Goal: Task Accomplishment & Management: Complete application form

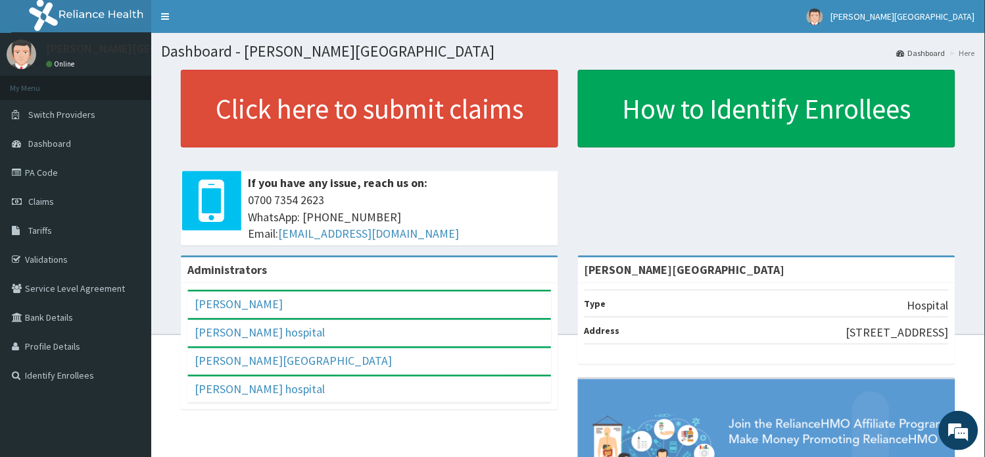
drag, startPoint x: 53, startPoint y: 201, endPoint x: 371, endPoint y: 14, distance: 368.6
click at [55, 201] on link "Claims" at bounding box center [75, 201] width 151 height 29
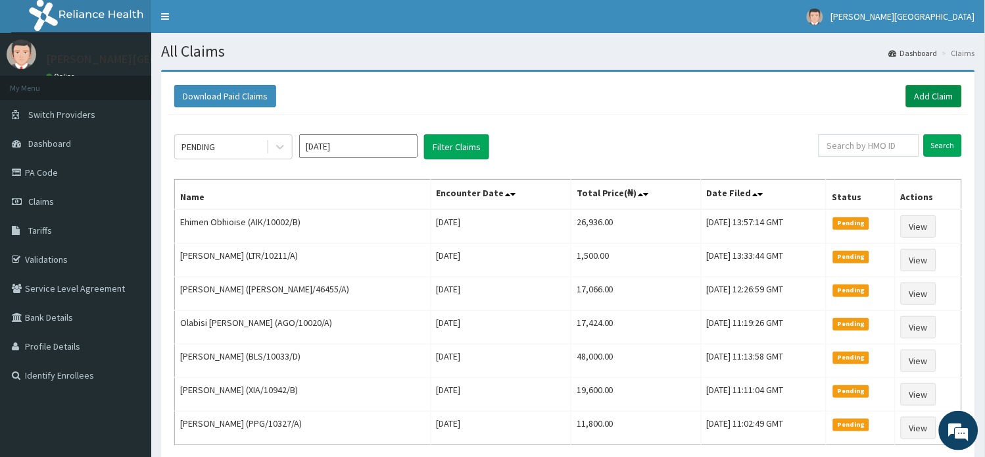
click at [951, 90] on link "Add Claim" at bounding box center [934, 96] width 56 height 22
click at [847, 140] on input "text" at bounding box center [869, 145] width 101 height 22
paste input "SRH/10077/A"
type input "SRH/10077/A"
click at [941, 143] on input "Search" at bounding box center [943, 145] width 38 height 22
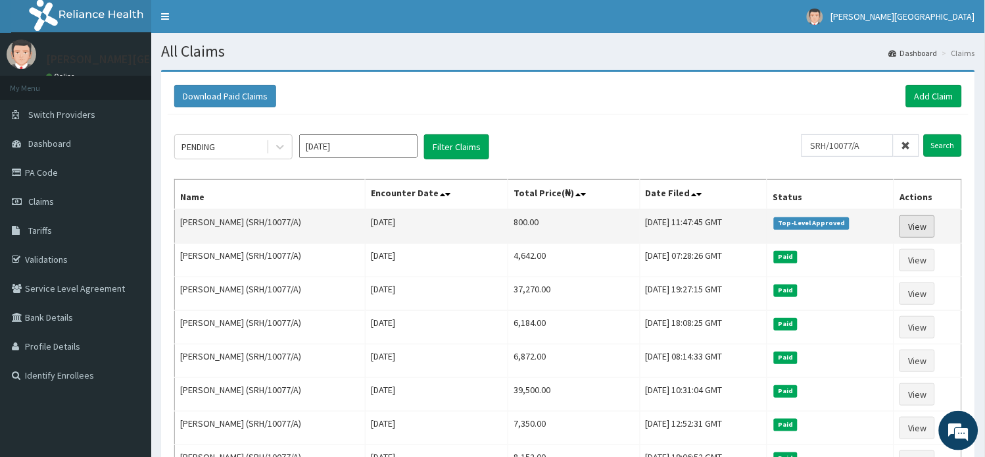
click at [921, 234] on link "View" at bounding box center [918, 226] width 36 height 22
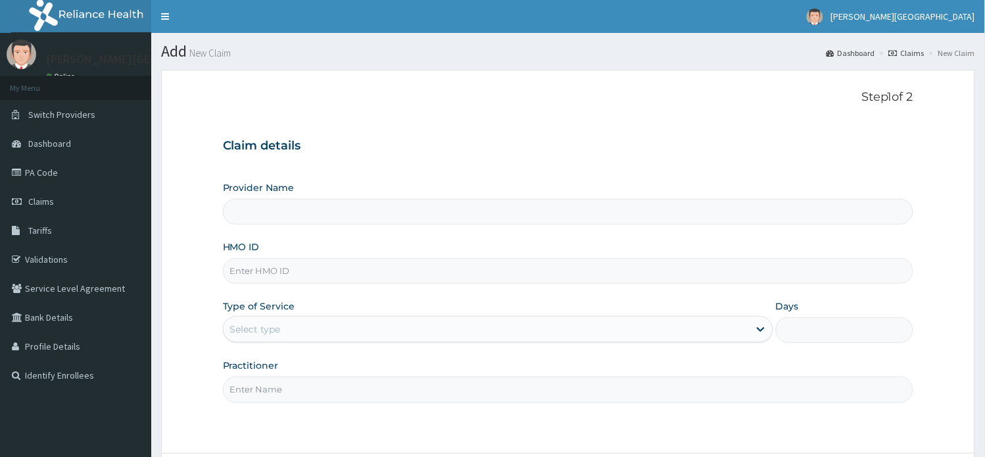
click at [255, 272] on input "HMO ID" at bounding box center [568, 271] width 691 height 26
paste input "SZA/10001/C"
type input "SZA/10001/C"
type input "[PERSON_NAME][GEOGRAPHIC_DATA]"
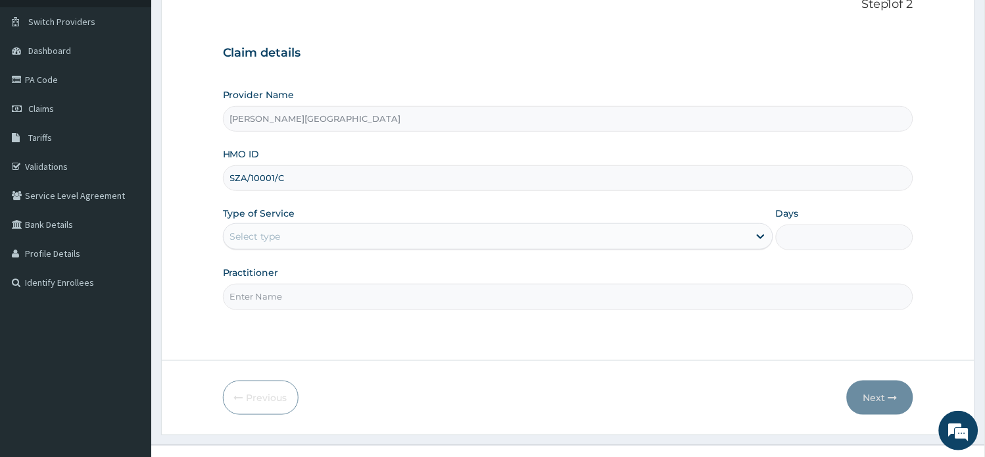
scroll to position [114, 0]
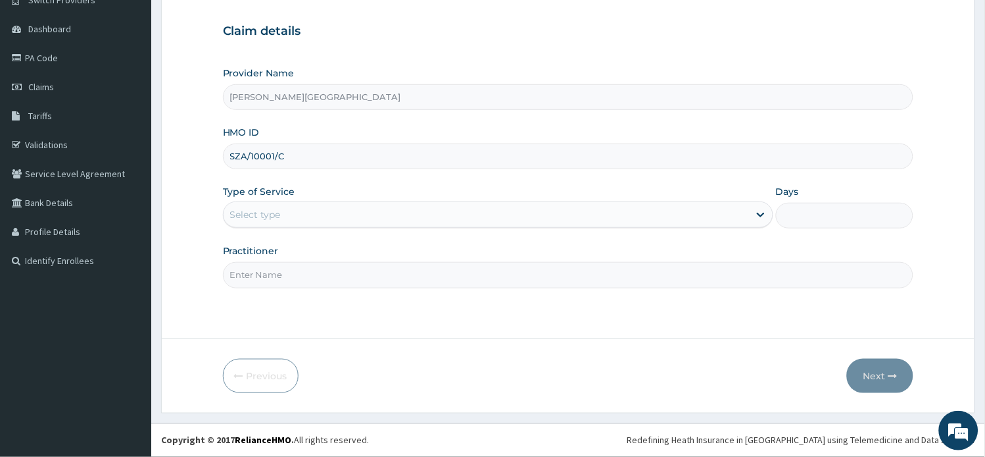
type input "SZA/10001/C"
click at [342, 216] on div "Select type" at bounding box center [487, 214] width 526 height 21
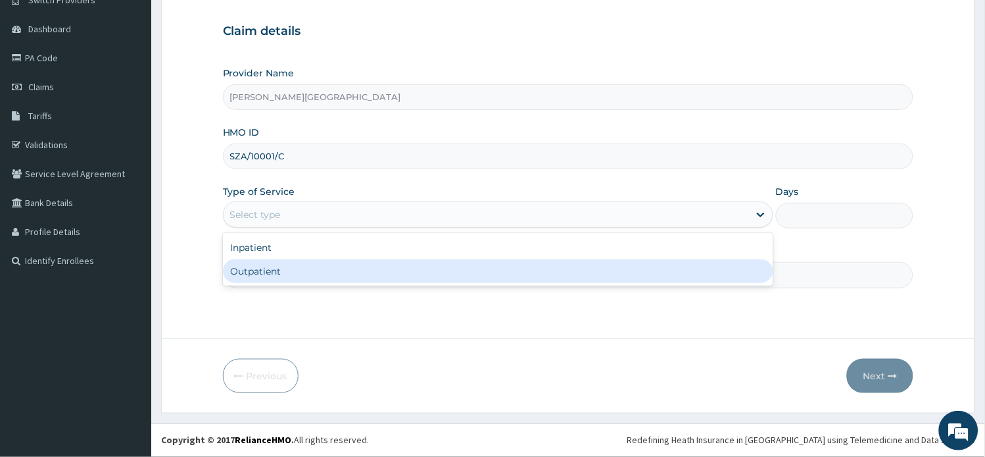
click at [336, 267] on div "Outpatient" at bounding box center [498, 271] width 551 height 24
type input "1"
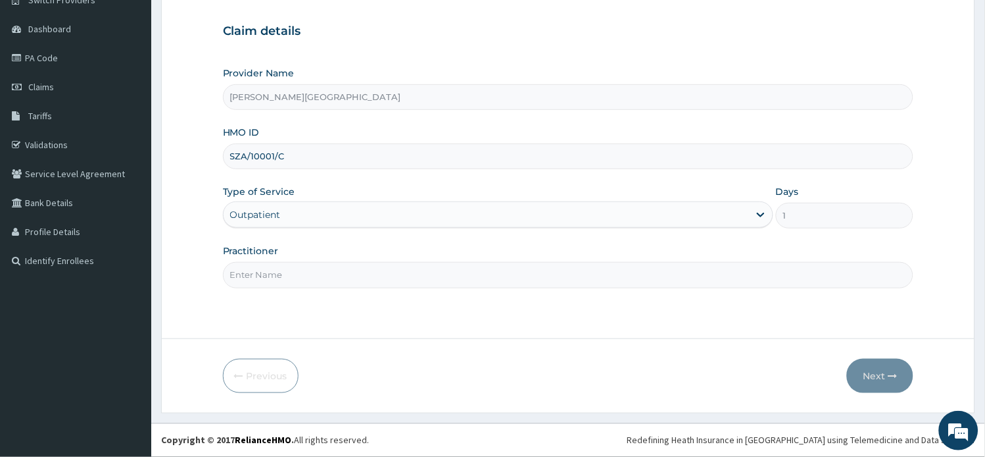
click at [334, 268] on input "Practitioner" at bounding box center [568, 275] width 691 height 26
type input "a"
type input "AA"
click at [870, 372] on button "Next" at bounding box center [880, 375] width 66 height 34
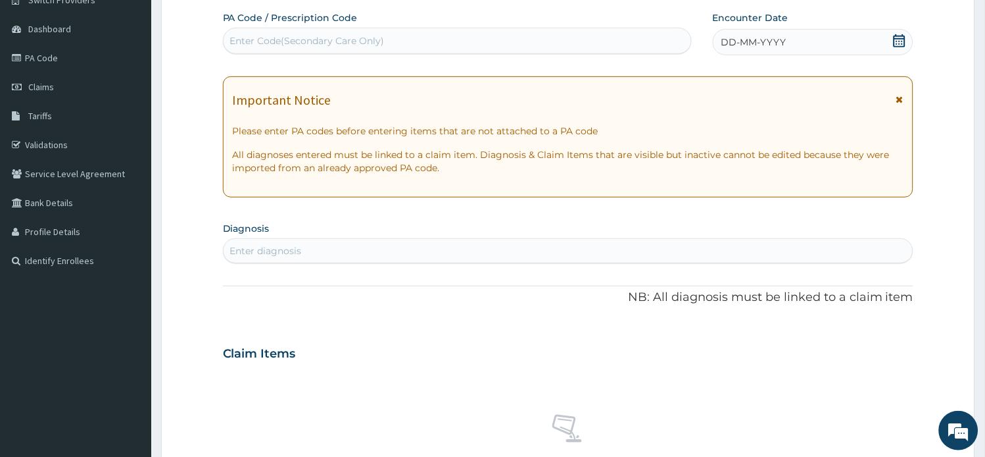
click at [893, 40] on icon at bounding box center [899, 40] width 13 height 13
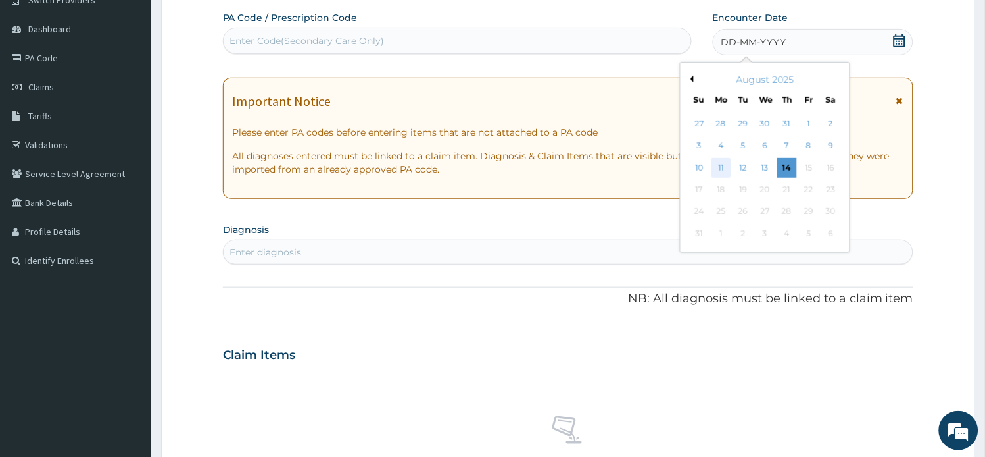
click at [719, 167] on div "11" at bounding box center [722, 168] width 20 height 20
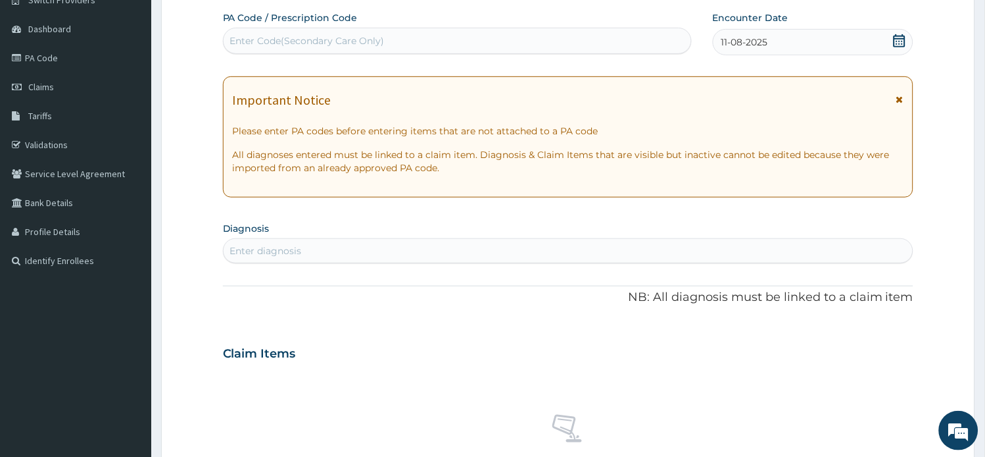
scroll to position [0, 0]
click at [385, 255] on div "Enter diagnosis" at bounding box center [569, 250] width 690 height 21
type input "PEPTIC"
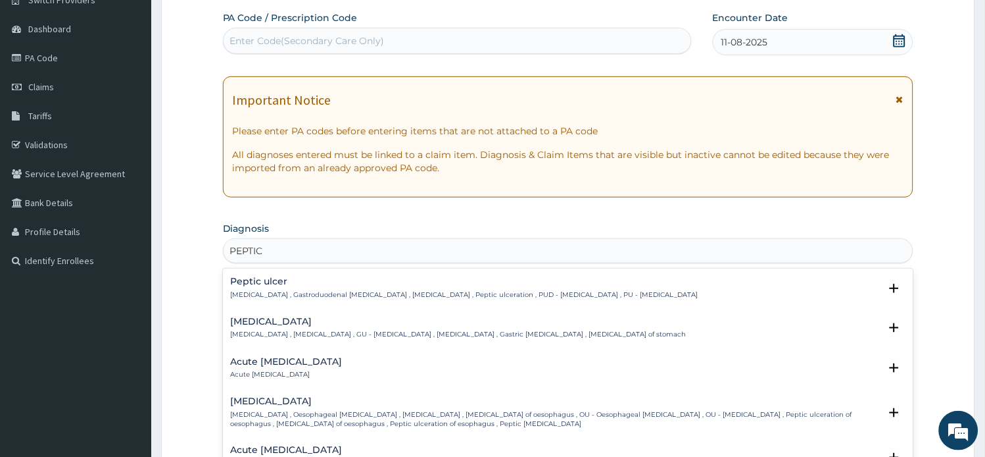
click at [310, 290] on p "Peptic ulcer , Gastroduodenal ulcer , Peptic ulcer disease , Peptic ulceration …" at bounding box center [465, 294] width 468 height 9
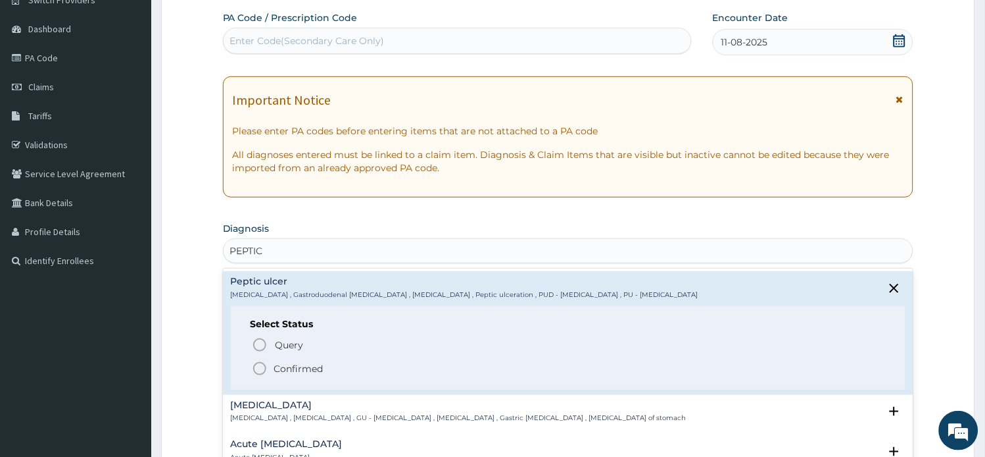
click at [295, 366] on p "Confirmed" at bounding box center [298, 368] width 49 height 13
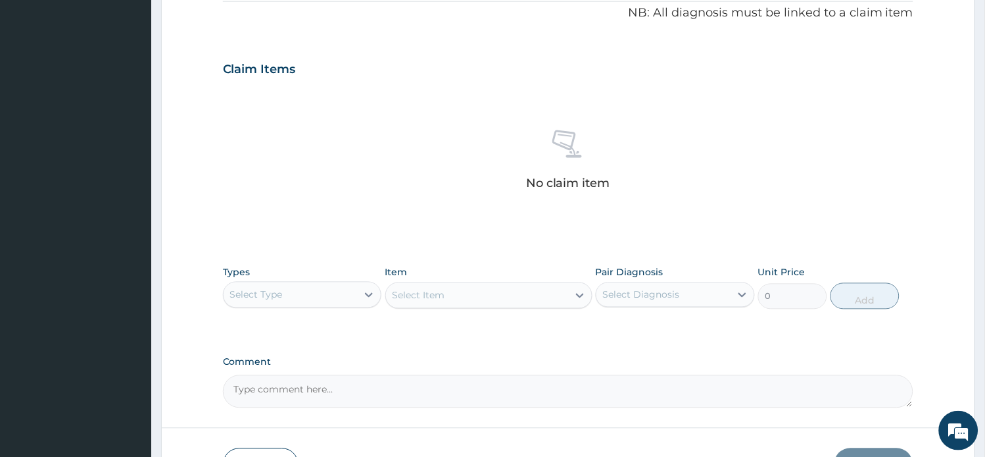
scroll to position [407, 0]
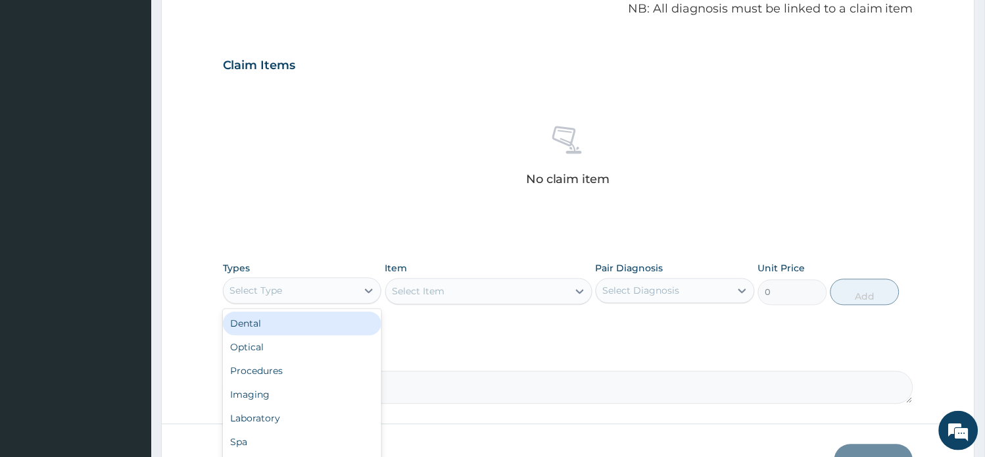
drag, startPoint x: 349, startPoint y: 294, endPoint x: 344, endPoint y: 305, distance: 12.1
click at [349, 293] on div "Select Type" at bounding box center [291, 290] width 134 height 21
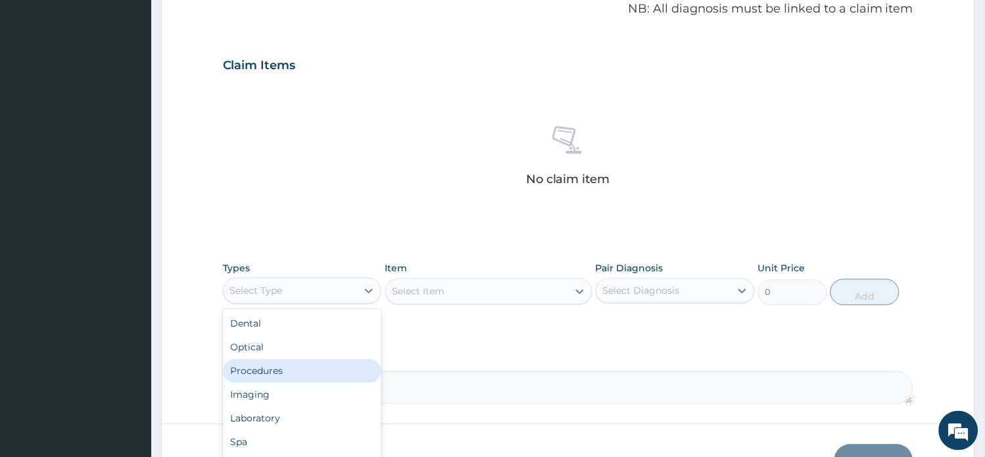
click at [317, 365] on div "Procedures" at bounding box center [302, 371] width 159 height 24
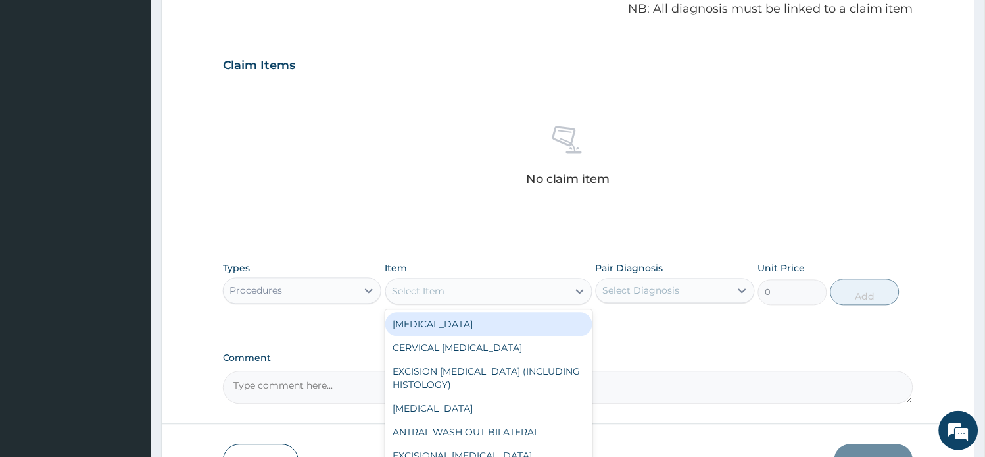
click at [457, 293] on div "Select Item" at bounding box center [477, 291] width 182 height 21
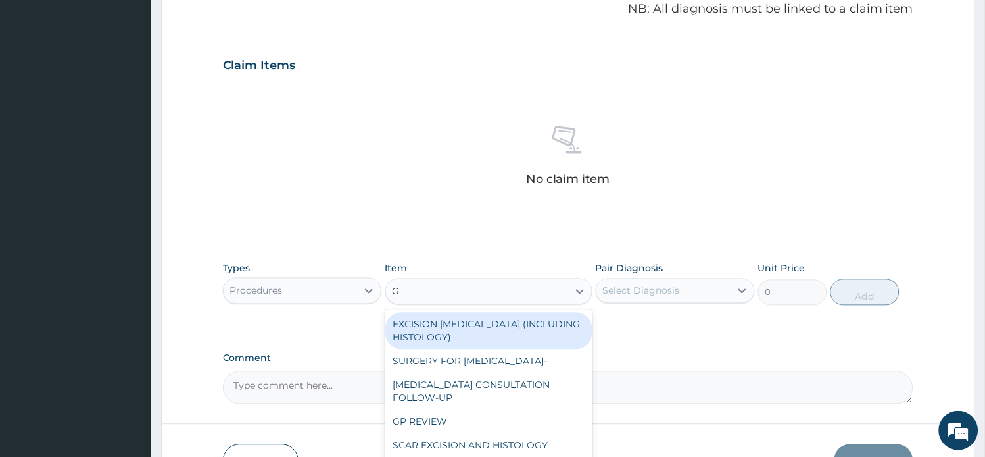
type input "GP"
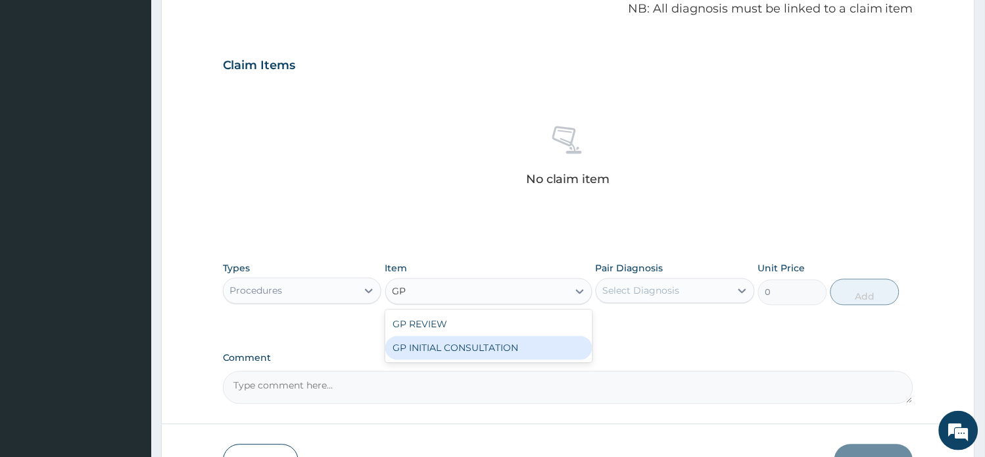
drag, startPoint x: 468, startPoint y: 351, endPoint x: 483, endPoint y: 347, distance: 16.1
click at [469, 351] on div "GP INITIAL CONSULTATION" at bounding box center [488, 348] width 207 height 24
type input "2000"
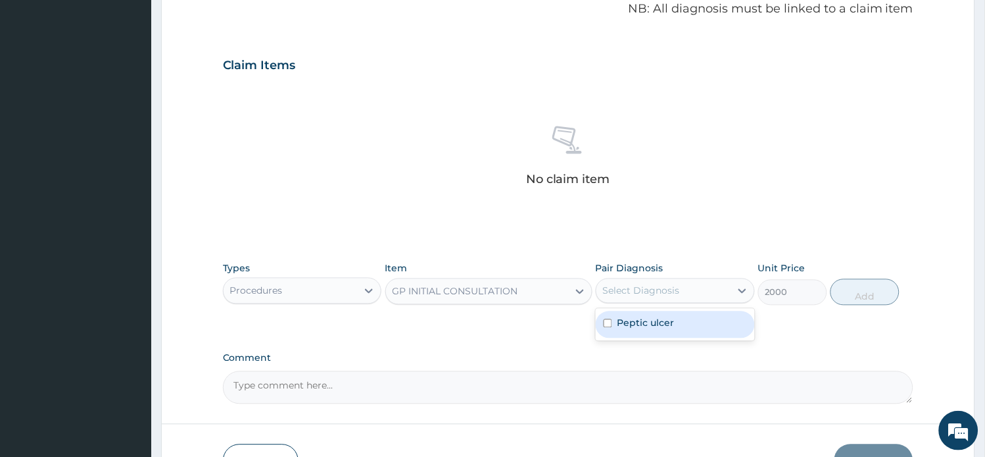
click at [656, 292] on div "Select Diagnosis" at bounding box center [641, 290] width 77 height 13
drag, startPoint x: 661, startPoint y: 321, endPoint x: 799, endPoint y: 321, distance: 137.5
click at [674, 321] on label "Peptic ulcer" at bounding box center [646, 322] width 57 height 13
checkbox input "true"
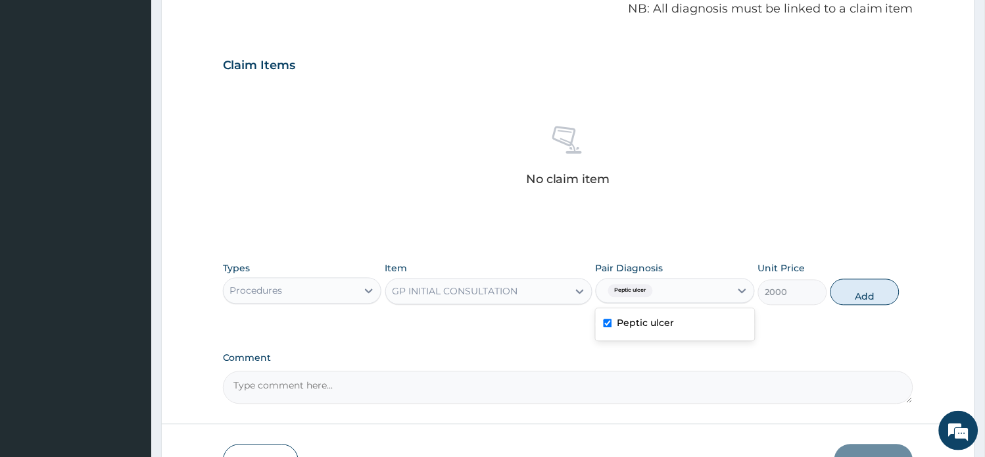
drag, startPoint x: 863, startPoint y: 287, endPoint x: 877, endPoint y: 333, distance: 48.3
click at [864, 289] on button "Add" at bounding box center [865, 292] width 69 height 26
type input "0"
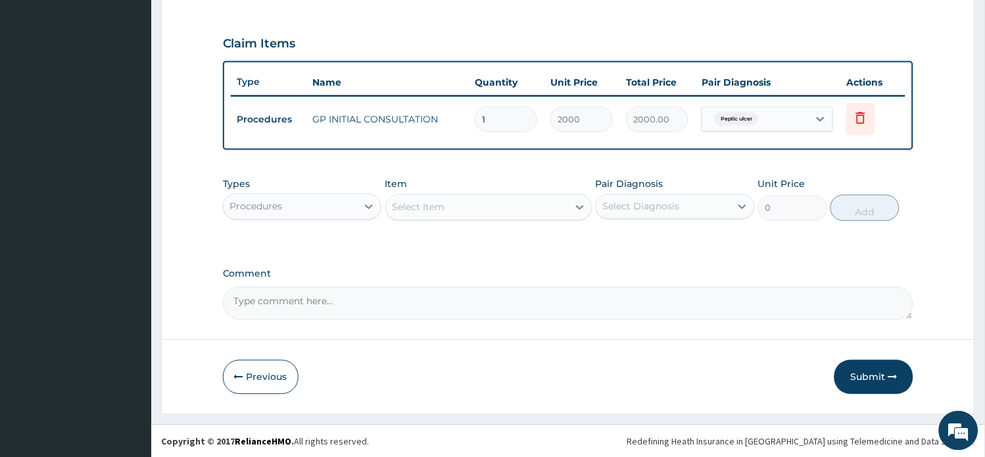
drag, startPoint x: 879, startPoint y: 379, endPoint x: 866, endPoint y: 379, distance: 13.2
click at [876, 379] on button "Submit" at bounding box center [874, 377] width 79 height 34
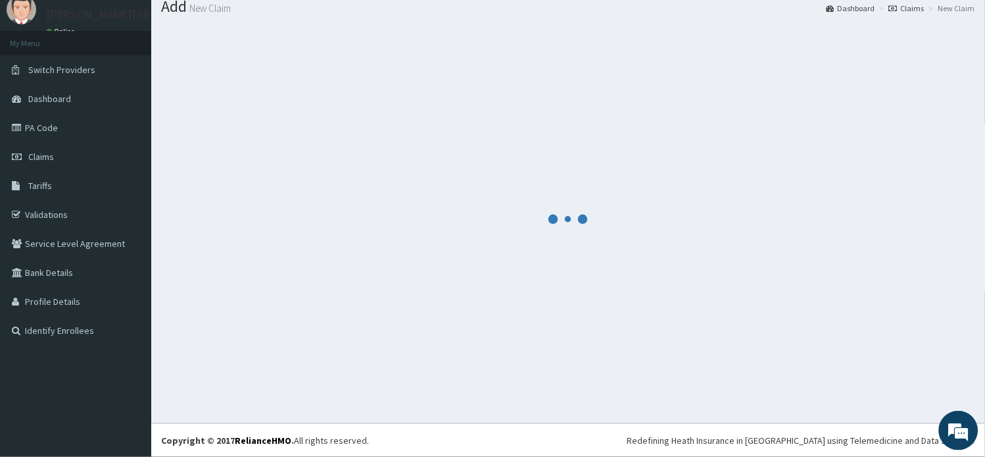
scroll to position [44, 0]
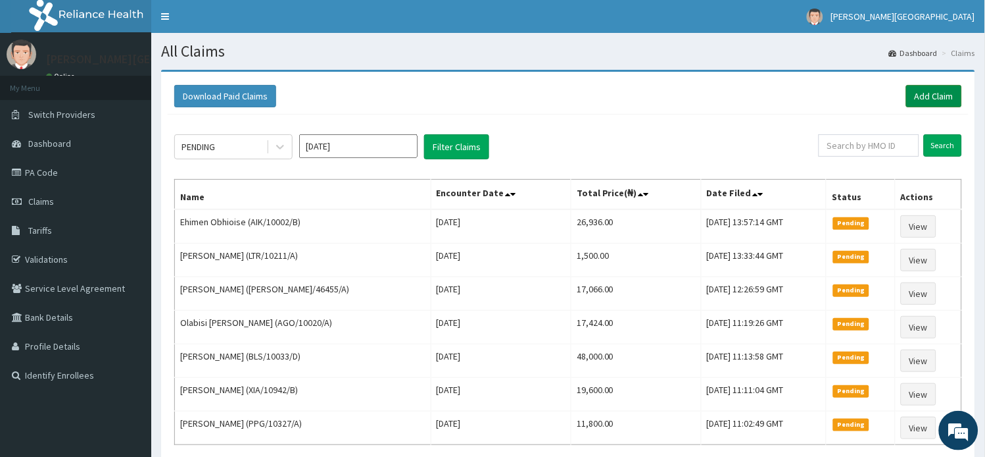
click at [939, 89] on link "Add Claim" at bounding box center [934, 96] width 56 height 22
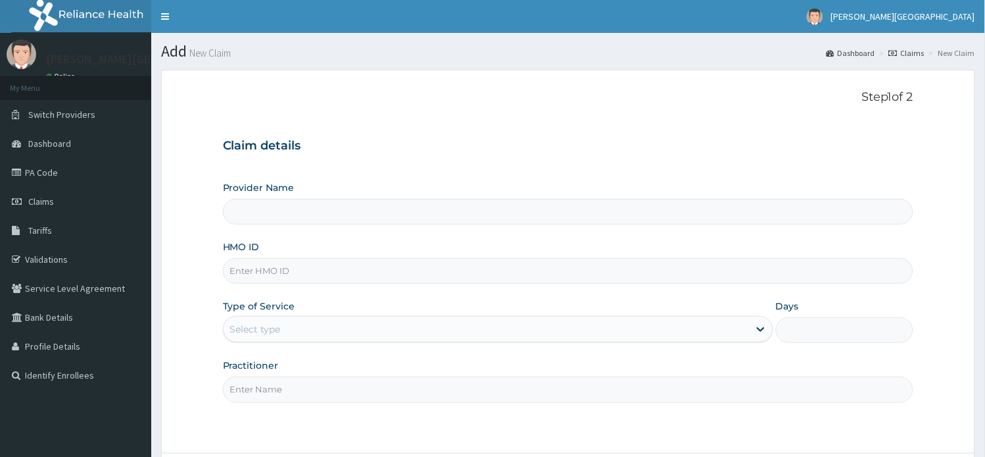
type input "[PERSON_NAME][GEOGRAPHIC_DATA]"
click at [310, 280] on input "HMO ID" at bounding box center [568, 271] width 691 height 26
paste input "SRH/10077/A"
type input "SRH/10077/A"
click at [295, 323] on div "Select type" at bounding box center [487, 328] width 526 height 21
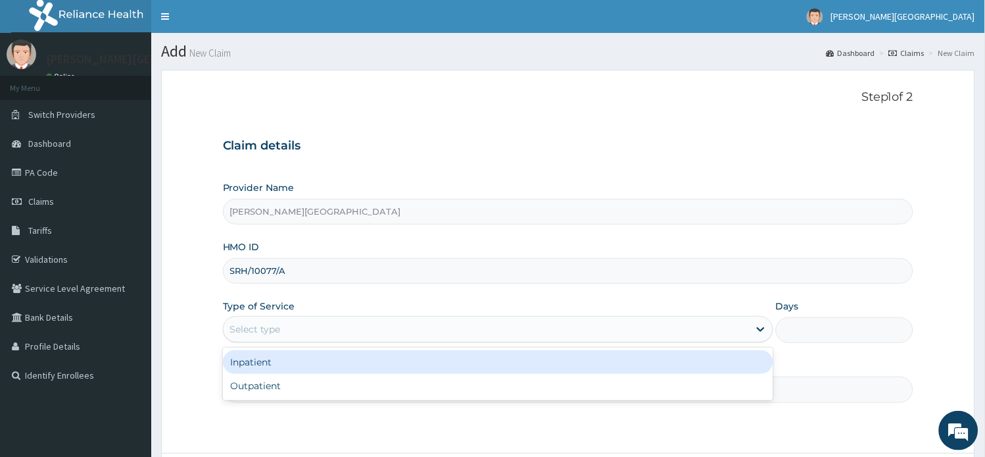
click at [287, 358] on div "Inpatient" at bounding box center [498, 362] width 551 height 24
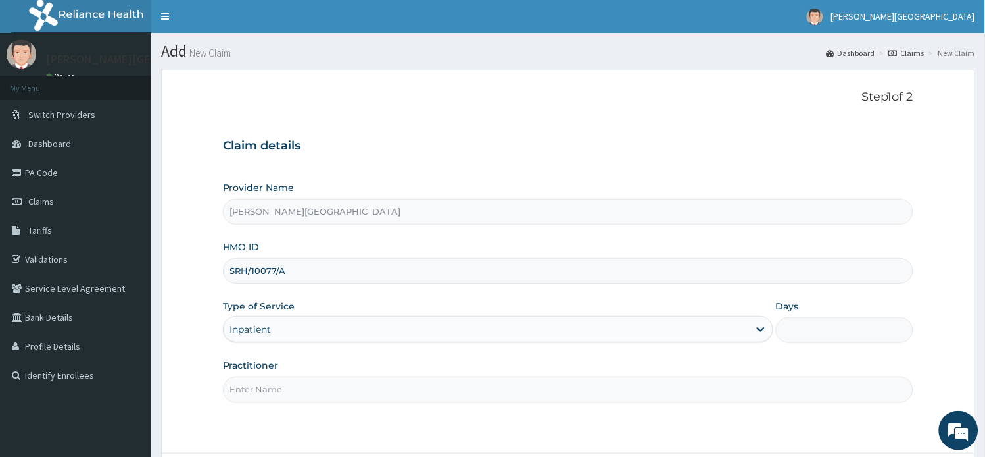
click at [283, 366] on div "Practitioner" at bounding box center [568, 379] width 691 height 43
click at [280, 383] on input "Practitioner" at bounding box center [568, 389] width 691 height 26
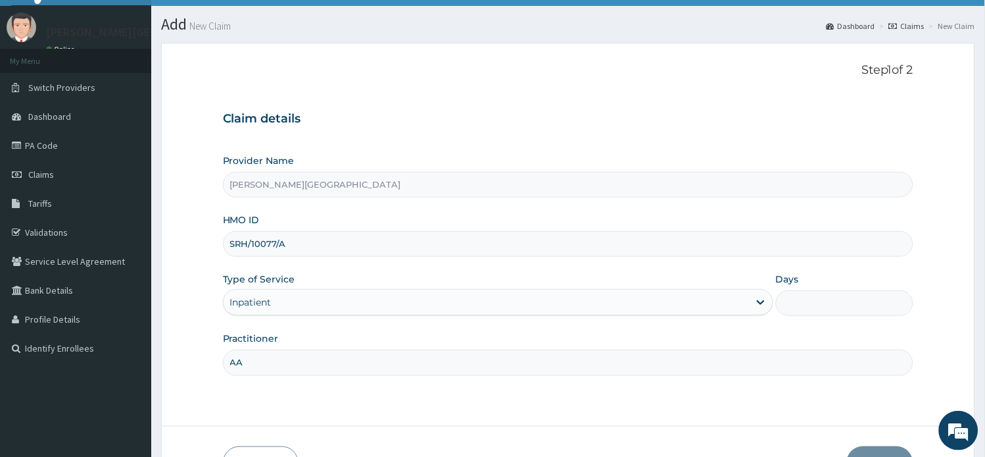
scroll to position [73, 0]
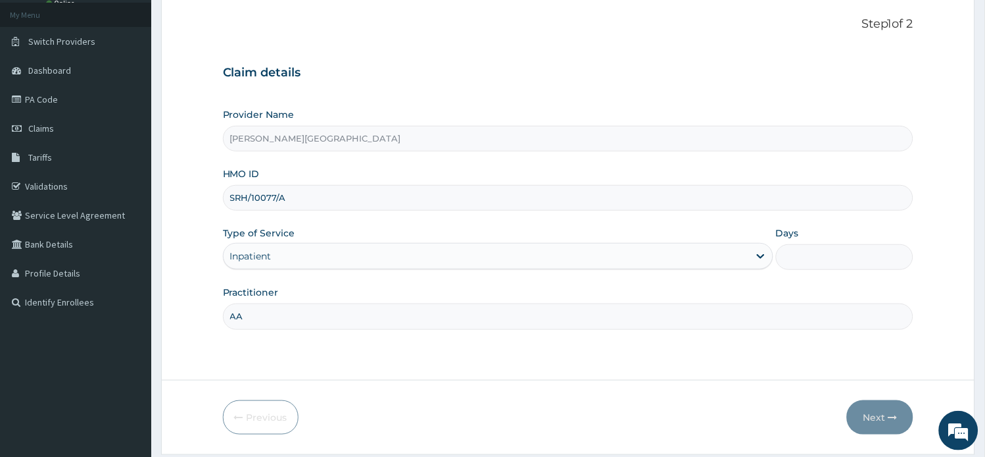
type input "AA"
click at [819, 260] on input "Days" at bounding box center [844, 257] width 137 height 26
type input "1"
click at [872, 420] on button "Next" at bounding box center [880, 417] width 66 height 34
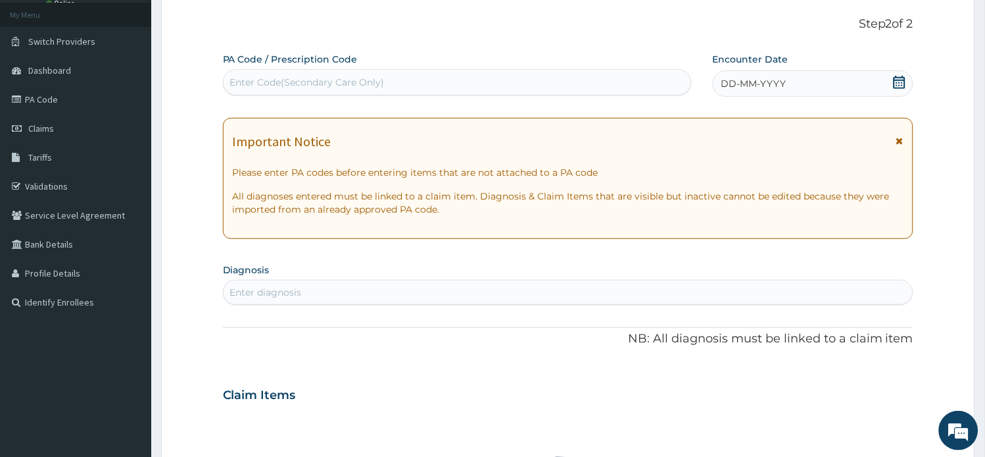
click at [900, 136] on icon at bounding box center [900, 140] width 7 height 9
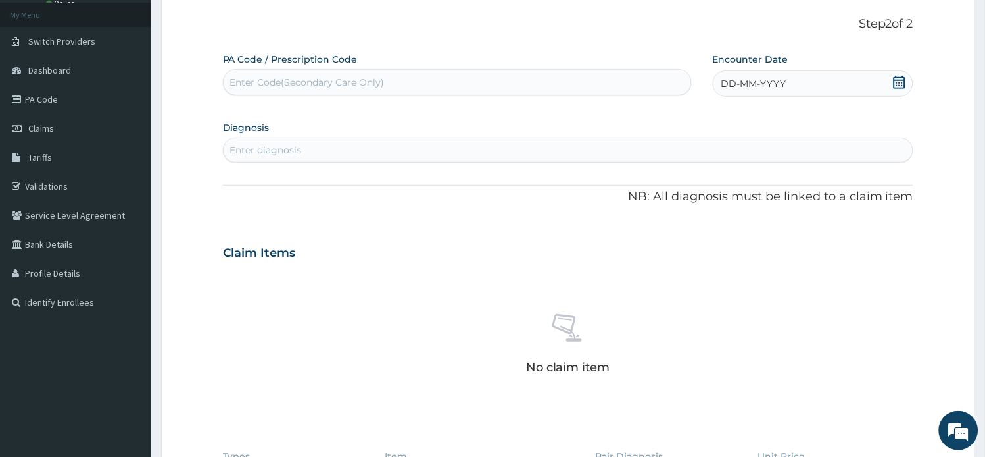
click at [342, 81] on div "Enter Code(Secondary Care Only)" at bounding box center [307, 82] width 155 height 13
paste input "PA/EFBC10"
type input "PA/EFBC10"
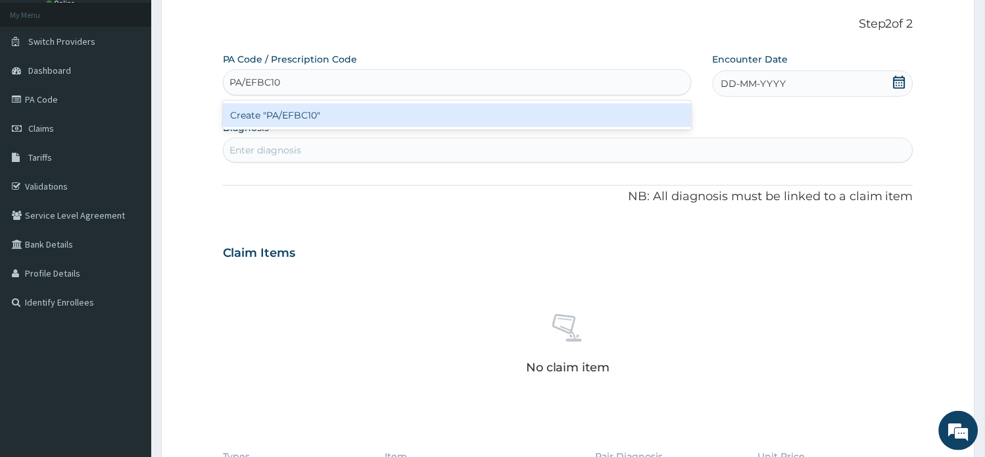
click at [309, 111] on div "Create "PA/EFBC10"" at bounding box center [457, 115] width 469 height 24
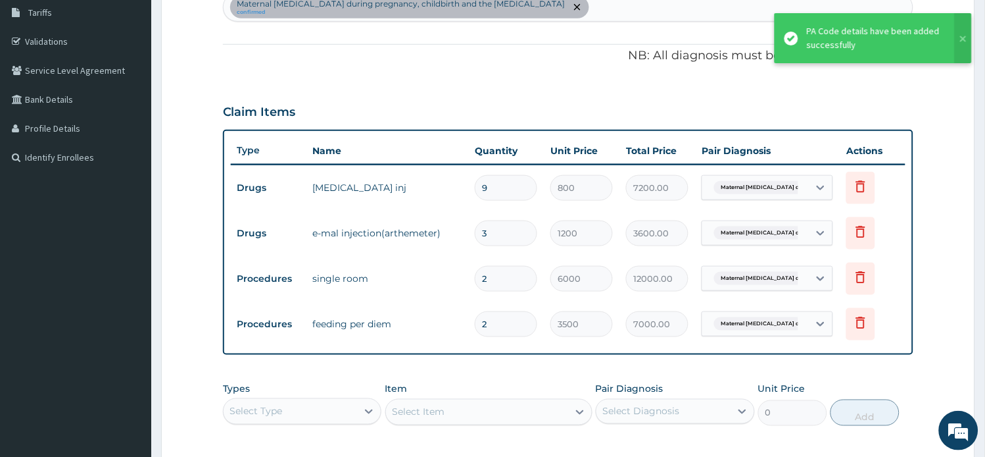
scroll to position [243, 0]
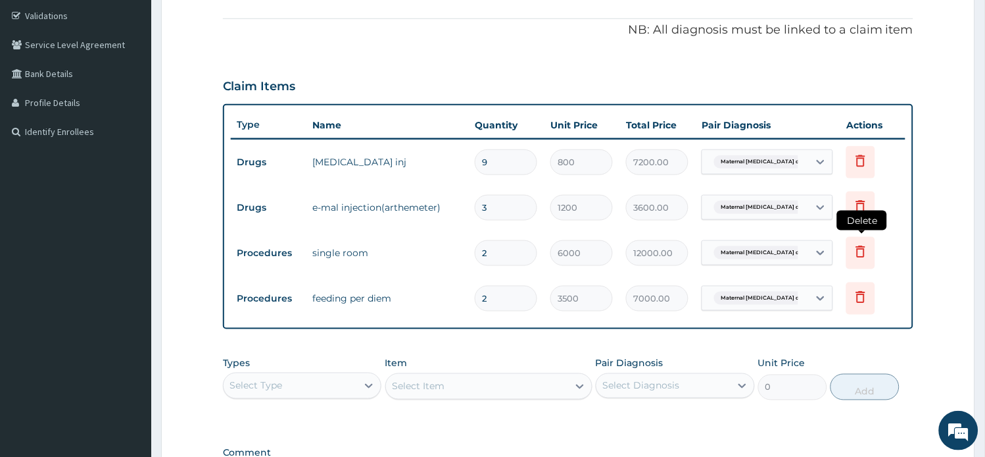
click at [866, 254] on icon at bounding box center [861, 251] width 16 height 16
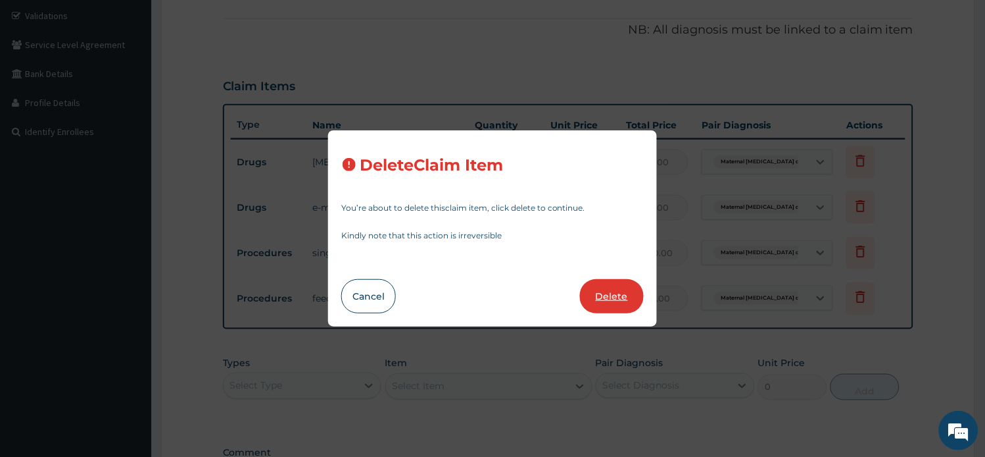
click at [626, 310] on button "Delete" at bounding box center [612, 296] width 64 height 34
type input "3500"
type input "7000.00"
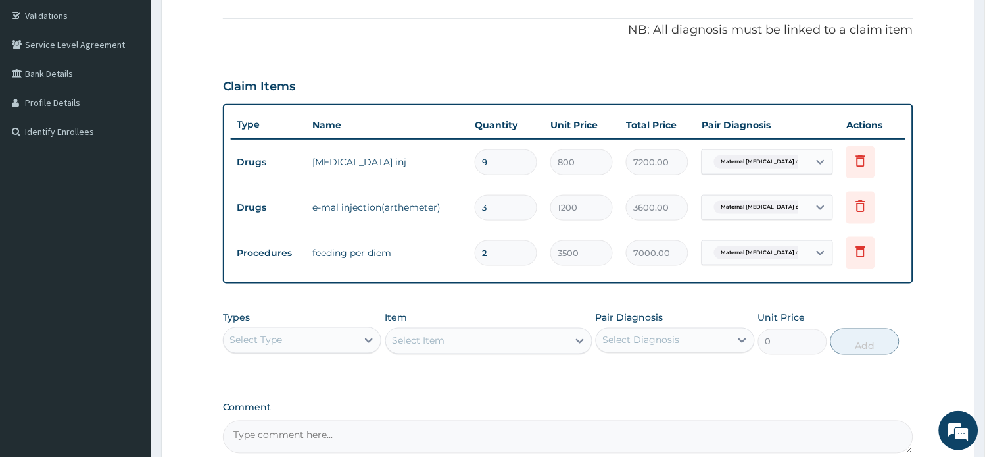
drag, startPoint x: 504, startPoint y: 255, endPoint x: 465, endPoint y: 248, distance: 39.4
click at [468, 249] on tr "Procedures feeding per diem 2 3500 7000.00 Maternal malaria during pregna... De…" at bounding box center [569, 252] width 676 height 45
type input "1"
type input "3500.00"
type input "1"
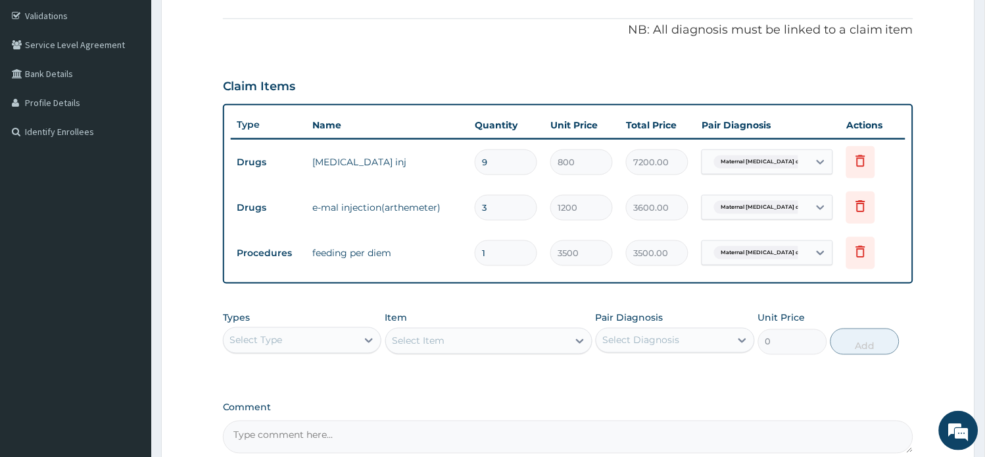
click at [320, 341] on div "Select Type" at bounding box center [291, 340] width 134 height 21
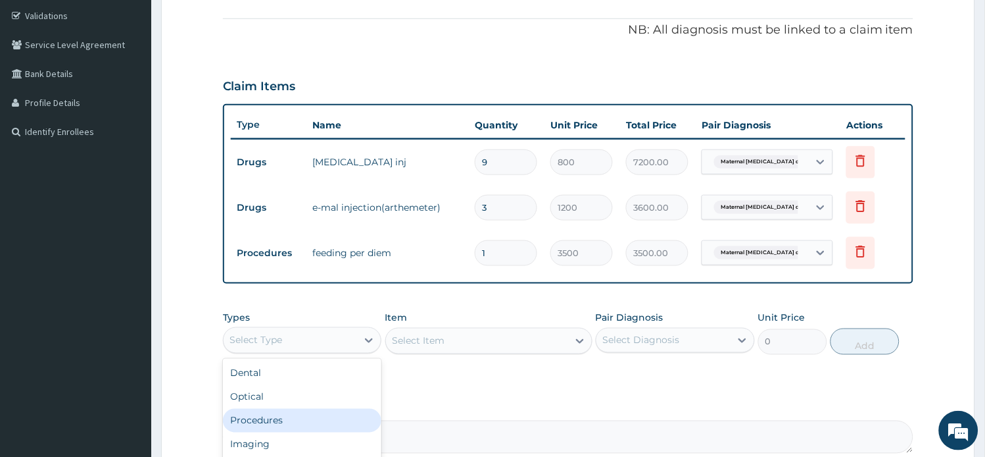
click at [309, 413] on div "Procedures" at bounding box center [302, 420] width 159 height 24
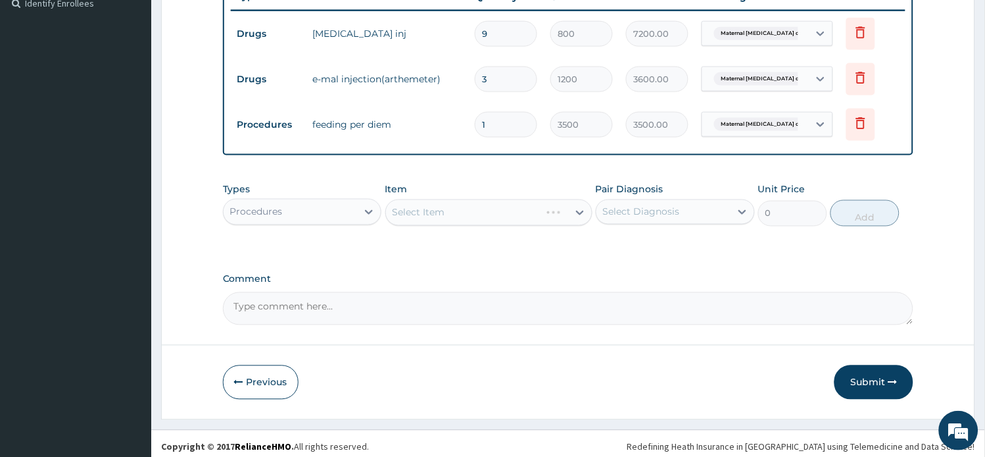
scroll to position [378, 0]
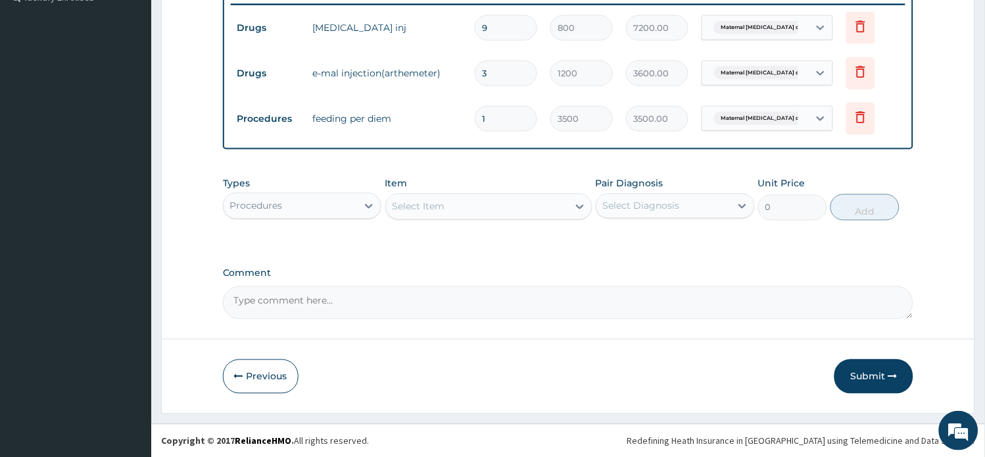
click at [505, 206] on div "Select Item" at bounding box center [477, 206] width 182 height 21
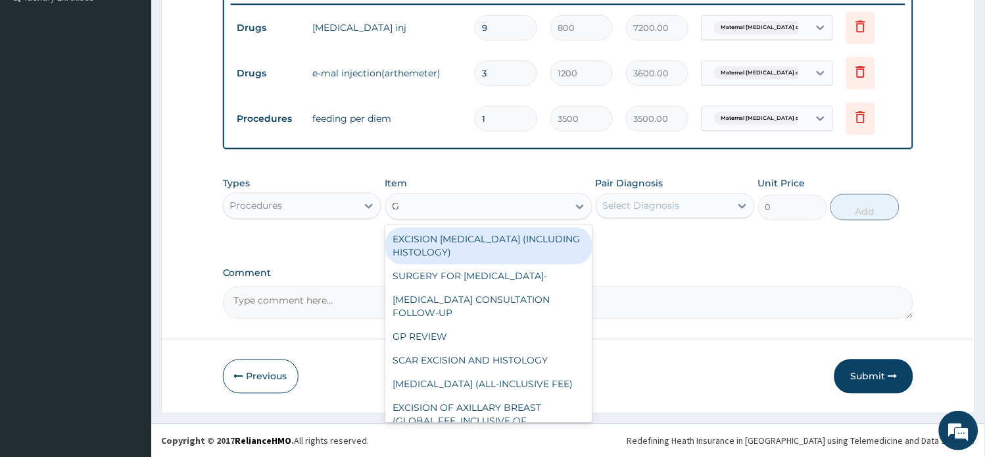
type input "GP"
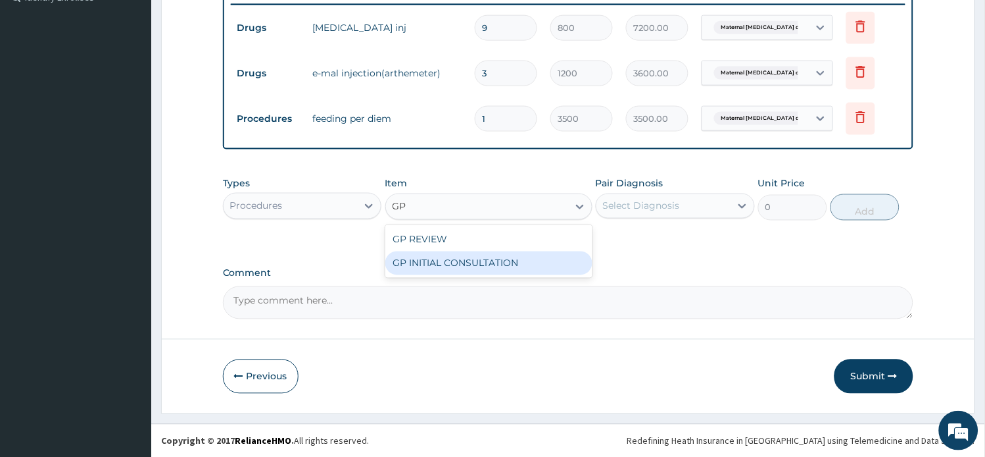
click at [523, 262] on div "GP INITIAL CONSULTATION" at bounding box center [488, 263] width 207 height 24
type input "2000"
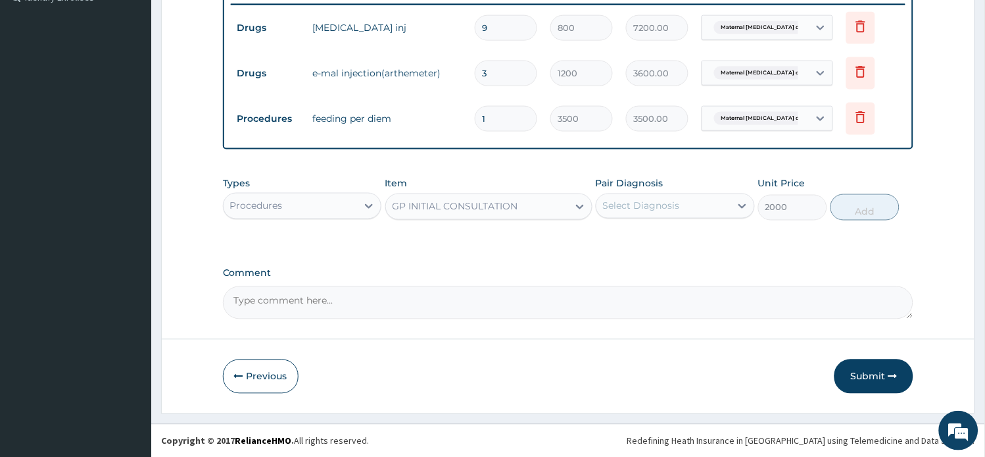
click at [662, 214] on div "Select Diagnosis" at bounding box center [664, 205] width 134 height 21
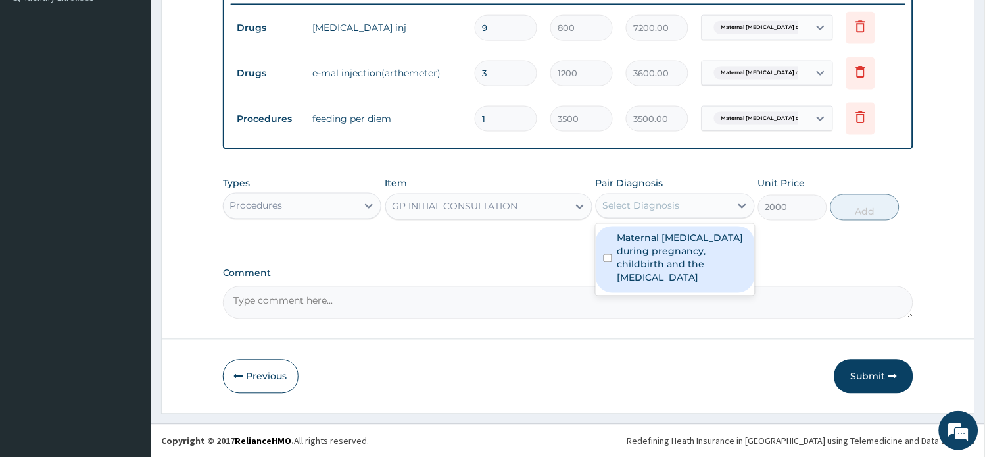
click at [664, 235] on label "Maternal malaria during pregnancy, childbirth and the puerperium" at bounding box center [683, 258] width 130 height 53
checkbox input "true"
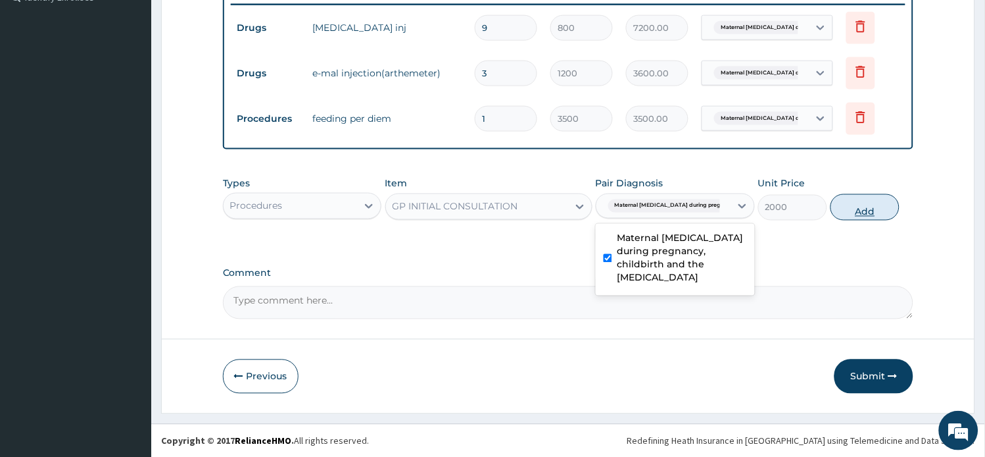
click at [856, 204] on button "Add" at bounding box center [865, 207] width 69 height 26
type input "0"
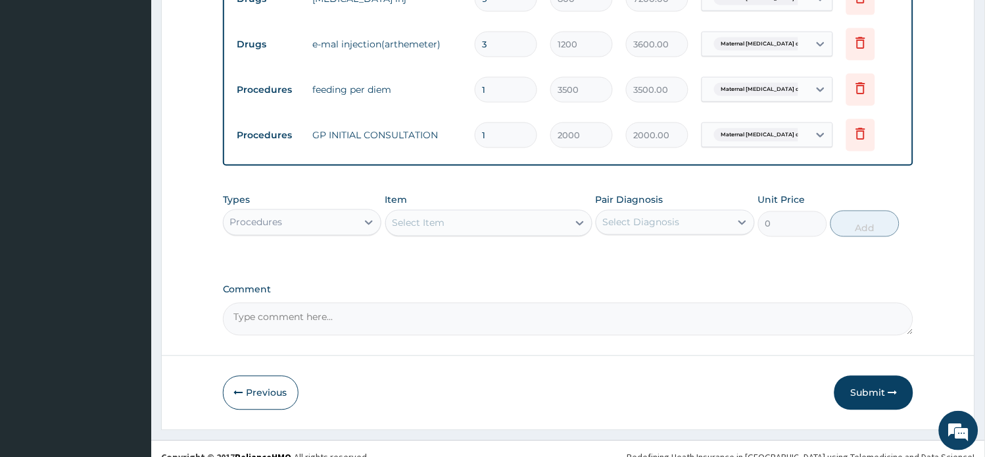
scroll to position [423, 0]
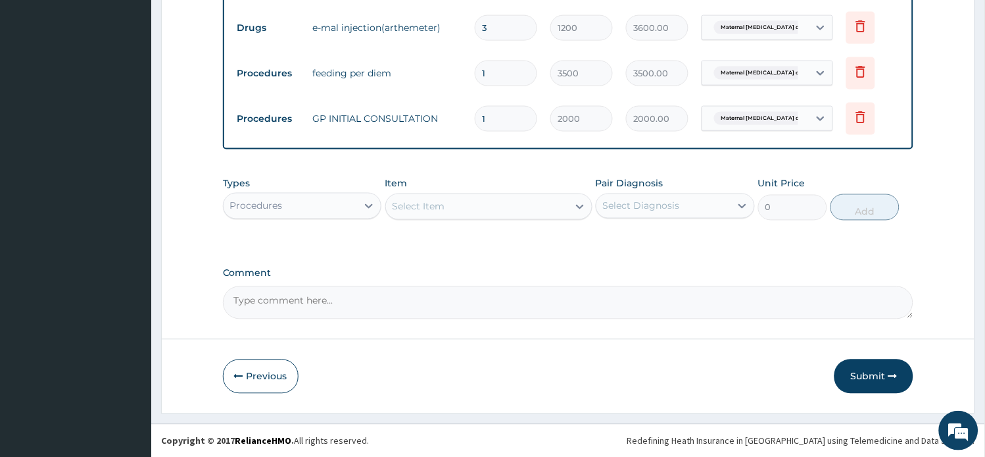
click at [316, 205] on div "Procedures" at bounding box center [291, 205] width 134 height 21
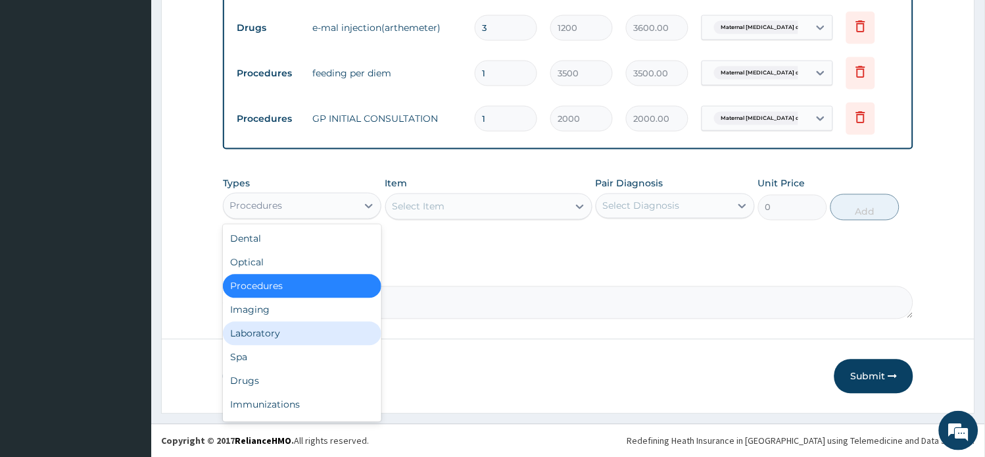
click at [299, 333] on div "Laboratory" at bounding box center [302, 334] width 159 height 24
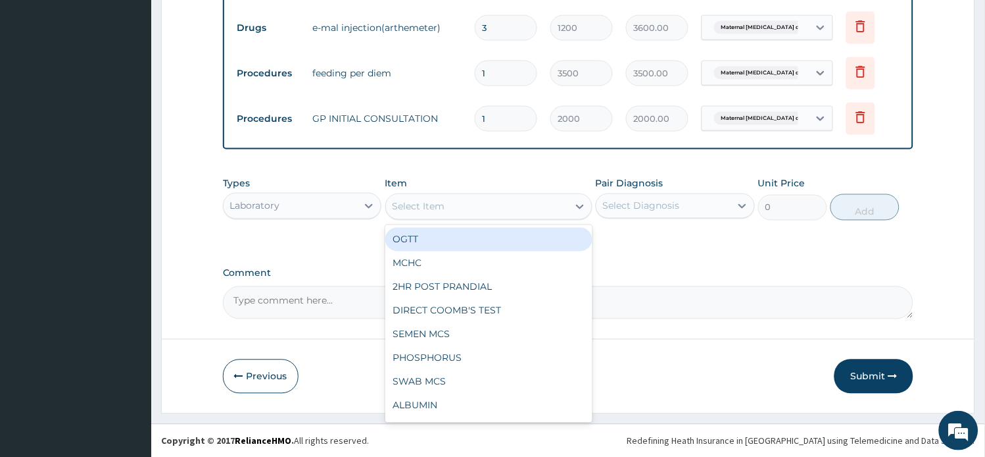
click at [428, 206] on div "Select Item" at bounding box center [419, 206] width 53 height 13
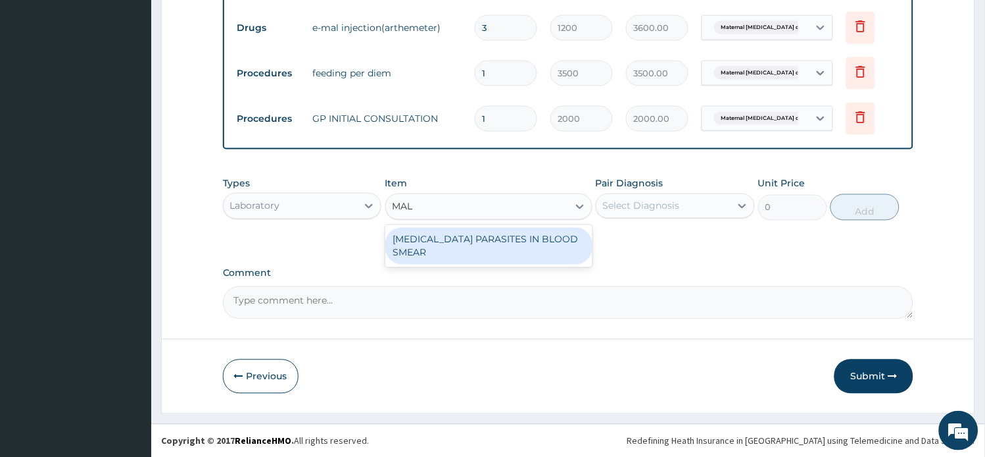
type input "MALA"
click at [458, 238] on div "MALARIA PARASITES IN BLOOD SMEAR" at bounding box center [488, 246] width 207 height 37
type input "1000"
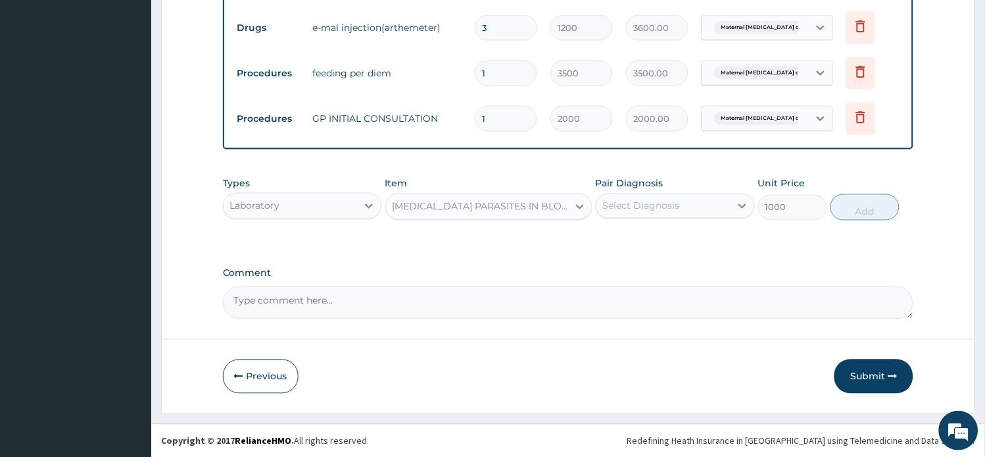
click at [617, 193] on div "Select Diagnosis" at bounding box center [675, 205] width 159 height 25
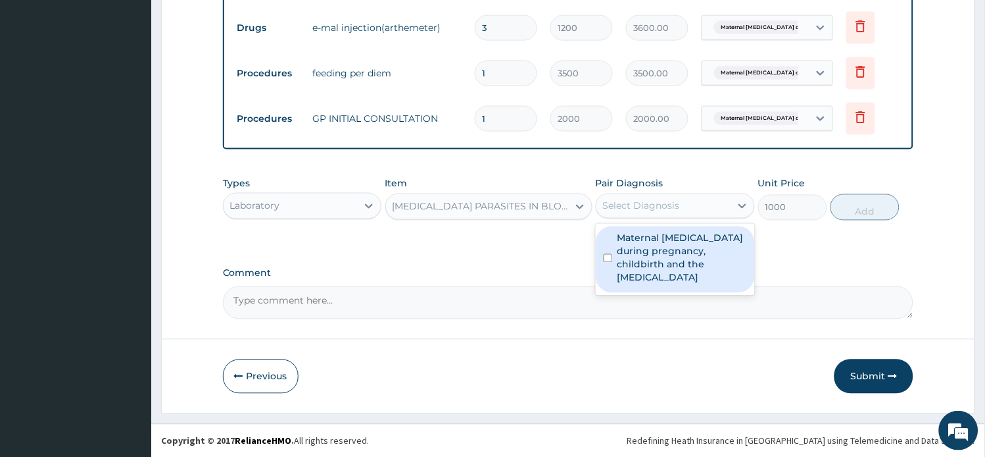
click at [623, 244] on label "Maternal malaria during pregnancy, childbirth and the puerperium" at bounding box center [683, 258] width 130 height 53
checkbox input "true"
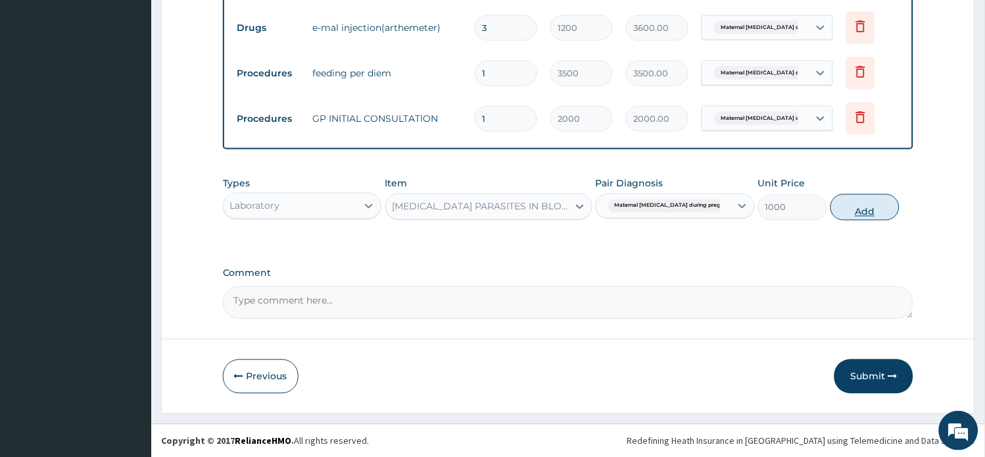
click at [852, 207] on button "Add" at bounding box center [865, 207] width 69 height 26
type input "0"
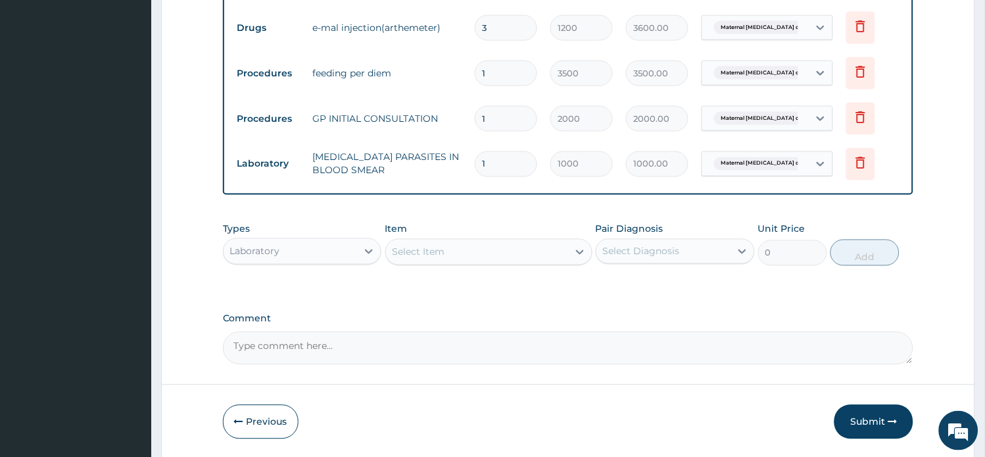
click at [351, 251] on div "Laboratory" at bounding box center [291, 251] width 134 height 21
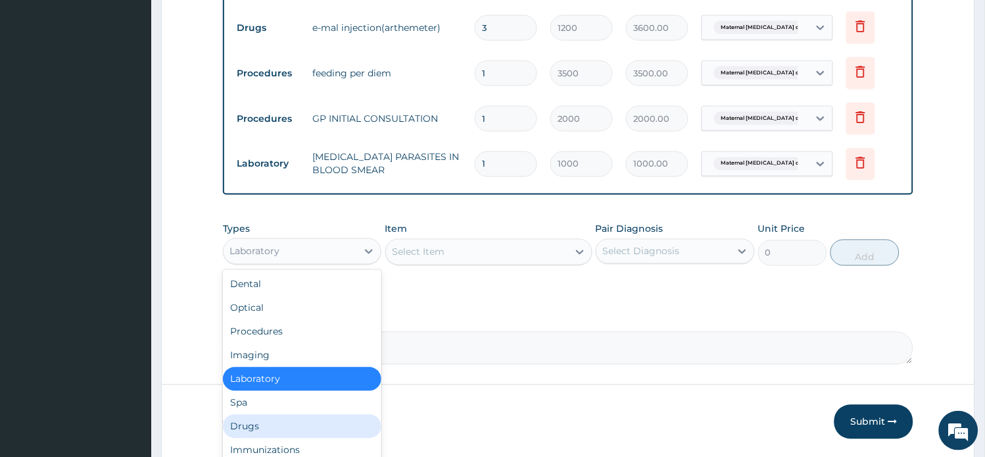
click at [303, 422] on div "Drugs" at bounding box center [302, 426] width 159 height 24
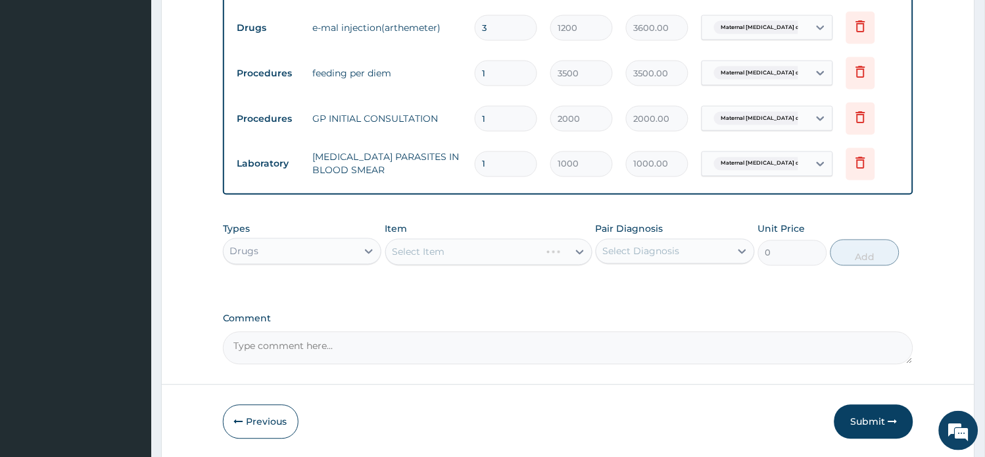
click at [446, 255] on div "Select Item" at bounding box center [488, 252] width 207 height 26
click at [445, 255] on div "Select Item" at bounding box center [419, 251] width 53 height 13
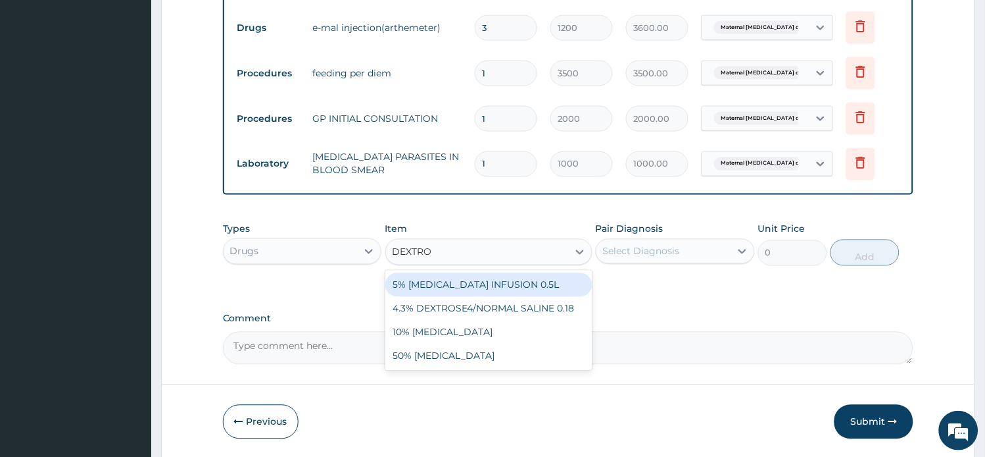
type input "DEXTROS"
click at [439, 282] on div "5% DEXTROSE INFUSION 0.5L" at bounding box center [488, 285] width 207 height 24
type input "1000"
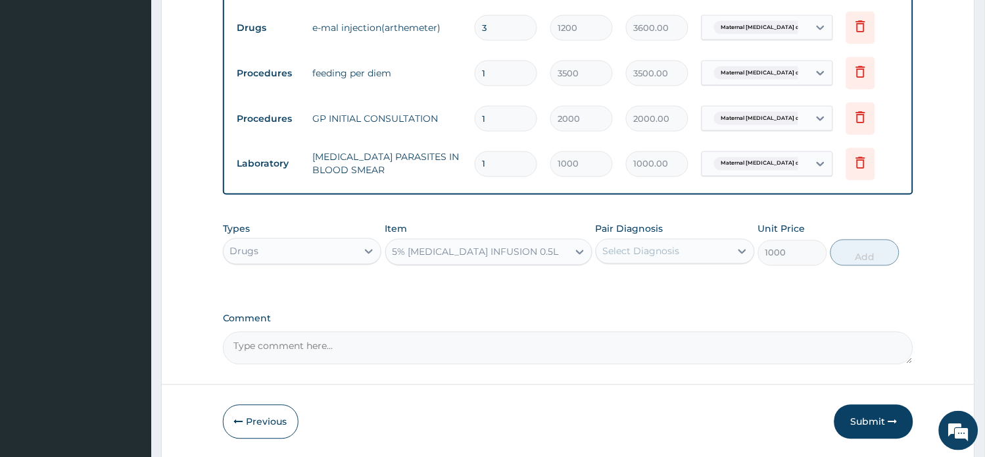
click at [620, 255] on div "Select Diagnosis" at bounding box center [641, 251] width 77 height 13
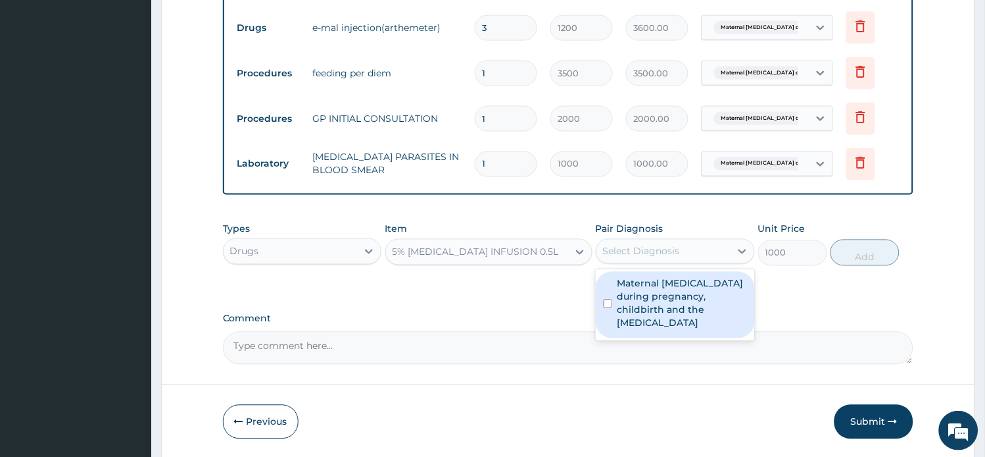
click at [621, 281] on label "Maternal malaria during pregnancy, childbirth and the puerperium" at bounding box center [683, 303] width 130 height 53
checkbox input "true"
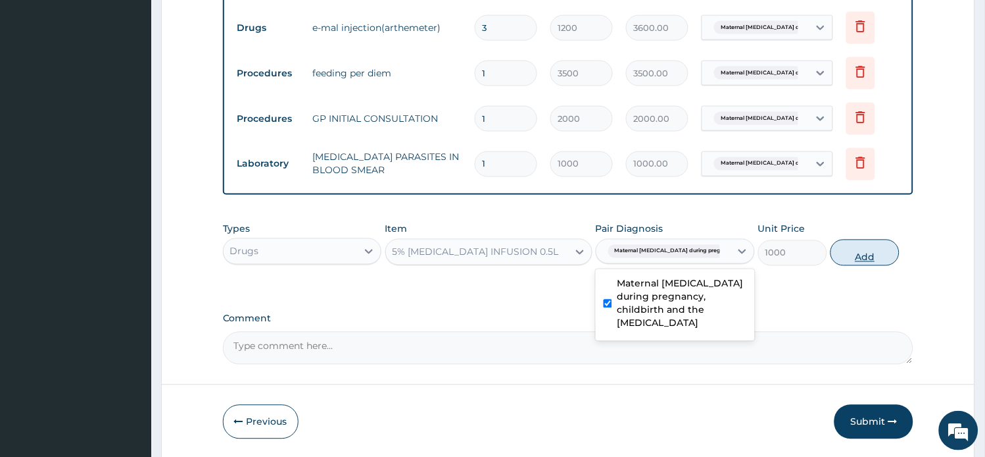
click at [857, 254] on button "Add" at bounding box center [865, 252] width 69 height 26
type input "0"
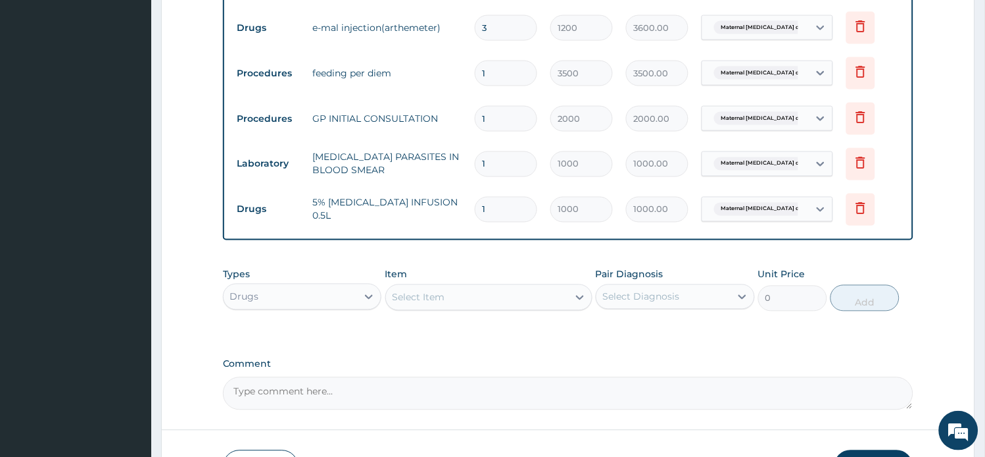
drag, startPoint x: 507, startPoint y: 208, endPoint x: 430, endPoint y: 204, distance: 77.1
click at [430, 204] on tr "Drugs 5% DEXTROSE INFUSION 0.5L 1 1000 1000.00 Maternal malaria during pregna..…" at bounding box center [569, 209] width 676 height 45
type input "3"
type input "3000.00"
type input "3"
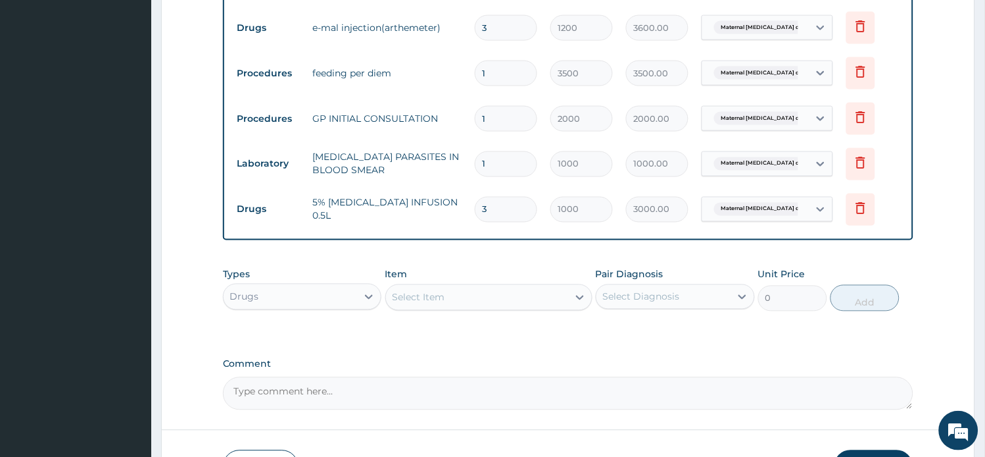
click at [468, 299] on div "Select Item" at bounding box center [477, 297] width 182 height 21
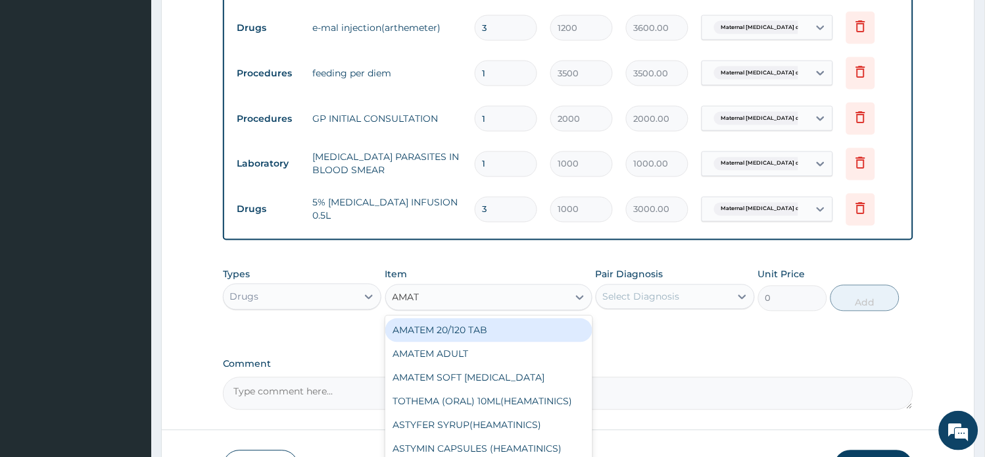
type input "AMATE"
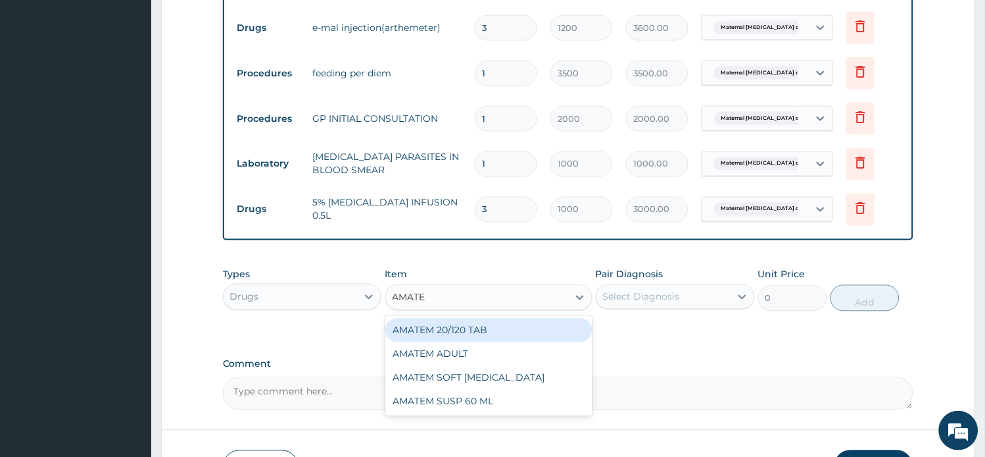
click at [474, 329] on div "AMATEM 20/120 TAB" at bounding box center [488, 330] width 207 height 24
type input "70"
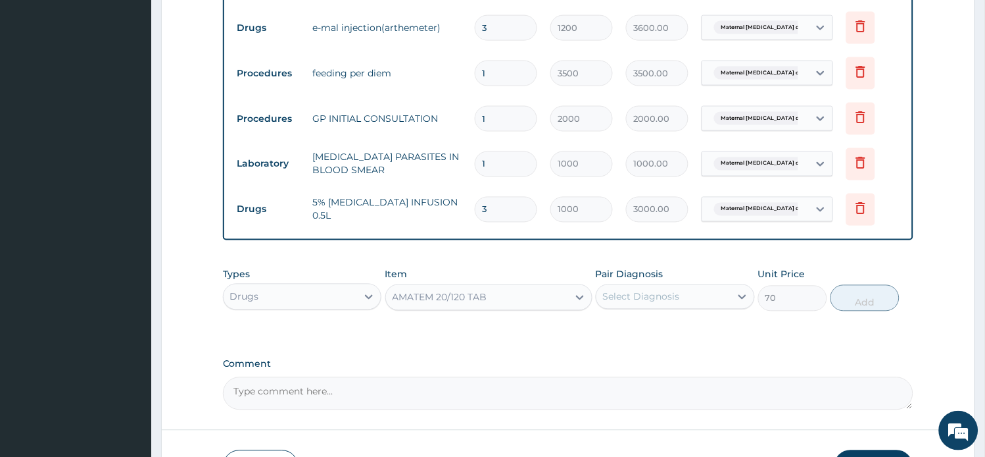
drag, startPoint x: 510, startPoint y: 204, endPoint x: 435, endPoint y: 204, distance: 75.0
click at [435, 204] on tr "Drugs 5% DEXTROSE INFUSION 0.5L 3 1000 3000.00 Maternal malaria during pregna..…" at bounding box center [569, 209] width 676 height 45
drag, startPoint x: 543, startPoint y: 283, endPoint x: 558, endPoint y: 292, distance: 17.2
click at [541, 282] on div "Item AMATEM 20/120 TAB" at bounding box center [488, 289] width 207 height 43
click at [553, 299] on div "AMATEM 20/120 TAB" at bounding box center [477, 297] width 182 height 21
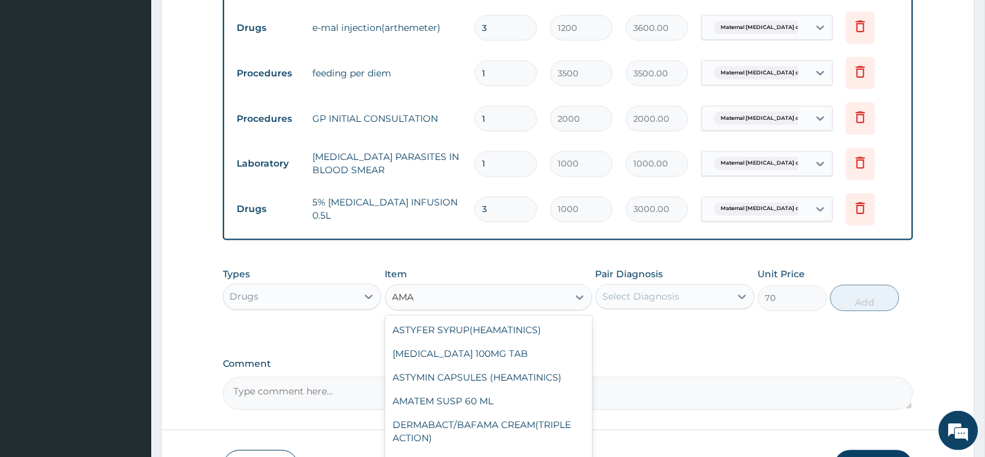
scroll to position [0, 0]
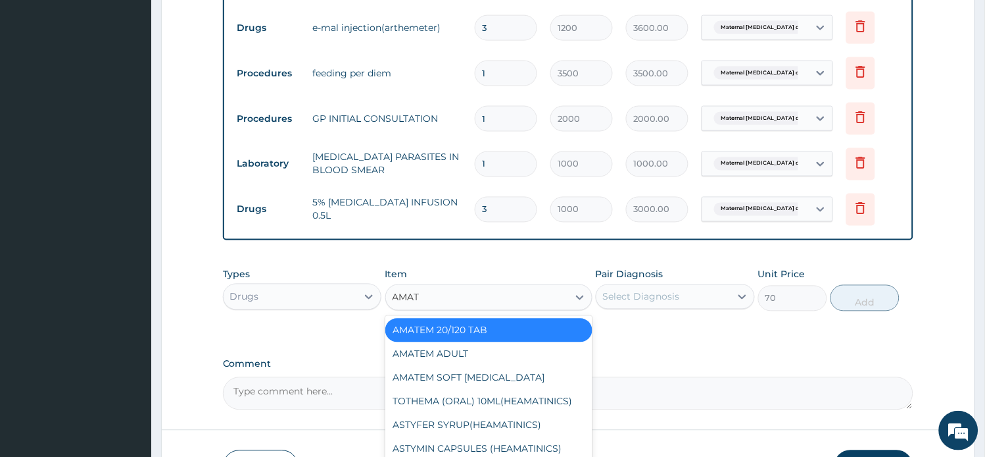
type input "AMATE"
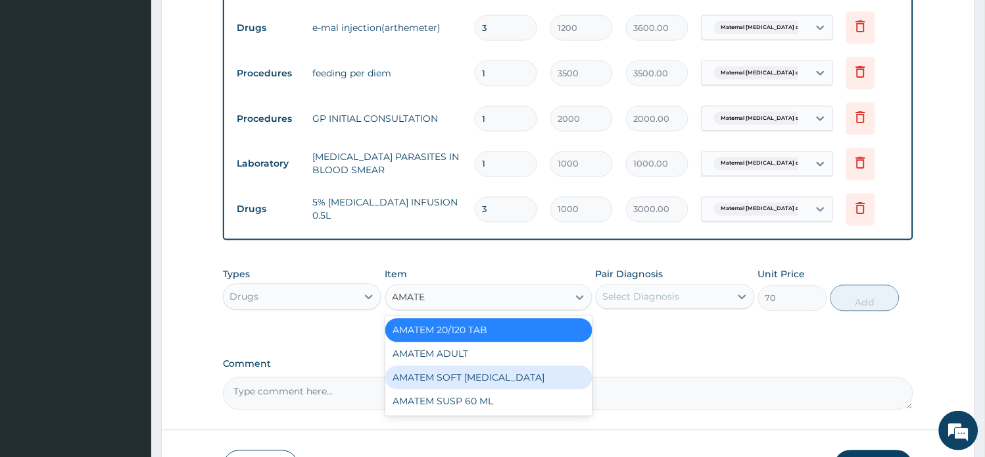
click at [480, 378] on div "AMATEM SOFT GEL *PACK" at bounding box center [488, 378] width 207 height 24
type input "2500"
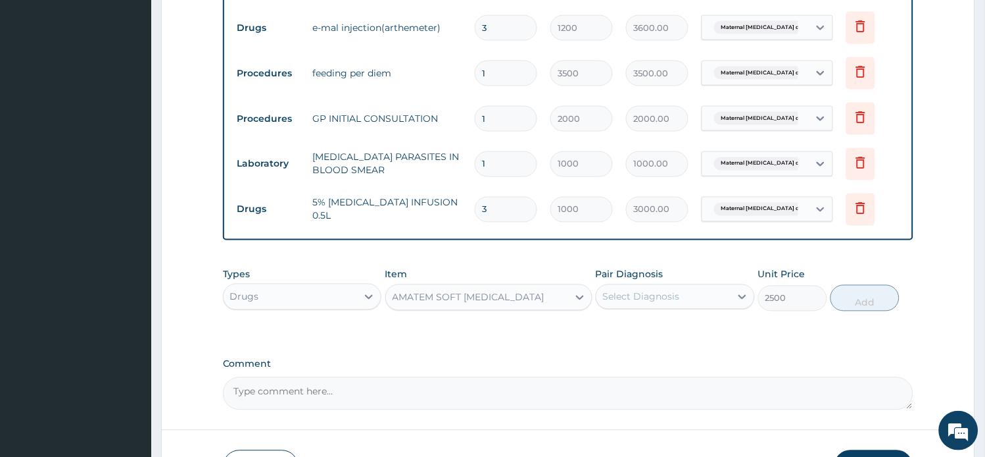
click at [653, 296] on div "Select Diagnosis" at bounding box center [641, 296] width 77 height 13
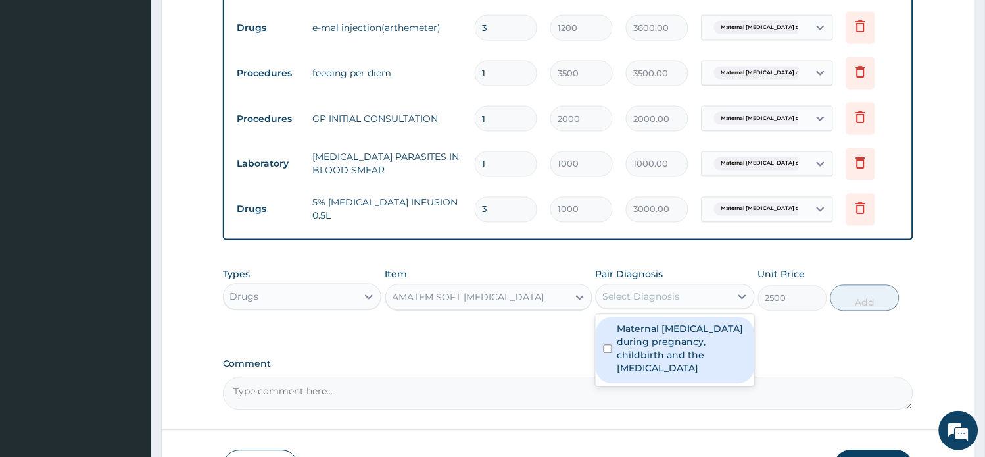
click at [648, 338] on label "Maternal malaria during pregnancy, childbirth and the puerperium" at bounding box center [683, 348] width 130 height 53
checkbox input "true"
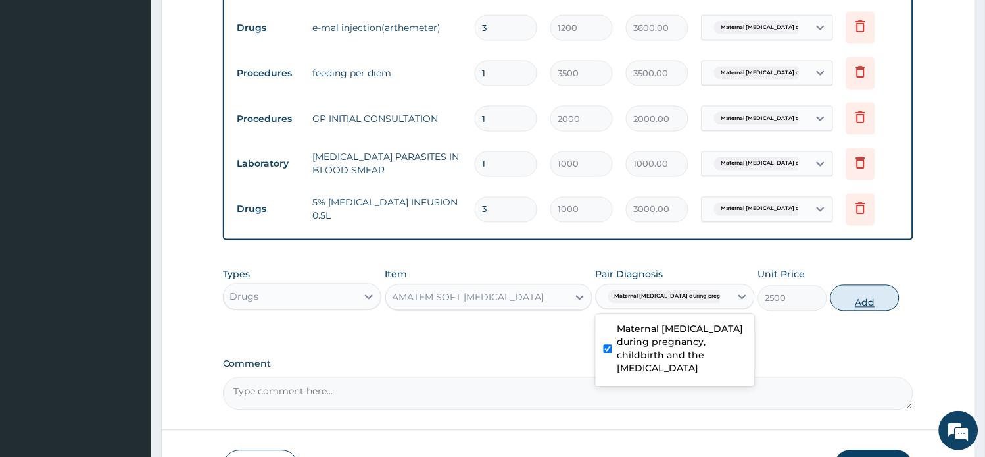
click at [874, 305] on button "Add" at bounding box center [865, 298] width 69 height 26
type input "0"
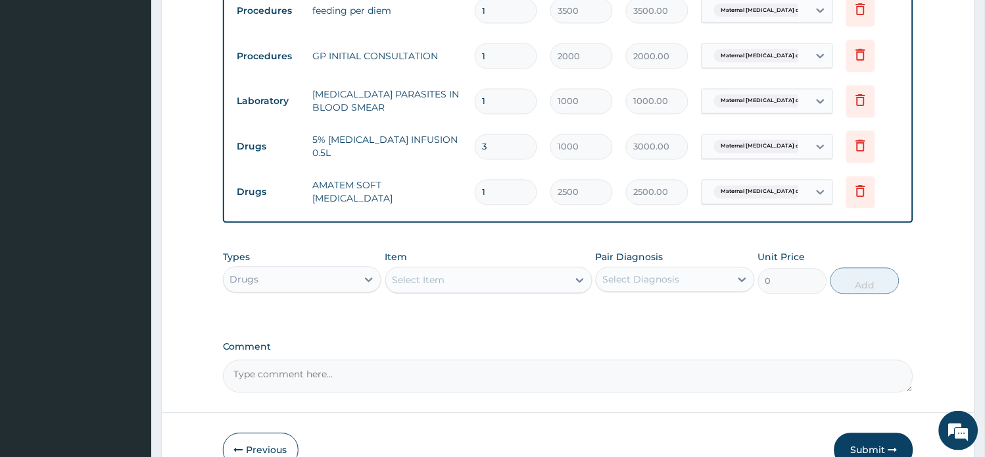
scroll to position [560, 0]
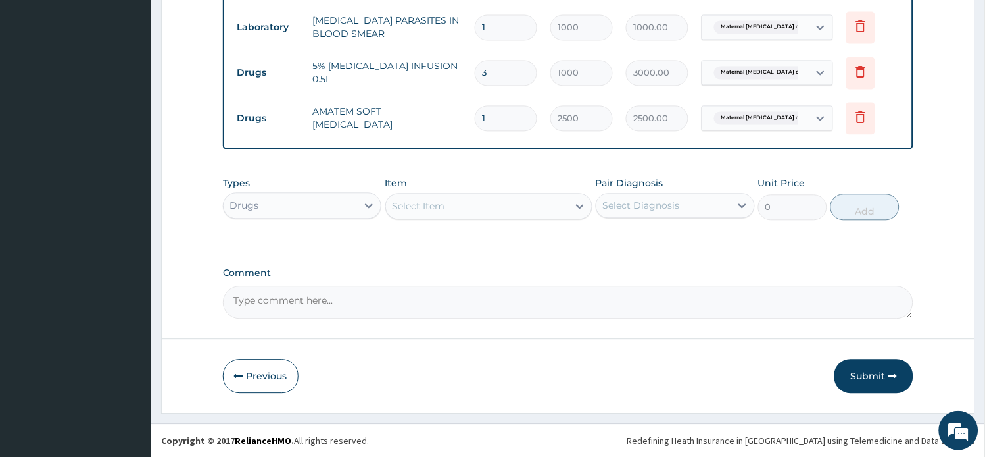
click at [508, 206] on div "Select Item" at bounding box center [477, 205] width 182 height 21
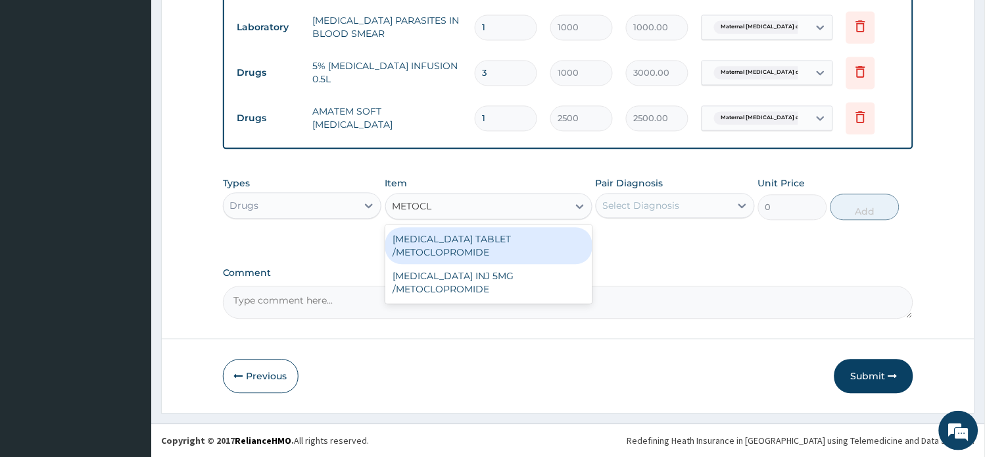
type input "METOCL"
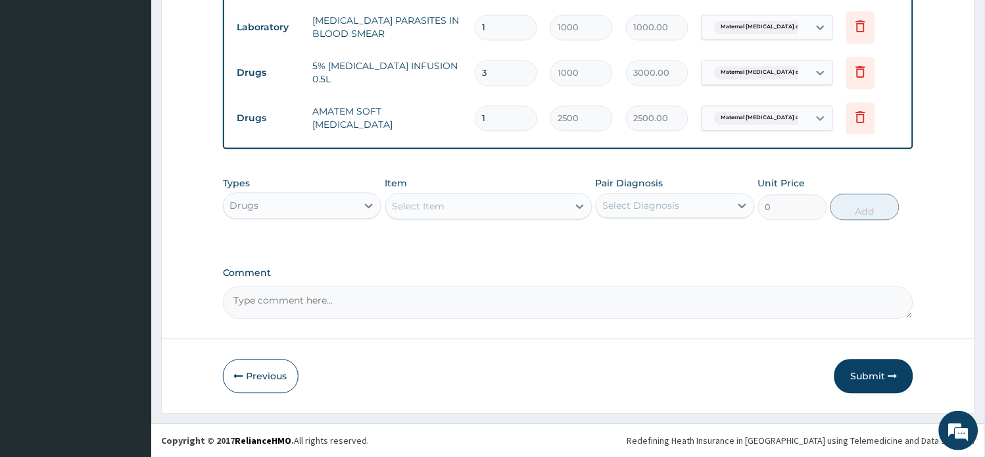
click at [491, 202] on div "Select Item" at bounding box center [477, 205] width 182 height 21
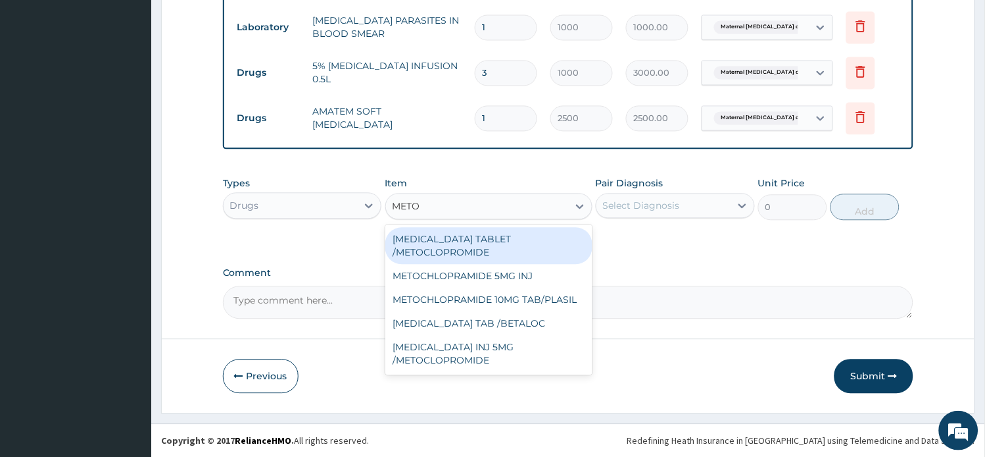
type input "METOC"
click at [525, 237] on div "MAXOLON TABLET /METOCLOPROMIDE" at bounding box center [488, 245] width 207 height 37
type input "38.40000153"
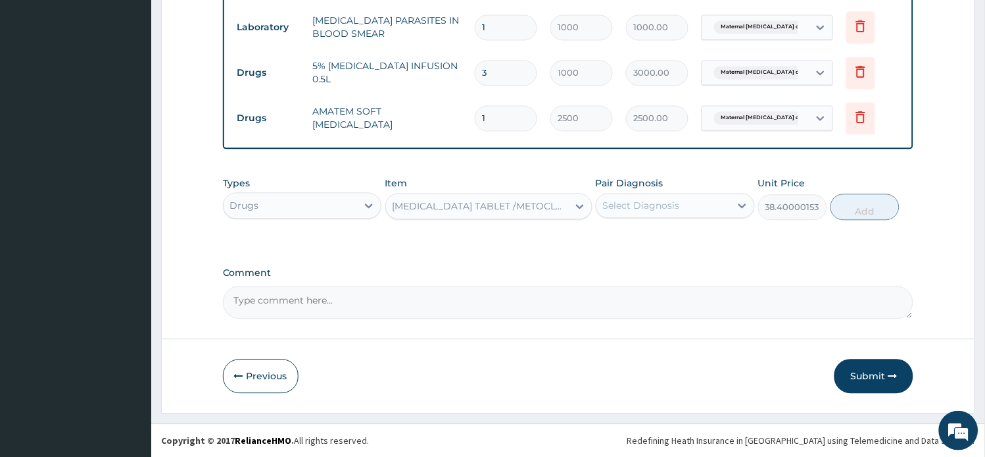
click at [655, 208] on div "Select Diagnosis" at bounding box center [641, 205] width 77 height 13
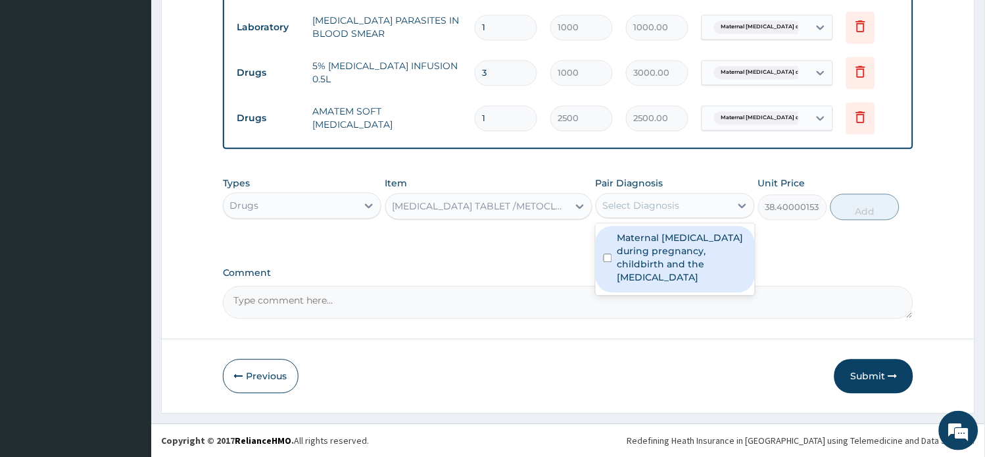
drag, startPoint x: 656, startPoint y: 250, endPoint x: 711, endPoint y: 251, distance: 55.3
click at [663, 251] on label "Maternal malaria during pregnancy, childbirth and the puerperium" at bounding box center [683, 257] width 130 height 53
checkbox input "true"
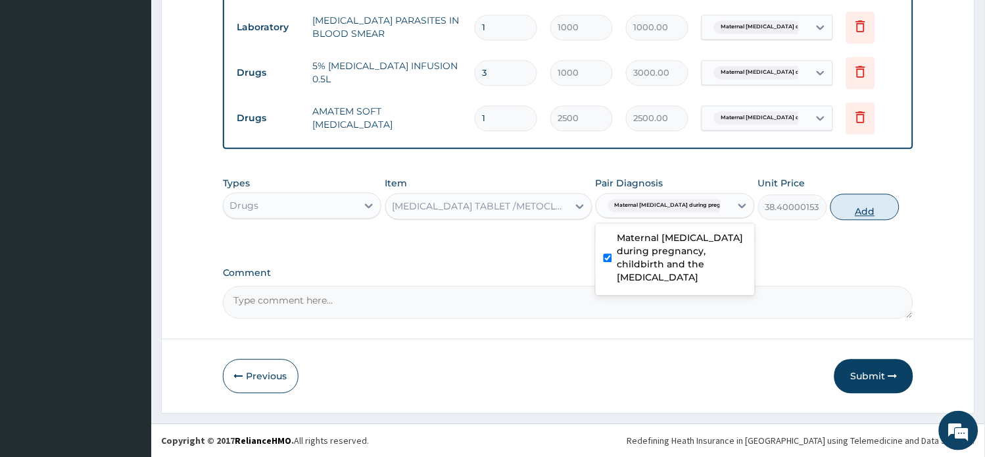
click at [866, 214] on button "Add" at bounding box center [865, 206] width 69 height 26
type input "0"
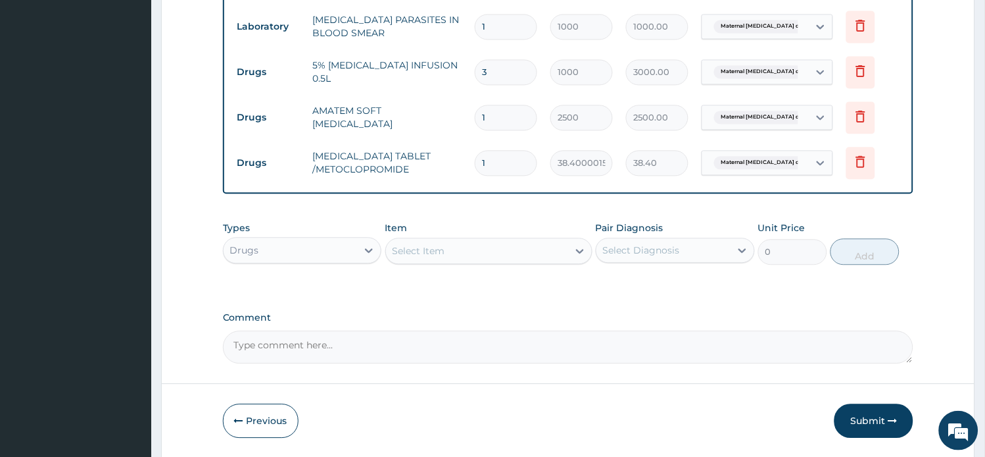
drag, startPoint x: 510, startPoint y: 154, endPoint x: 37, endPoint y: -20, distance: 504.7
type input "4"
type input "153.60"
type input "44"
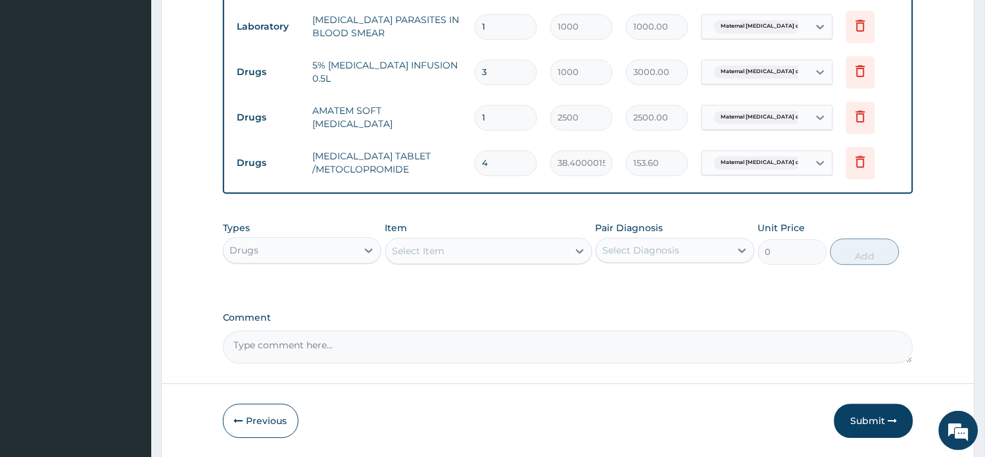
type input "1689.60"
type input "4"
type input "153.60"
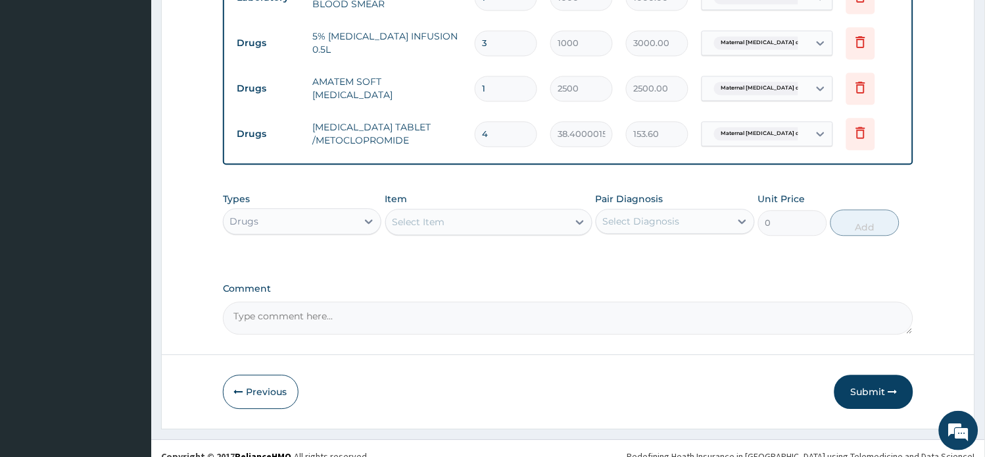
scroll to position [606, 0]
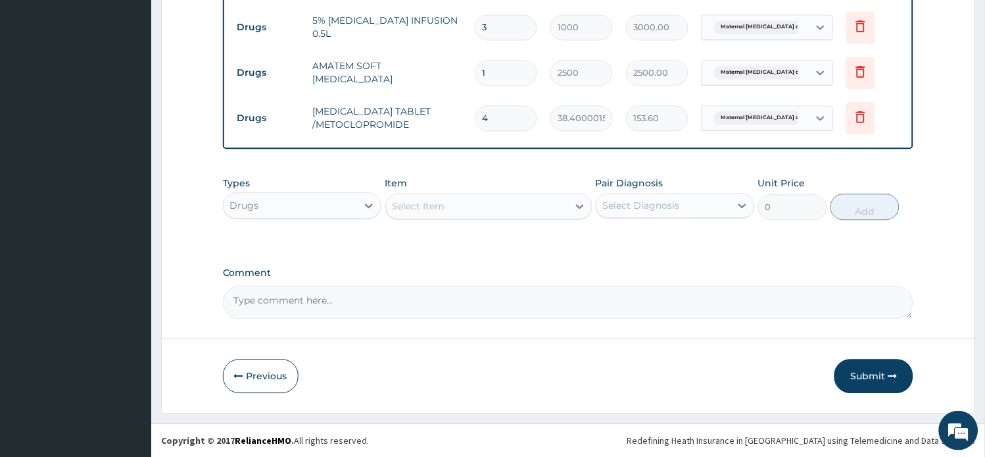
type input "4"
click at [496, 203] on div "Select Item" at bounding box center [477, 205] width 182 height 21
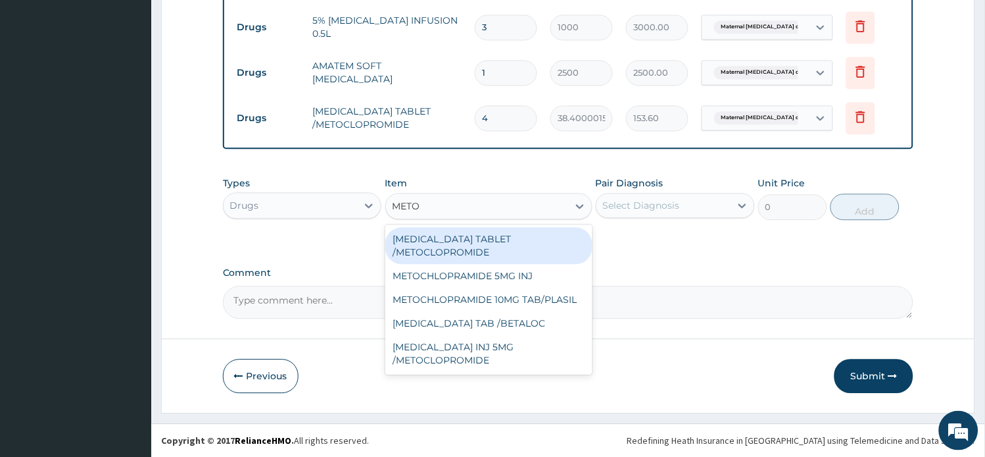
type input "METOC"
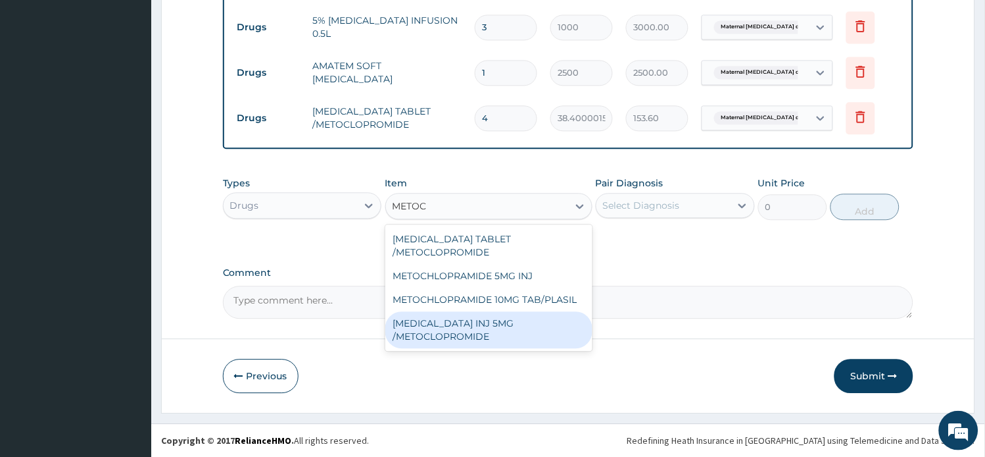
click at [476, 322] on div "MAXOLON INJ 5MG /METOCLOPROMIDE" at bounding box center [488, 329] width 207 height 37
type input "480"
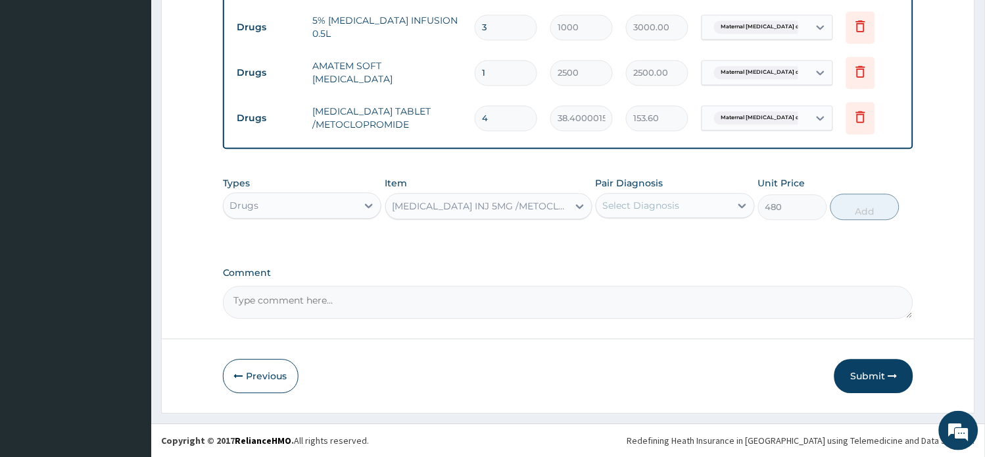
click at [633, 202] on div "Select Diagnosis" at bounding box center [641, 205] width 77 height 13
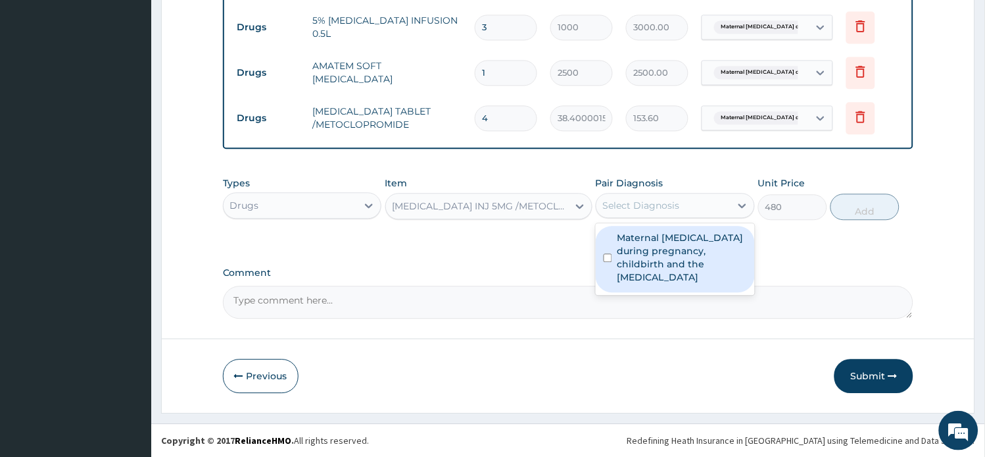
drag, startPoint x: 636, startPoint y: 253, endPoint x: 847, endPoint y: 230, distance: 211.7
click at [639, 253] on label "Maternal malaria during pregnancy, childbirth and the puerperium" at bounding box center [683, 257] width 130 height 53
checkbox input "true"
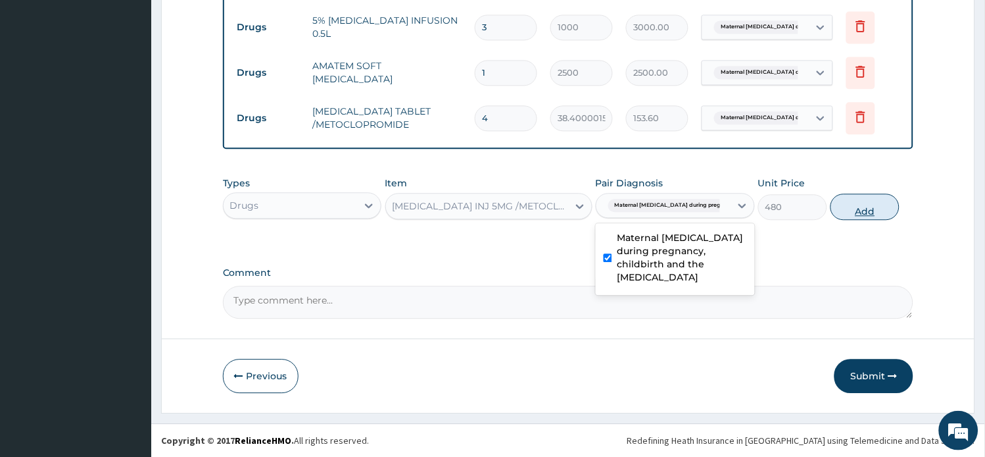
click at [876, 213] on button "Add" at bounding box center [865, 206] width 69 height 26
type input "0"
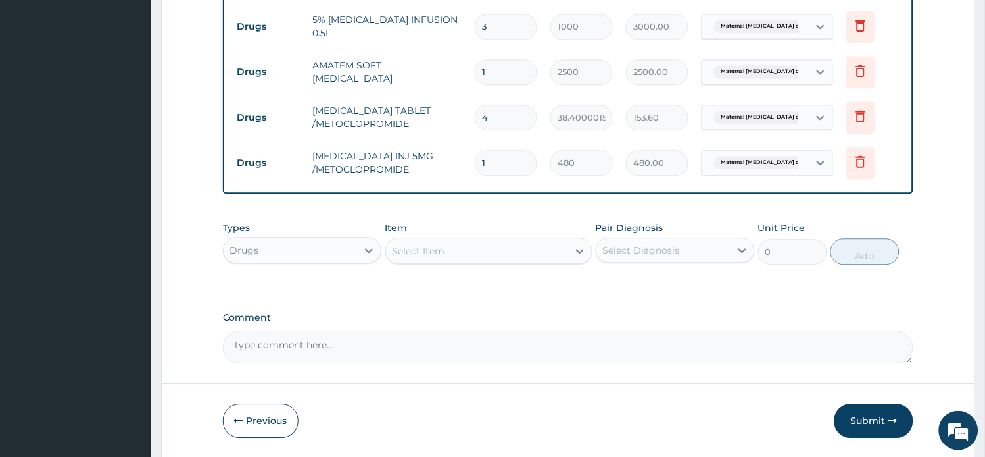
drag, startPoint x: 516, startPoint y: 167, endPoint x: 461, endPoint y: 161, distance: 55.6
click at [463, 164] on tr "Drugs MAXOLON INJ 5MG /METOCLOPROMIDE 1 480 480.00 Maternal malaria during preg…" at bounding box center [569, 162] width 676 height 45
type input "2"
type input "960.00"
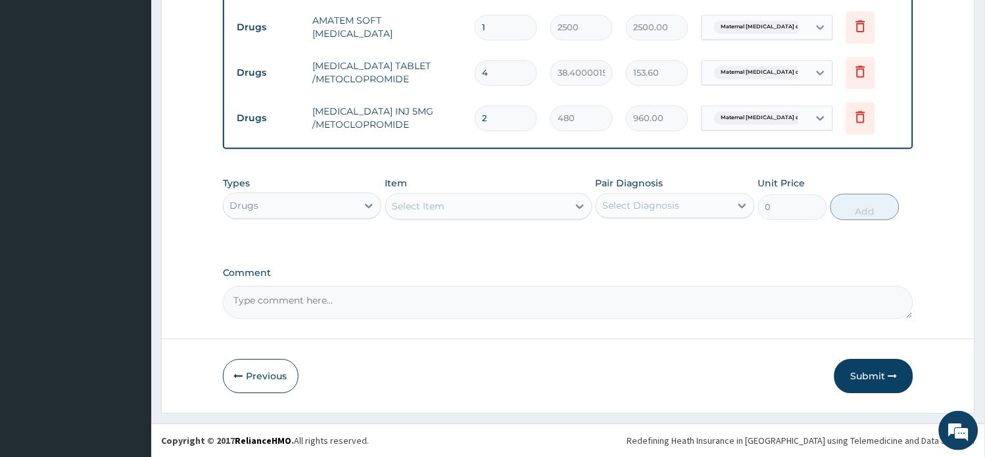
type input "2"
click at [453, 200] on div "Select Item" at bounding box center [477, 205] width 182 height 21
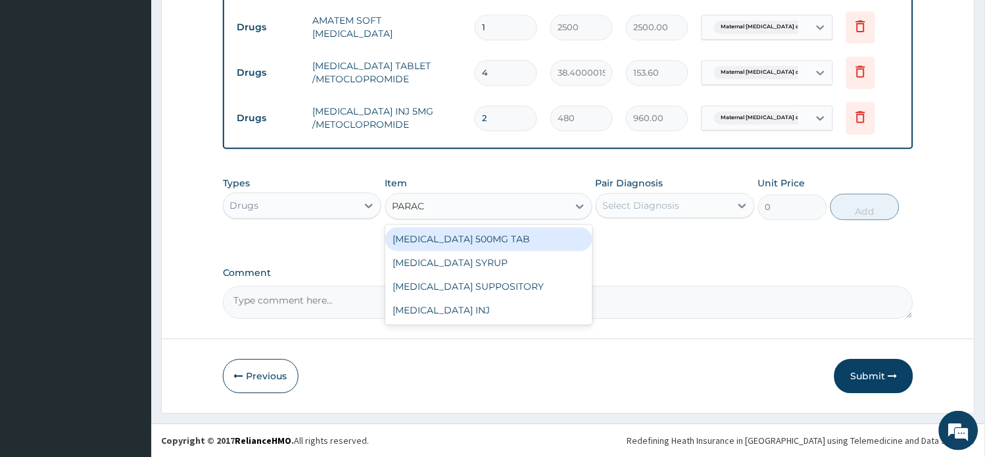
type input "PARACE"
click at [497, 235] on div "PARACETAMOL 500MG TAB" at bounding box center [488, 239] width 207 height 24
type input "15"
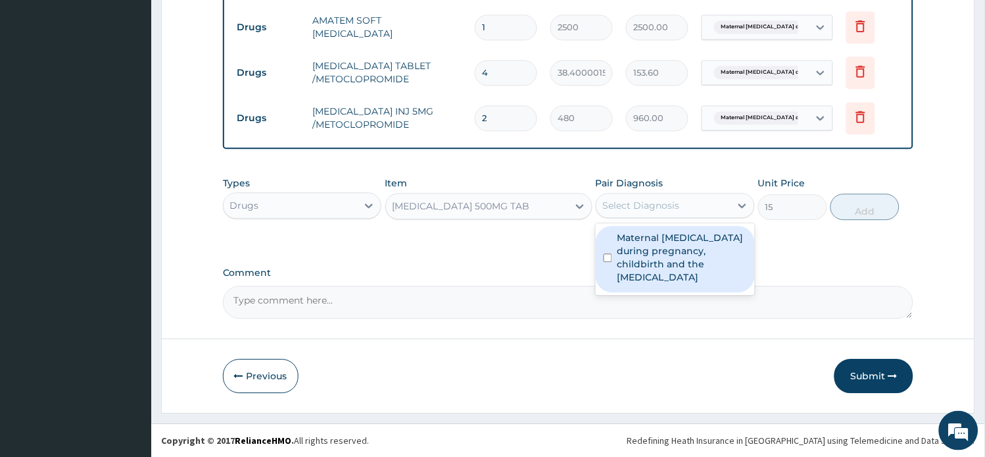
click at [674, 210] on div "Select Diagnosis" at bounding box center [641, 205] width 77 height 13
click at [663, 239] on label "Maternal malaria during pregnancy, childbirth and the puerperium" at bounding box center [683, 257] width 130 height 53
checkbox input "true"
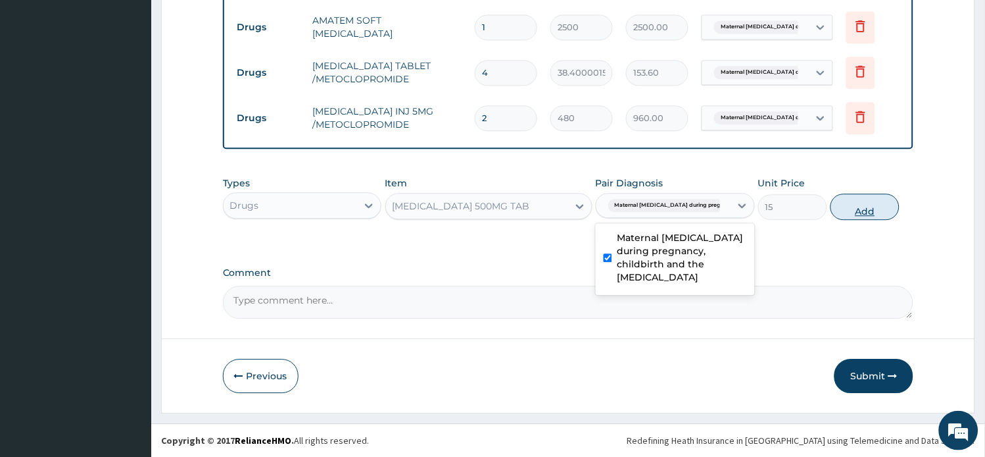
click at [865, 214] on button "Add" at bounding box center [865, 206] width 69 height 26
type input "0"
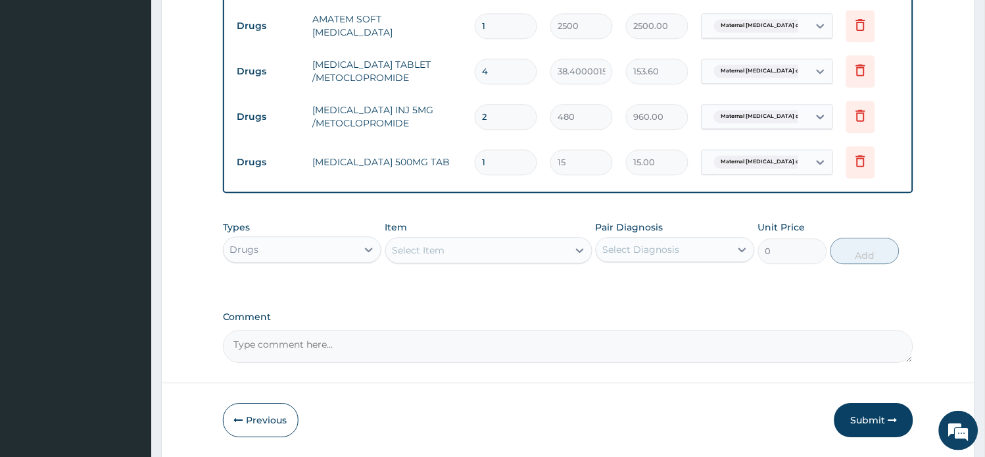
type input "18"
type input "270.00"
type input "18"
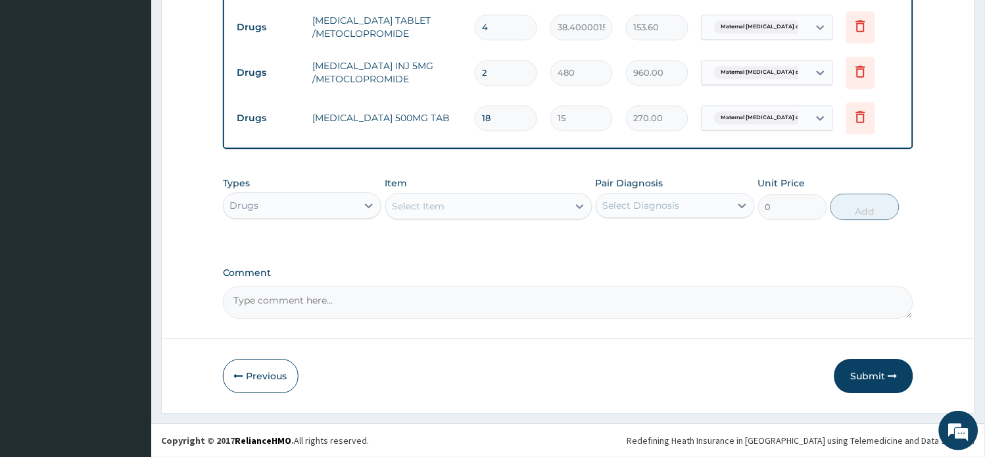
click at [865, 378] on button "Submit" at bounding box center [874, 375] width 79 height 34
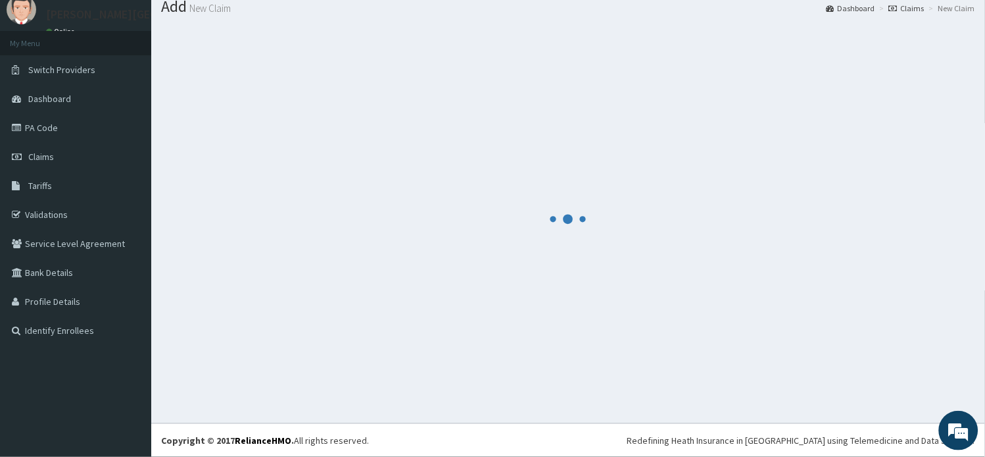
scroll to position [44, 0]
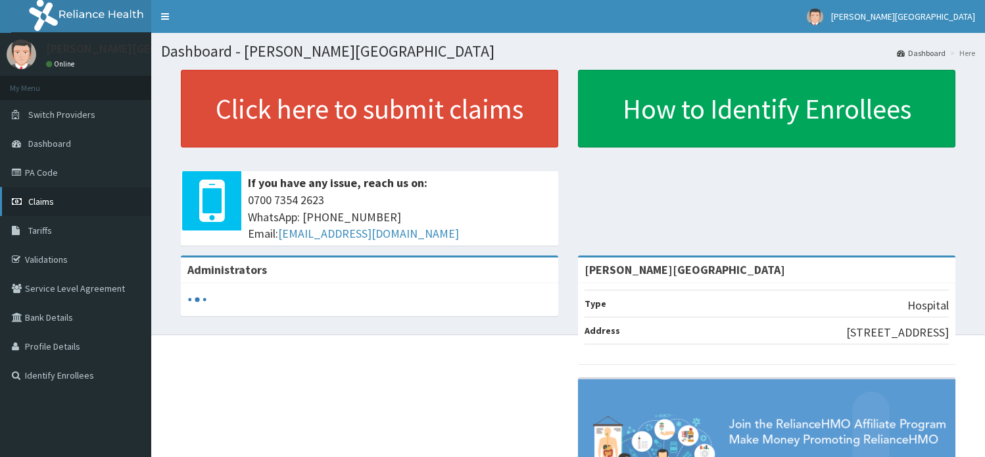
click at [48, 199] on span "Claims" at bounding box center [41, 201] width 26 height 12
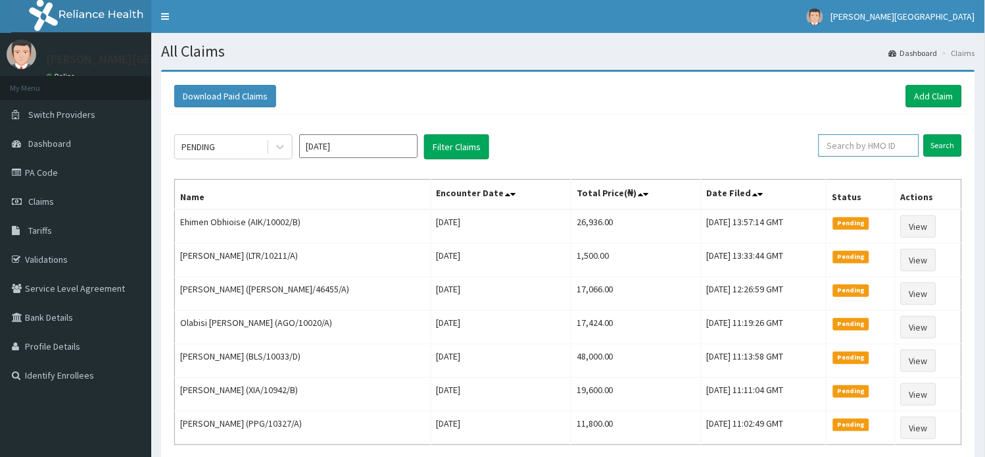
click at [852, 142] on input "text" at bounding box center [869, 145] width 101 height 22
paste input "SRH/10077/A"
type input "SRH/10077/A"
click at [935, 147] on input "Search" at bounding box center [943, 145] width 38 height 22
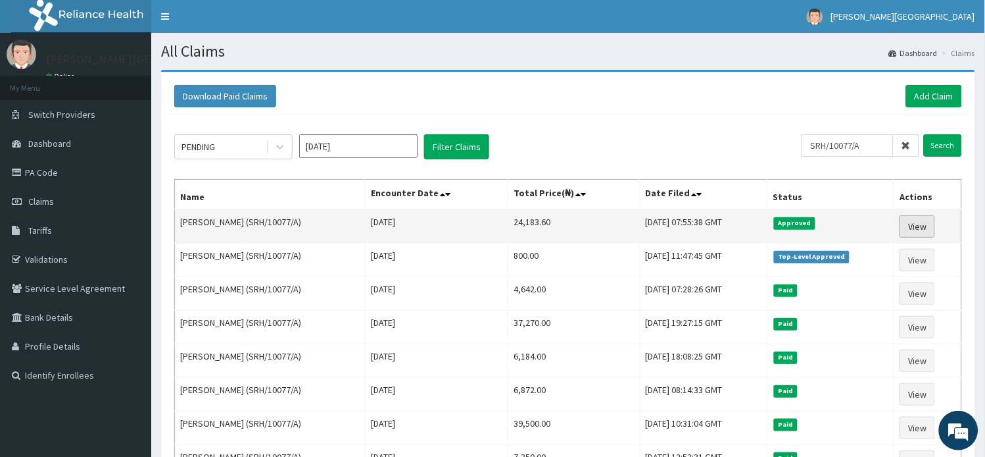
click at [922, 231] on link "View" at bounding box center [918, 226] width 36 height 22
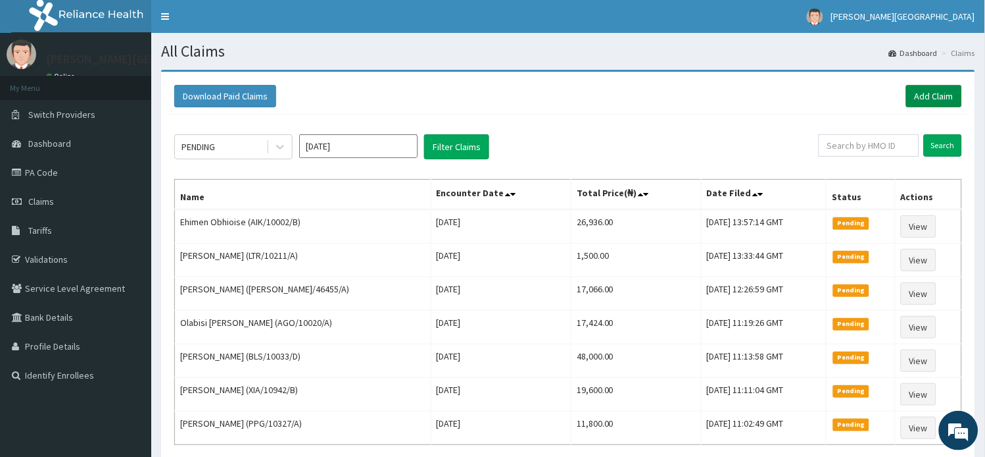
click at [919, 95] on link "Add Claim" at bounding box center [934, 96] width 56 height 22
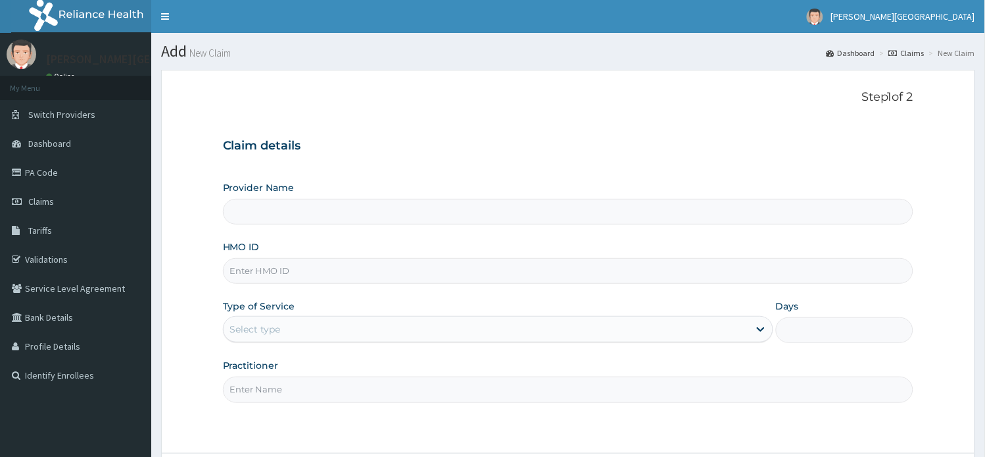
click at [290, 273] on input "HMO ID" at bounding box center [568, 271] width 691 height 26
type input "[PERSON_NAME][GEOGRAPHIC_DATA]"
paste input "SRH/10077/A"
type input "SRH/10077/A"
click at [296, 329] on div "Select type" at bounding box center [487, 328] width 526 height 21
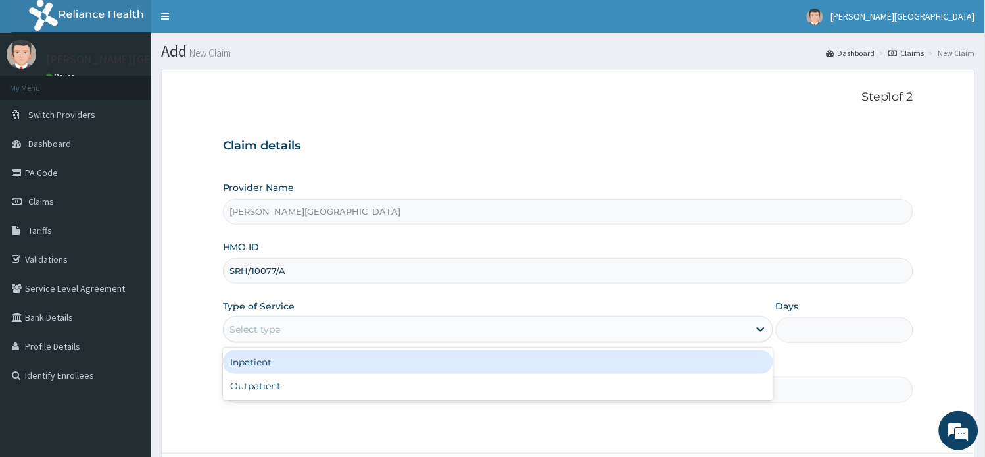
click at [288, 366] on div "Inpatient" at bounding box center [498, 362] width 551 height 24
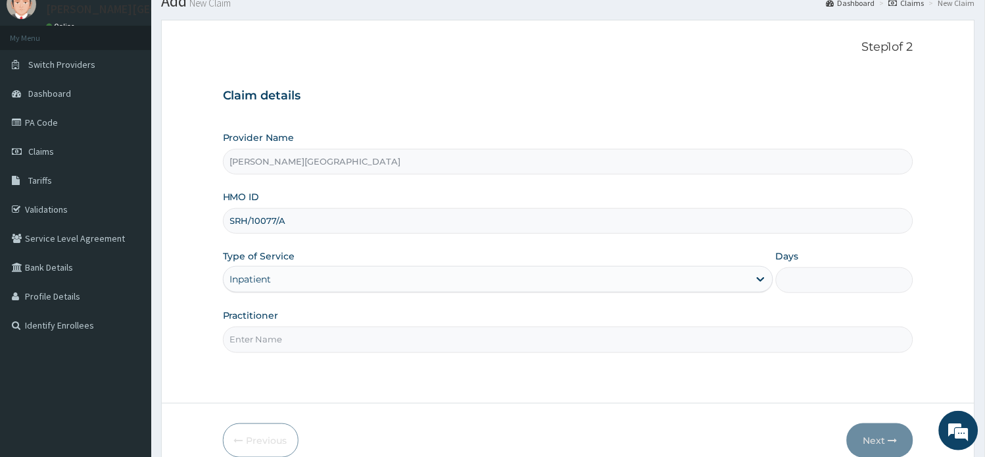
scroll to position [114, 0]
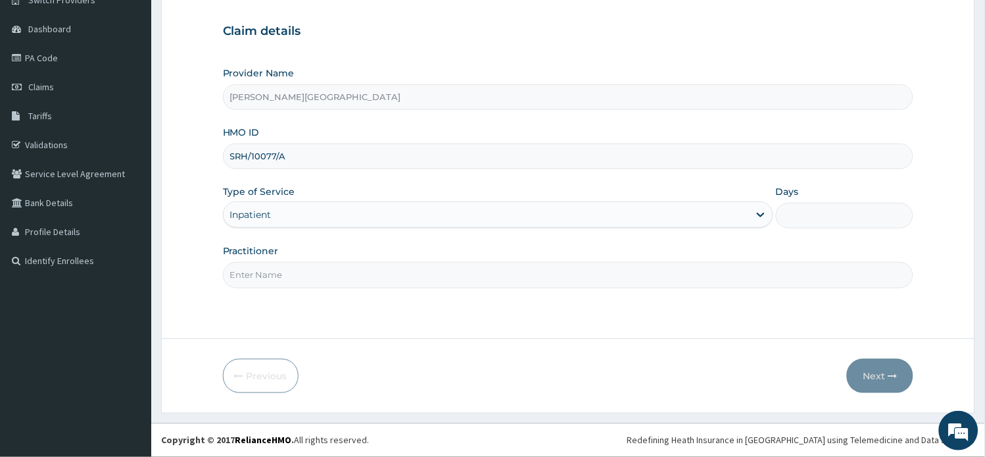
click at [358, 276] on input "Practitioner" at bounding box center [568, 275] width 691 height 26
type input "AA"
click at [820, 212] on input "Days" at bounding box center [844, 216] width 137 height 26
type input "1"
click at [864, 378] on button "Next" at bounding box center [880, 375] width 66 height 34
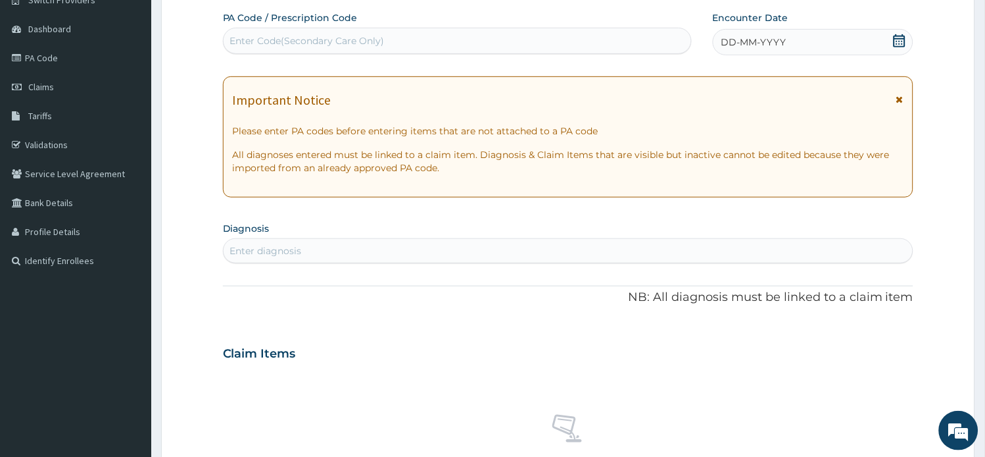
scroll to position [0, 0]
click at [298, 34] on div "Enter Code(Secondary Care Only)" at bounding box center [307, 40] width 155 height 13
paste input "PA/4B197C"
type input "PA/4B197C"
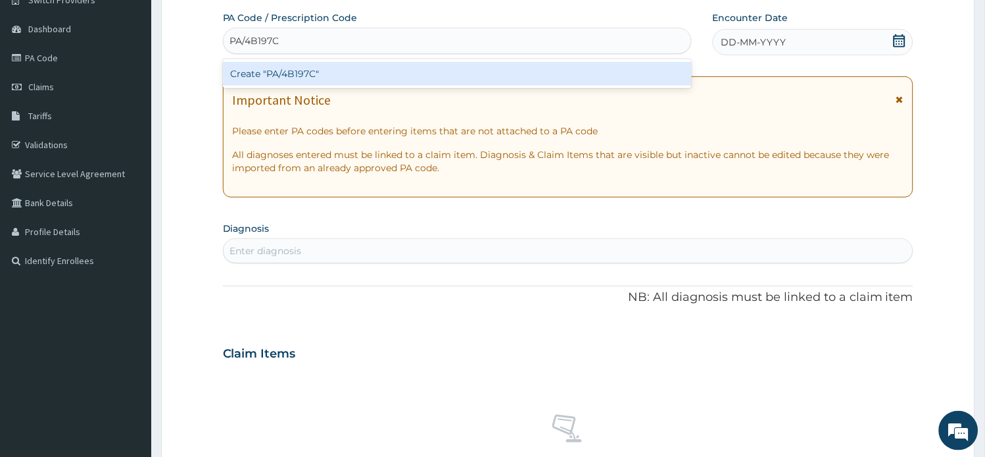
click at [306, 77] on div "Create "PA/4B197C"" at bounding box center [457, 74] width 469 height 24
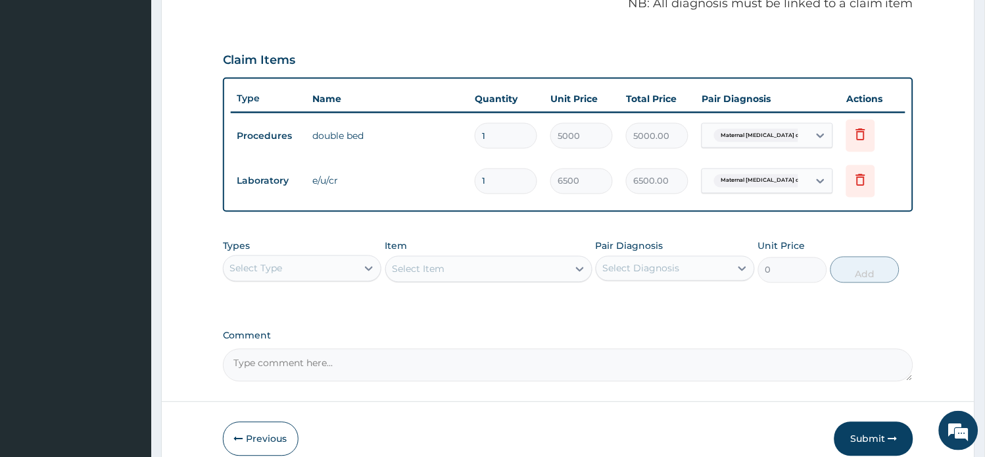
scroll to position [474, 0]
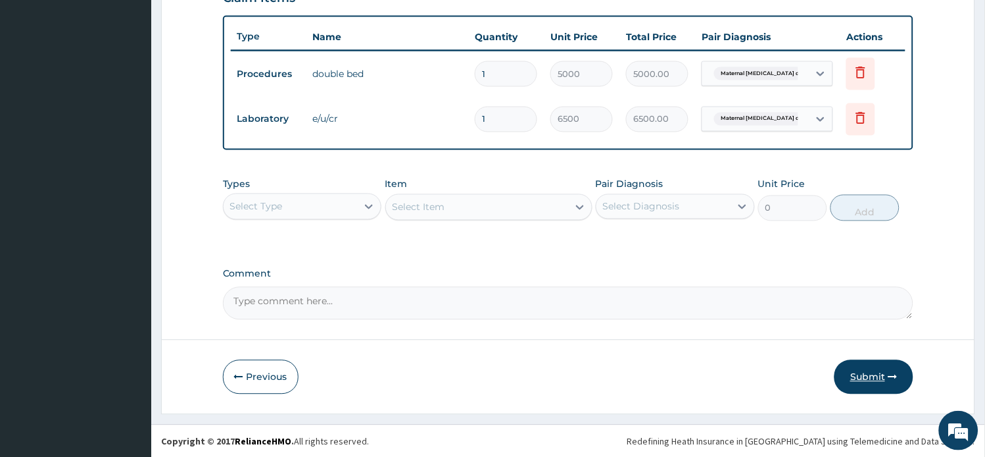
click at [870, 378] on button "Submit" at bounding box center [874, 377] width 79 height 34
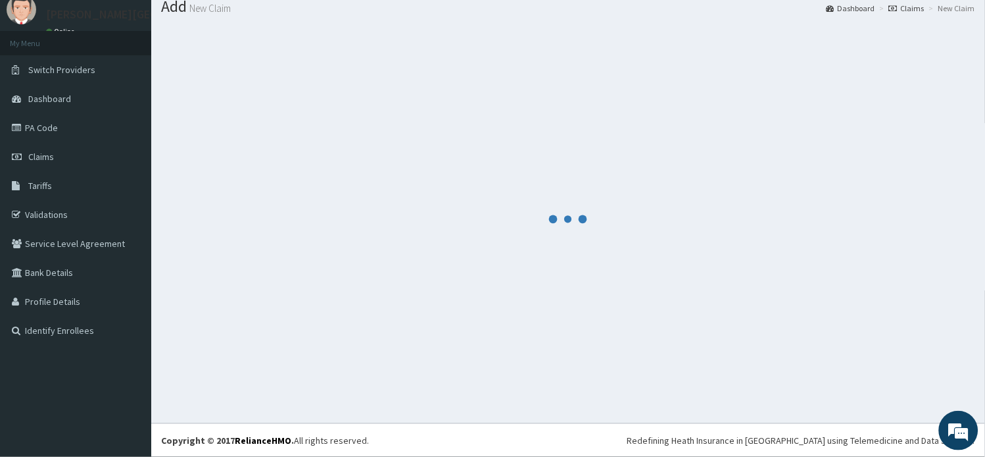
scroll to position [44, 0]
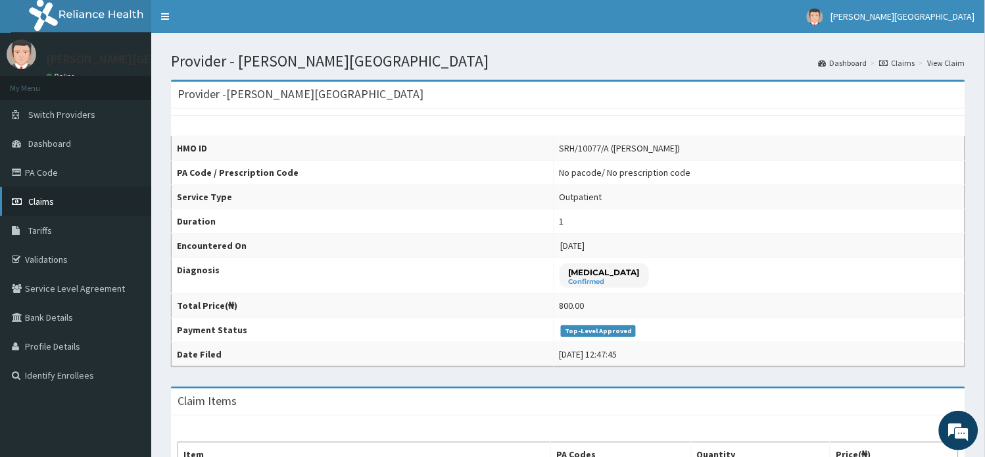
click at [36, 199] on span "Claims" at bounding box center [41, 201] width 26 height 12
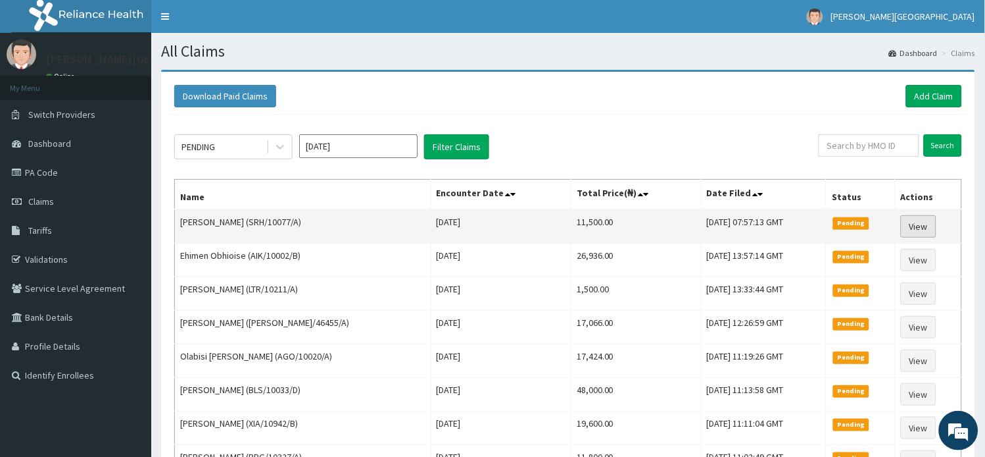
click at [917, 228] on link "View" at bounding box center [919, 226] width 36 height 22
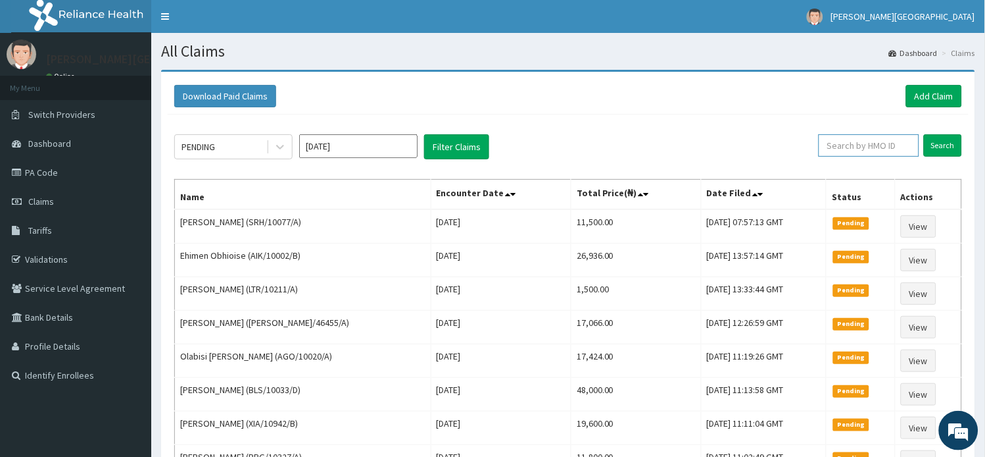
click at [911, 145] on input "text" at bounding box center [869, 145] width 101 height 22
paste input "EIS/10368/A"
click at [954, 143] on input "Search" at bounding box center [943, 145] width 38 height 22
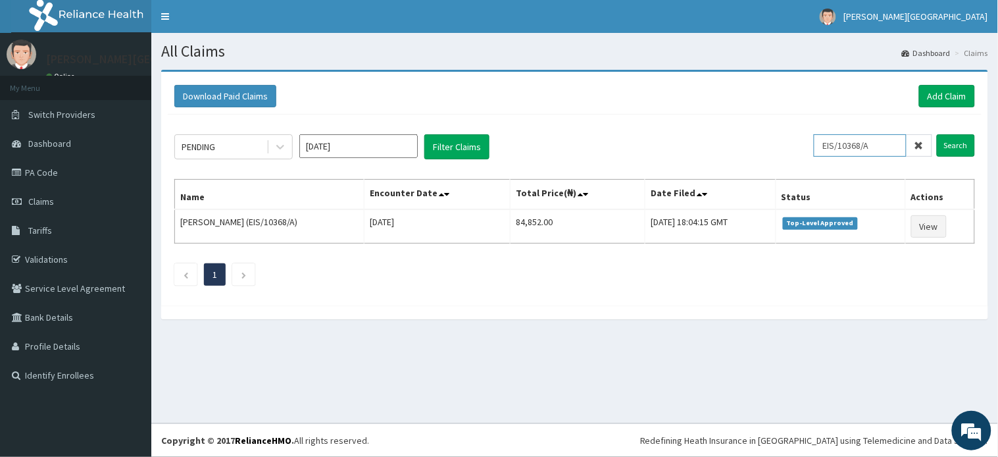
drag, startPoint x: 876, startPoint y: 147, endPoint x: 823, endPoint y: 147, distance: 52.6
click at [824, 147] on input "EIS/10368/A" at bounding box center [860, 145] width 93 height 22
paste input "ONC/10076/B"
type input "ONC/10076/B"
click at [952, 148] on input "Search" at bounding box center [956, 145] width 38 height 22
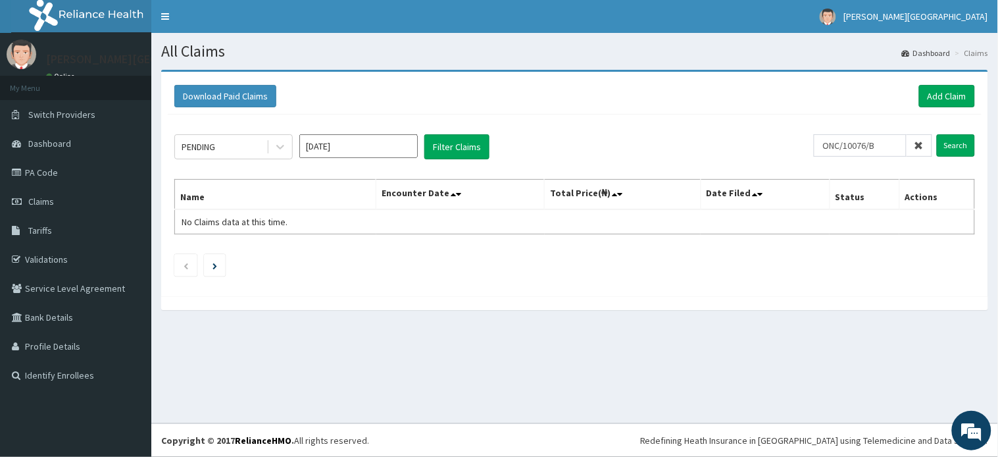
click at [926, 147] on span at bounding box center [919, 145] width 26 height 22
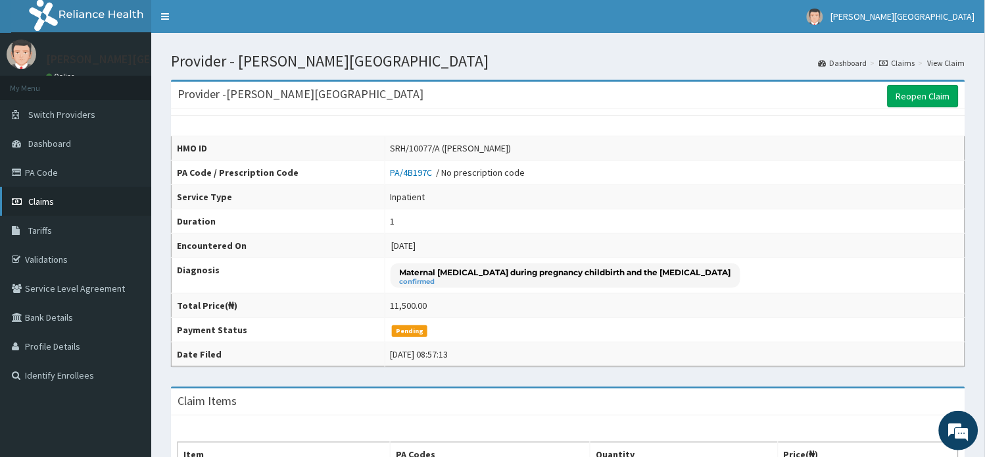
click at [34, 202] on span "Claims" at bounding box center [41, 201] width 26 height 12
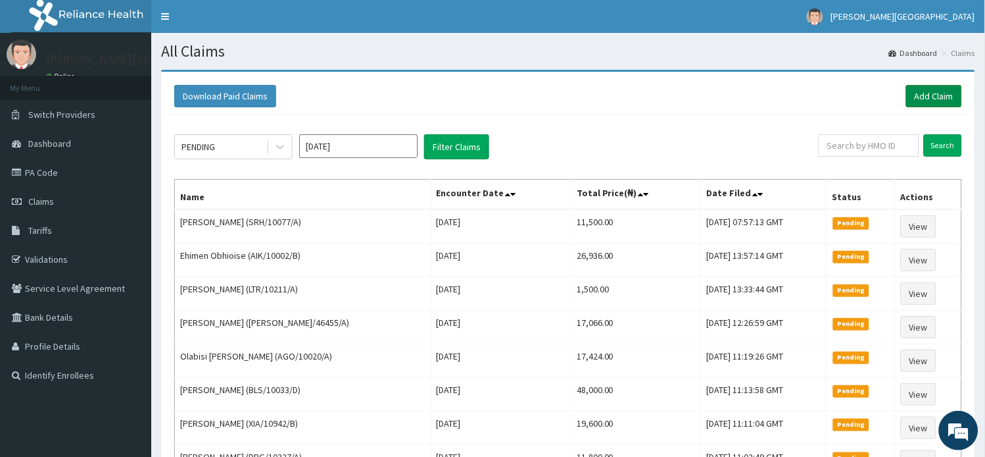
click at [916, 88] on link "Add Claim" at bounding box center [934, 96] width 56 height 22
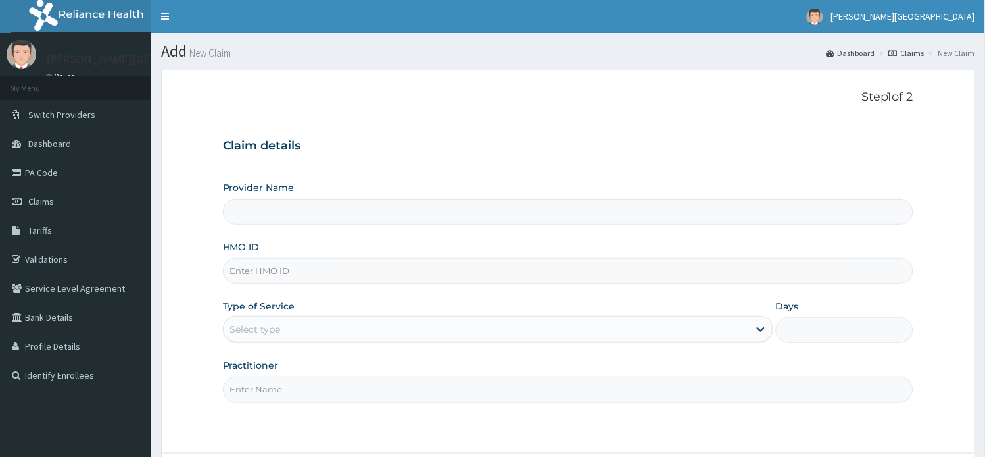
type input "[PERSON_NAME][GEOGRAPHIC_DATA]"
click at [264, 259] on input "HMO ID" at bounding box center [568, 271] width 691 height 26
paste input "EIS/10368/A"
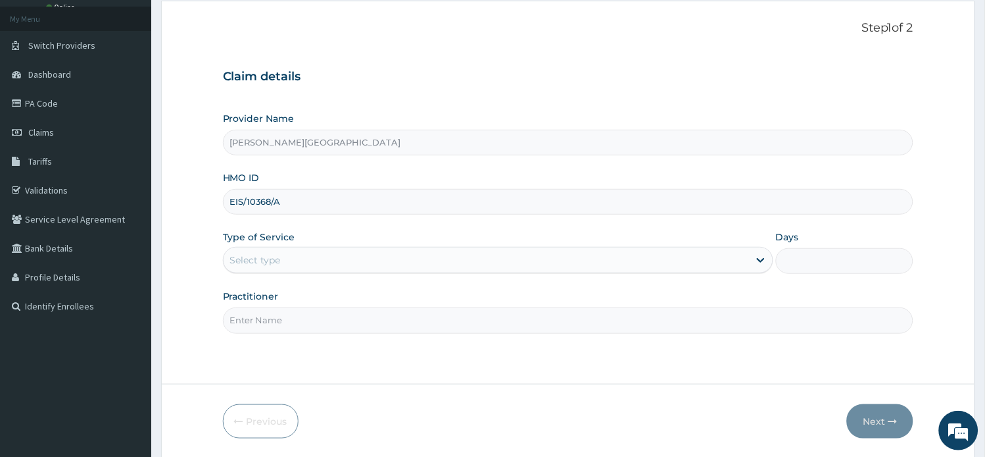
scroll to position [73, 0]
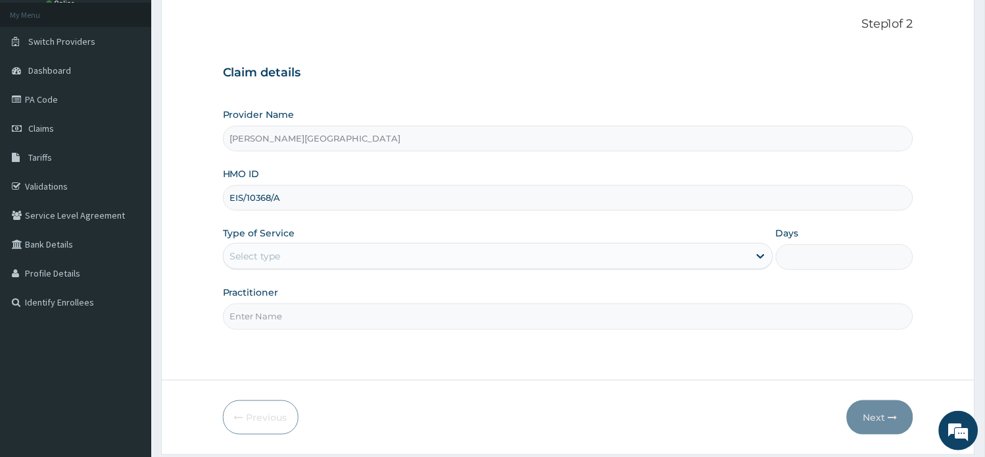
type input "EIS/10368/A"
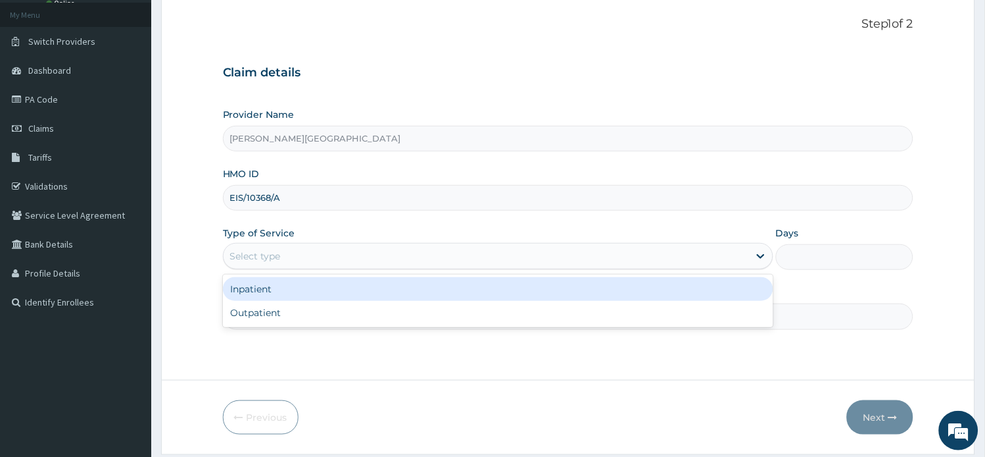
click at [312, 254] on div "Select type" at bounding box center [487, 255] width 526 height 21
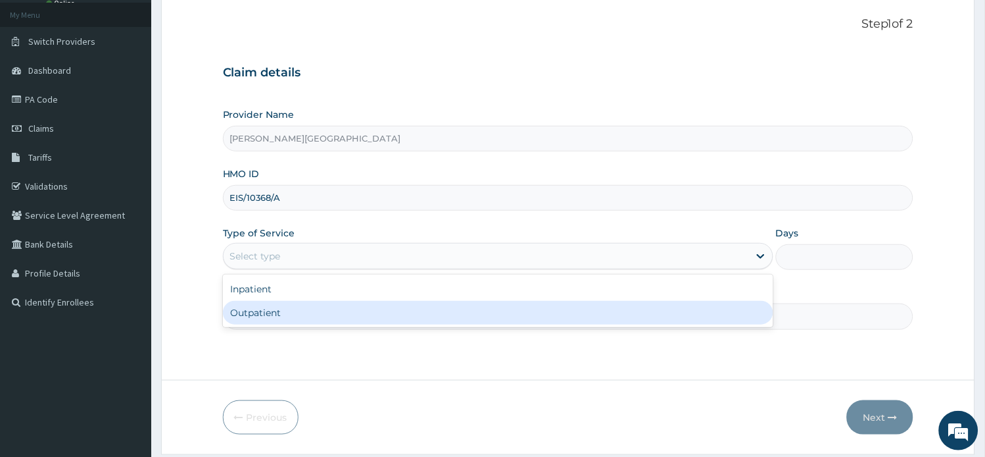
click at [290, 308] on div "Outpatient" at bounding box center [498, 313] width 551 height 24
type input "1"
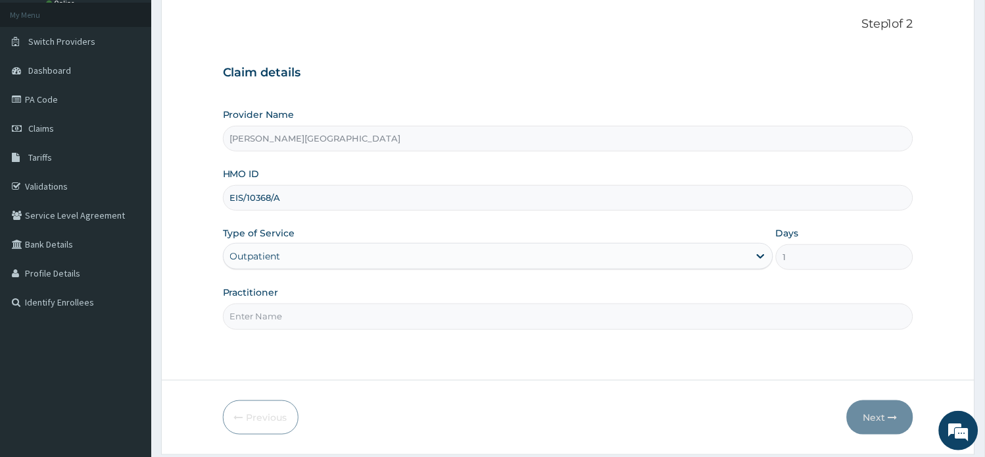
click at [287, 312] on input "Practitioner" at bounding box center [568, 316] width 691 height 26
type input "AA"
click at [875, 430] on button "Next" at bounding box center [880, 417] width 66 height 34
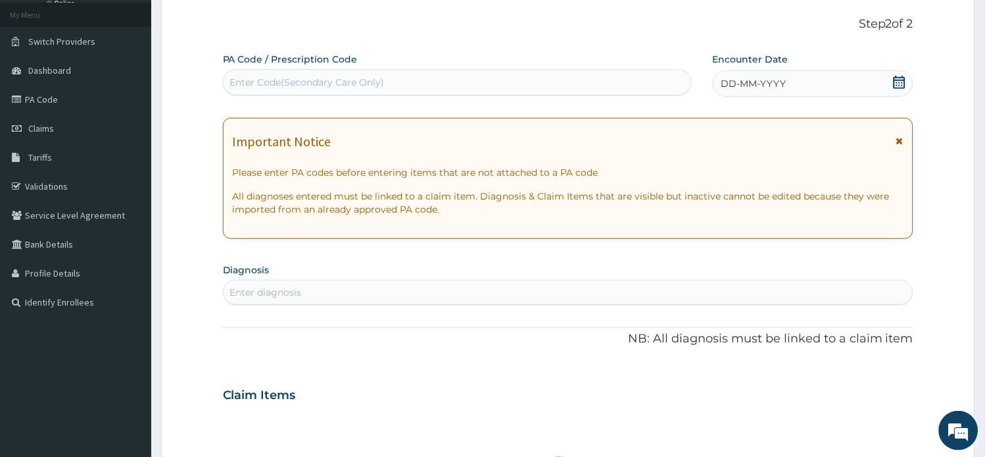
scroll to position [0, 0]
click at [898, 140] on icon at bounding box center [900, 140] width 7 height 9
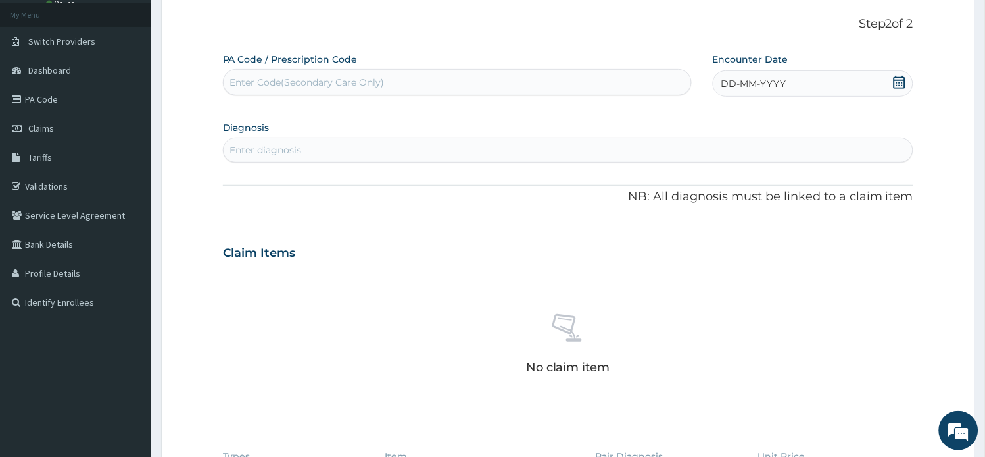
click at [357, 150] on div "Enter diagnosis" at bounding box center [569, 149] width 690 height 21
type input "MALARIA"
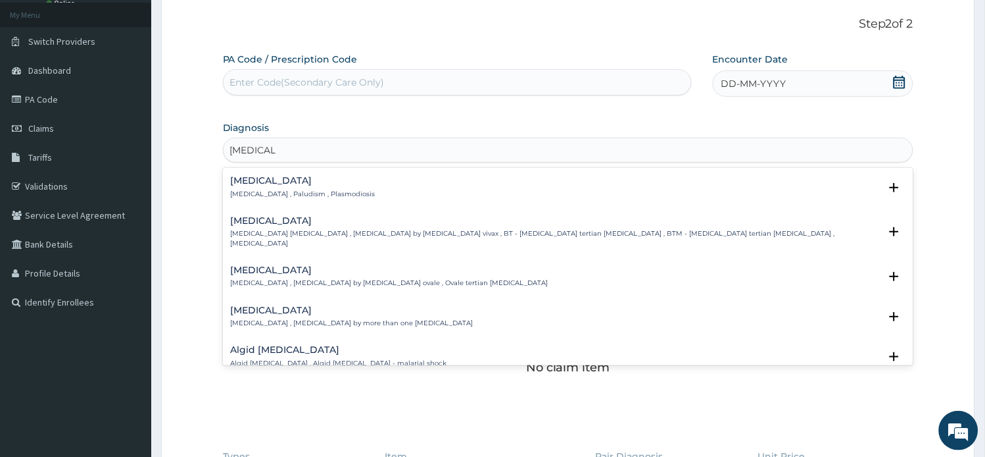
click at [286, 187] on div "Malaria Malaria , Paludism , Plasmodiosis" at bounding box center [303, 187] width 145 height 23
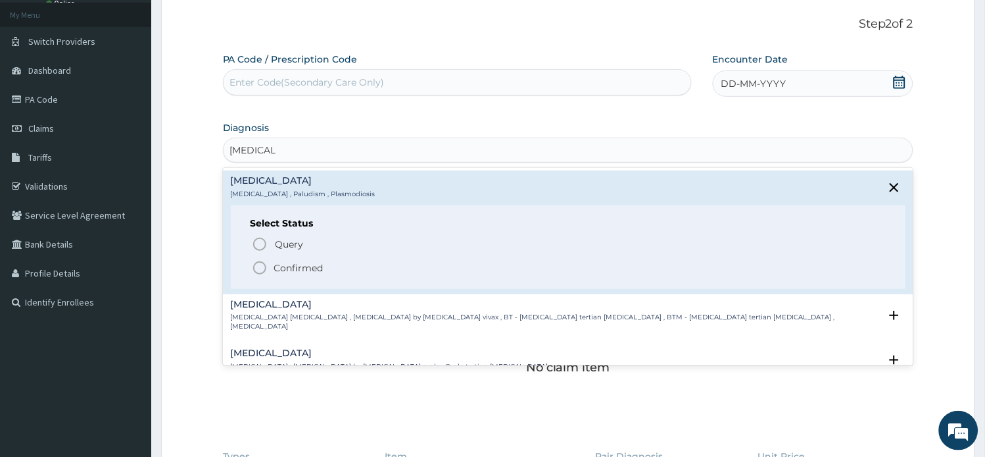
click at [329, 276] on div "Select Status Query Query covers suspected (?), Keep in view (kiv), Ruled out (…" at bounding box center [569, 247] width 676 height 84
click at [364, 262] on span "Confirmed" at bounding box center [569, 268] width 635 height 16
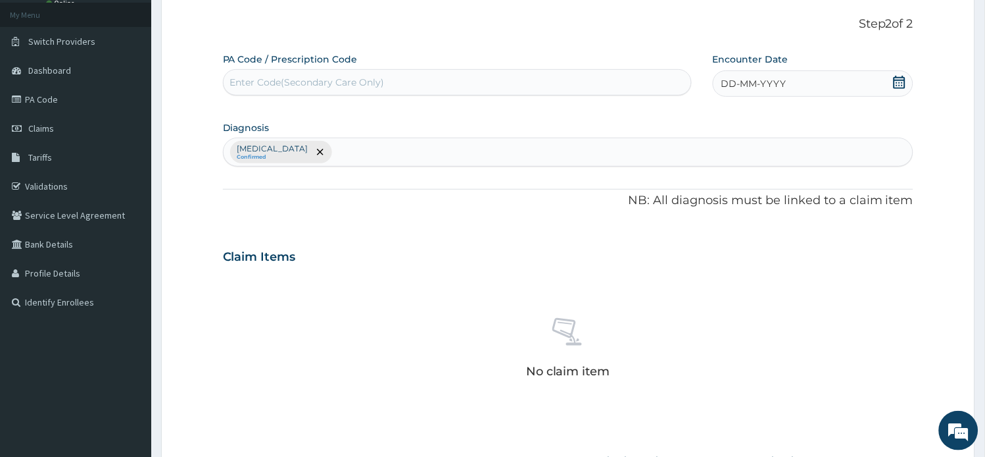
click at [803, 89] on div "DD-MM-YYYY" at bounding box center [813, 83] width 201 height 26
click at [721, 207] on div "11" at bounding box center [722, 209] width 20 height 20
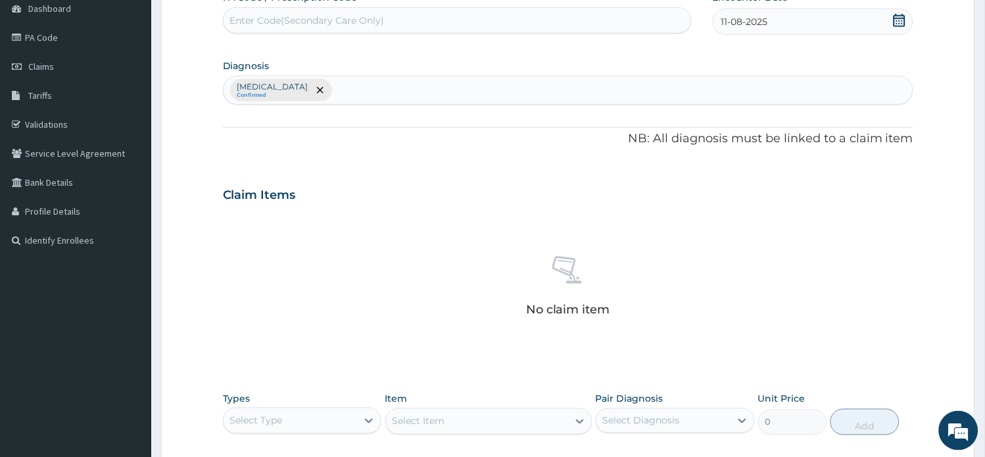
scroll to position [292, 0]
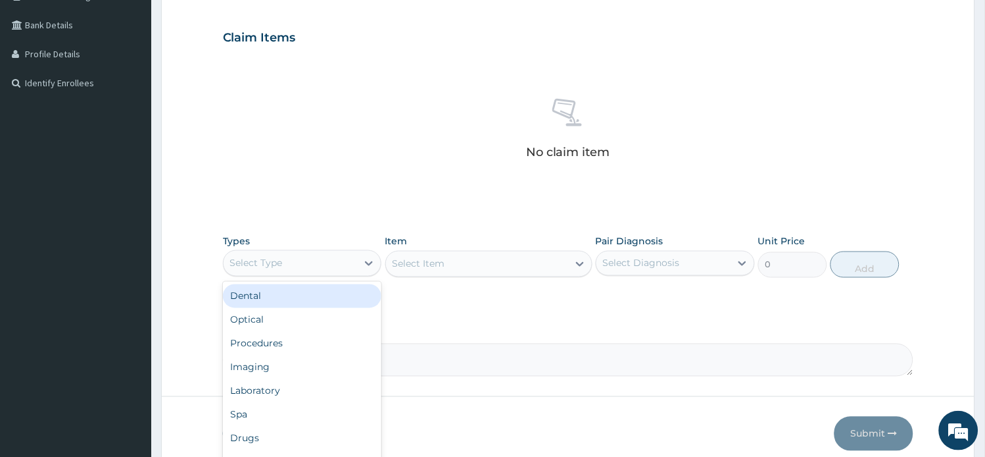
click at [308, 261] on div "Select Type" at bounding box center [291, 263] width 134 height 21
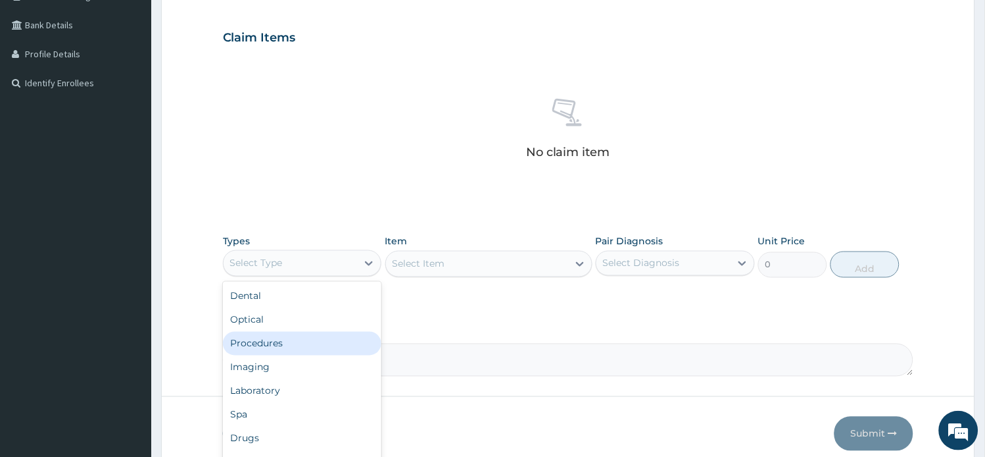
click at [295, 344] on div "Procedures" at bounding box center [302, 344] width 159 height 24
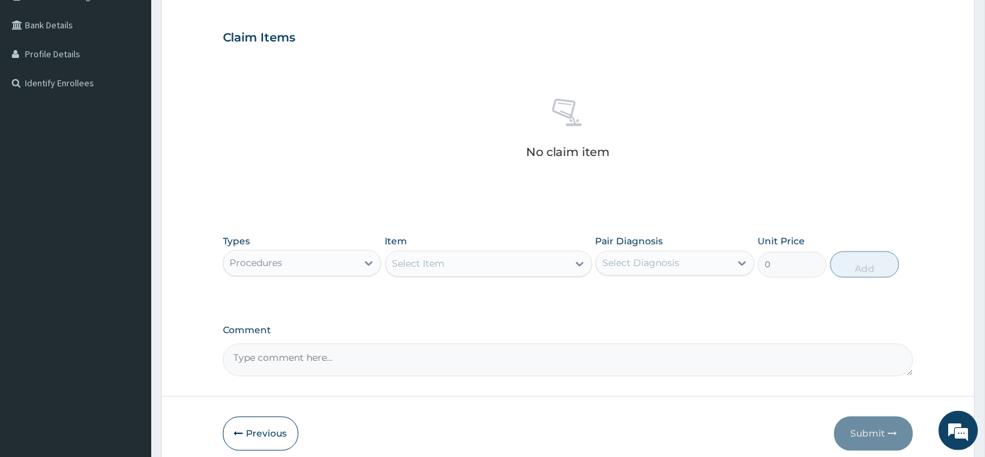
click at [530, 263] on div "Select Item" at bounding box center [477, 263] width 182 height 21
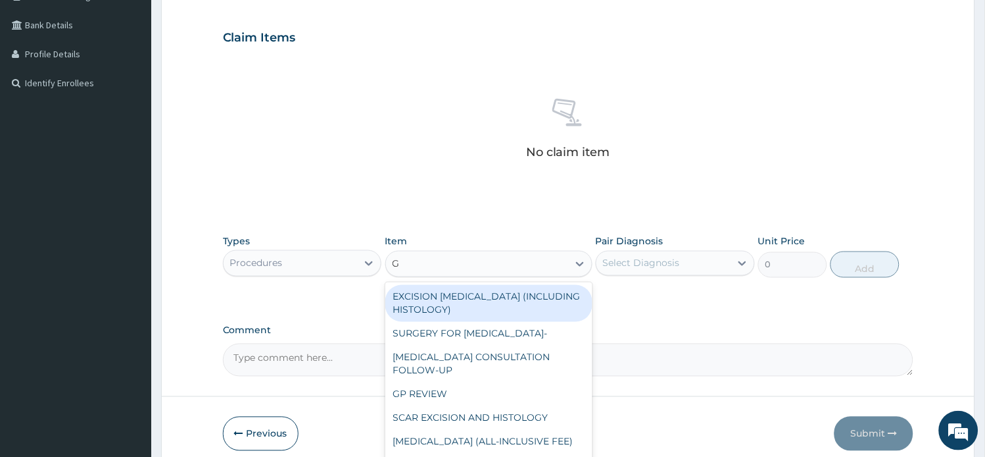
type input "GP"
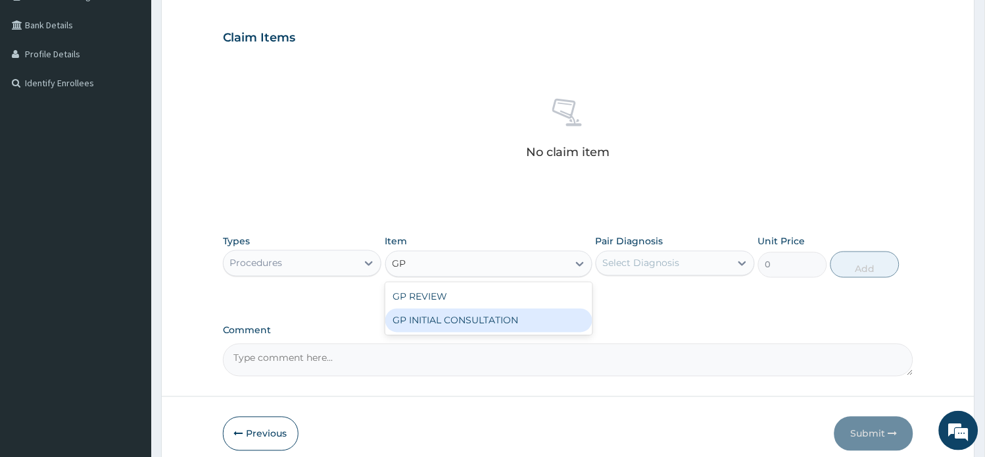
click at [517, 320] on div "GP INITIAL CONSULTATION" at bounding box center [488, 321] width 207 height 24
type input "2000"
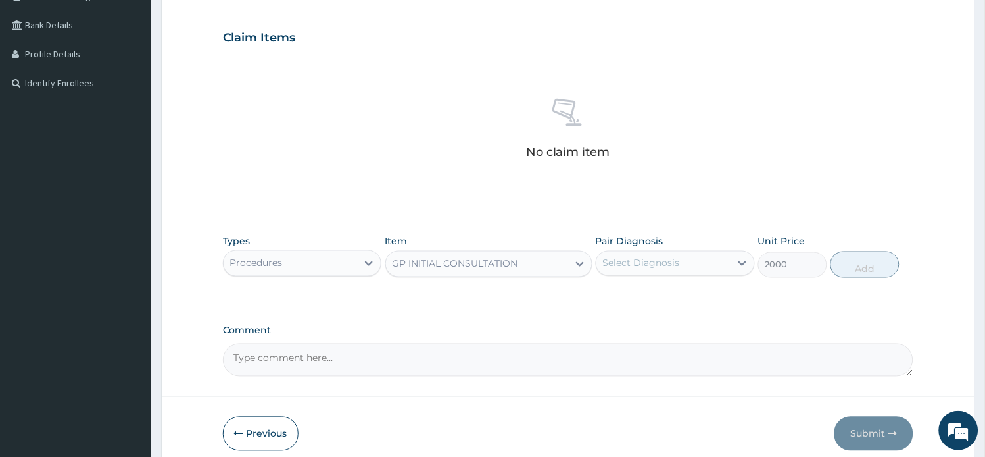
click at [609, 270] on div "Select Diagnosis" at bounding box center [664, 263] width 134 height 21
click at [622, 299] on label "[MEDICAL_DATA]" at bounding box center [659, 295] width 82 height 13
checkbox input "true"
click at [881, 272] on button "Add" at bounding box center [865, 264] width 69 height 26
type input "0"
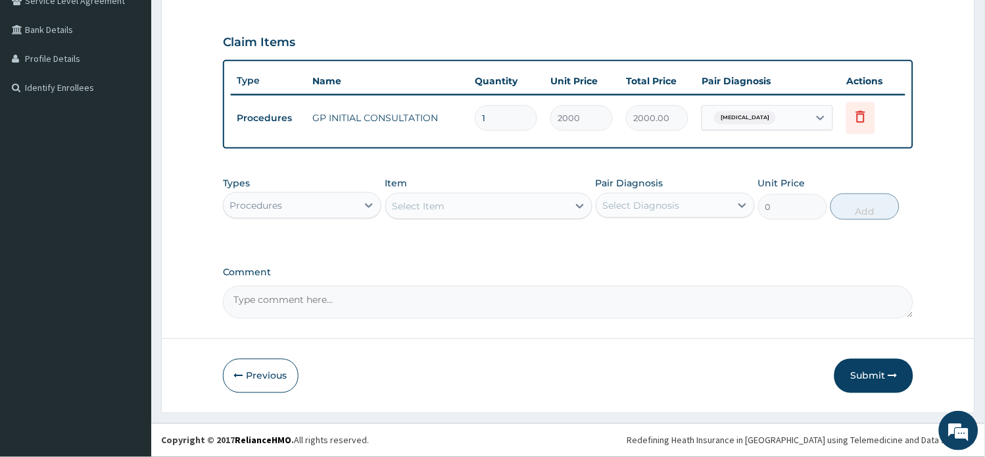
scroll to position [285, 0]
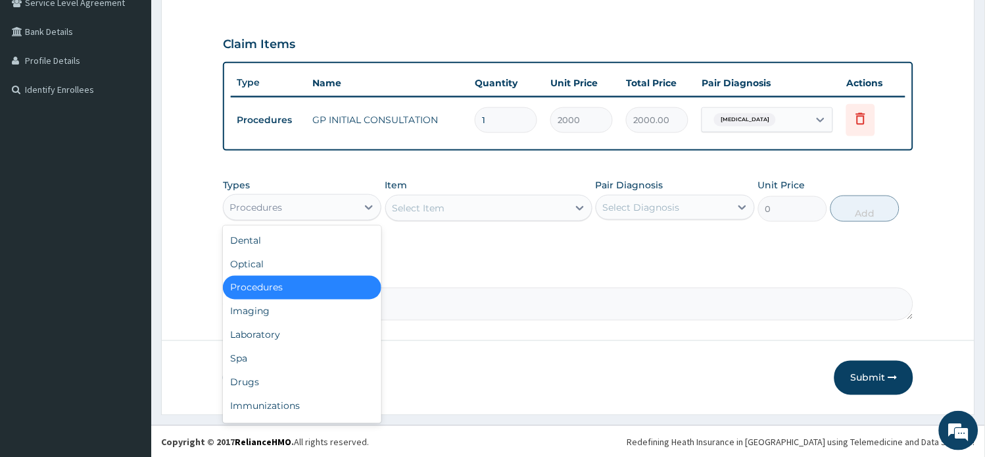
click at [326, 197] on div "Procedures" at bounding box center [291, 207] width 134 height 21
click at [295, 338] on div "Laboratory" at bounding box center [302, 335] width 159 height 24
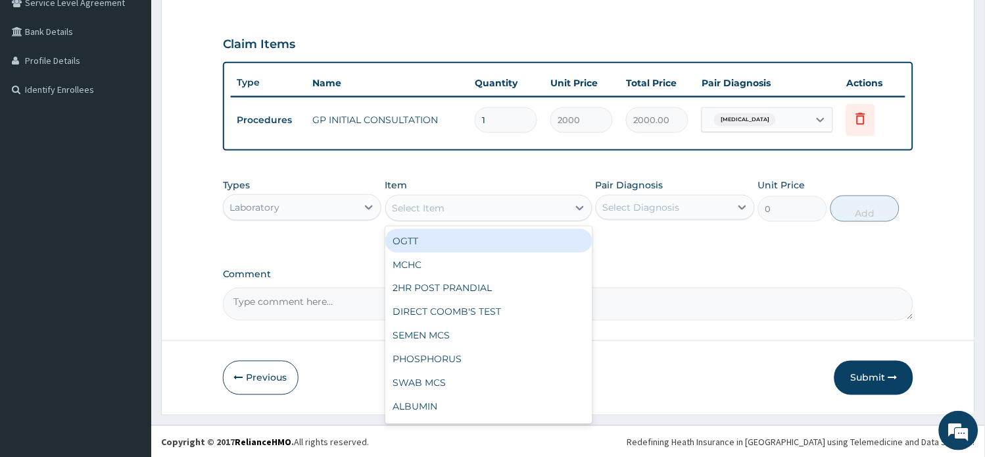
click at [509, 207] on div "Select Item" at bounding box center [477, 207] width 182 height 21
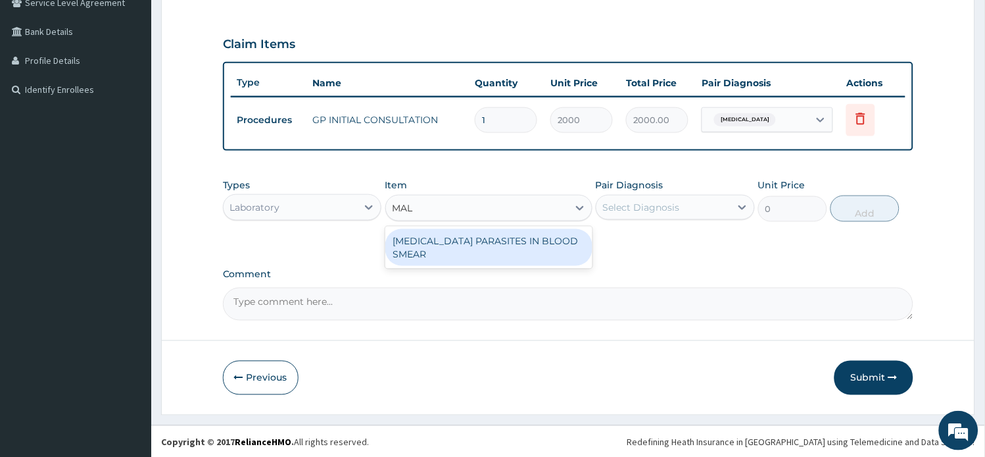
type input "MALA"
click at [554, 239] on div "MALARIA PARASITES IN BLOOD SMEAR" at bounding box center [488, 247] width 207 height 37
type input "1000"
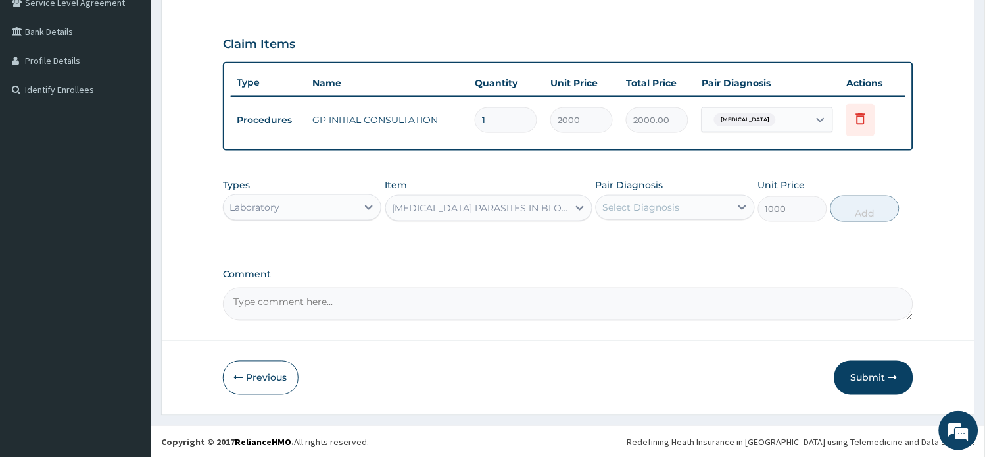
click at [624, 206] on div "Select Diagnosis" at bounding box center [641, 207] width 77 height 13
click at [633, 234] on label "[MEDICAL_DATA]" at bounding box center [659, 239] width 82 height 13
checkbox input "true"
click at [878, 214] on button "Add" at bounding box center [865, 208] width 69 height 26
type input "0"
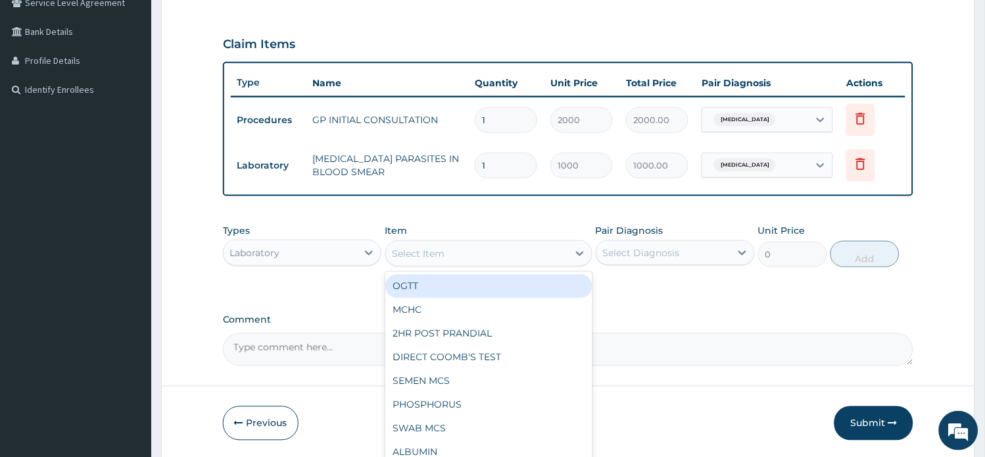
click at [518, 247] on div "Select Item" at bounding box center [477, 253] width 182 height 21
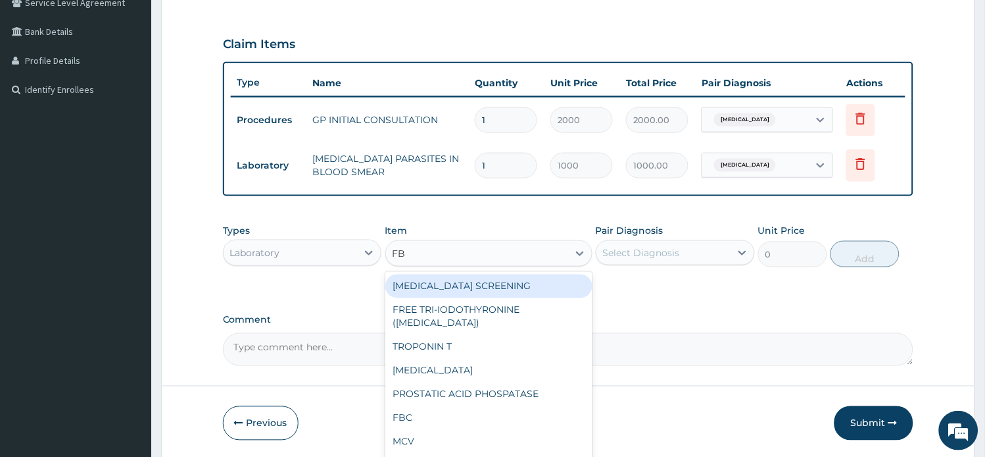
type input "FBC"
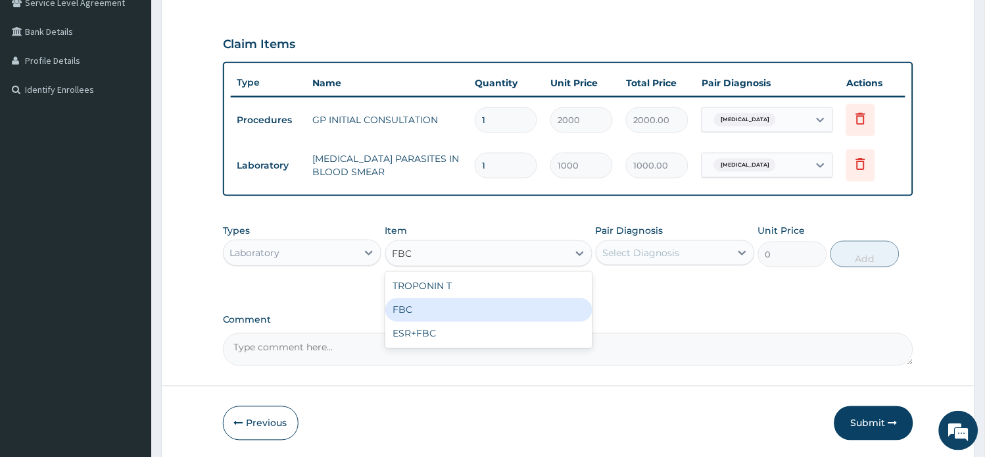
click at [491, 305] on div "FBC" at bounding box center [488, 310] width 207 height 24
type input "2000"
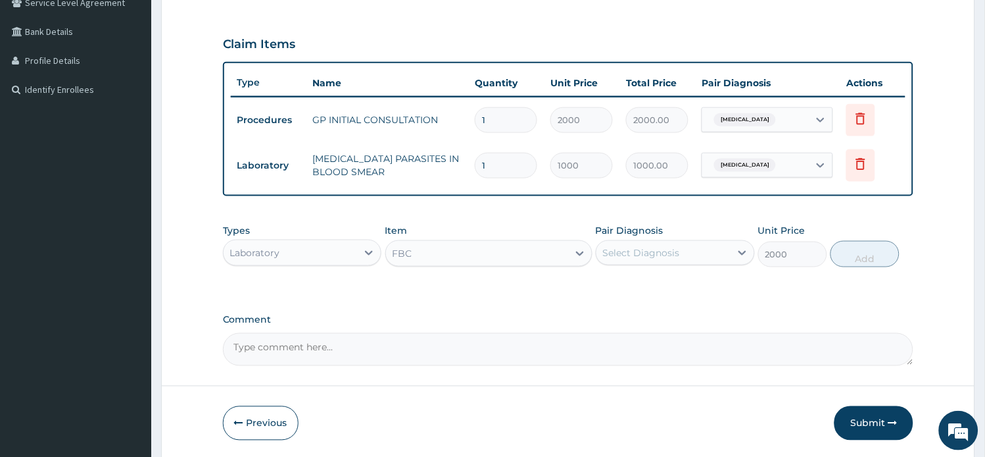
click at [656, 242] on div "Select Diagnosis" at bounding box center [664, 252] width 134 height 21
click at [663, 287] on div "Malaria" at bounding box center [675, 286] width 159 height 27
checkbox input "true"
click at [872, 263] on button "Add" at bounding box center [865, 254] width 69 height 26
type input "0"
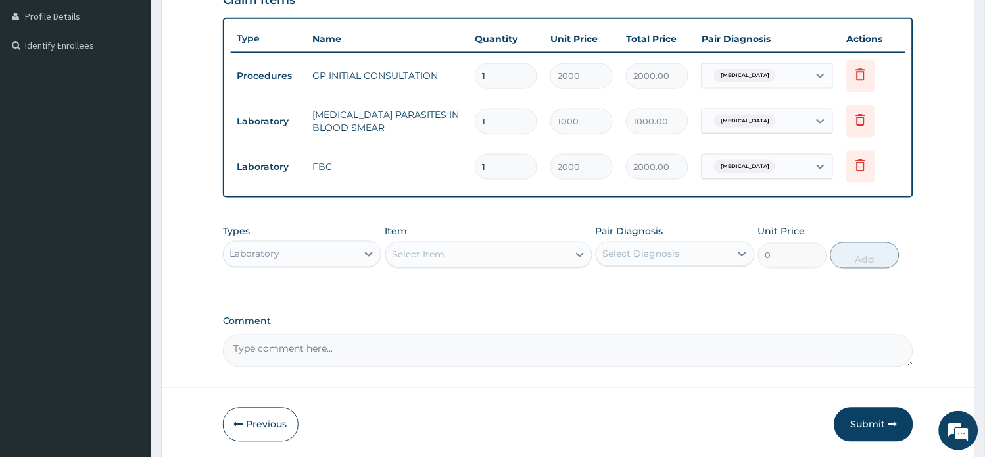
scroll to position [378, 0]
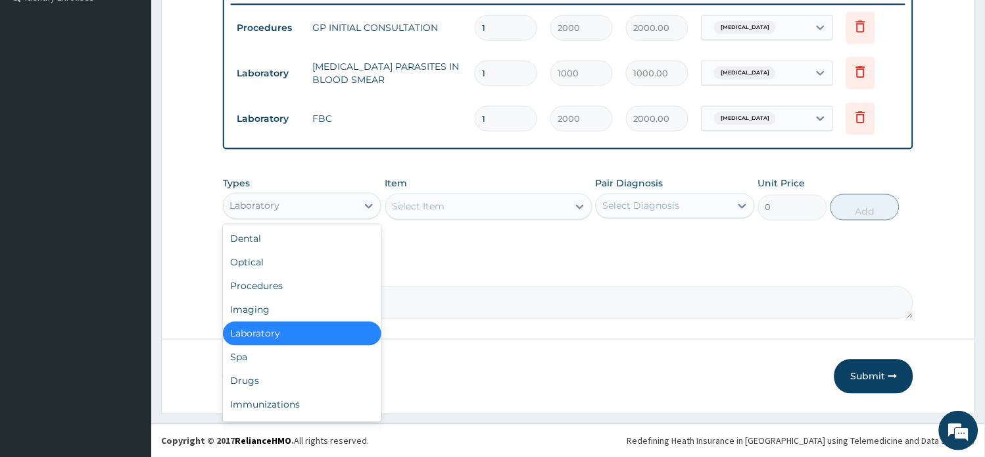
drag, startPoint x: 320, startPoint y: 211, endPoint x: 316, endPoint y: 306, distance: 94.8
click at [320, 210] on div "Laboratory" at bounding box center [291, 205] width 134 height 21
click at [298, 375] on div "Drugs" at bounding box center [302, 381] width 159 height 24
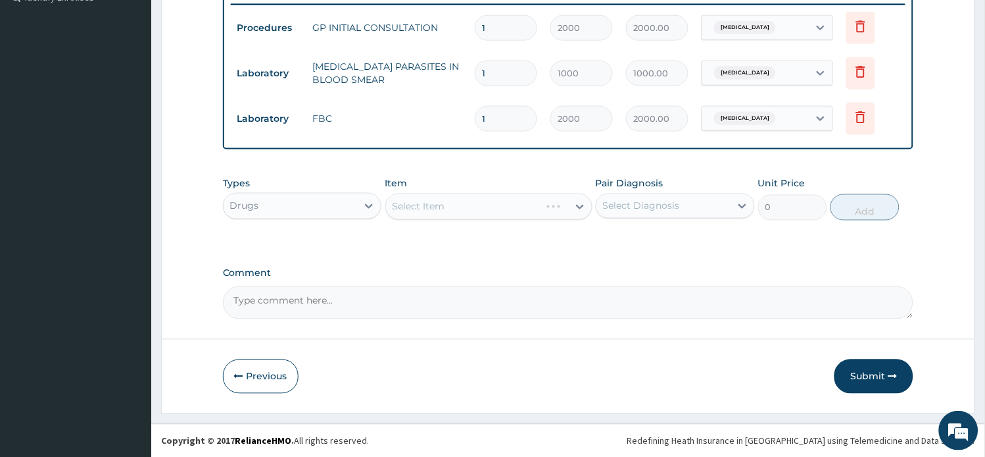
click at [459, 205] on div "Select Item" at bounding box center [488, 206] width 207 height 26
click at [462, 209] on div "Select Item" at bounding box center [477, 206] width 182 height 21
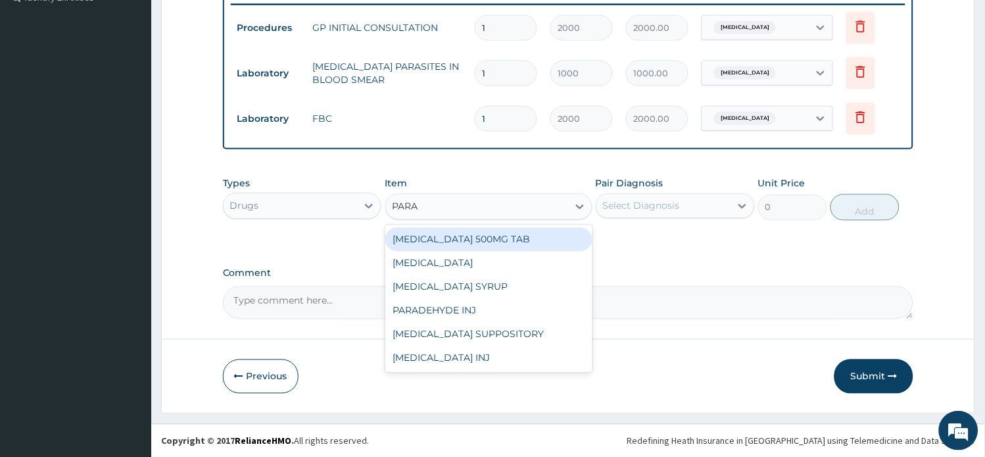
type input "PARAC"
click at [514, 232] on div "PARACETAMOL 500MG TAB" at bounding box center [488, 240] width 207 height 24
type input "15"
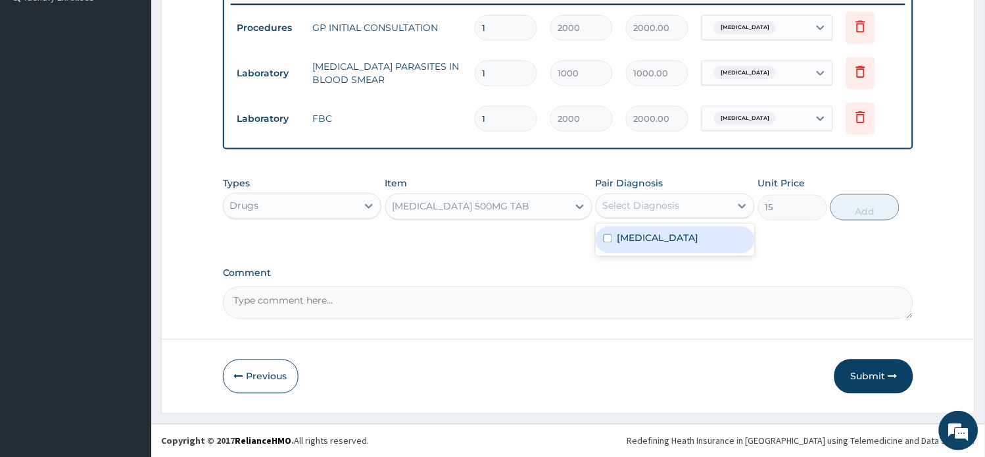
click at [647, 195] on div "Select Diagnosis" at bounding box center [664, 205] width 134 height 21
click at [641, 241] on label "Malaria" at bounding box center [659, 238] width 82 height 13
checkbox input "true"
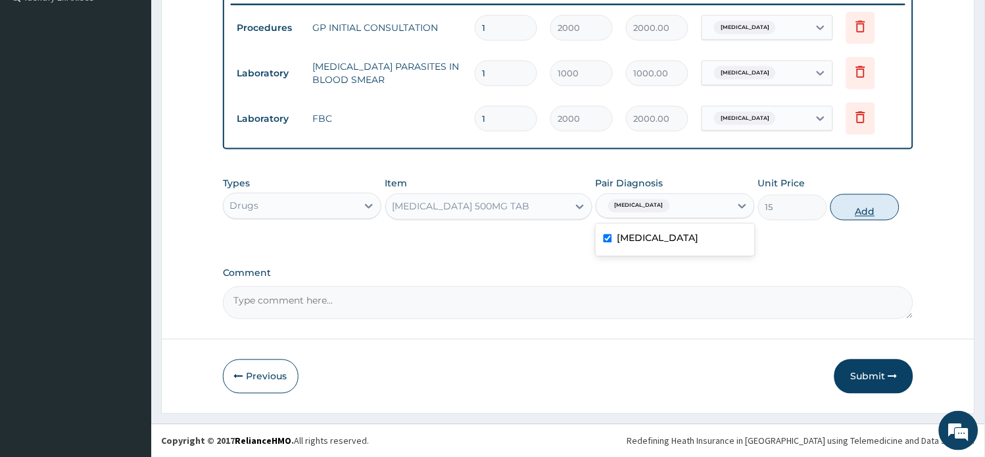
click at [851, 209] on button "Add" at bounding box center [865, 207] width 69 height 26
type input "0"
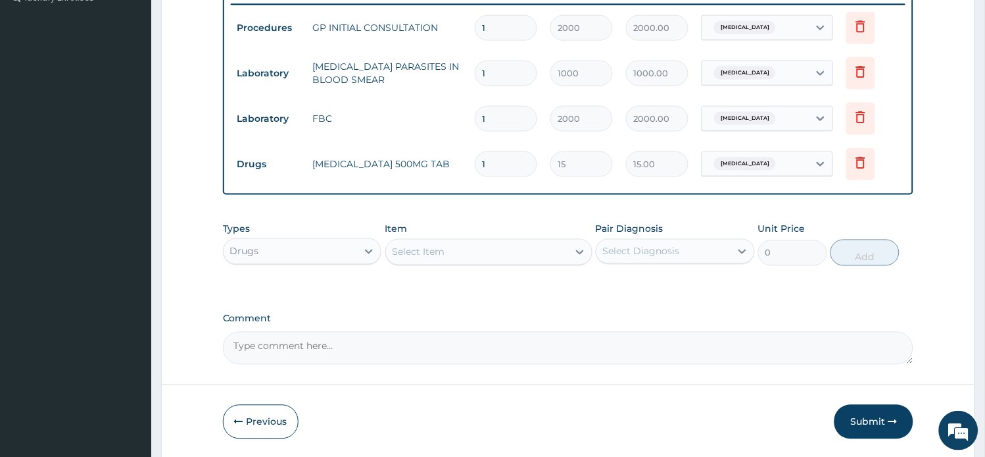
type input "18"
type input "270.00"
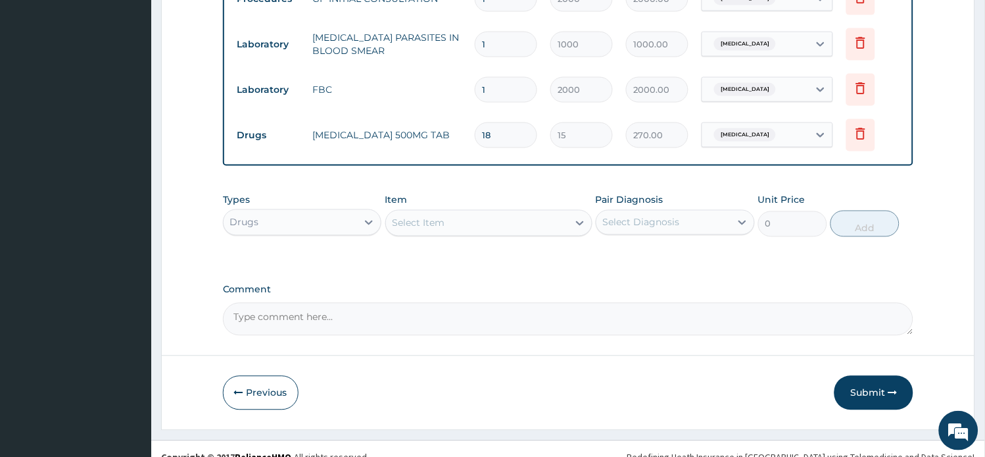
scroll to position [423, 0]
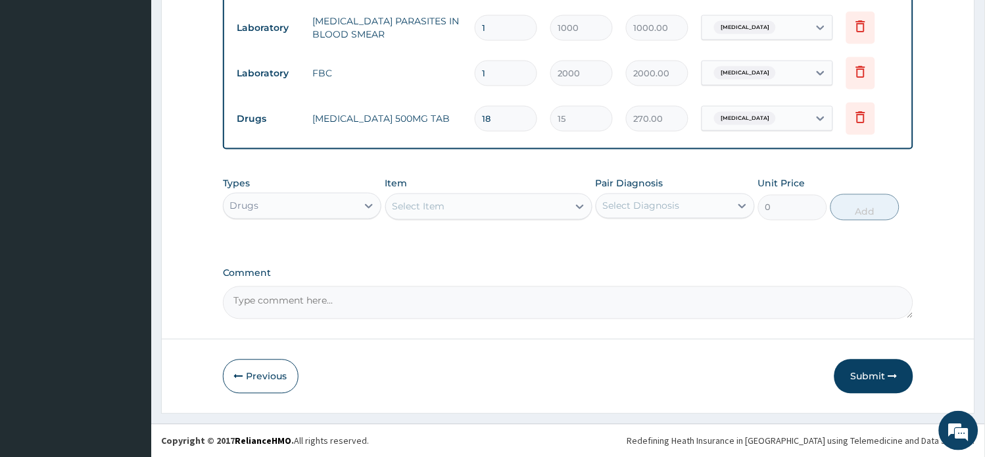
type input "18"
click at [493, 213] on div "Select Item" at bounding box center [477, 206] width 182 height 21
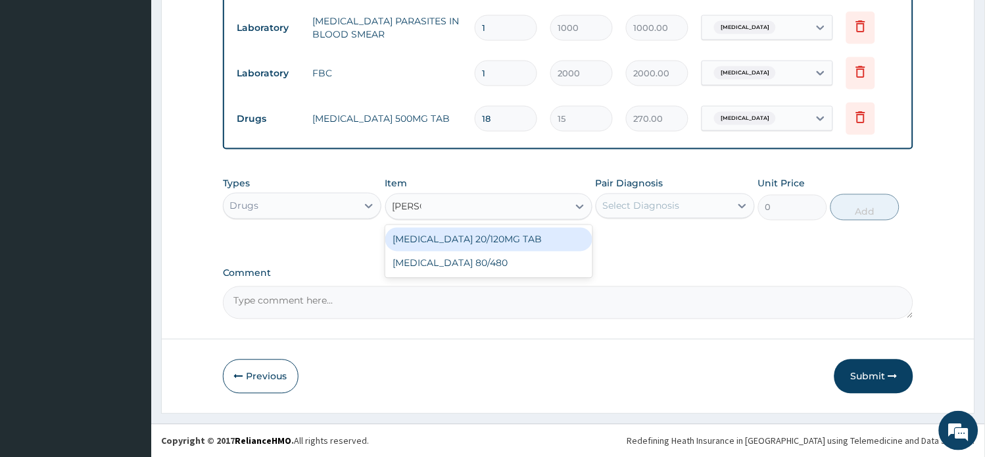
type input "COART"
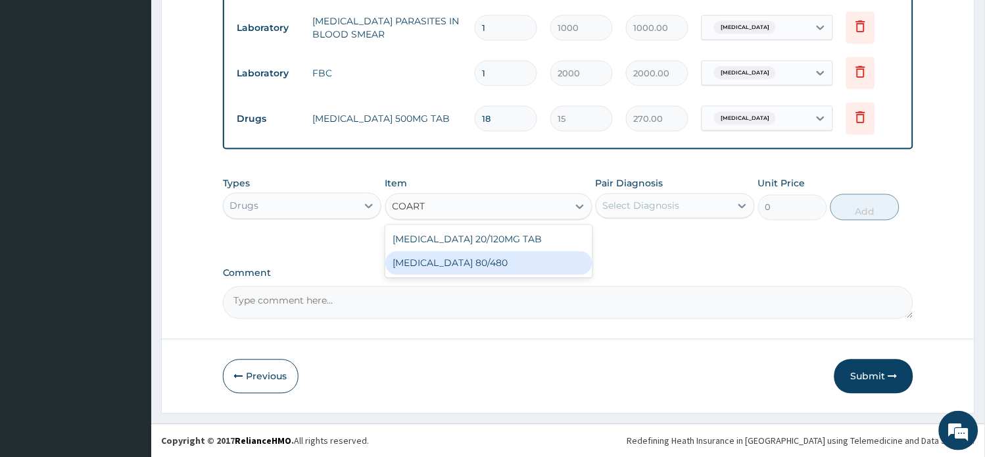
click at [493, 259] on div "COARTEM 80/480" at bounding box center [488, 263] width 207 height 24
type input "312"
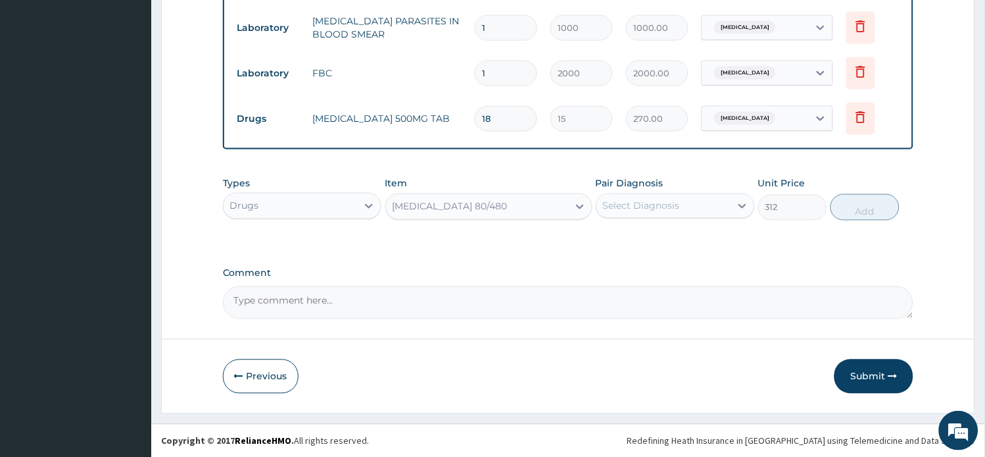
click at [641, 208] on div "Select Diagnosis" at bounding box center [641, 205] width 77 height 13
click at [642, 234] on label "Malaria" at bounding box center [659, 238] width 82 height 13
checkbox input "true"
drag, startPoint x: 858, startPoint y: 216, endPoint x: 696, endPoint y: 193, distance: 163.4
click at [843, 215] on button "Add" at bounding box center [865, 207] width 69 height 26
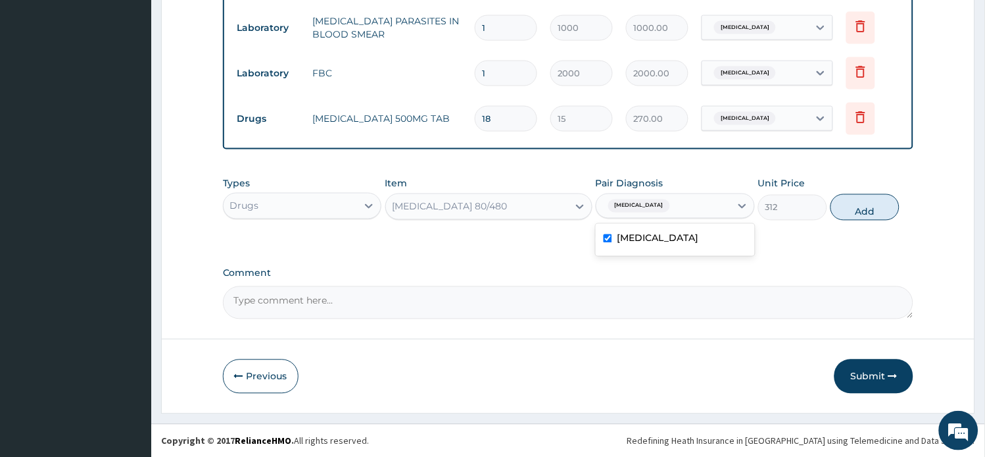
type input "0"
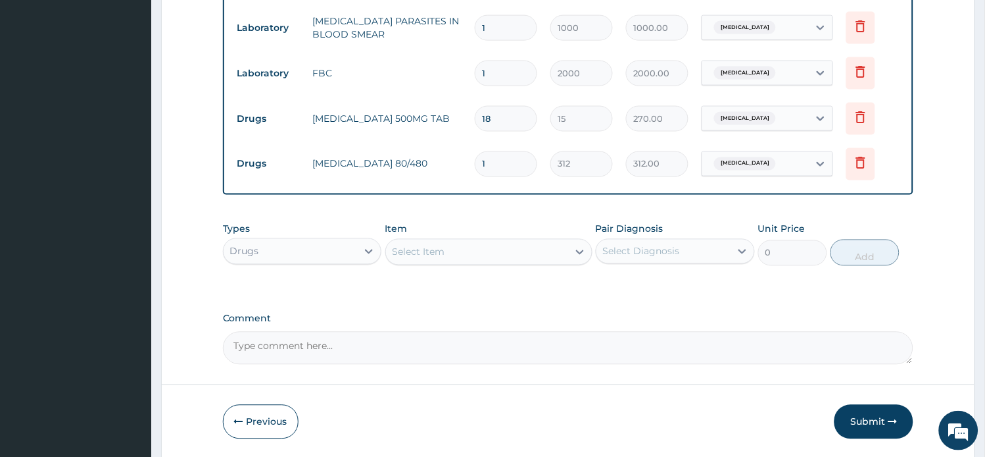
drag, startPoint x: 500, startPoint y: 168, endPoint x: 414, endPoint y: 157, distance: 86.3
click at [414, 157] on tr "Drugs COARTEM 80/480 1 312 312.00 Malaria Delete" at bounding box center [569, 163] width 676 height 45
type input "6"
type input "1872.00"
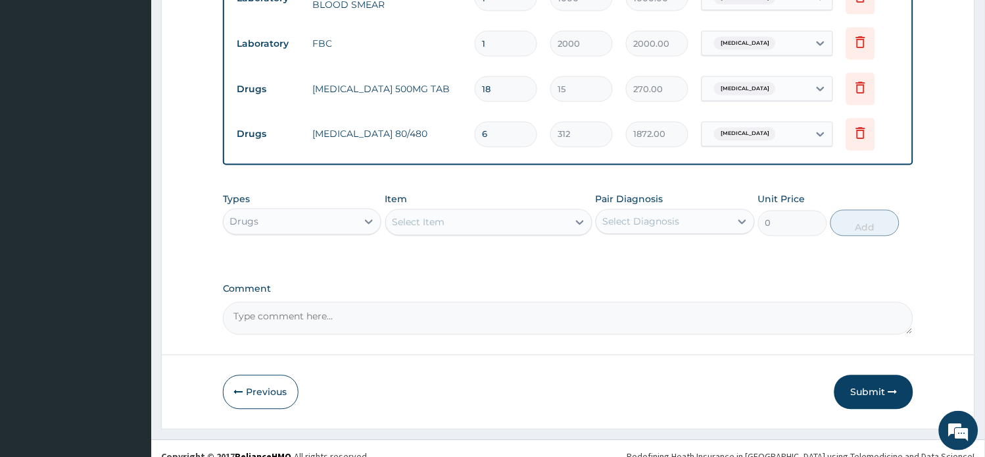
scroll to position [469, 0]
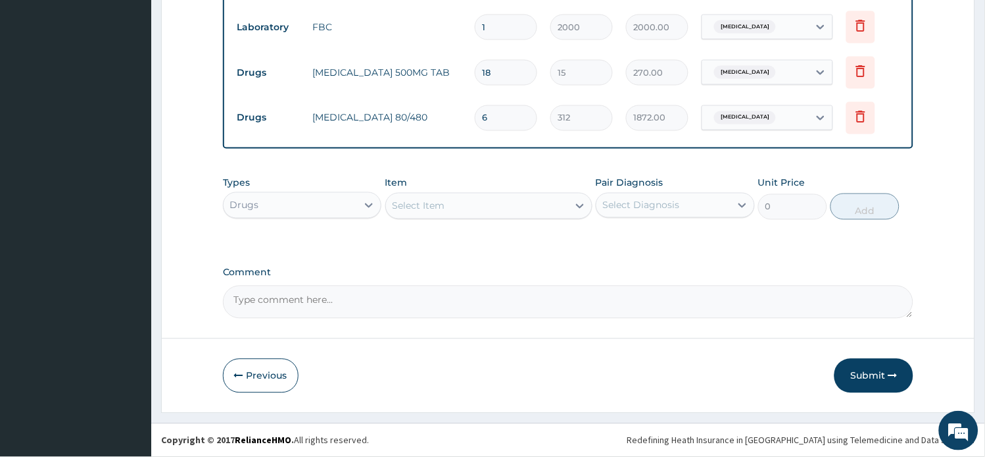
type input "6"
click at [540, 208] on div "Select Item" at bounding box center [477, 205] width 182 height 21
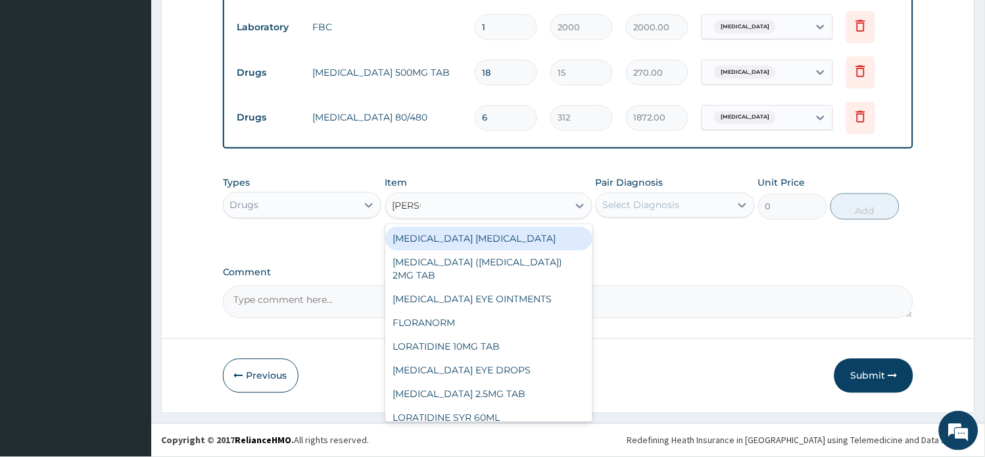
type input "LORAT"
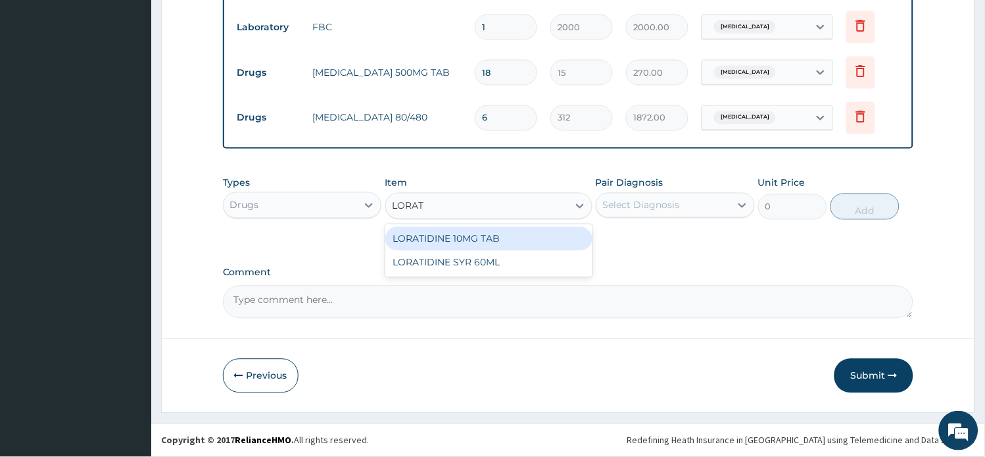
click at [524, 237] on div "LORATIDINE 10MG TAB" at bounding box center [488, 239] width 207 height 24
type input "42"
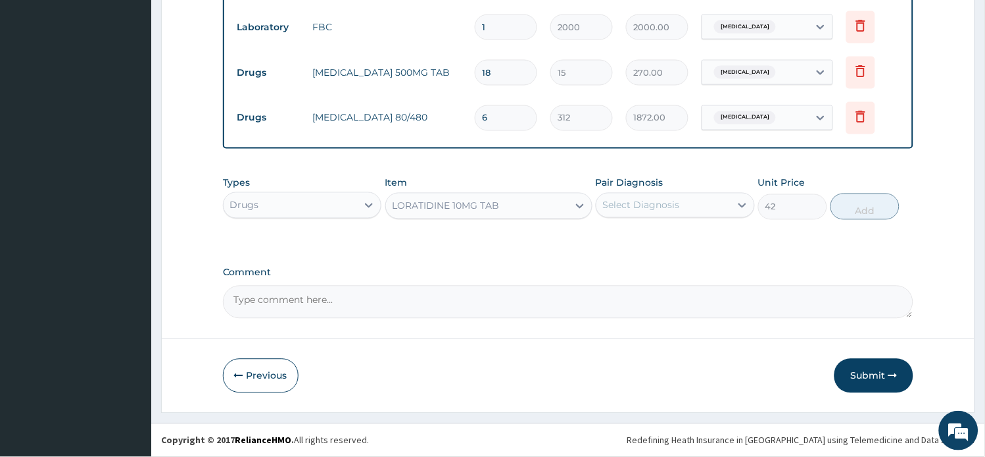
click at [645, 211] on div "Select Diagnosis" at bounding box center [664, 205] width 134 height 21
click at [647, 235] on label "Malaria" at bounding box center [659, 237] width 82 height 13
checkbox input "true"
click at [858, 205] on button "Add" at bounding box center [865, 206] width 69 height 26
type input "0"
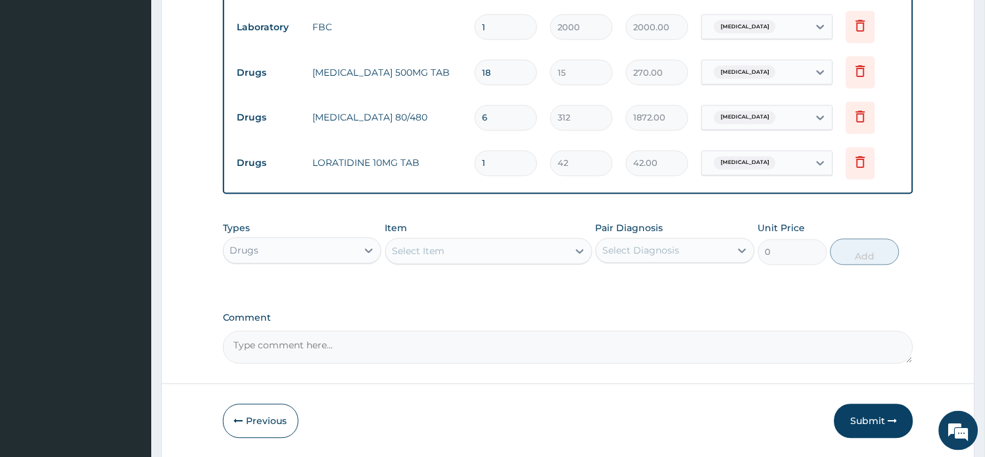
drag, startPoint x: 493, startPoint y: 159, endPoint x: 416, endPoint y: 146, distance: 78.1
click at [416, 146] on tr "Drugs LORATIDINE 10MG TAB 1 42 42.00 Malaria Delete" at bounding box center [569, 163] width 676 height 45
type input "5"
type input "210.00"
type input "5"
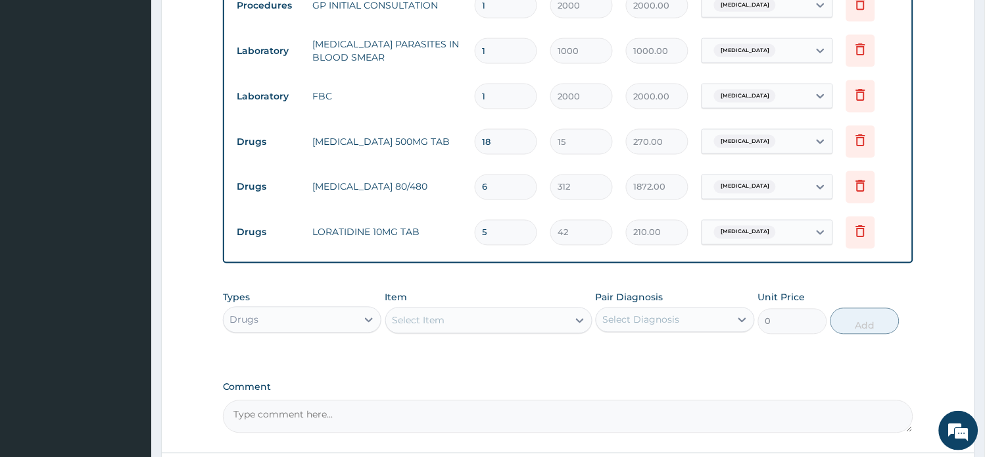
scroll to position [514, 0]
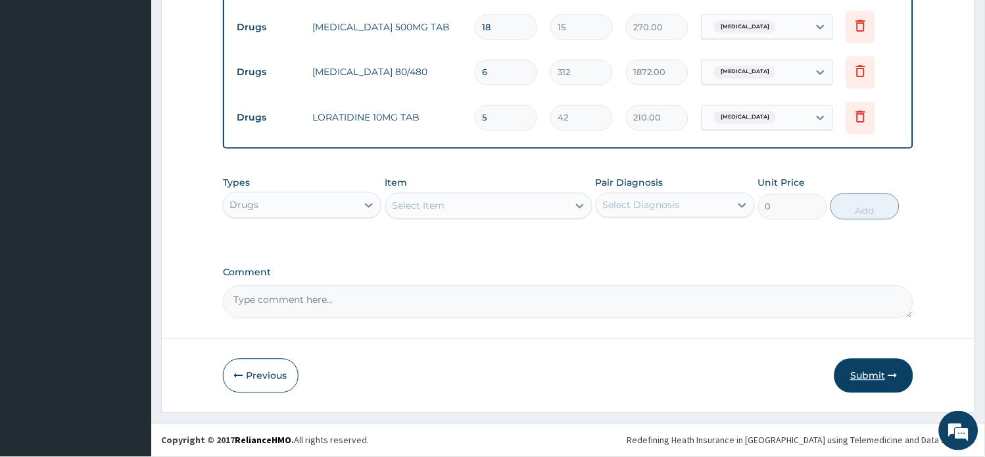
click at [860, 378] on button "Submit" at bounding box center [874, 375] width 79 height 34
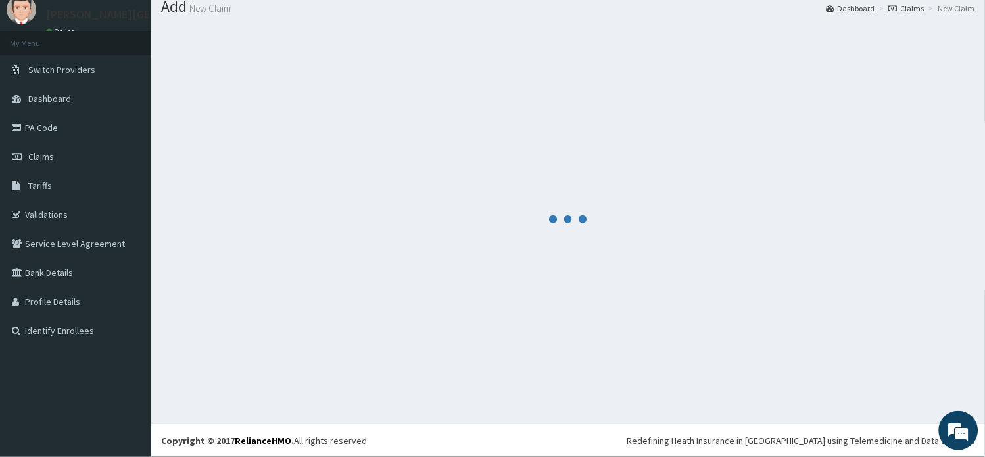
scroll to position [44, 0]
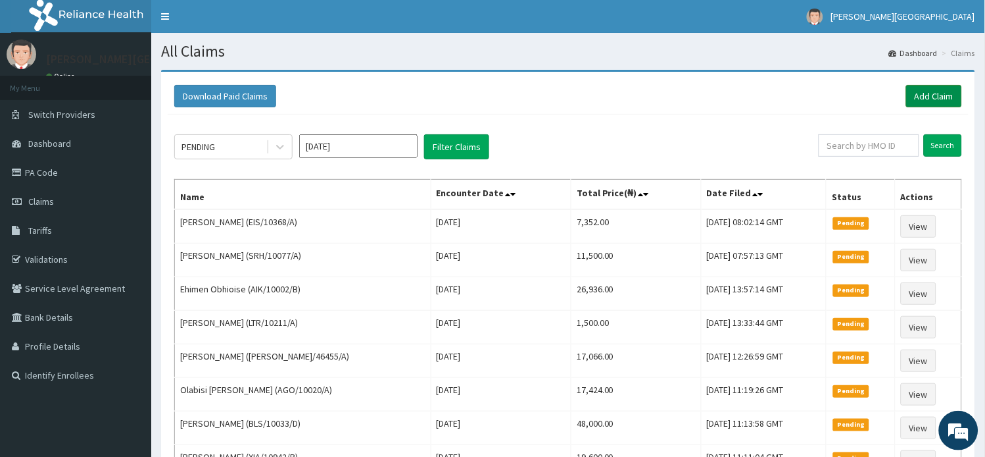
click at [943, 96] on link "Add Claim" at bounding box center [934, 96] width 56 height 22
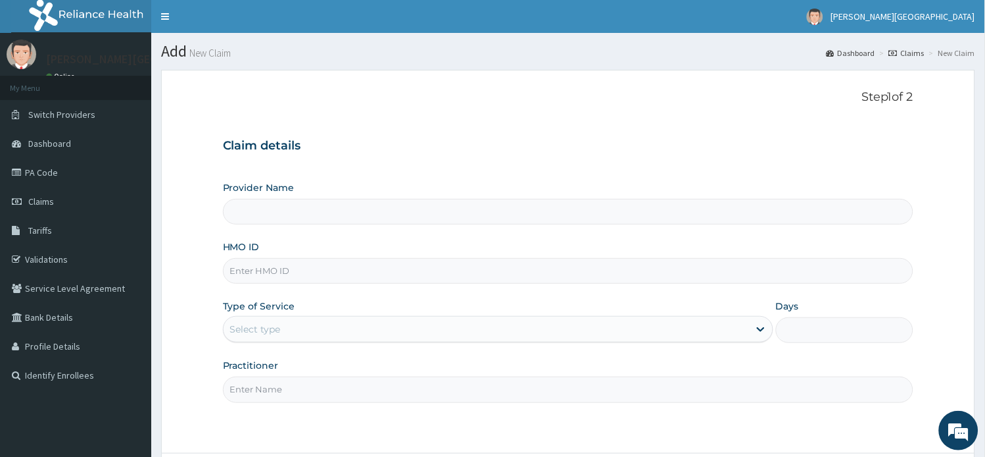
click at [252, 267] on input "HMO ID" at bounding box center [568, 271] width 691 height 26
paste input "ONC/10076/B"
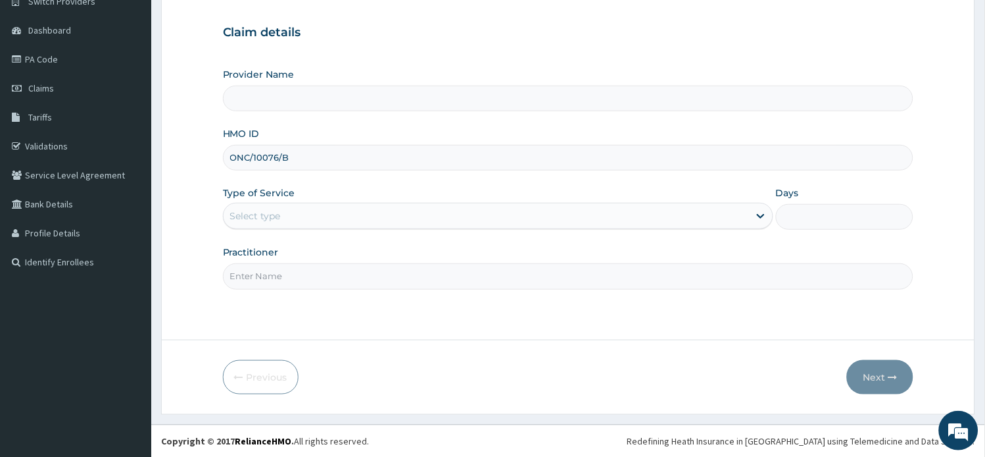
scroll to position [114, 0]
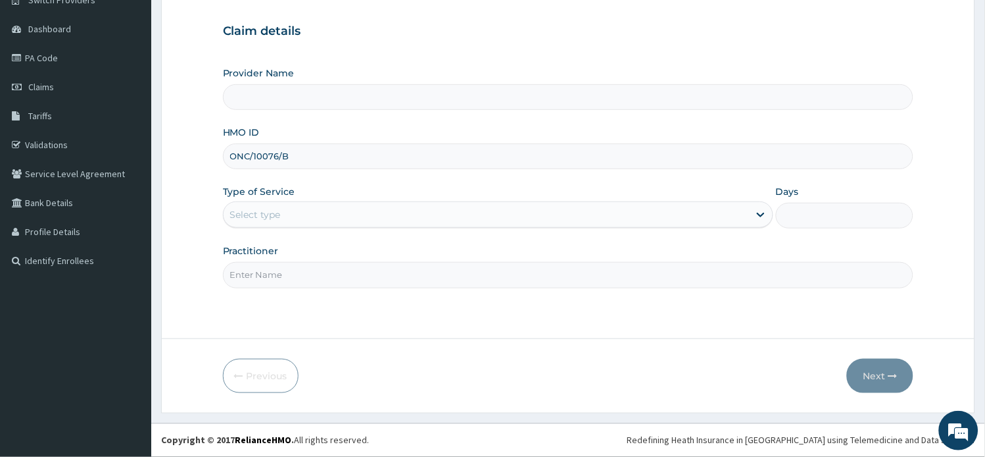
type input "ONC/10076/B"
click at [279, 216] on div "Select type" at bounding box center [255, 214] width 51 height 13
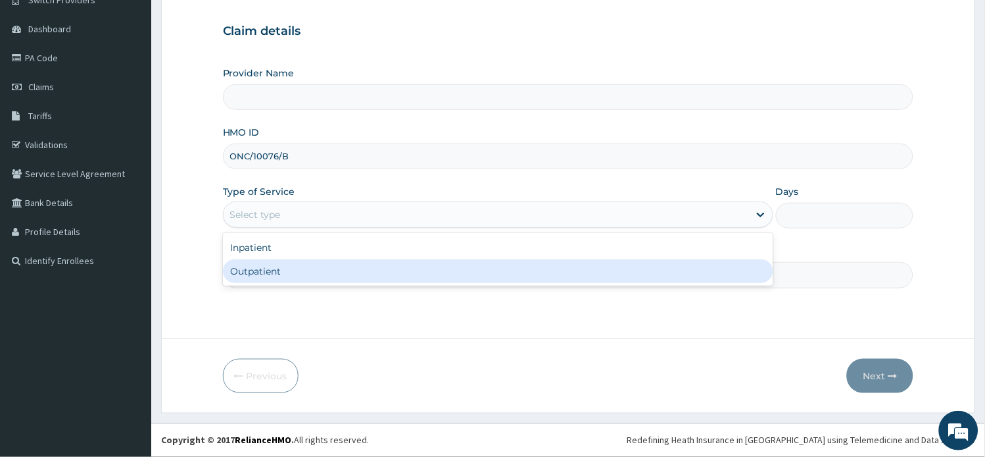
click at [291, 271] on div "Outpatient" at bounding box center [498, 271] width 551 height 24
type input "1"
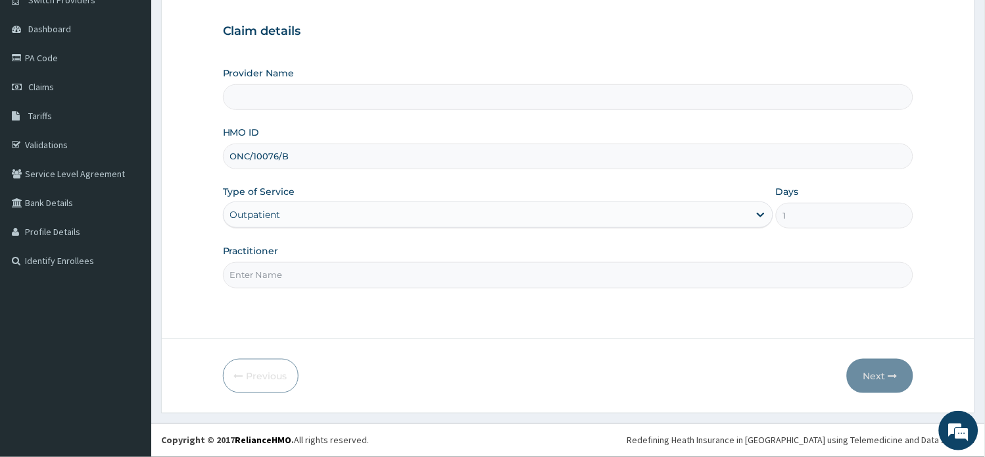
click at [291, 272] on input "Practitioner" at bounding box center [568, 275] width 691 height 26
type input "AA"
click at [860, 370] on button "Next" at bounding box center [880, 375] width 66 height 34
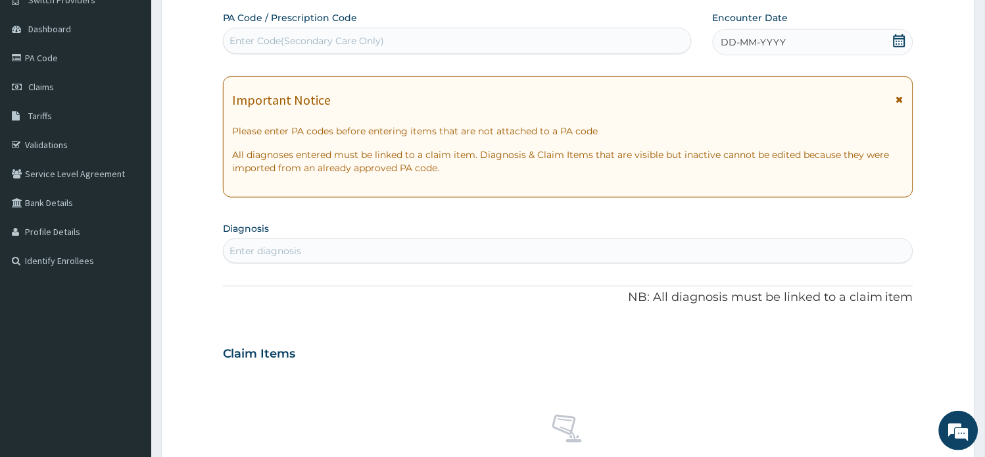
scroll to position [0, 0]
click at [902, 99] on icon at bounding box center [900, 99] width 7 height 9
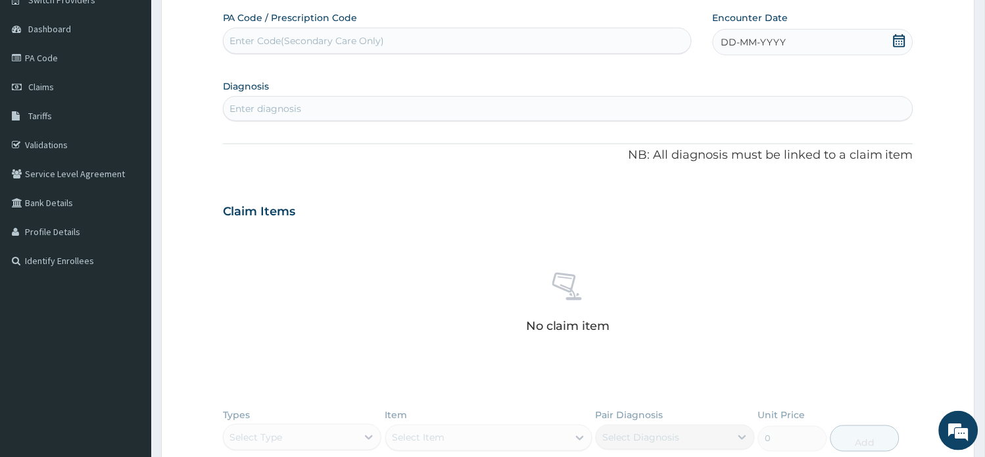
click at [349, 107] on div "Enter diagnosis" at bounding box center [569, 108] width 690 height 21
type input "[MEDICAL_DATA]"
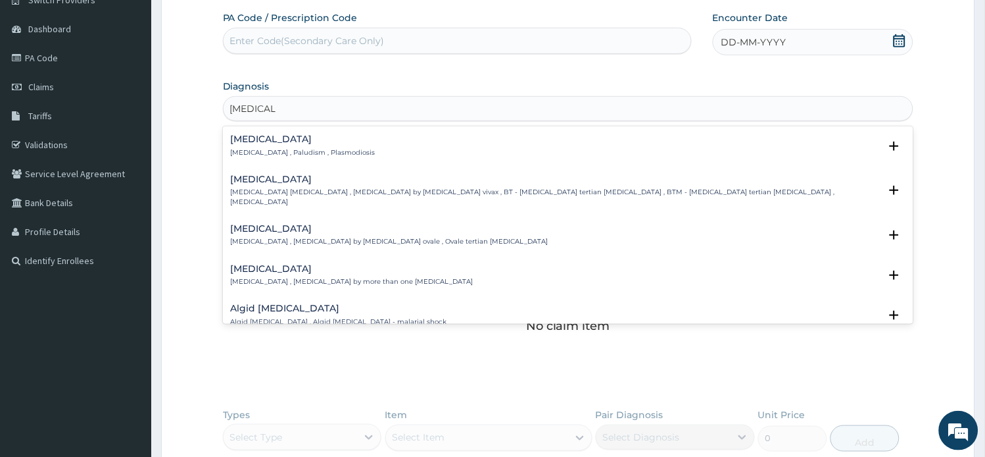
click at [314, 148] on p "[MEDICAL_DATA] , Paludism , Plasmodiosis" at bounding box center [303, 152] width 145 height 9
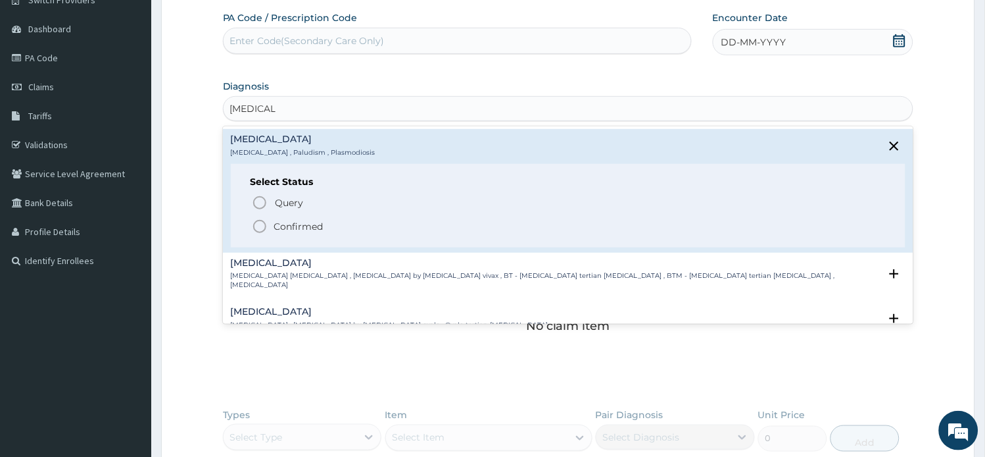
click at [301, 224] on p "Confirmed" at bounding box center [298, 226] width 49 height 13
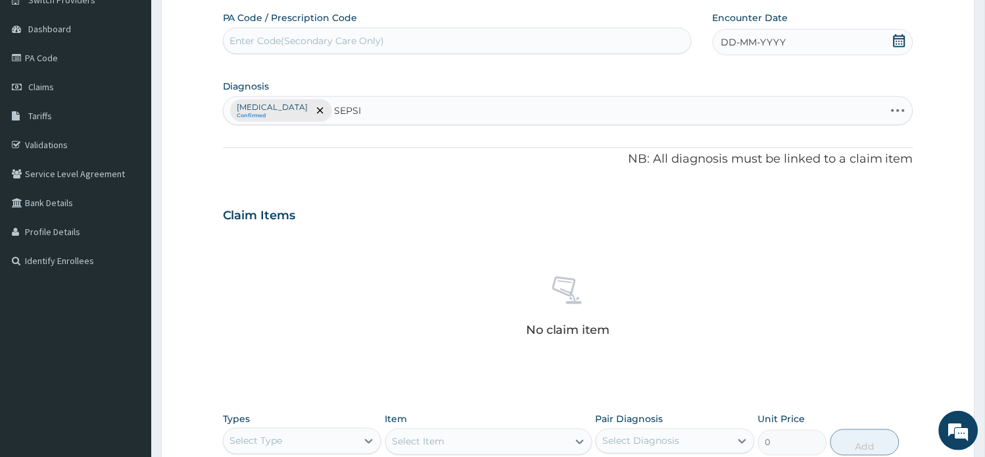
type input "SEPSIS"
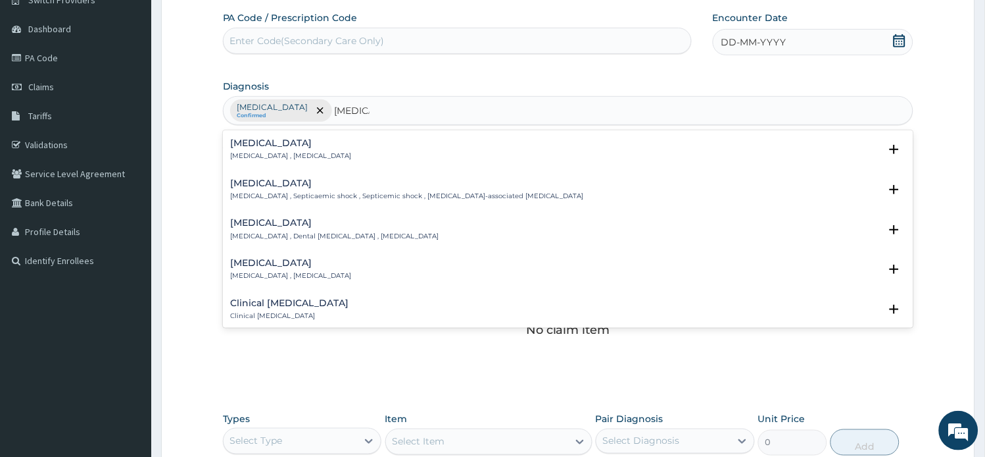
click at [305, 145] on h4 "Sepsis" at bounding box center [291, 143] width 121 height 10
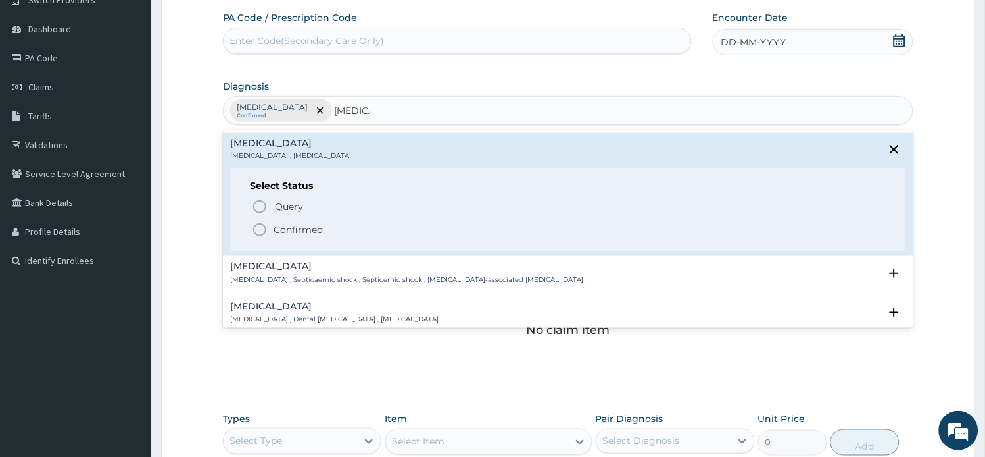
click at [298, 228] on p "Confirmed" at bounding box center [298, 229] width 49 height 13
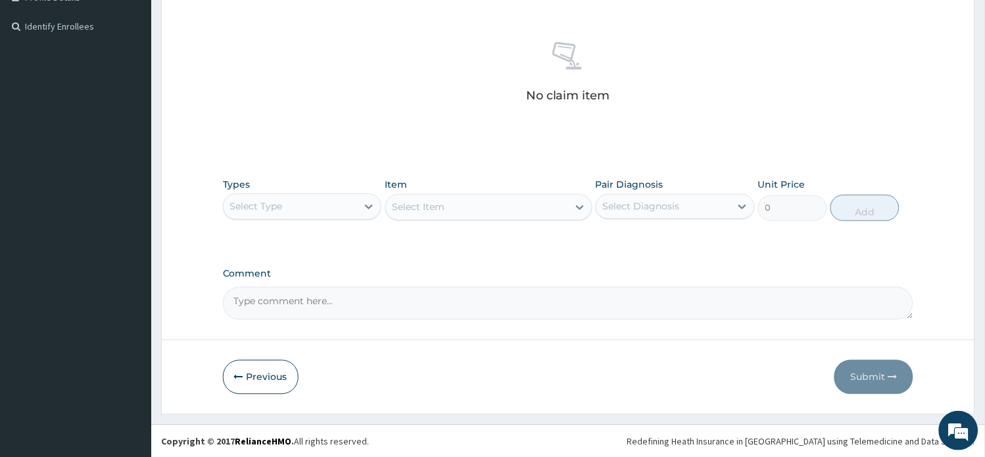
scroll to position [350, 0]
click at [353, 211] on div "Select Type" at bounding box center [291, 205] width 134 height 21
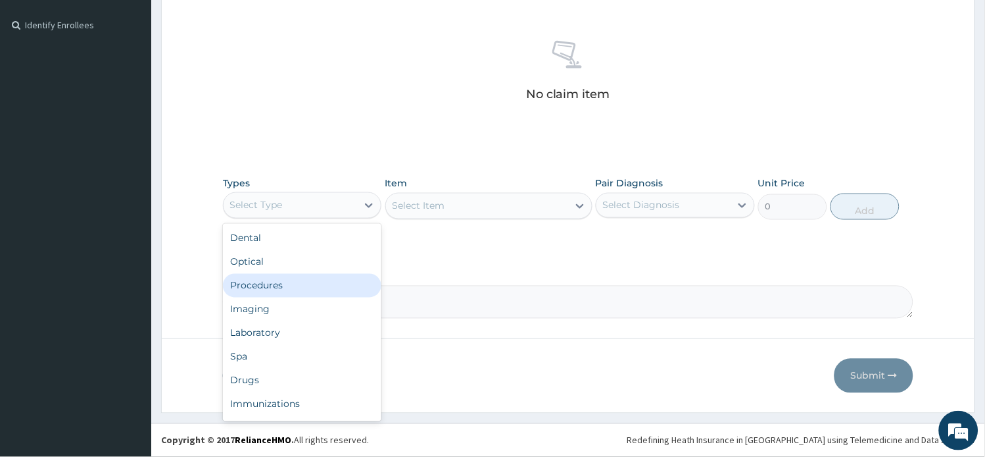
click at [312, 284] on div "Procedures" at bounding box center [302, 286] width 159 height 24
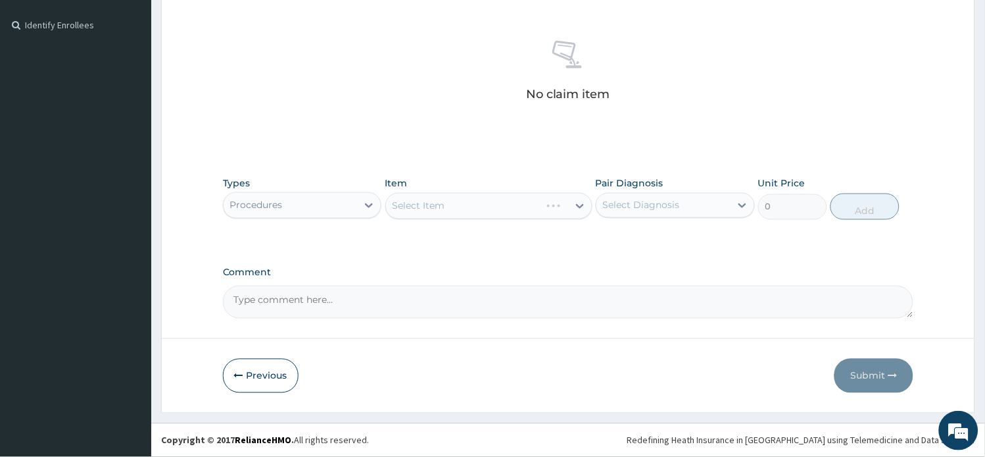
click at [472, 208] on div "Select Item" at bounding box center [488, 206] width 207 height 26
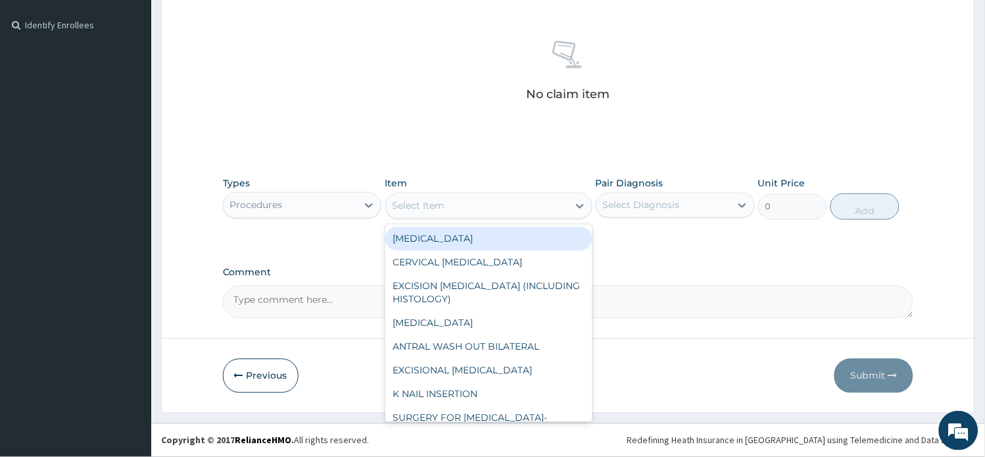
click at [472, 208] on div "Select Item" at bounding box center [477, 205] width 182 height 21
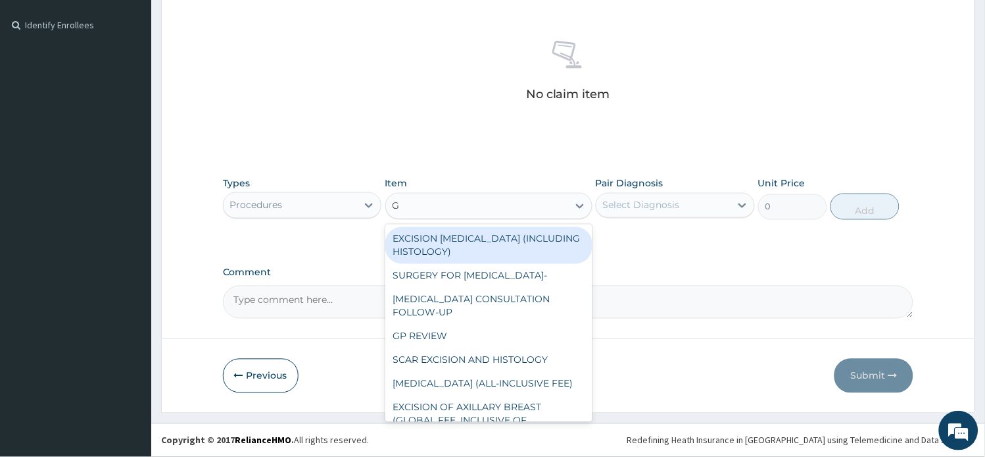
type input "GP"
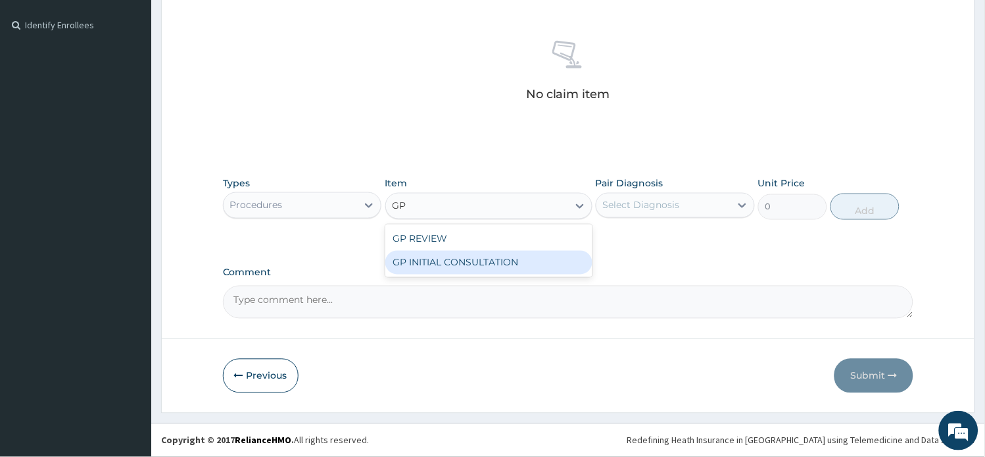
drag, startPoint x: 476, startPoint y: 267, endPoint x: 628, endPoint y: 234, distance: 155.5
click at [477, 267] on div "GP INITIAL CONSULTATION" at bounding box center [488, 263] width 207 height 24
type input "2000"
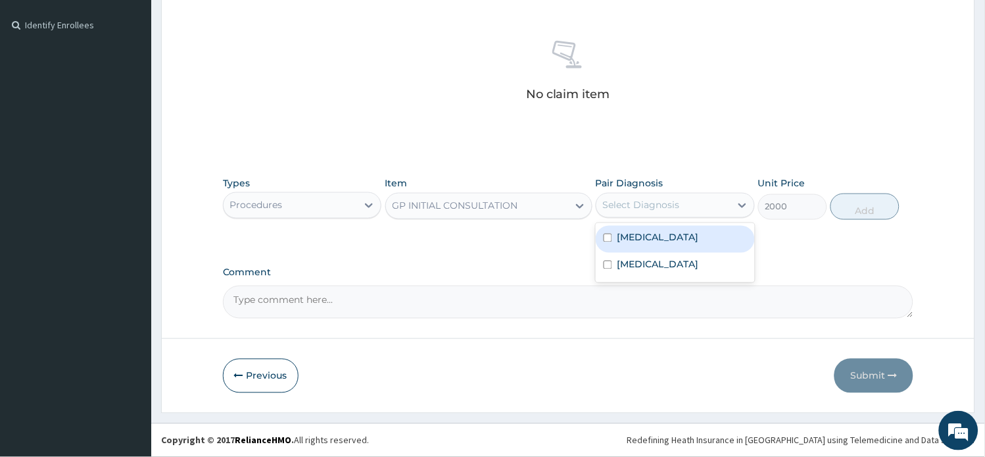
click at [656, 208] on div "Select Diagnosis" at bounding box center [641, 205] width 77 height 13
click at [656, 242] on div "Malaria" at bounding box center [675, 239] width 159 height 27
checkbox input "true"
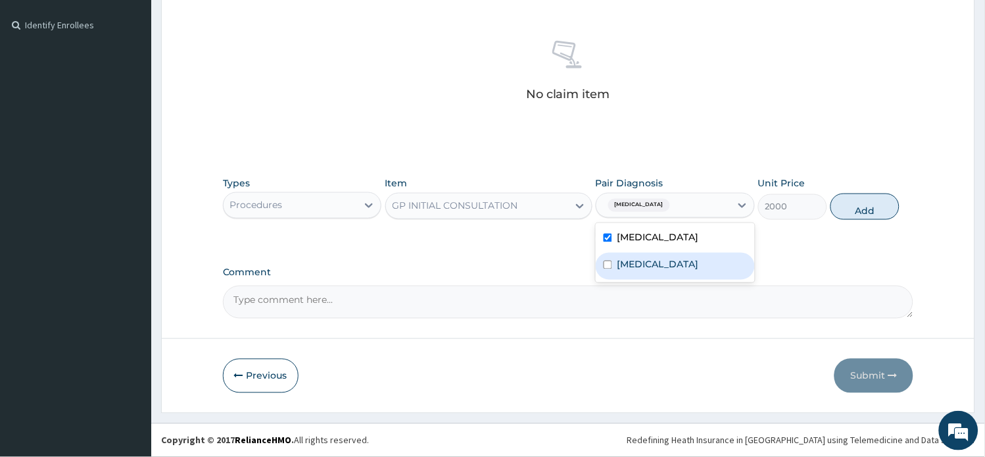
click at [653, 266] on div "Sepsis" at bounding box center [675, 266] width 159 height 27
checkbox input "true"
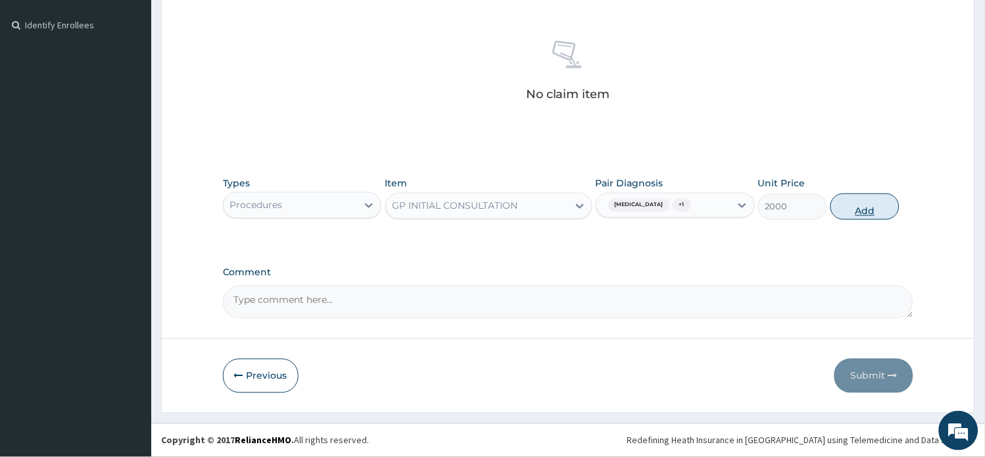
click at [862, 213] on button "Add" at bounding box center [865, 206] width 69 height 26
type input "0"
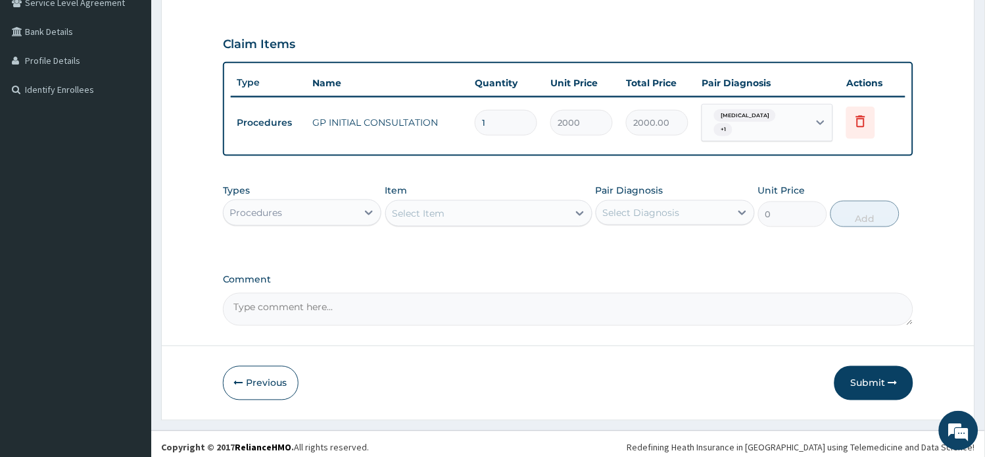
click at [353, 210] on div "Procedures" at bounding box center [291, 212] width 134 height 21
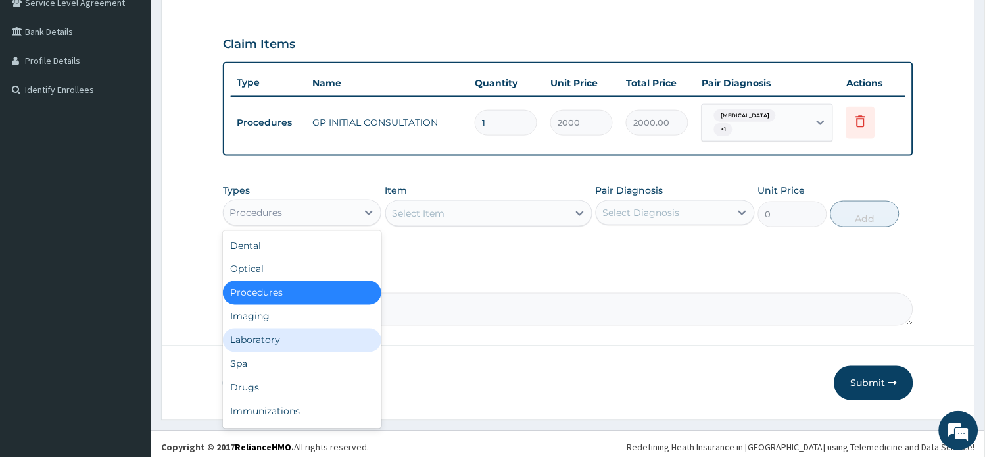
click at [308, 331] on div "Laboratory" at bounding box center [302, 340] width 159 height 24
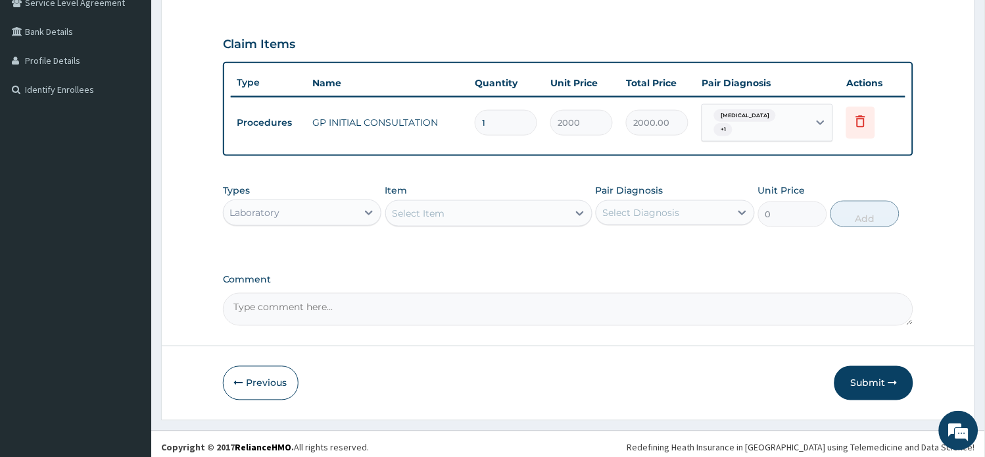
click at [458, 209] on div "Select Item" at bounding box center [477, 213] width 182 height 21
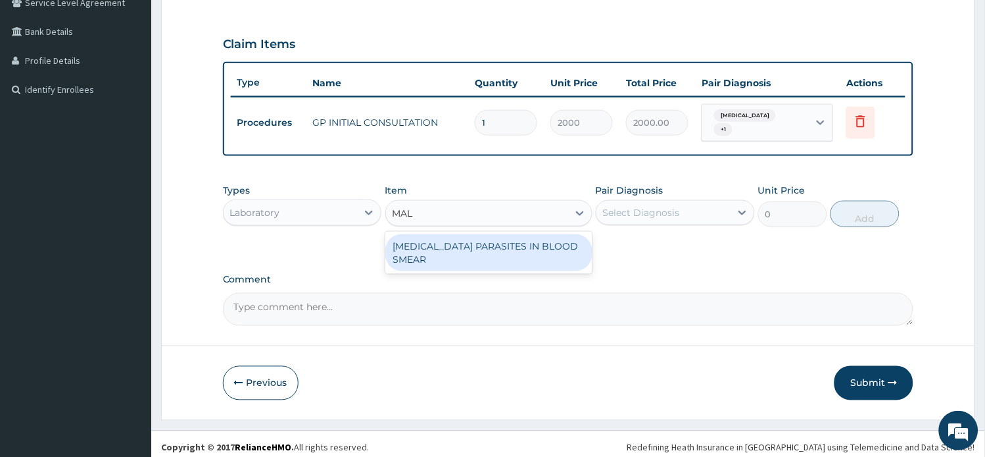
type input "MALA"
click at [478, 240] on div "MALARIA PARASITES IN BLOOD SMEAR" at bounding box center [488, 252] width 207 height 37
type input "1000"
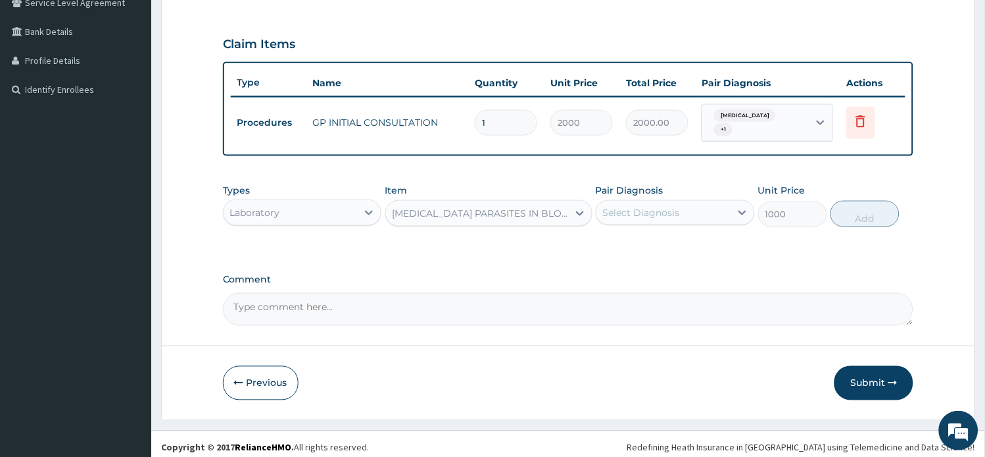
click at [645, 206] on div "Select Diagnosis" at bounding box center [641, 212] width 77 height 13
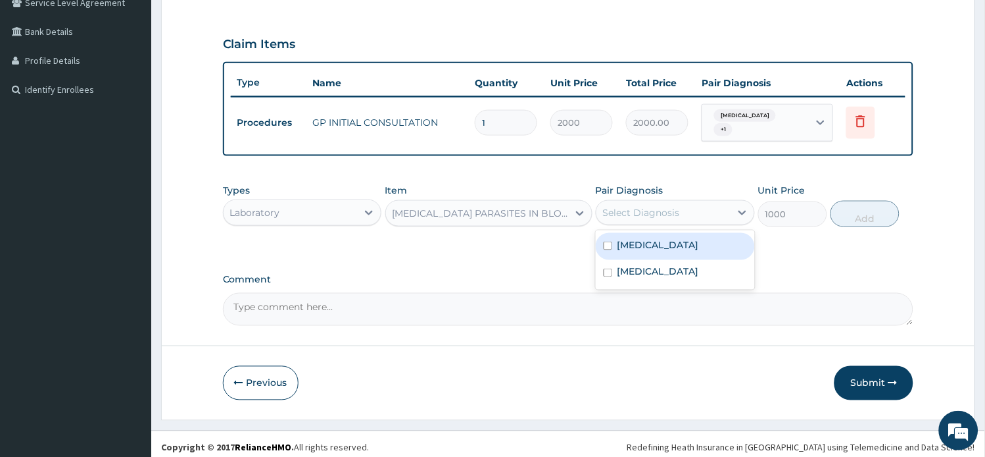
click at [648, 244] on label "Malaria" at bounding box center [659, 244] width 82 height 13
checkbox input "true"
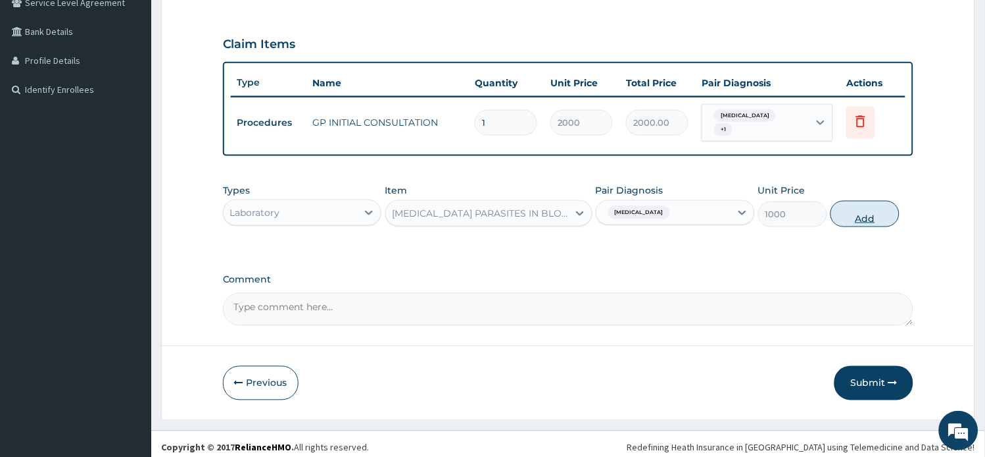
click at [851, 212] on button "Add" at bounding box center [865, 214] width 69 height 26
type input "0"
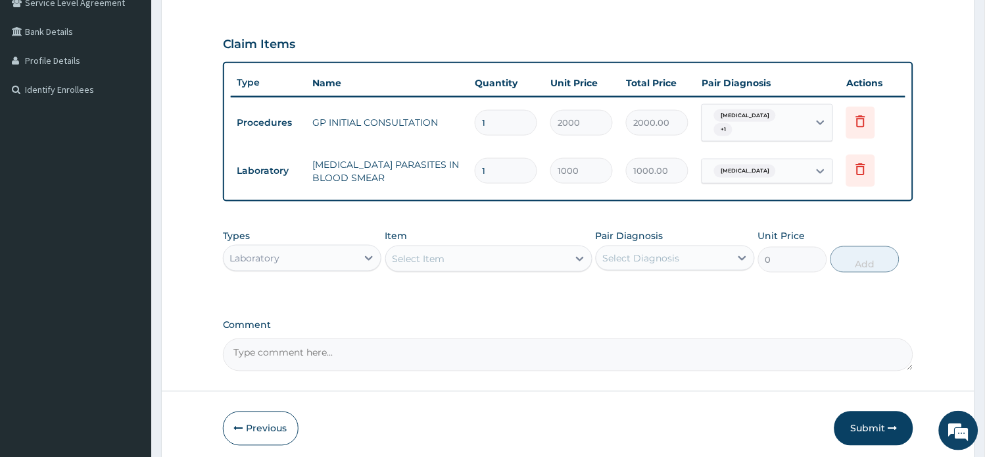
click at [480, 245] on div "Select Item" at bounding box center [488, 258] width 207 height 26
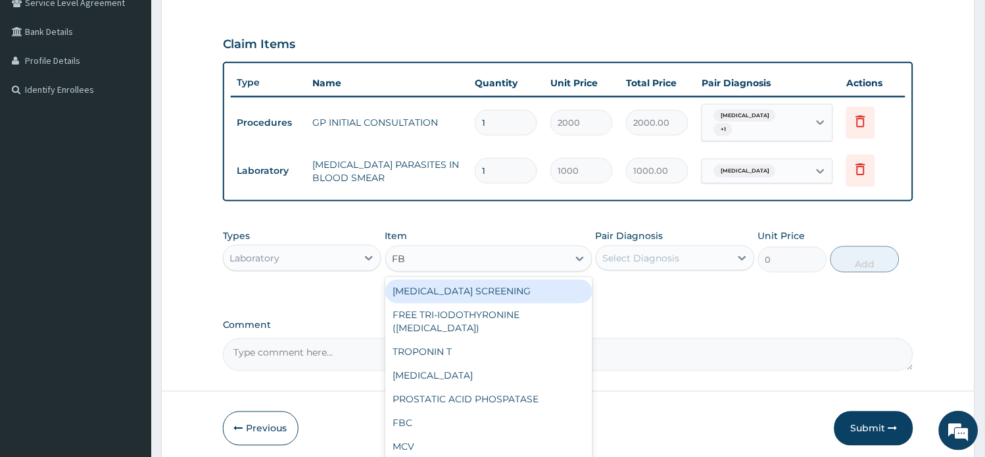
type input "FBC"
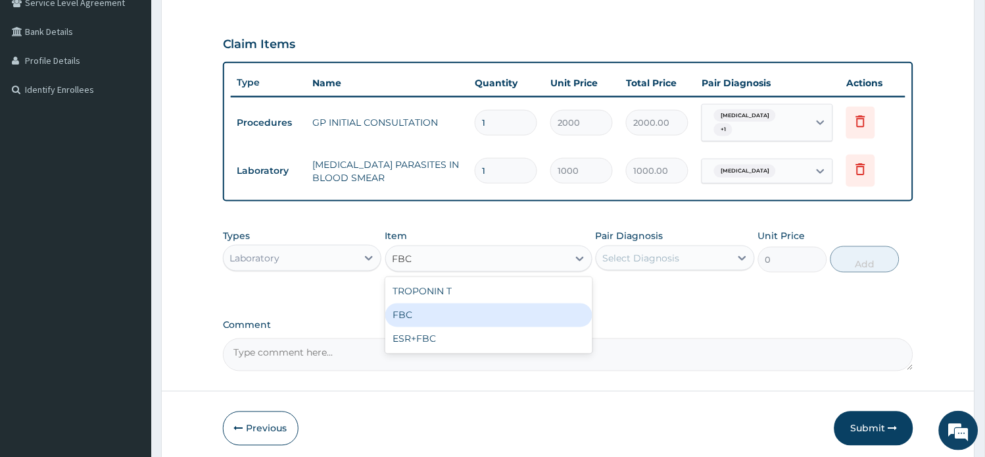
click at [435, 307] on div "FBC" at bounding box center [488, 315] width 207 height 24
type input "2000"
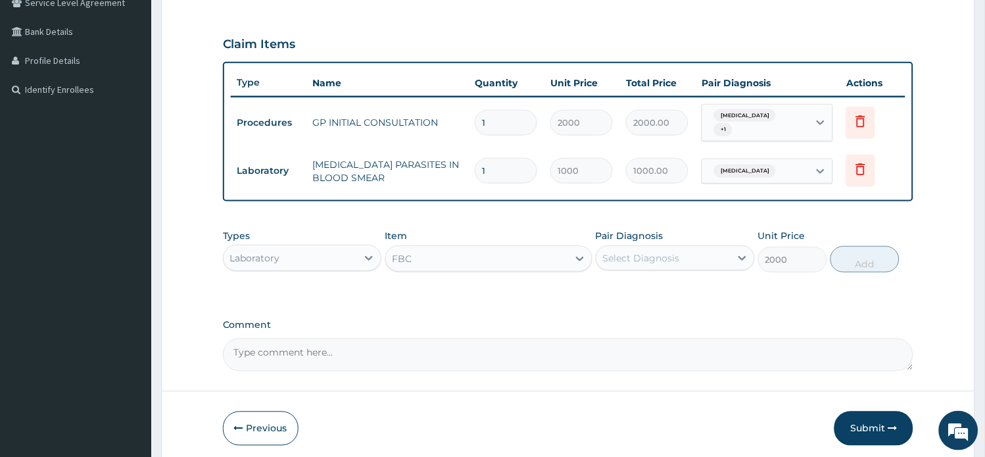
drag, startPoint x: 648, startPoint y: 246, endPoint x: 646, endPoint y: 266, distance: 20.5
click at [648, 251] on div "Select Diagnosis" at bounding box center [641, 257] width 77 height 13
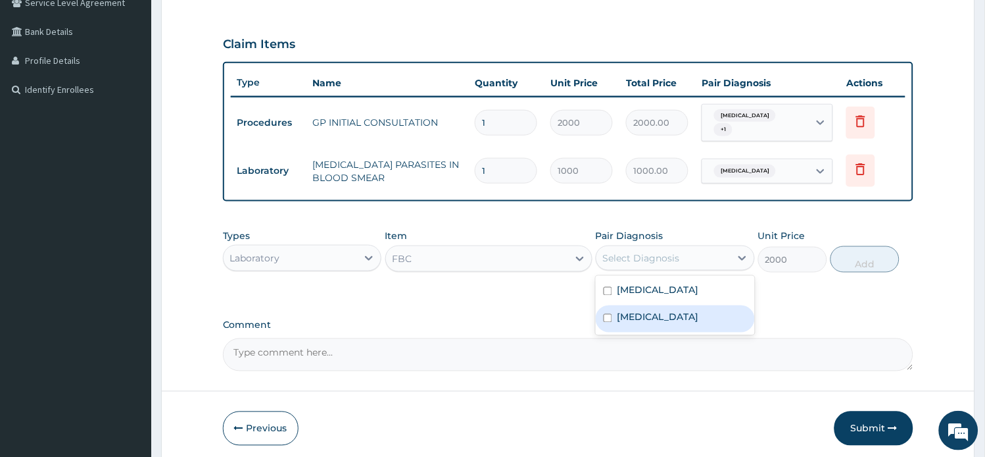
click at [646, 310] on label "Sepsis" at bounding box center [659, 316] width 82 height 13
checkbox input "true"
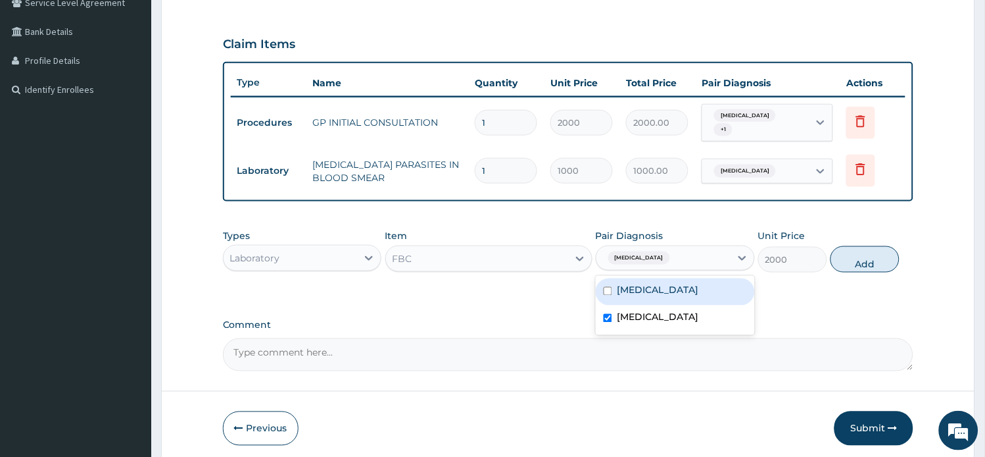
click at [656, 280] on div "Malaria" at bounding box center [675, 291] width 159 height 27
checkbox input "true"
click at [869, 255] on button "Add" at bounding box center [865, 259] width 69 height 26
type input "0"
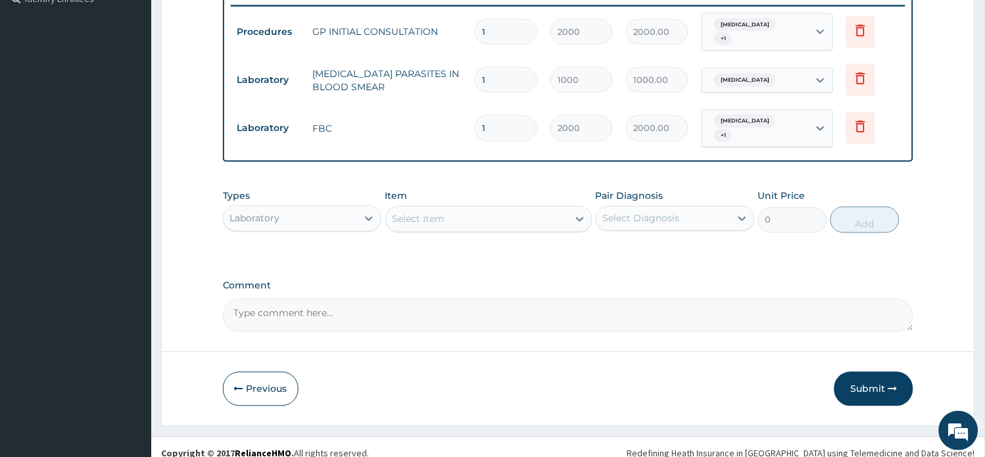
scroll to position [378, 0]
click at [276, 382] on button "Previous" at bounding box center [261, 387] width 76 height 34
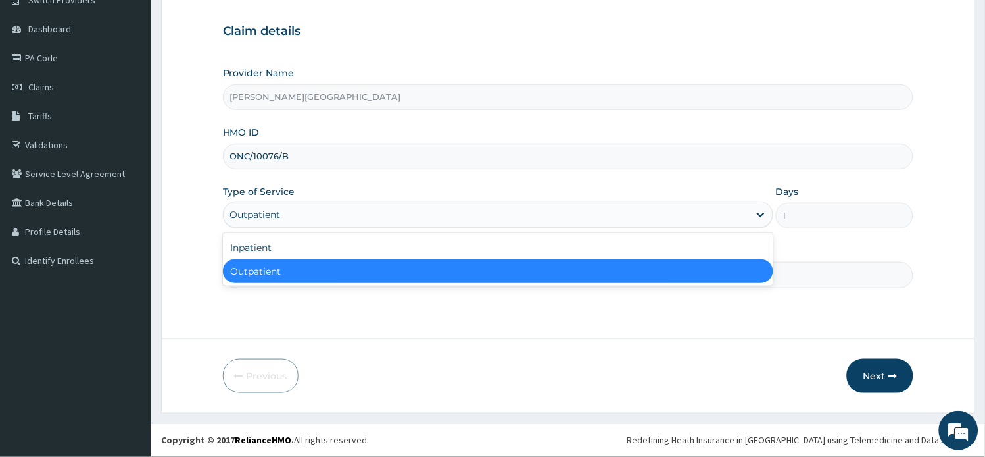
click at [285, 216] on div "Outpatient" at bounding box center [487, 214] width 526 height 21
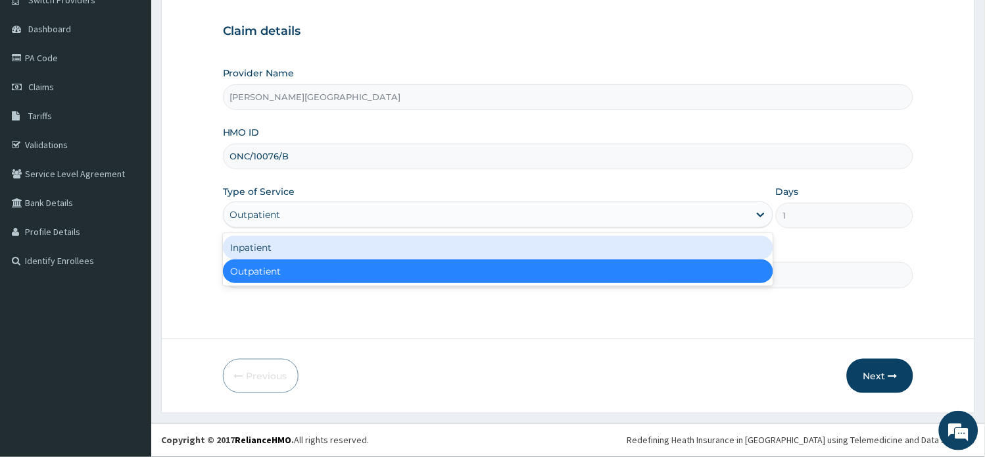
click at [285, 247] on div "Inpatient" at bounding box center [498, 247] width 551 height 24
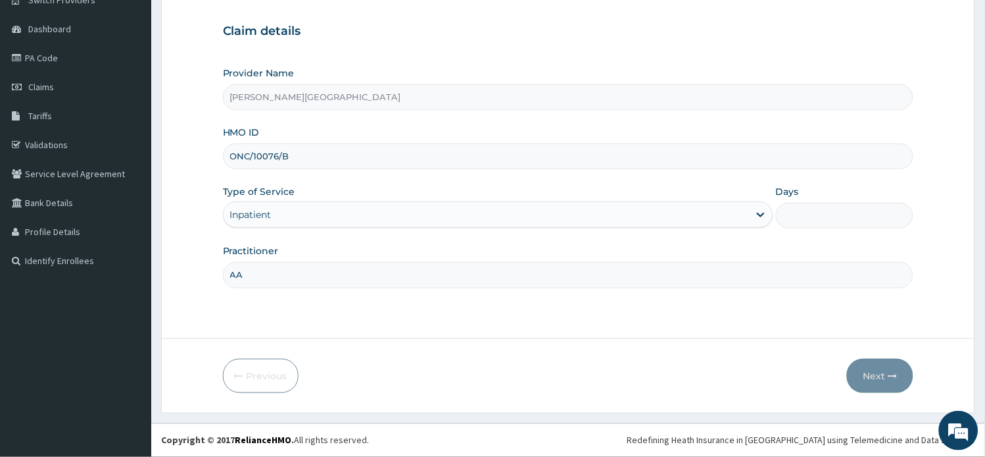
click at [803, 218] on input "Days" at bounding box center [844, 216] width 137 height 26
type input "2"
click at [893, 382] on button "Next" at bounding box center [880, 375] width 66 height 34
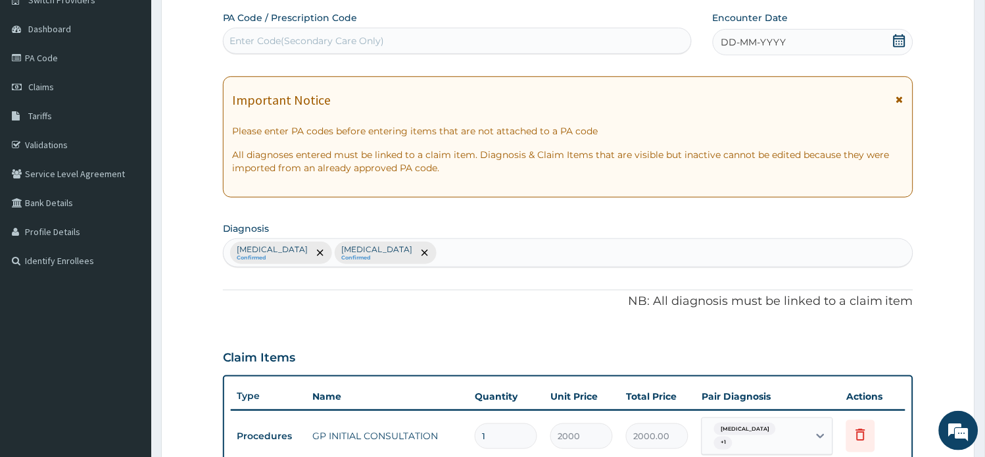
click at [899, 97] on icon at bounding box center [900, 99] width 7 height 9
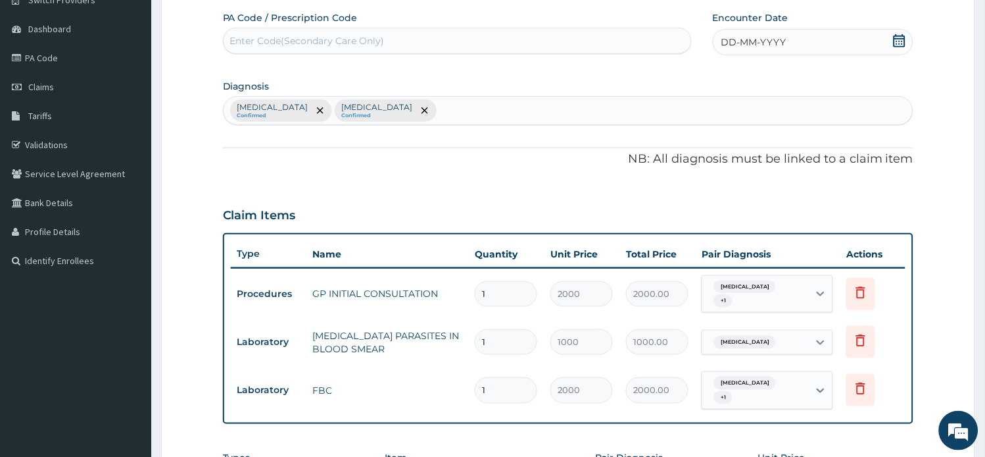
click at [392, 41] on div "Enter Code(Secondary Care Only)" at bounding box center [458, 40] width 468 height 21
paste input "PA/7D0758"
type input "PA/7D0758"
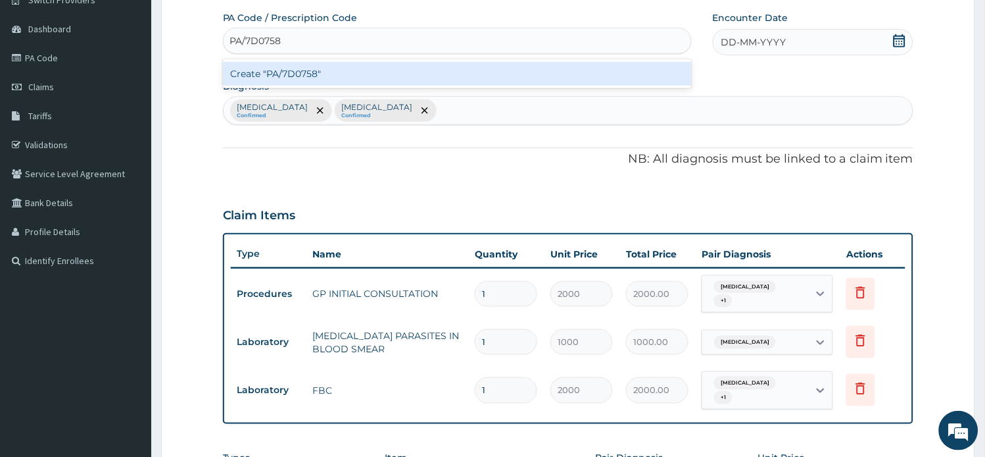
click at [375, 71] on div "Create "PA/7D0758"" at bounding box center [457, 74] width 469 height 24
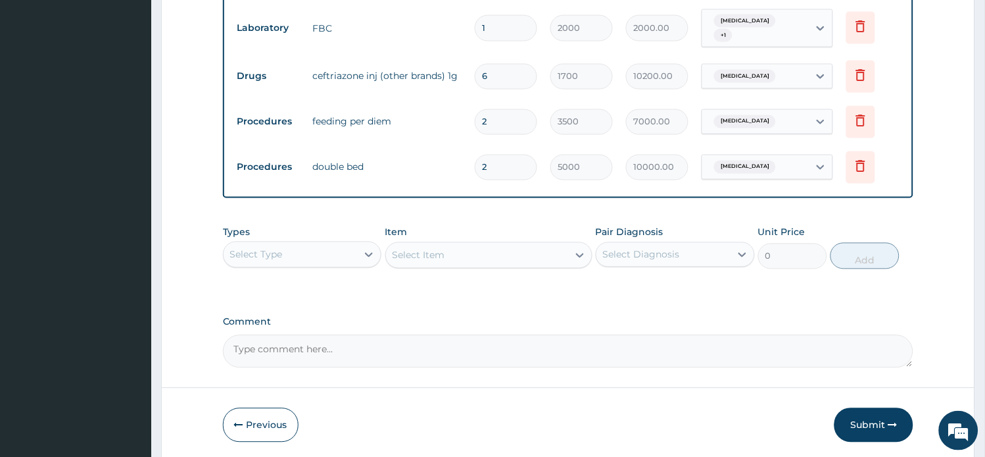
scroll to position [477, 0]
click at [327, 244] on div "Select Type" at bounding box center [291, 253] width 134 height 21
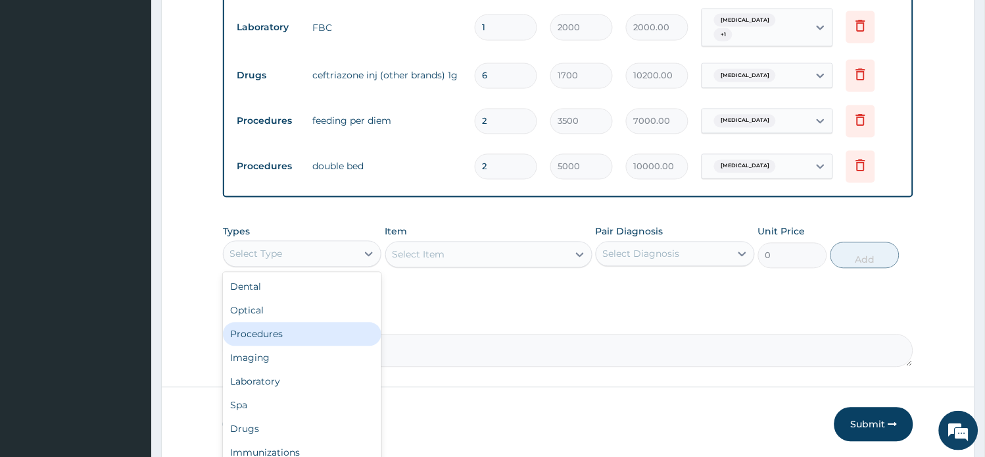
click at [299, 324] on div "Procedures" at bounding box center [302, 334] width 159 height 24
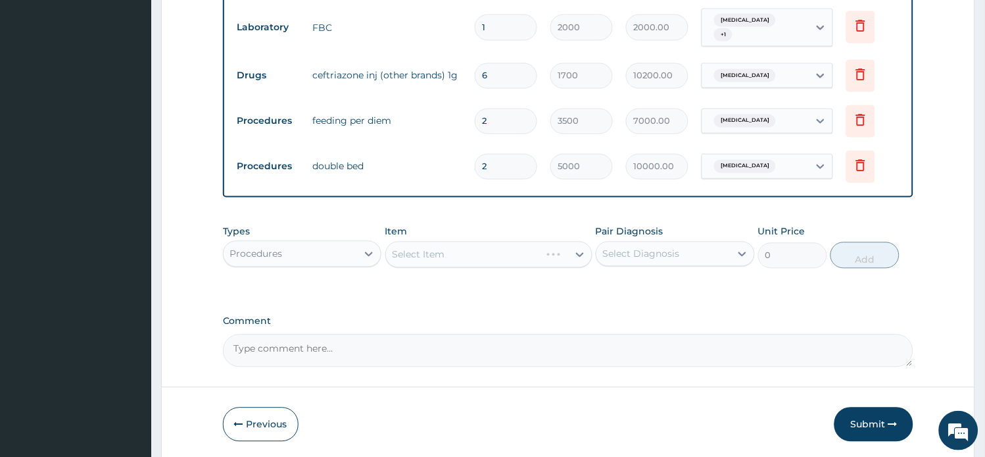
click at [483, 247] on div "Select Item" at bounding box center [488, 254] width 207 height 26
click at [483, 247] on div "Select Item" at bounding box center [477, 254] width 182 height 21
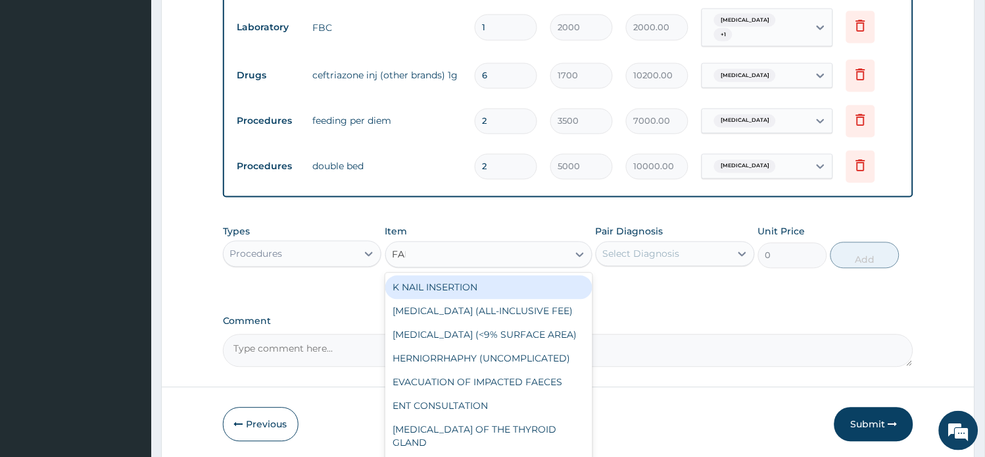
type input "FAMI"
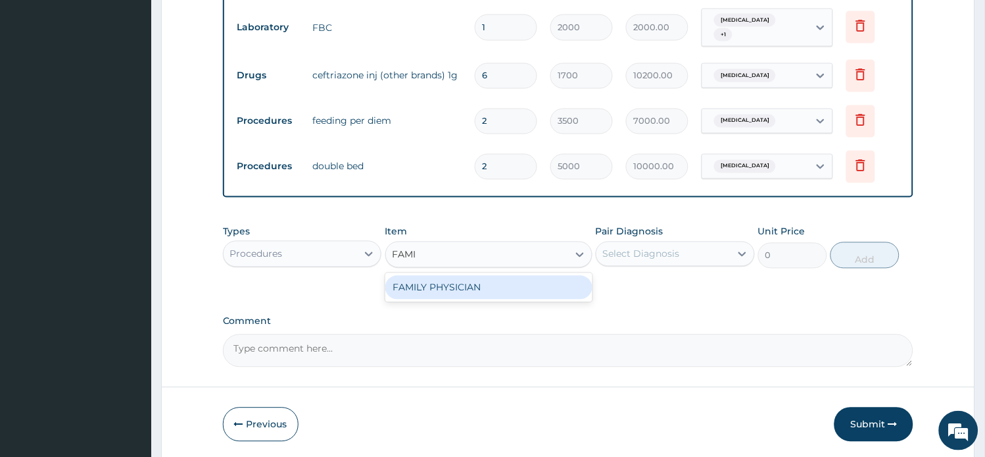
click at [466, 276] on div "FAMILY PHYSICIAN" at bounding box center [488, 288] width 207 height 24
type input "10000"
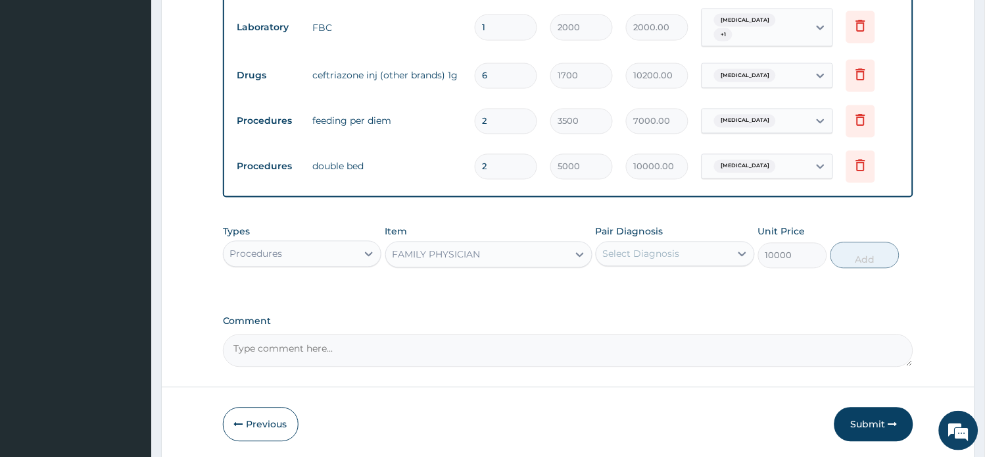
click at [649, 247] on div "Select Diagnosis" at bounding box center [641, 253] width 77 height 13
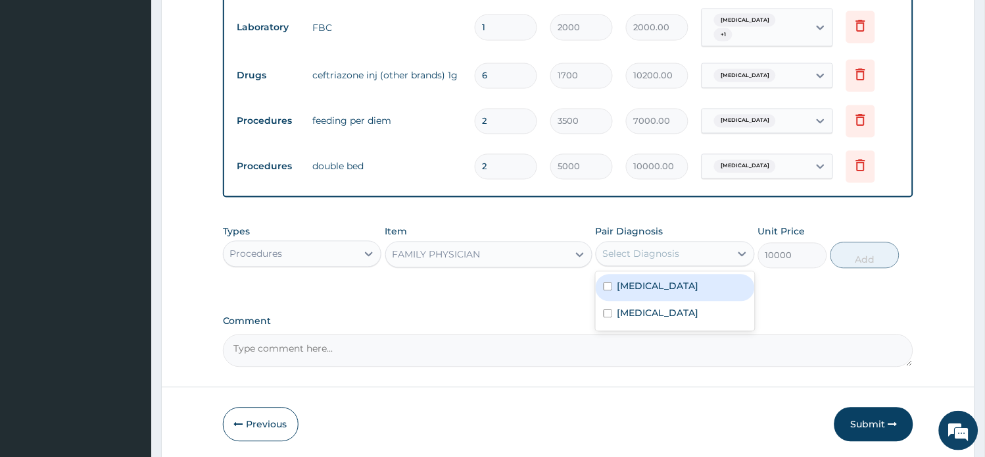
click at [647, 280] on label "Malaria" at bounding box center [659, 286] width 82 height 13
checkbox input "true"
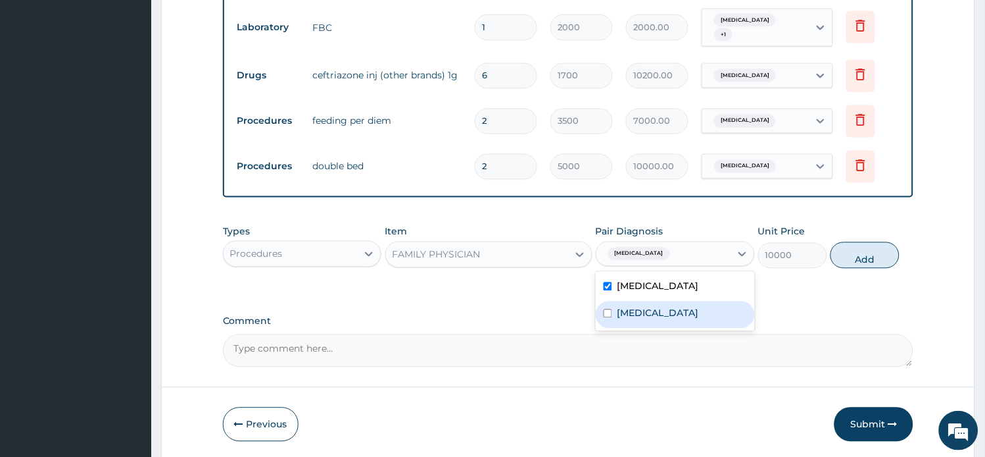
click at [647, 307] on label "Sepsis" at bounding box center [659, 313] width 82 height 13
checkbox input "true"
click at [856, 245] on button "Add" at bounding box center [865, 255] width 69 height 26
type input "0"
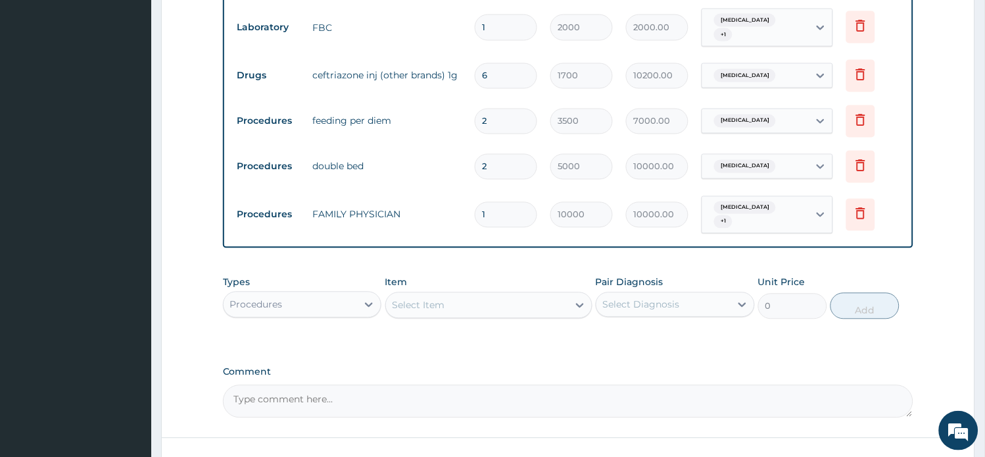
type input "0"
type input "0.00"
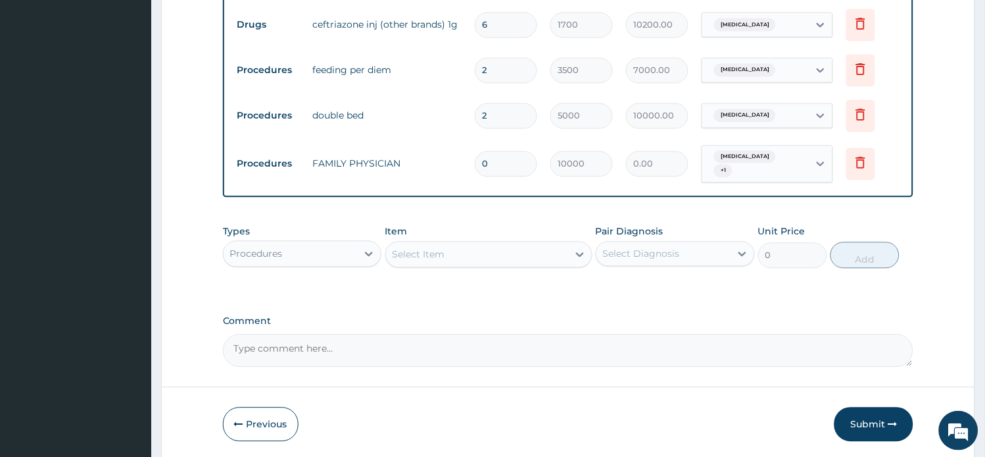
scroll to position [560, 0]
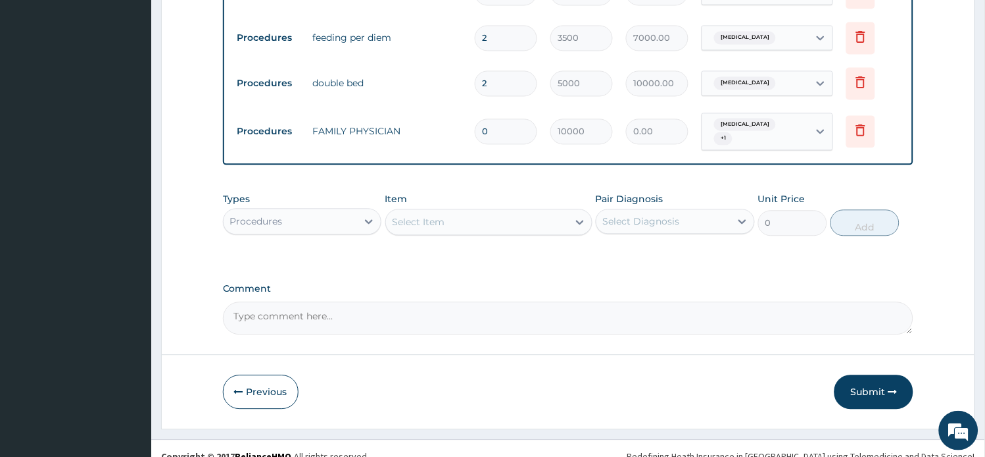
type input "0"
click at [338, 210] on div "Procedures" at bounding box center [291, 220] width 134 height 21
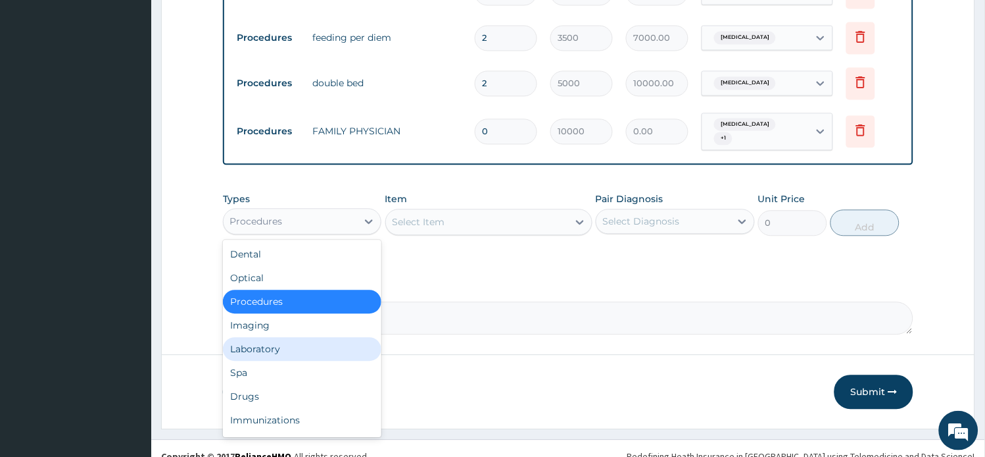
click at [274, 337] on div "Laboratory" at bounding box center [302, 349] width 159 height 24
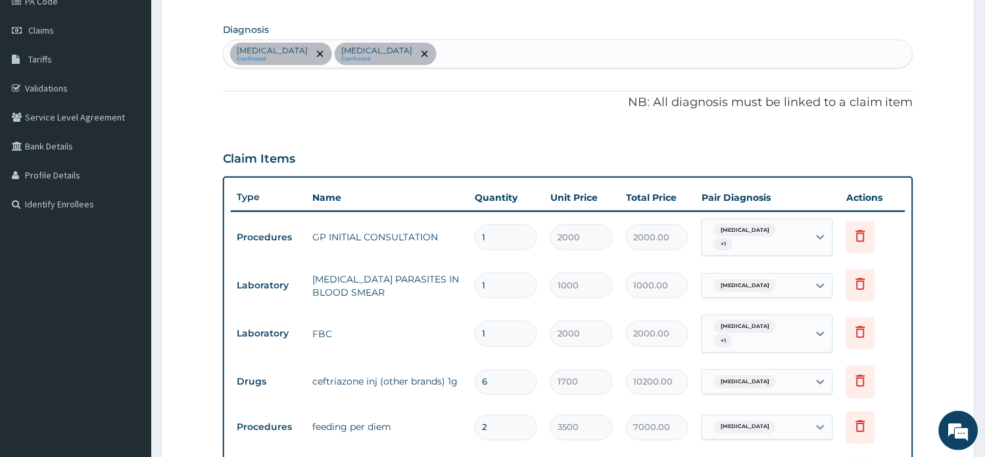
scroll to position [122, 0]
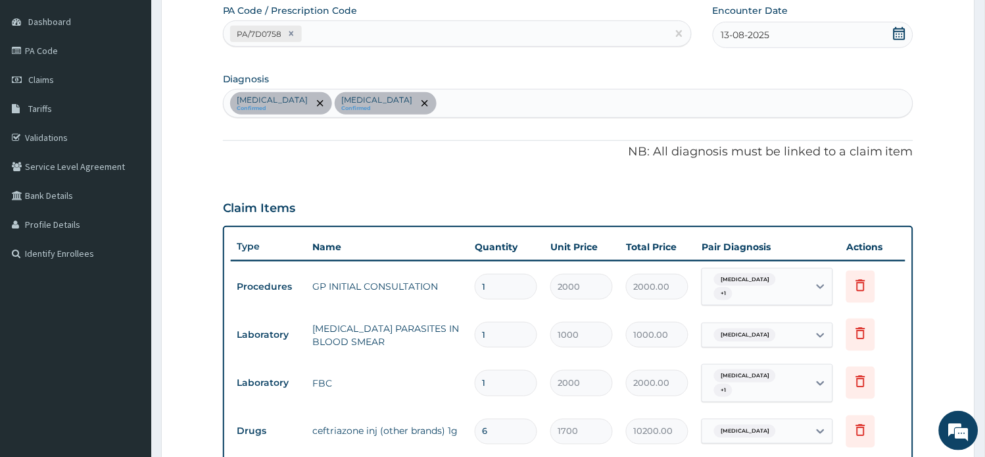
click at [408, 93] on div "Malaria Confirmed Sepsis Confirmed" at bounding box center [569, 103] width 690 height 28
type input "MELLIT"
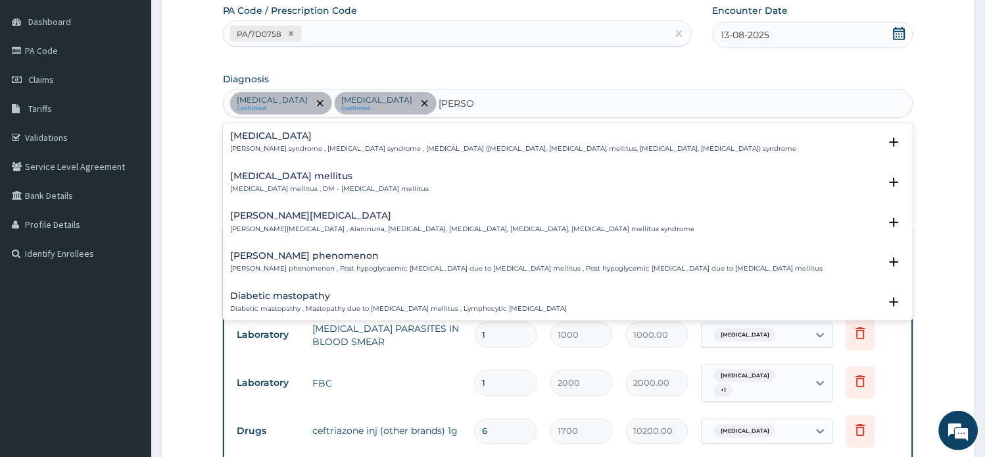
click at [316, 179] on h4 "Diabetes mellitus" at bounding box center [330, 176] width 199 height 10
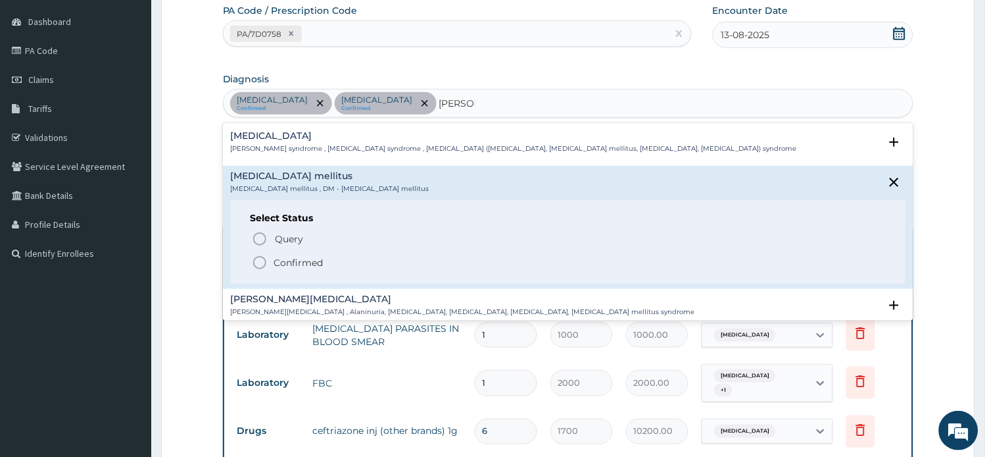
drag, startPoint x: 289, startPoint y: 225, endPoint x: 291, endPoint y: 235, distance: 10.1
click at [291, 229] on div "Select Status Query Query covers suspected (?), Keep in view (kiv), Ruled out (…" at bounding box center [569, 242] width 676 height 84
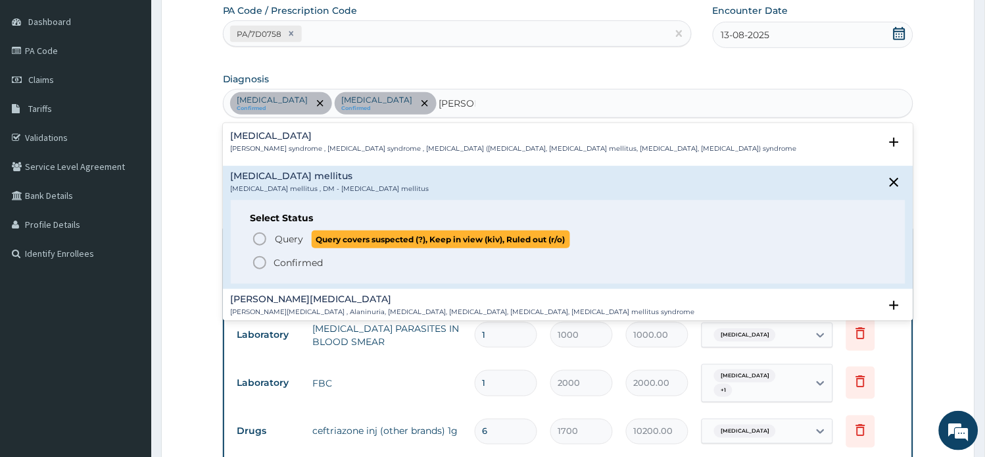
click at [291, 237] on span "Query" at bounding box center [290, 238] width 28 height 13
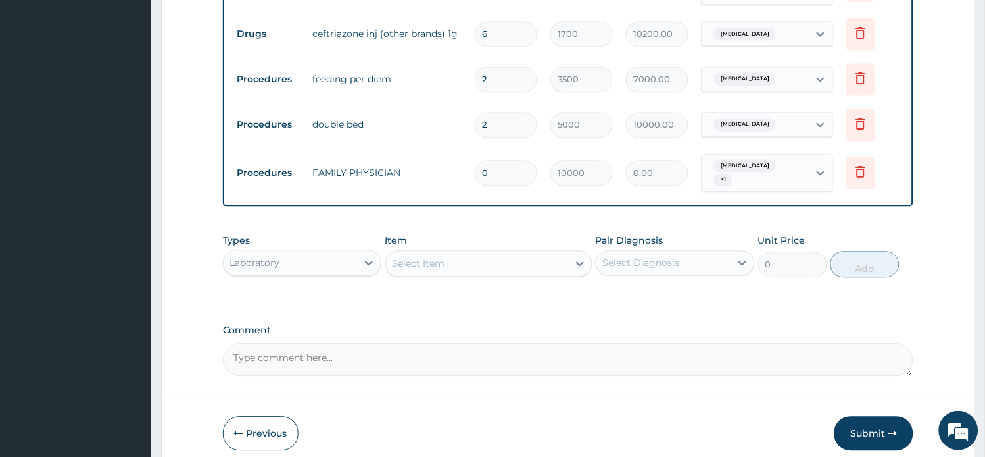
scroll to position [560, 0]
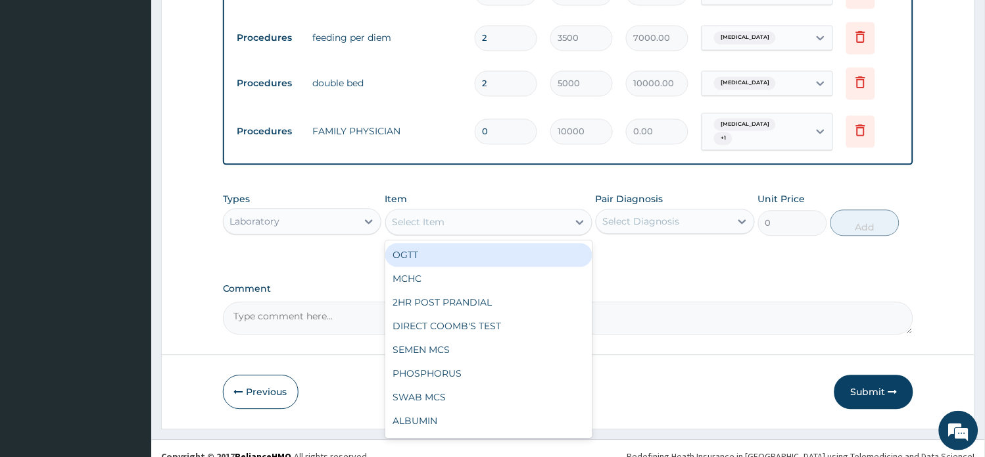
click at [413, 215] on div "Select Item" at bounding box center [419, 221] width 53 height 13
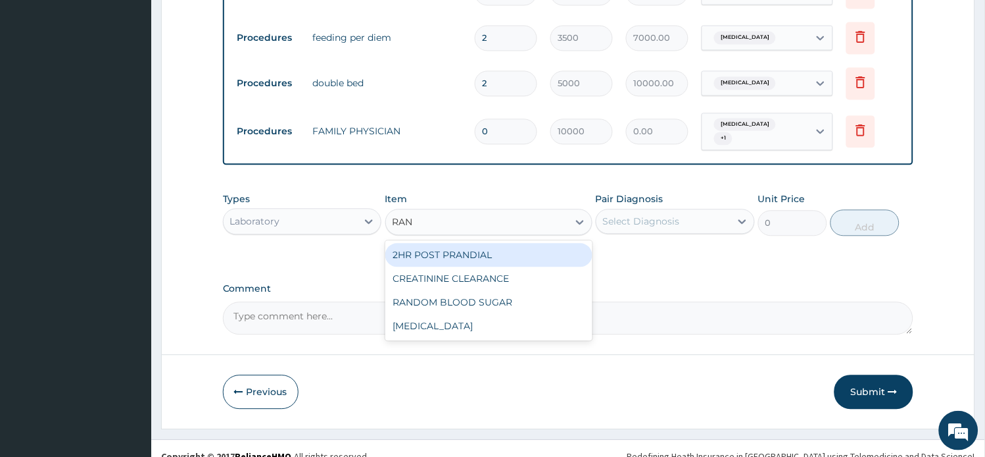
type input "RAND"
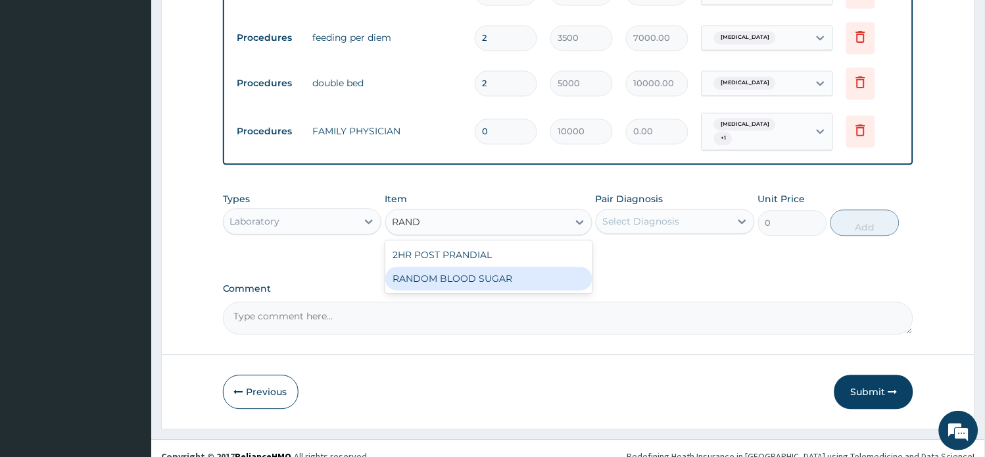
click at [441, 266] on div "RANDOM BLOOD SUGAR" at bounding box center [488, 278] width 207 height 24
type input "500"
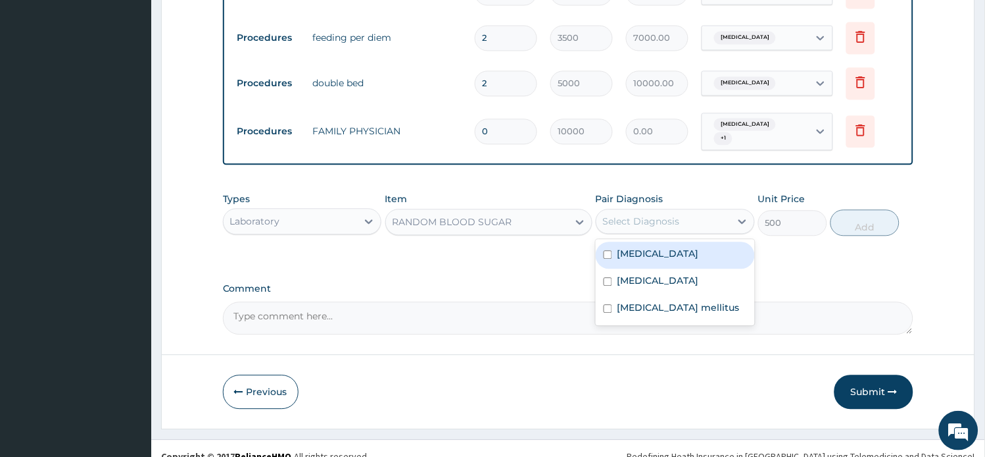
drag, startPoint x: 638, startPoint y: 193, endPoint x: 641, endPoint y: 200, distance: 7.4
click at [640, 209] on div "Select Diagnosis" at bounding box center [675, 221] width 159 height 25
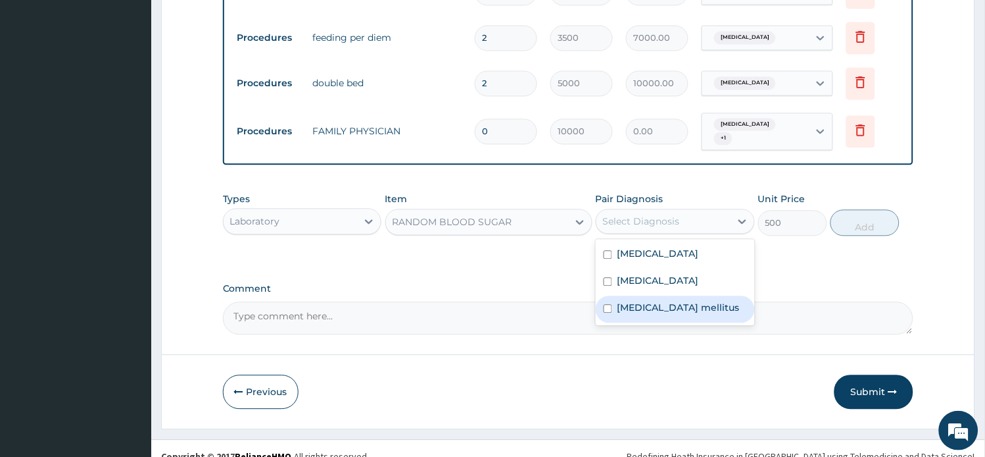
click at [655, 301] on label "Diabetes mellitus" at bounding box center [679, 307] width 122 height 13
checkbox input "true"
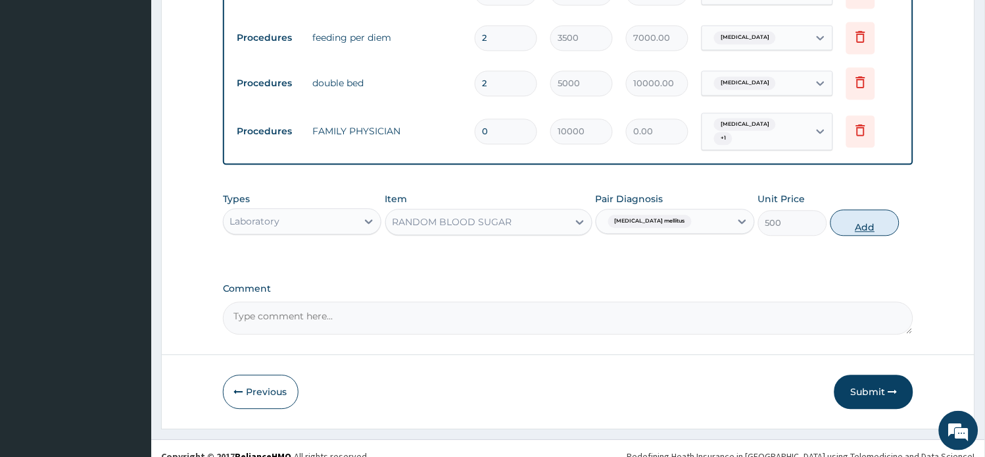
click at [875, 209] on button "Add" at bounding box center [865, 222] width 69 height 26
type input "0"
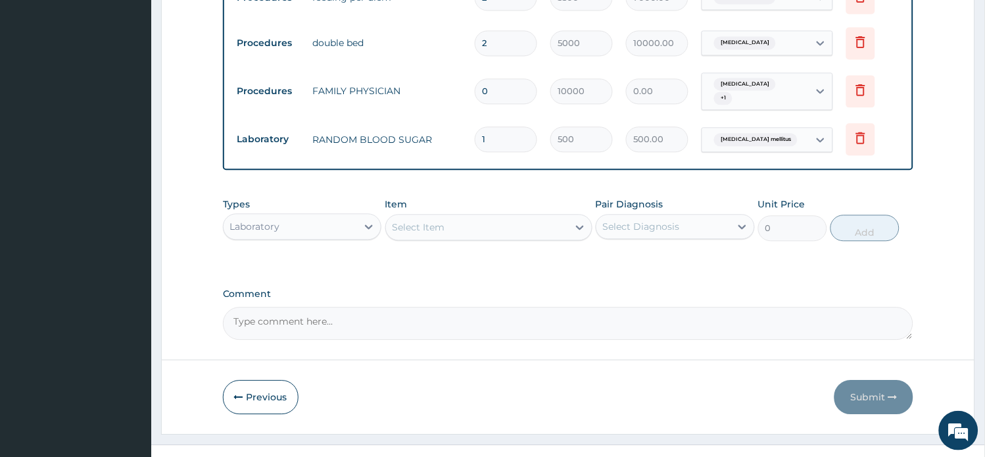
scroll to position [606, 0]
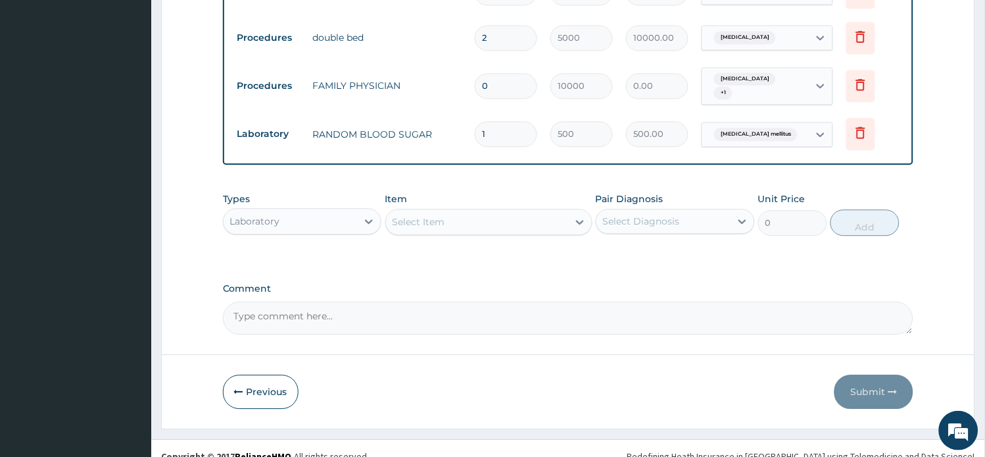
click at [472, 214] on div "Select Item" at bounding box center [477, 221] width 182 height 21
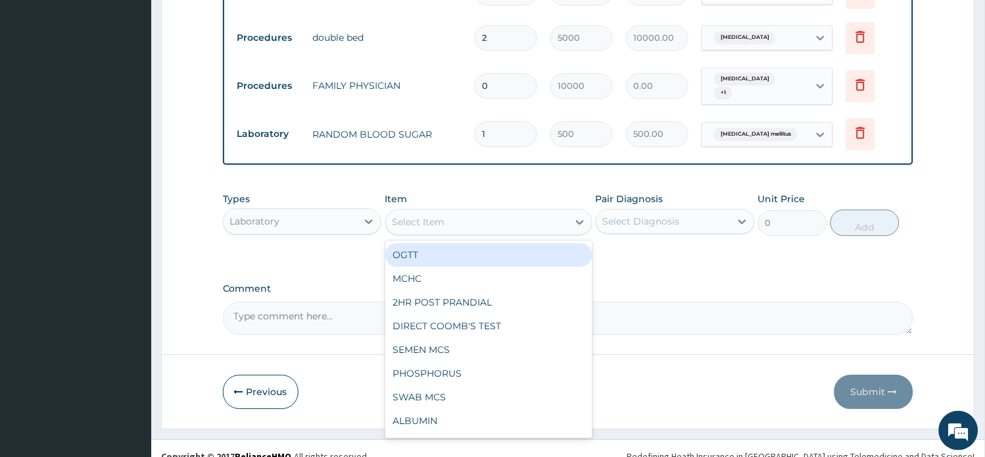
click at [334, 210] on div "Laboratory" at bounding box center [291, 220] width 134 height 21
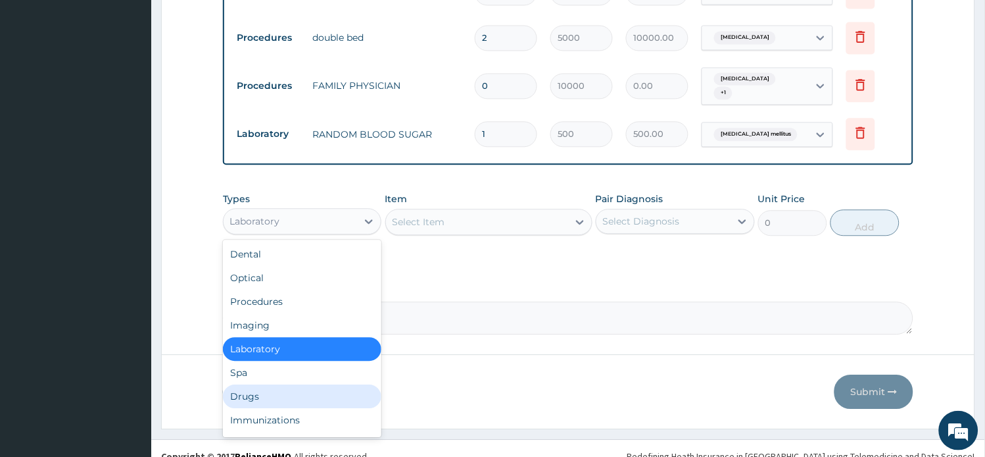
click at [293, 384] on div "Drugs" at bounding box center [302, 396] width 159 height 24
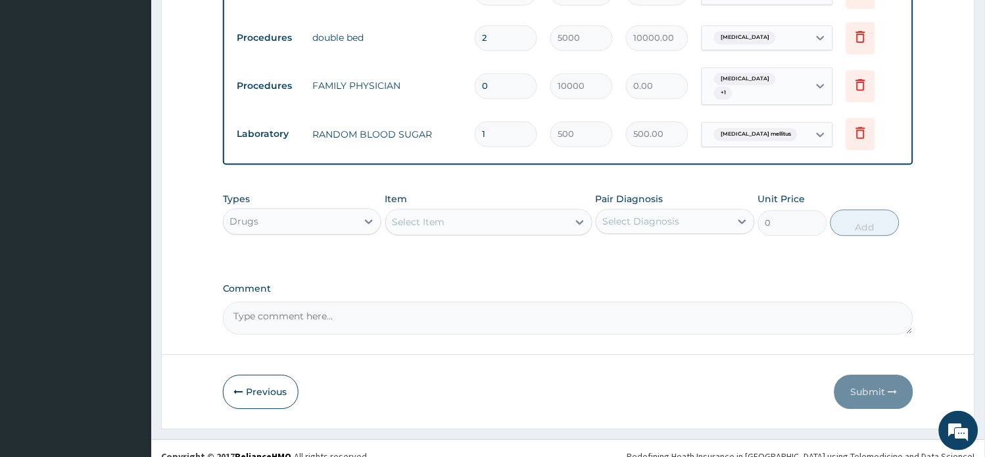
click at [335, 212] on div "Drugs" at bounding box center [291, 220] width 134 height 21
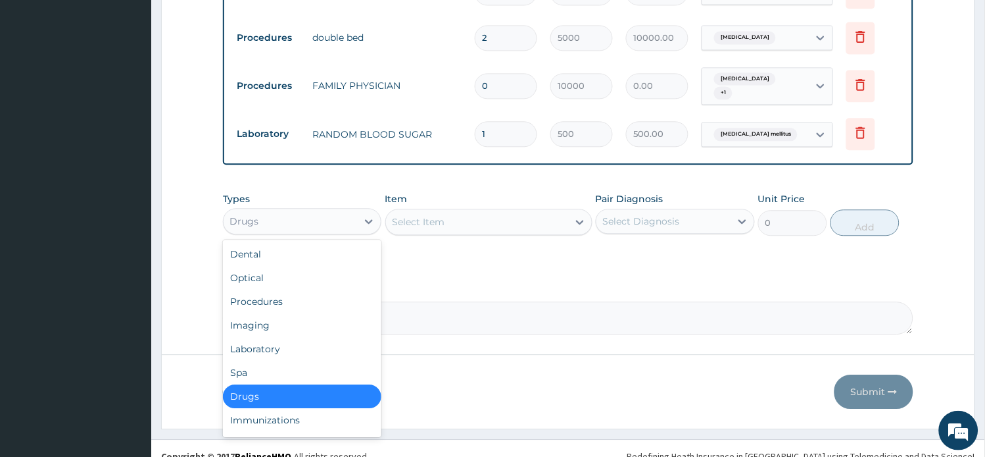
click at [251, 384] on div "Drugs" at bounding box center [302, 396] width 159 height 24
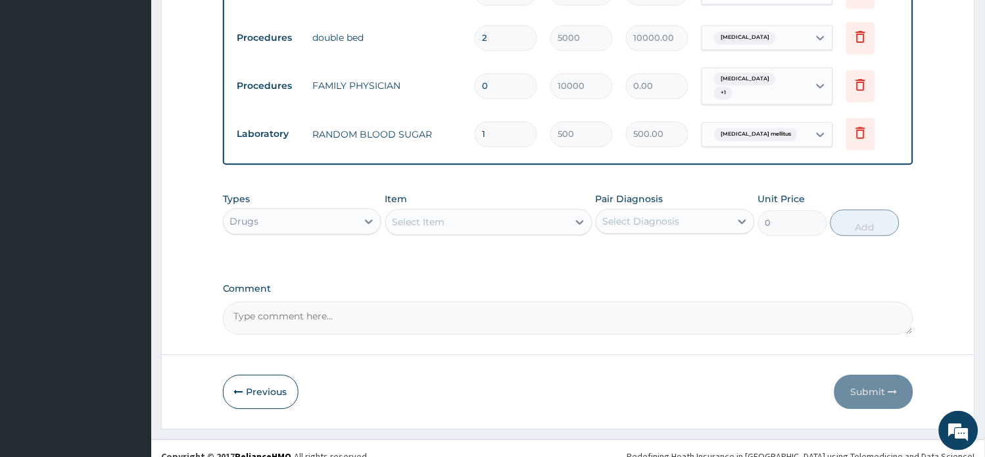
click at [418, 215] on div "Select Item" at bounding box center [419, 221] width 53 height 13
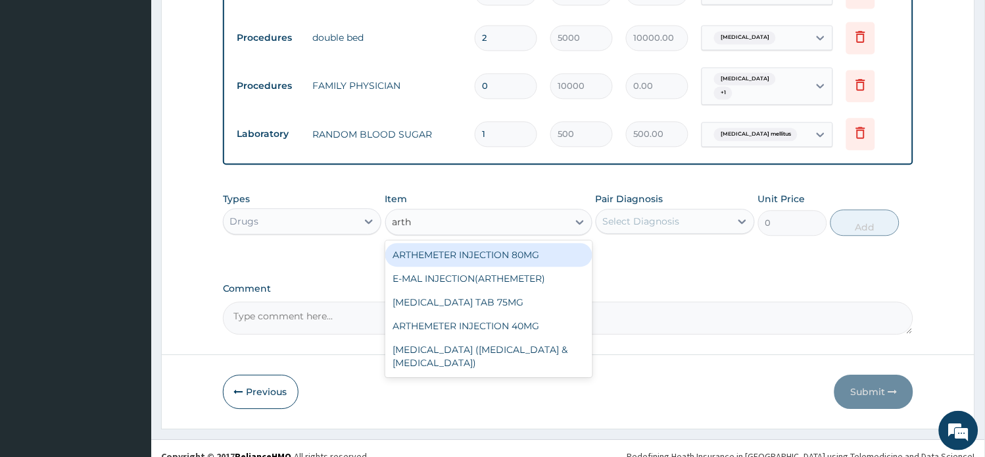
type input "arthe"
click at [533, 243] on div "ARTHEMETER INJECTION 80MG" at bounding box center [488, 255] width 207 height 24
type input "500"
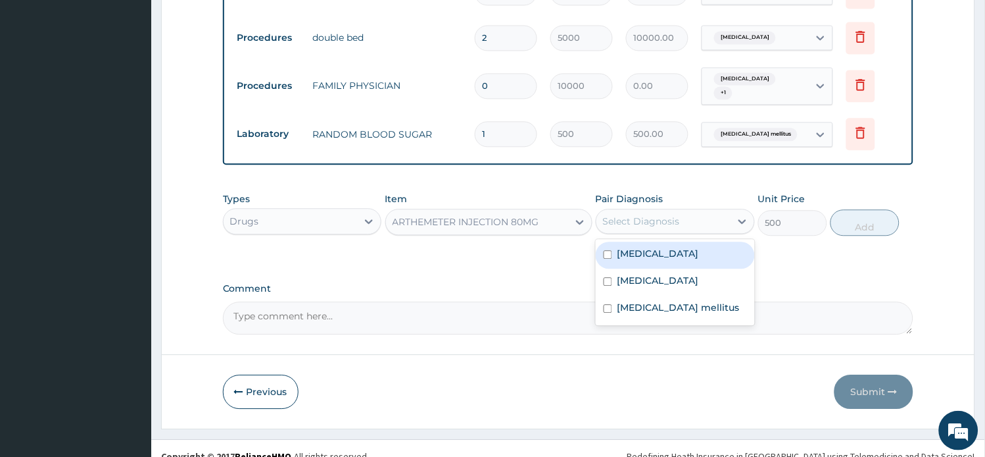
click at [634, 214] on div "Select Diagnosis" at bounding box center [641, 220] width 77 height 13
drag, startPoint x: 649, startPoint y: 242, endPoint x: 818, endPoint y: 240, distance: 169.1
click at [653, 247] on label "Malaria" at bounding box center [659, 253] width 82 height 13
checkbox input "true"
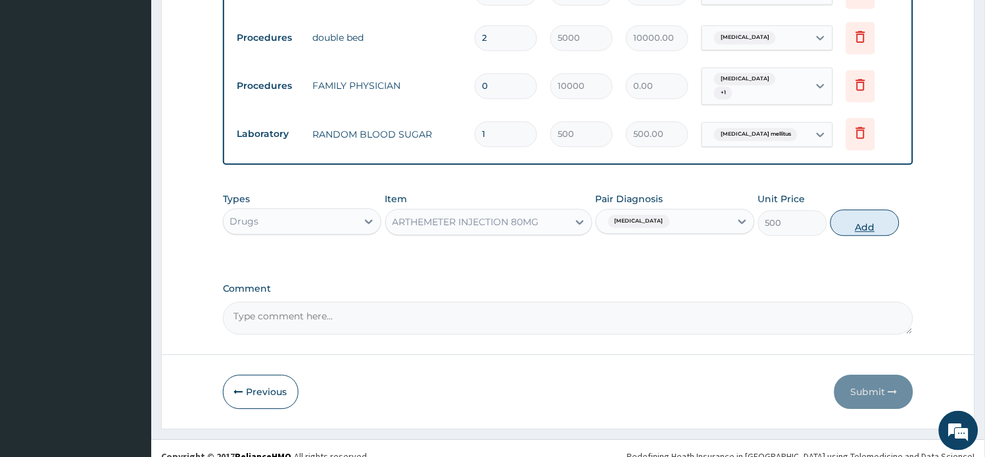
click at [852, 211] on button "Add" at bounding box center [865, 222] width 69 height 26
type input "0"
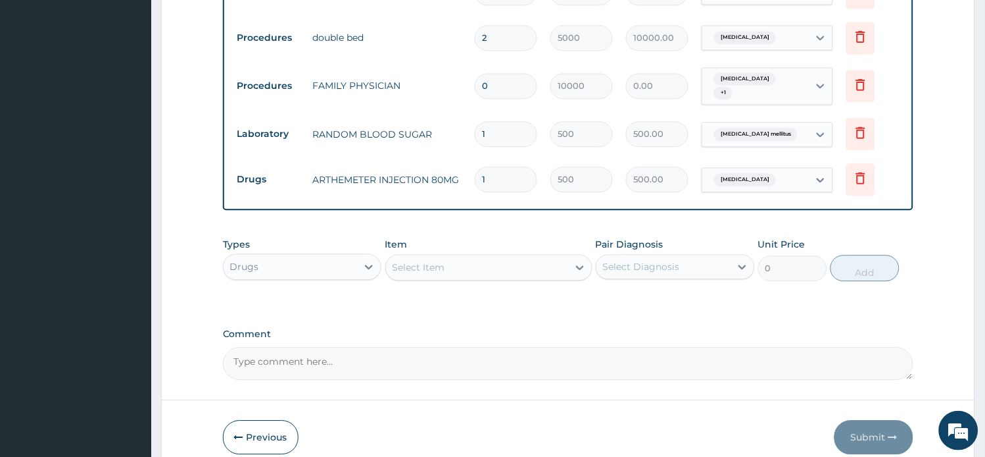
drag, startPoint x: 518, startPoint y: 164, endPoint x: 383, endPoint y: 152, distance: 136.1
click at [388, 157] on tr "Drugs ARTHEMETER INJECTION 80MG 1 500 500.00 Malaria Delete" at bounding box center [569, 179] width 676 height 45
type input "6"
type input "3000.00"
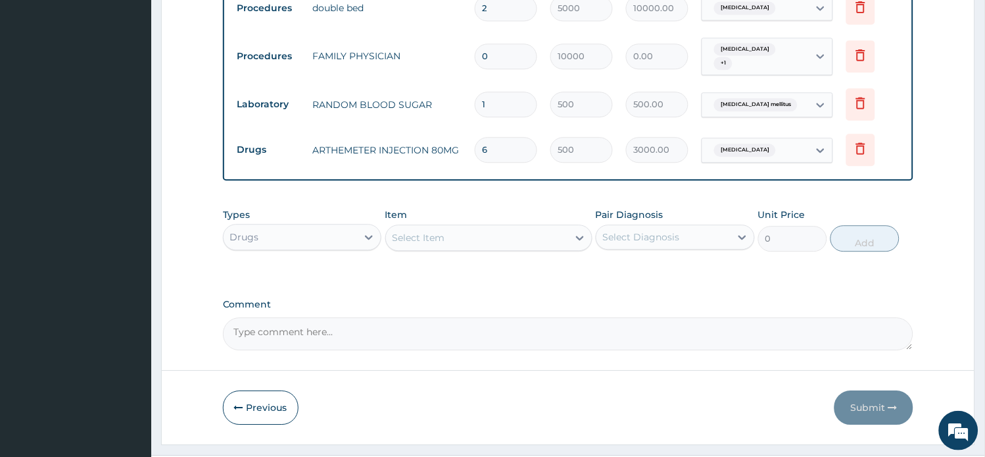
scroll to position [652, 0]
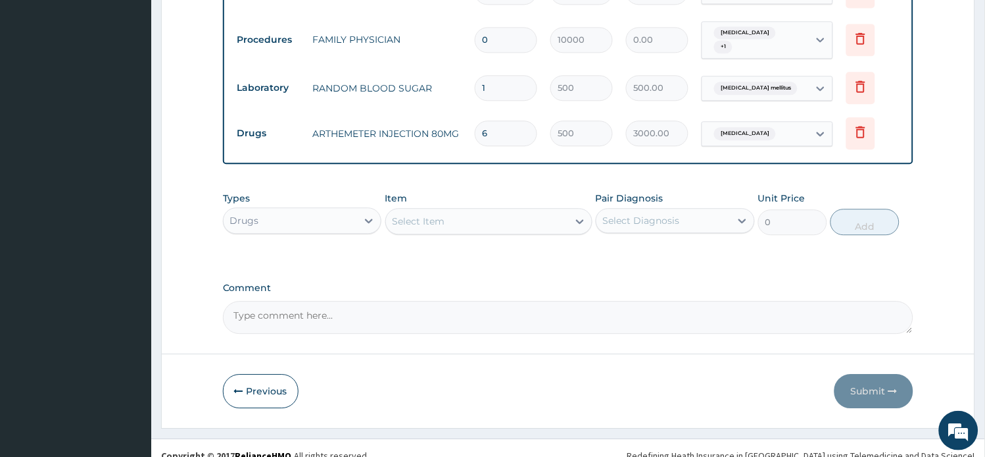
type input "6"
click at [485, 210] on div "Select Item" at bounding box center [477, 220] width 182 height 21
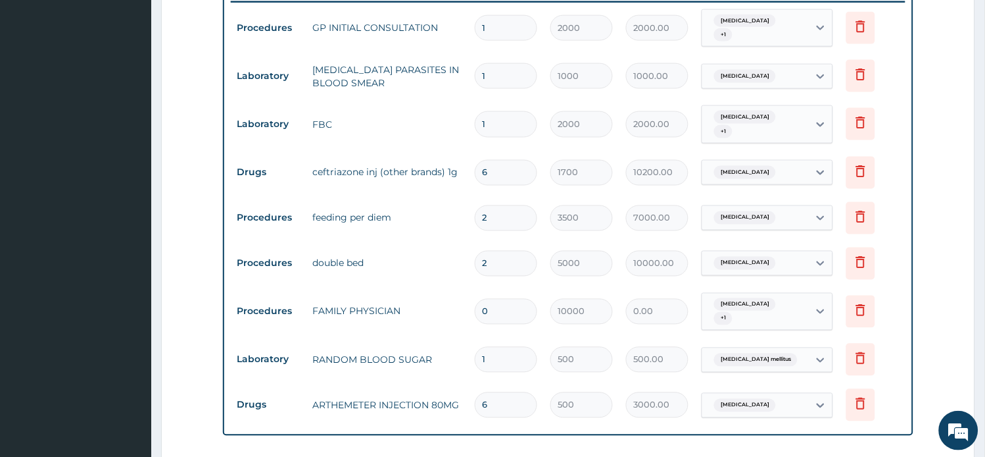
scroll to position [359, 0]
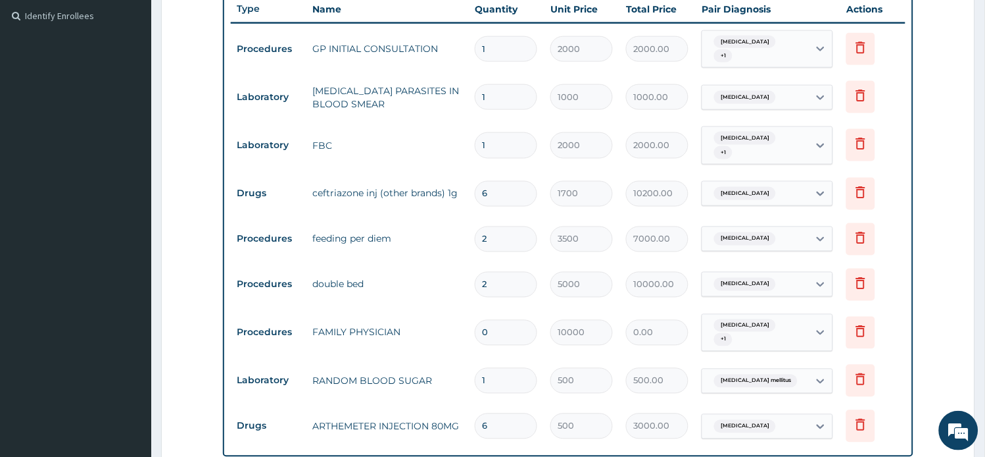
drag, startPoint x: 501, startPoint y: 182, endPoint x: 447, endPoint y: 183, distance: 53.3
click at [458, 180] on tr "Drugs ceftriazone inj (other brands) 1g 6 1700 10200.00 Sepsis Delete" at bounding box center [569, 193] width 676 height 45
type input "4"
type input "6800.00"
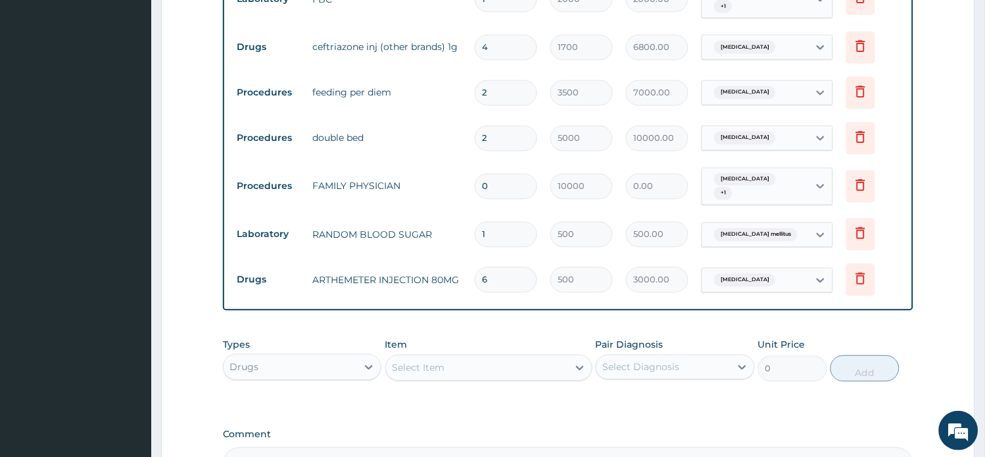
scroll to position [579, 0]
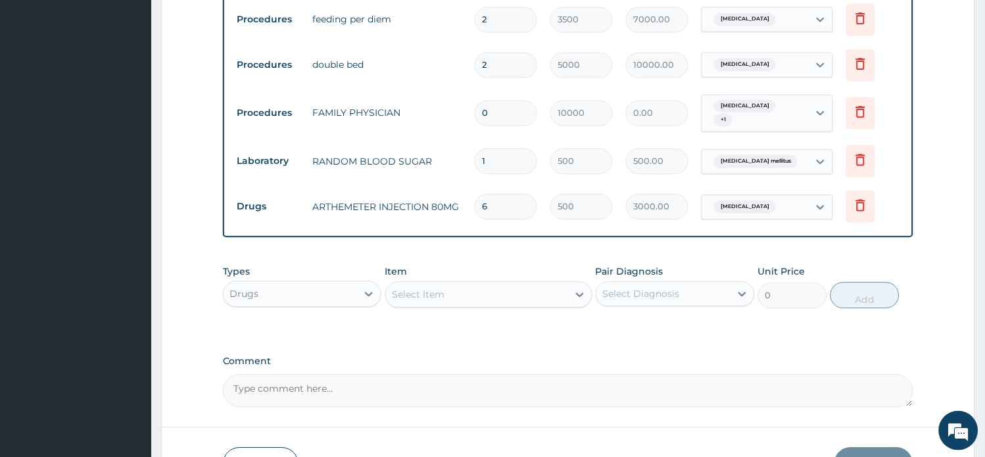
type input "4"
click at [463, 285] on div "Select Item" at bounding box center [477, 294] width 182 height 21
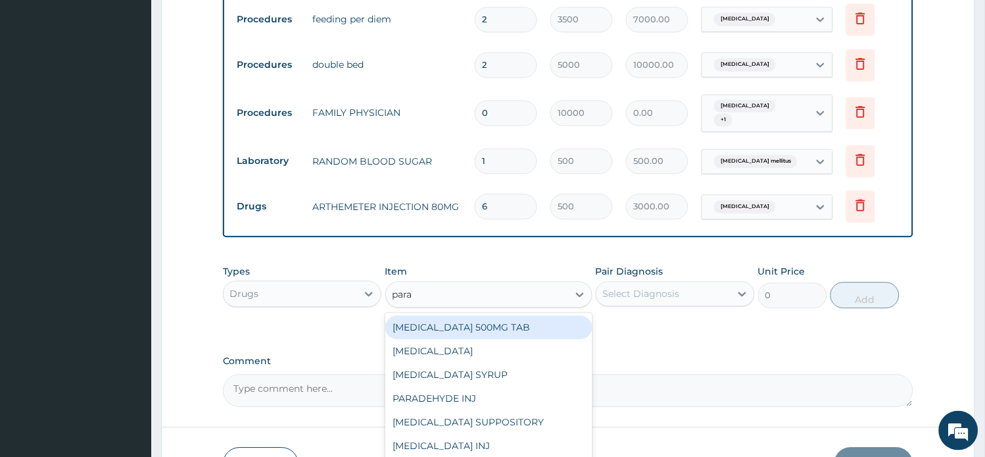
type input "parac"
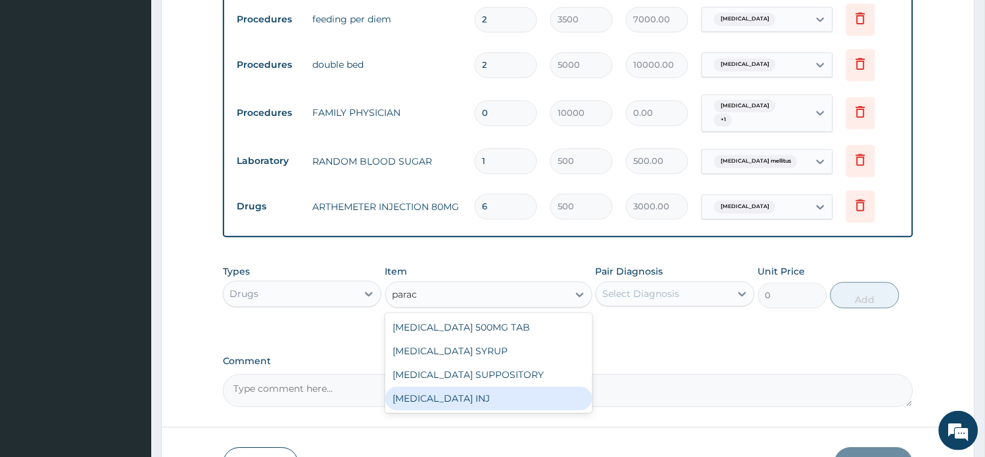
click at [501, 386] on div "PARACETAMOL INJ" at bounding box center [488, 398] width 207 height 24
type input "750"
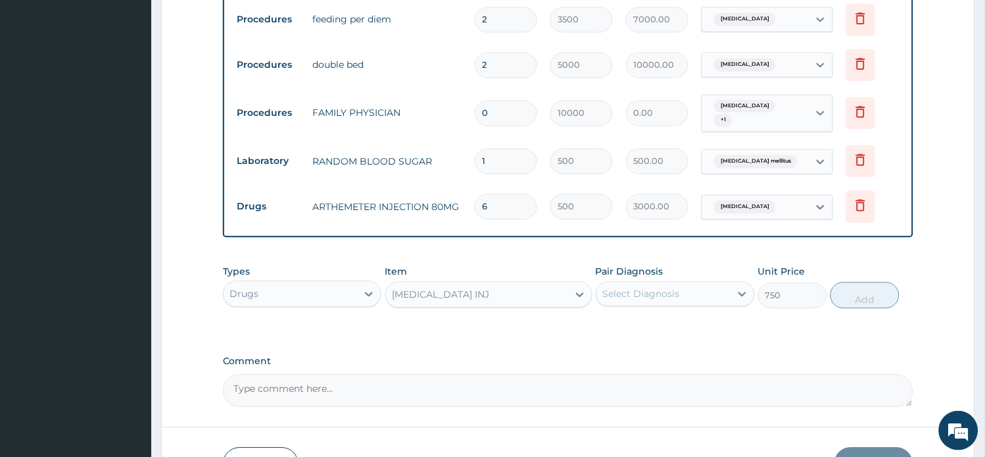
click at [635, 287] on div "Select Diagnosis" at bounding box center [641, 293] width 77 height 13
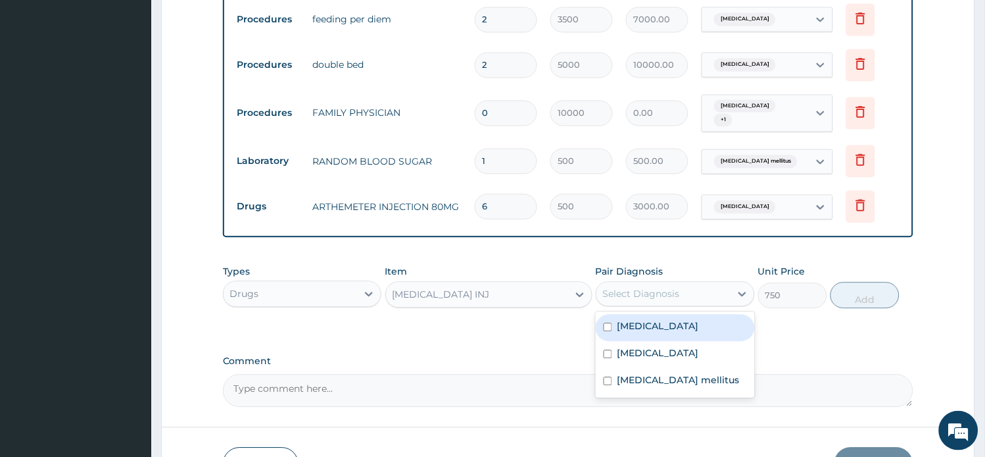
click at [645, 319] on label "Malaria" at bounding box center [659, 325] width 82 height 13
checkbox input "true"
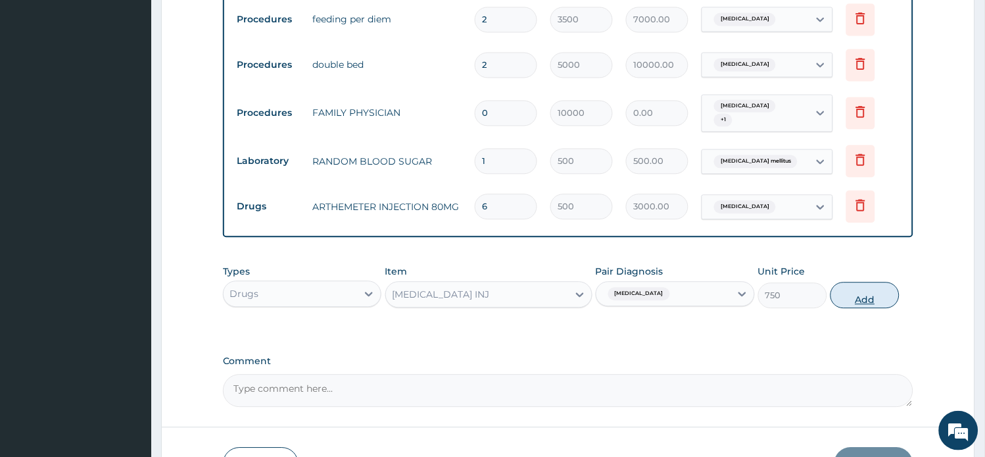
click at [850, 287] on button "Add" at bounding box center [865, 295] width 69 height 26
type input "0"
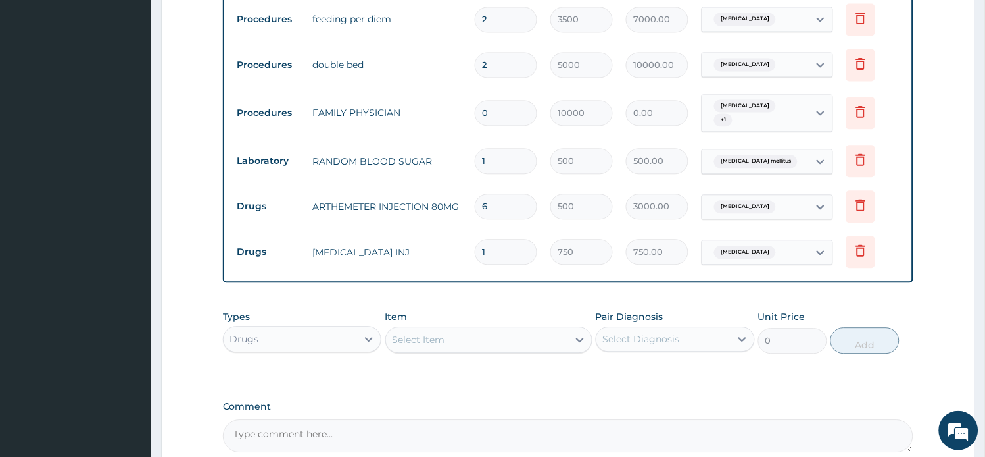
drag, startPoint x: 480, startPoint y: 234, endPoint x: 457, endPoint y: 237, distance: 23.3
click at [458, 237] on tr "Drugs PARACETAMOL INJ 1 750 750.00 Malaria Delete" at bounding box center [569, 251] width 676 height 45
type input "8"
type input "6000.00"
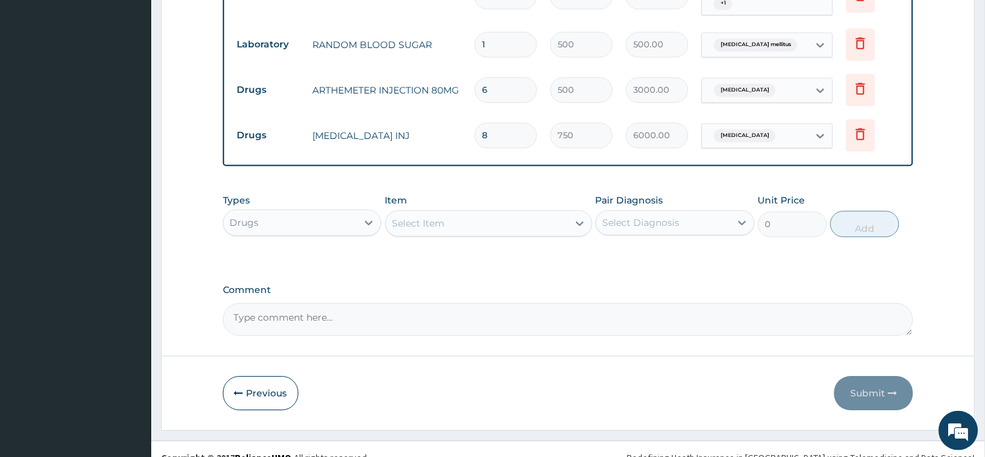
scroll to position [698, 0]
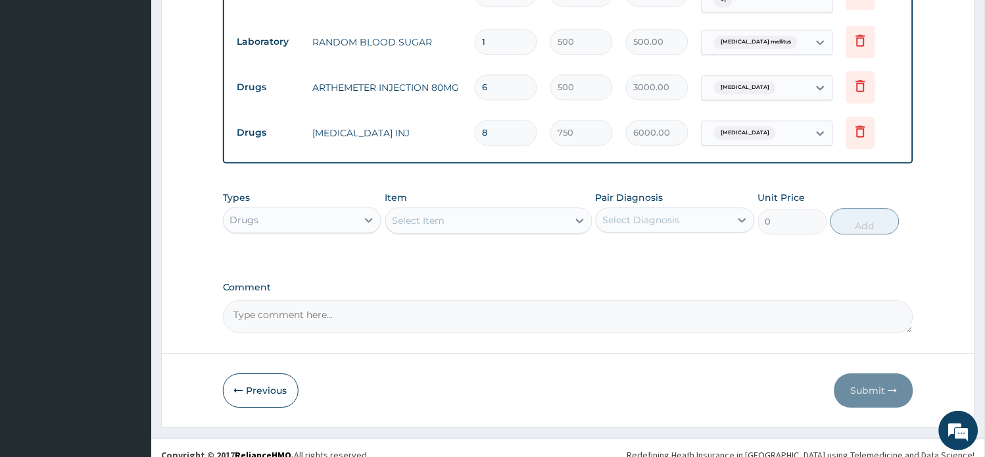
drag, startPoint x: 498, startPoint y: 120, endPoint x: 451, endPoint y: 122, distance: 47.4
click at [451, 122] on tr "Drugs PARACETAMOL INJ 8 750 6000.00 Malaria Delete" at bounding box center [569, 132] width 676 height 45
type input "5"
type input "3750.00"
type input "5"
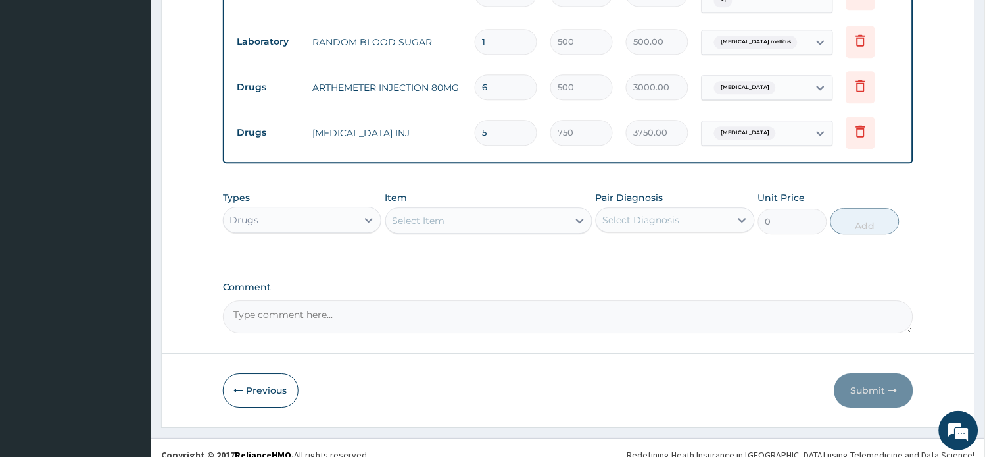
click at [413, 214] on div "Select Item" at bounding box center [419, 220] width 53 height 13
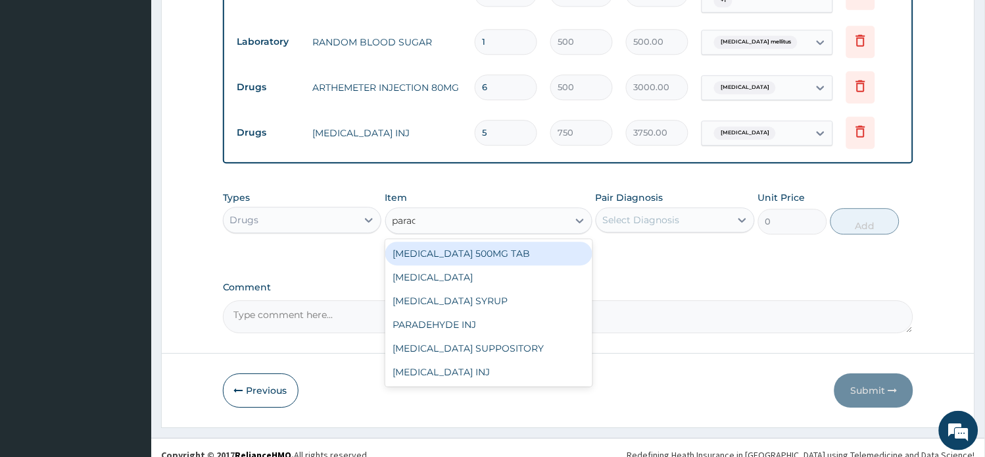
type input "parace"
click at [541, 241] on div "PARACETAMOL 500MG TAB" at bounding box center [488, 253] width 207 height 24
type input "15"
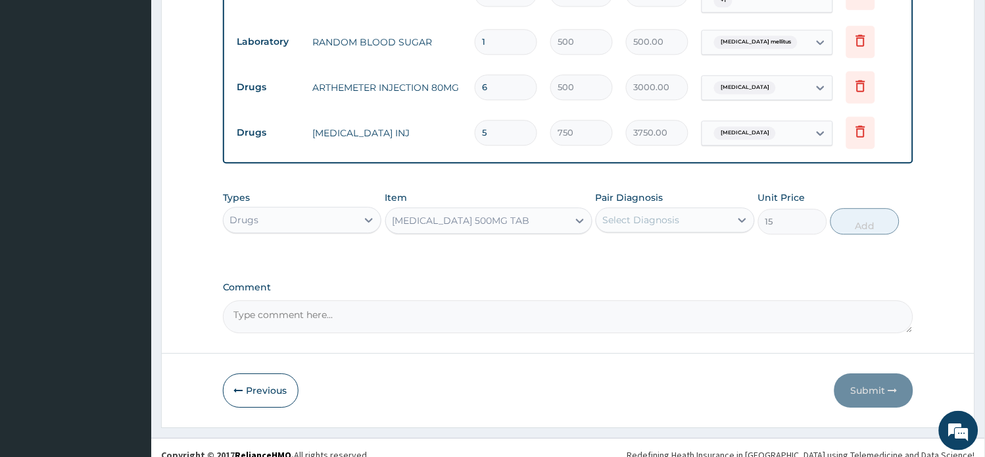
click at [665, 209] on div "Select Diagnosis" at bounding box center [664, 219] width 134 height 21
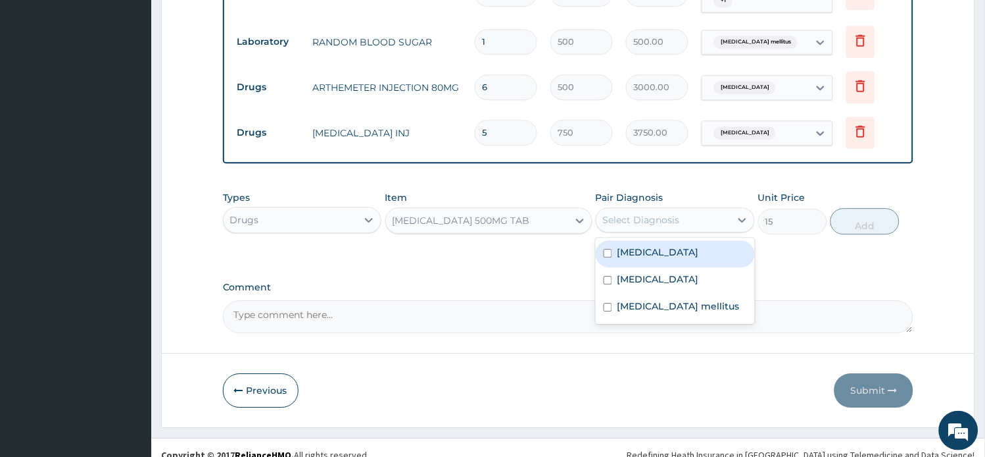
drag, startPoint x: 653, startPoint y: 234, endPoint x: 665, endPoint y: 235, distance: 11.9
click at [656, 240] on div "Malaria" at bounding box center [675, 253] width 159 height 27
checkbox input "true"
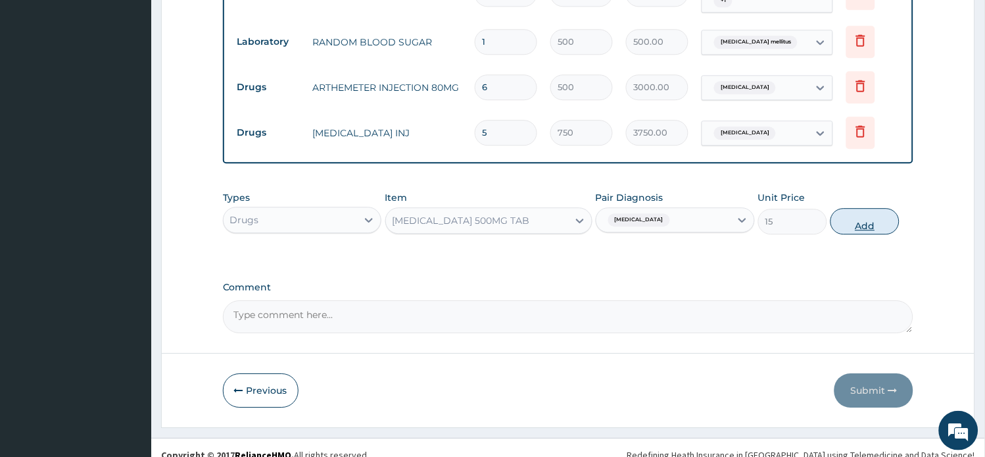
click at [849, 208] on button "Add" at bounding box center [865, 221] width 69 height 26
type input "0"
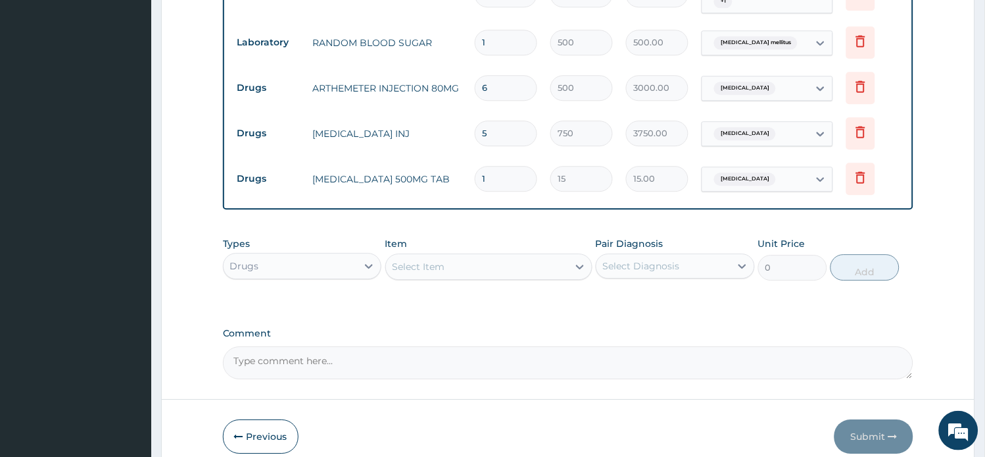
type input "16"
type input "240.00"
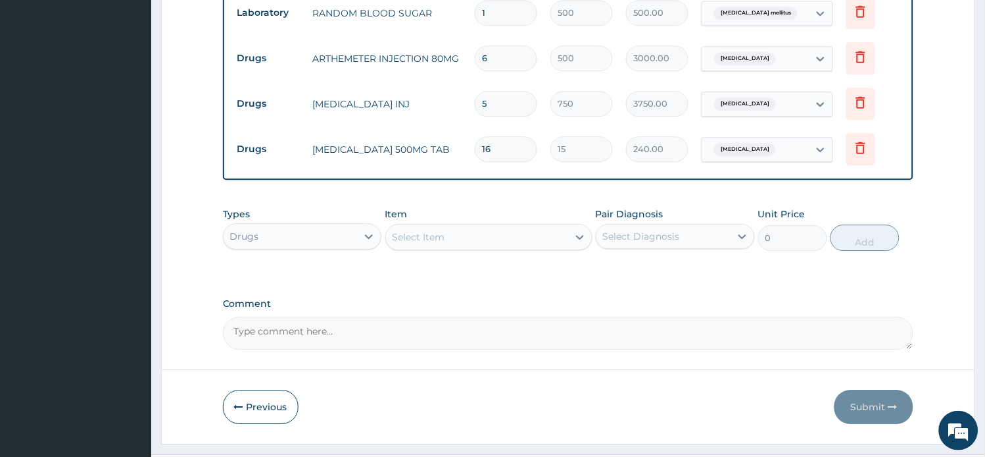
scroll to position [743, 0]
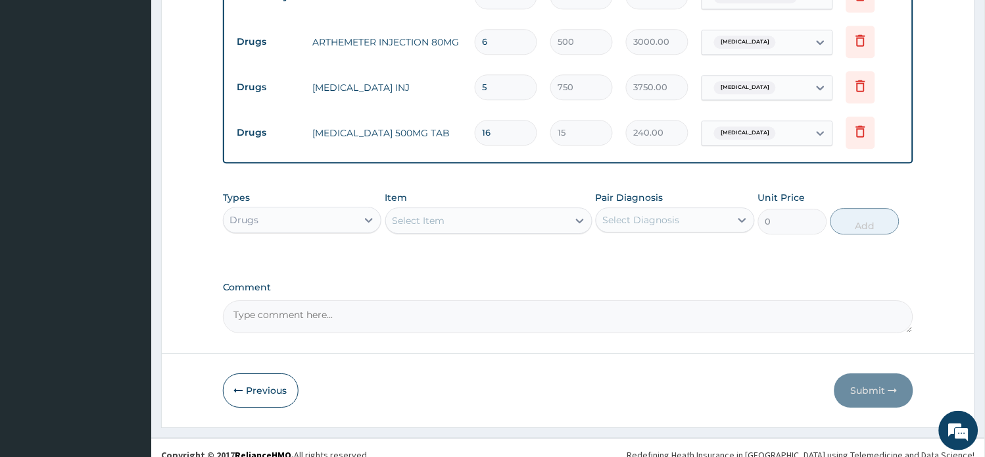
type input "16"
drag, startPoint x: 499, startPoint y: 68, endPoint x: 430, endPoint y: 68, distance: 68.4
click at [443, 64] on tr "Drugs PARACETAMOL INJ 5 750 3750.00 Malaria Delete" at bounding box center [569, 86] width 676 height 45
type input "4"
type input "3000.00"
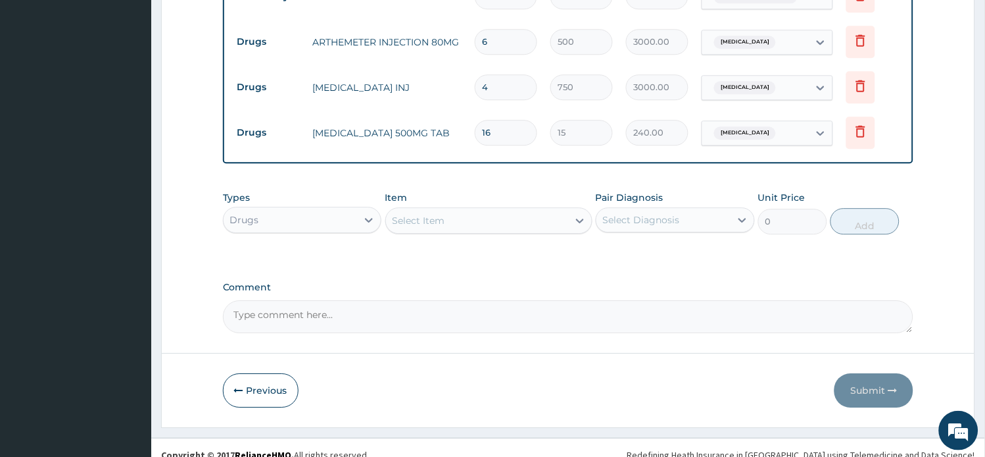
type input "4"
click at [449, 210] on div "Select Item" at bounding box center [477, 220] width 182 height 21
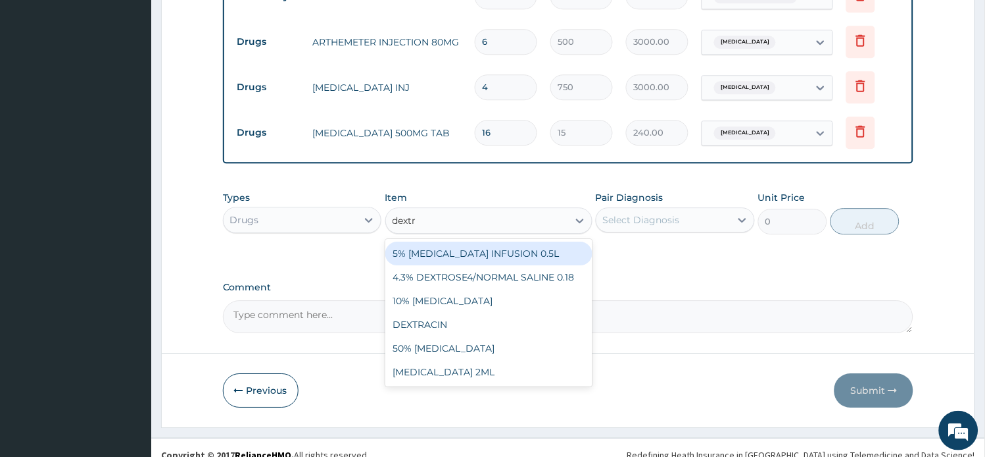
type input "dextro"
click at [451, 241] on div "5% DEXTROSE INFUSION 0.5L" at bounding box center [488, 253] width 207 height 24
type input "1000"
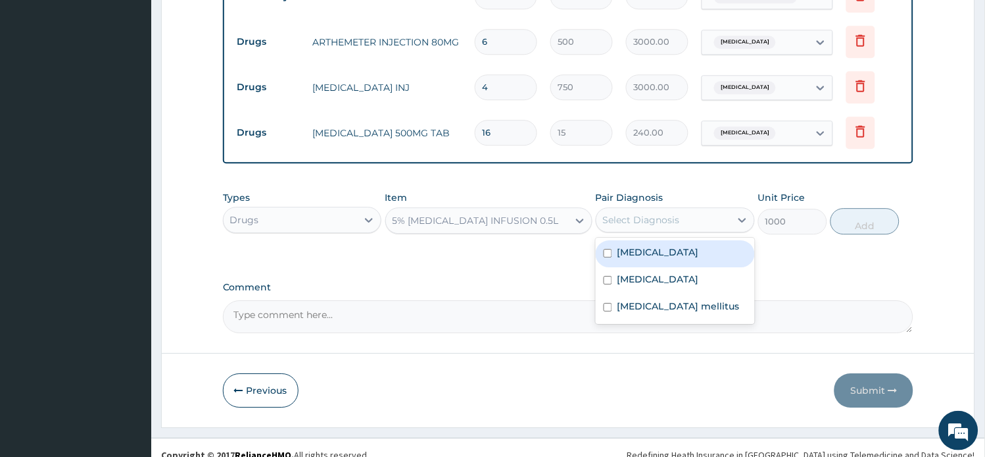
click at [632, 213] on div "Select Diagnosis" at bounding box center [641, 219] width 77 height 13
click at [637, 245] on label "Malaria" at bounding box center [659, 251] width 82 height 13
checkbox input "true"
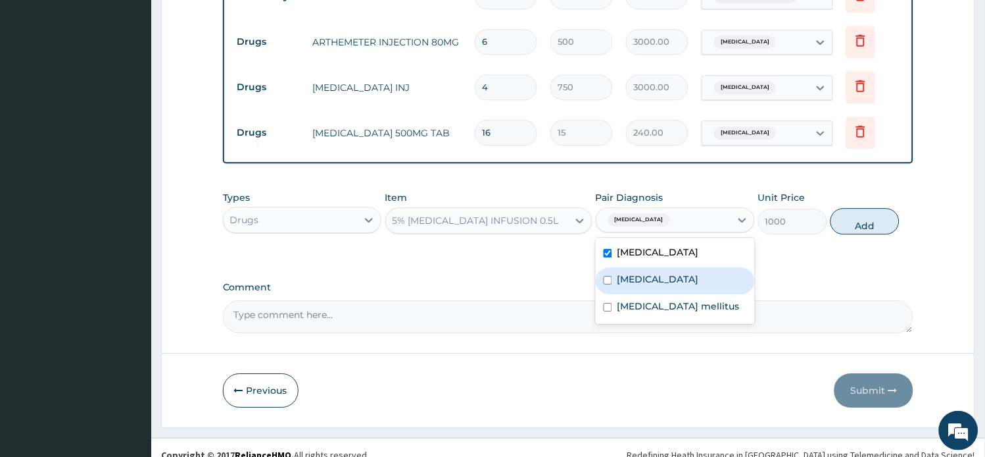
click at [641, 272] on label "Sepsis" at bounding box center [659, 278] width 82 height 13
checkbox input "true"
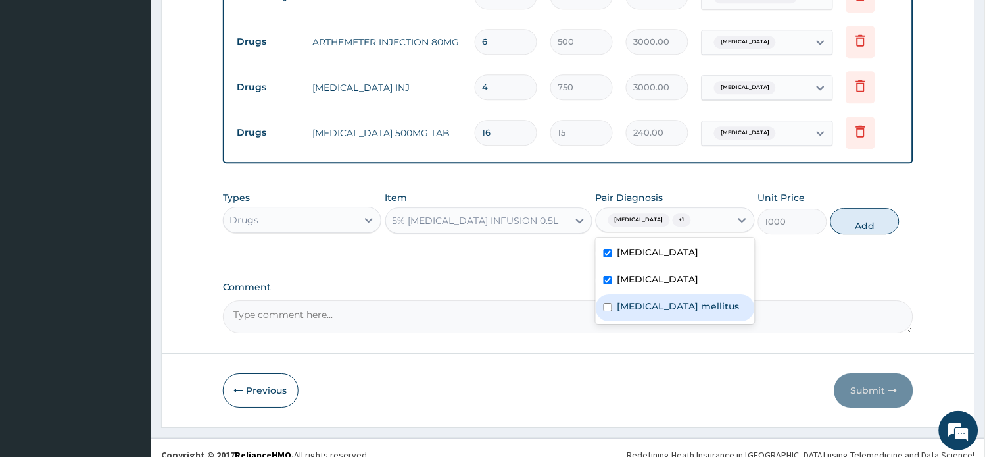
click at [676, 299] on label "Diabetes mellitus" at bounding box center [679, 305] width 122 height 13
checkbox input "true"
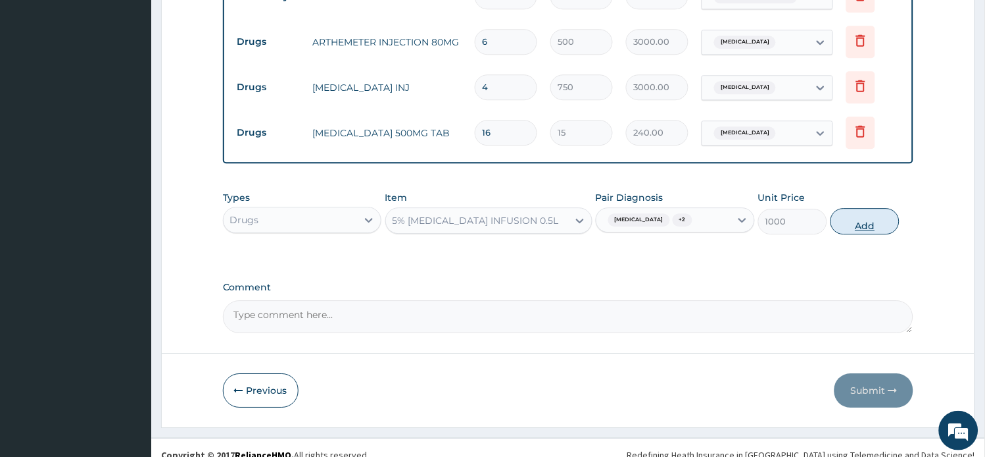
click at [856, 216] on button "Add" at bounding box center [865, 221] width 69 height 26
type input "0"
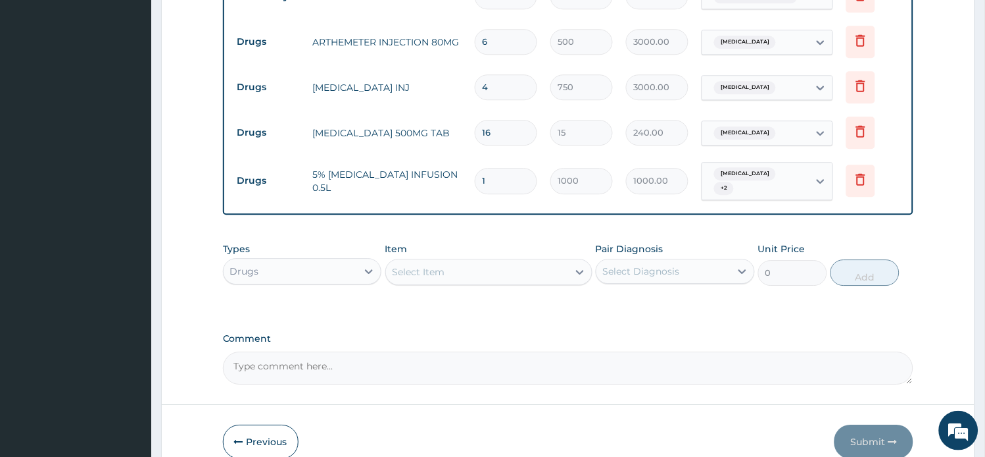
drag, startPoint x: 496, startPoint y: 164, endPoint x: 396, endPoint y: 155, distance: 100.5
click at [397, 155] on tr "Drugs 5% DEXTROSE INFUSION 0.5L 1 1000 1000.00 Malaria + 2 Delete" at bounding box center [569, 180] width 676 height 51
type input "3"
type input "3000.00"
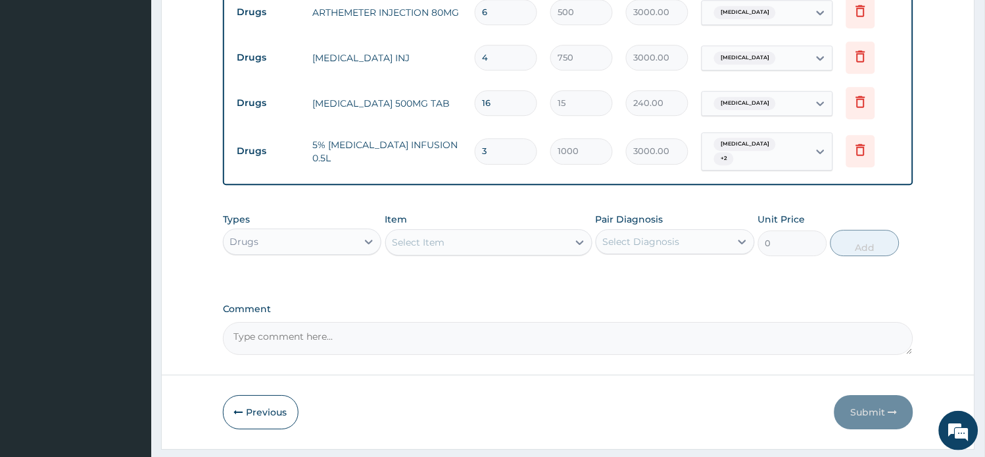
scroll to position [789, 0]
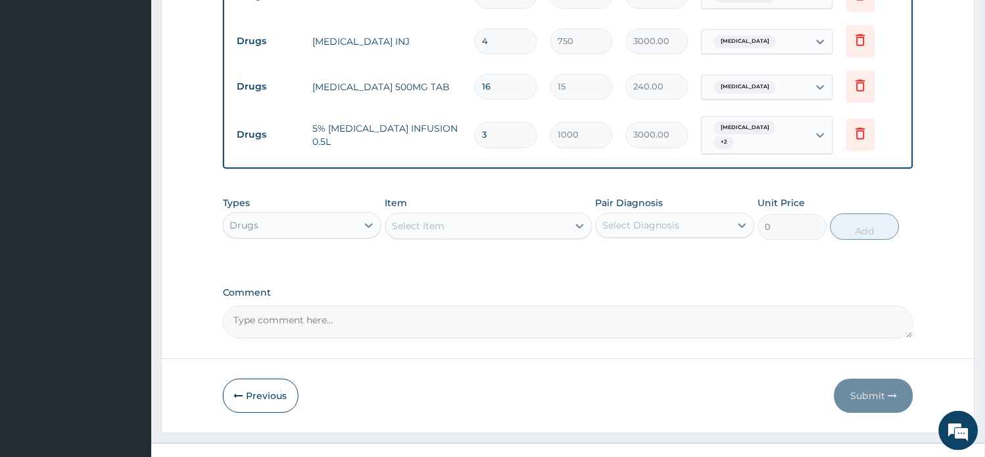
type input "3"
click at [508, 215] on div "Select Item" at bounding box center [477, 225] width 182 height 21
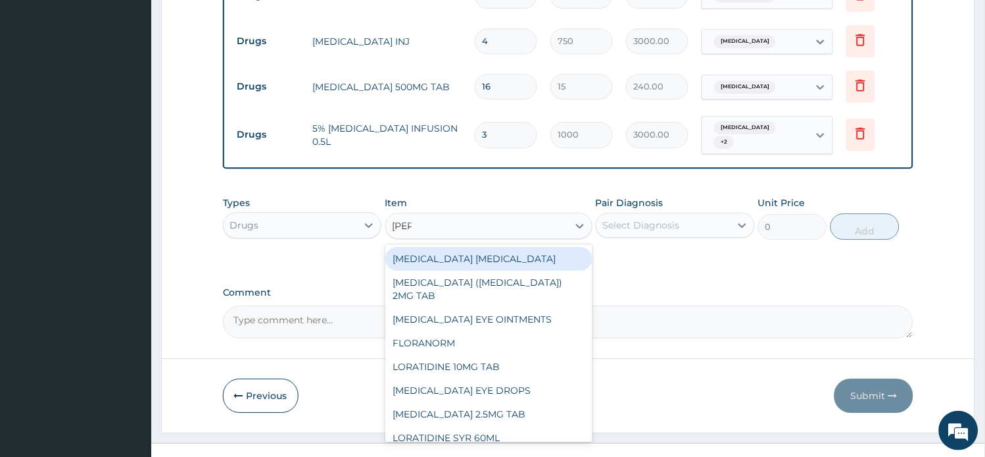
type input "lorat"
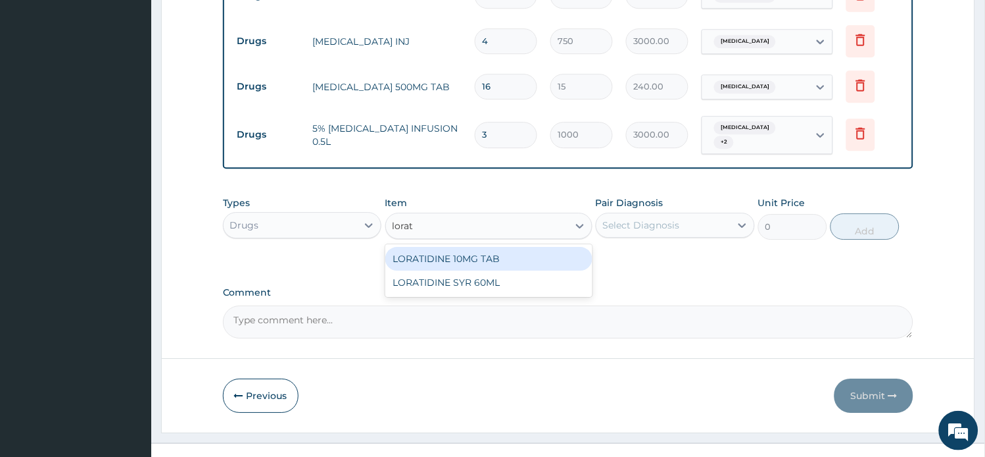
click at [481, 247] on div "LORATIDINE 10MG TAB" at bounding box center [488, 259] width 207 height 24
type input "42"
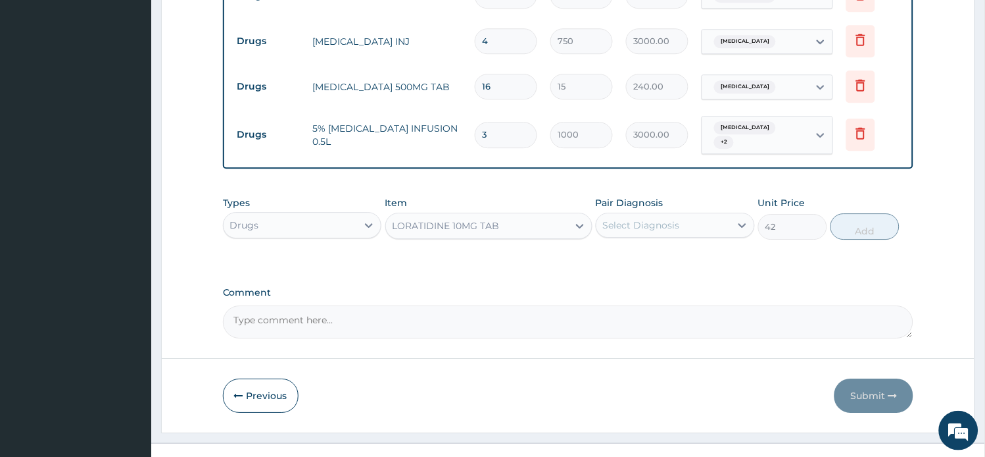
click at [659, 218] on div "Select Diagnosis" at bounding box center [641, 224] width 77 height 13
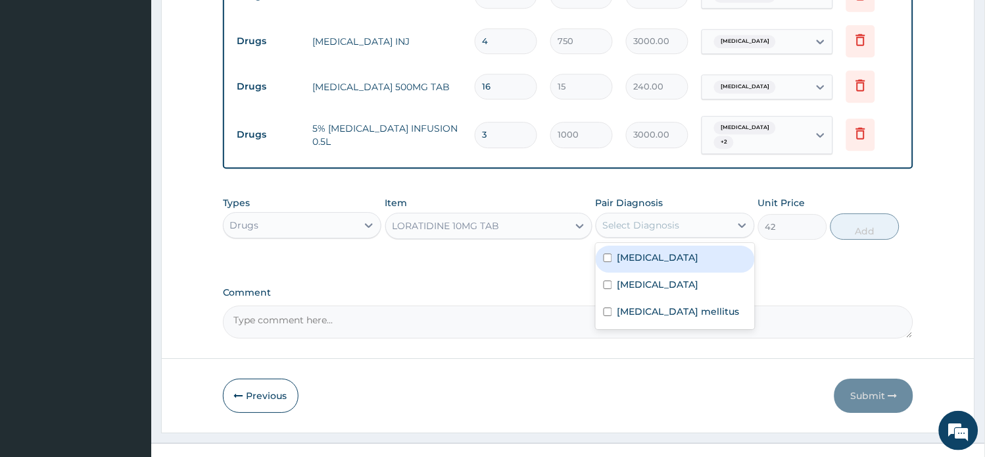
click at [668, 245] on div "Malaria" at bounding box center [675, 258] width 159 height 27
checkbox input "true"
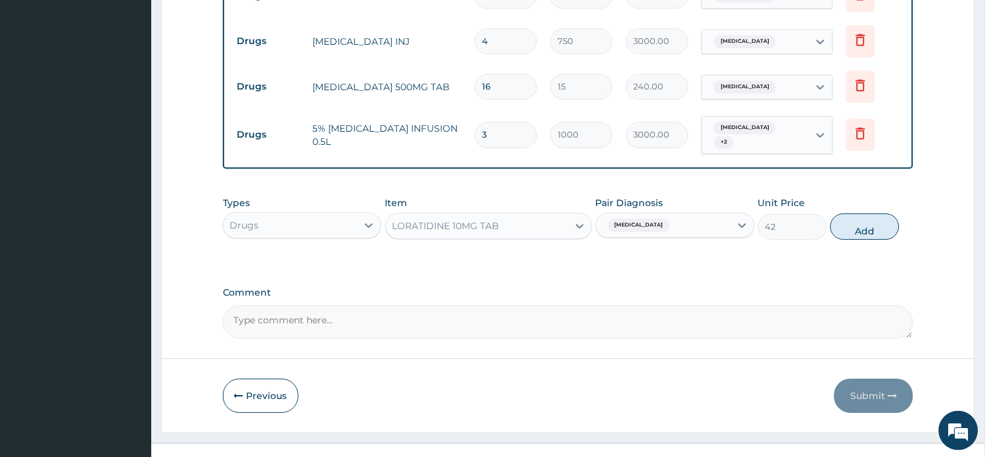
click at [864, 225] on div "Types Drugs Item LORATIDINE 10MG TAB Pair Diagnosis Malaria Unit Price 42 Add" at bounding box center [568, 217] width 691 height 57
click at [860, 213] on button "Add" at bounding box center [865, 226] width 69 height 26
type input "0"
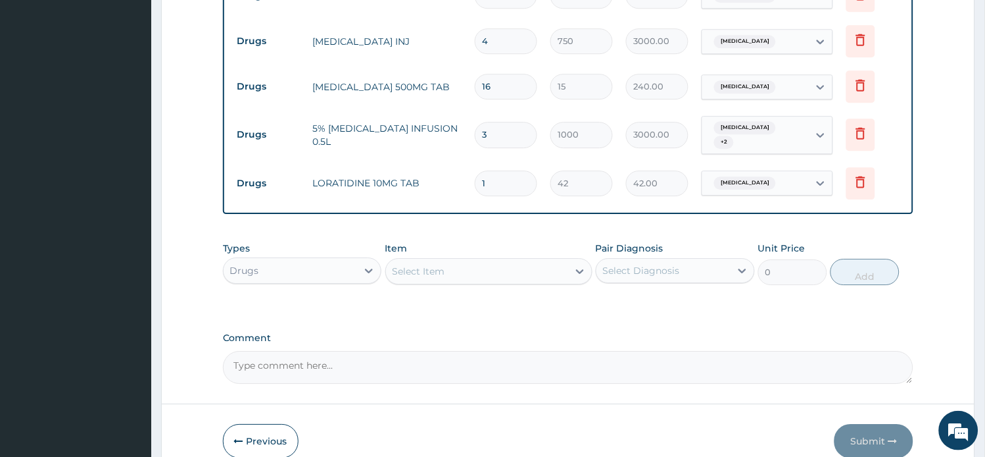
drag, startPoint x: 493, startPoint y: 163, endPoint x: 422, endPoint y: 155, distance: 71.5
click at [422, 161] on tr "Drugs LORATIDINE 10MG TAB 1 42 42.00 Malaria Delete" at bounding box center [569, 183] width 676 height 45
type input "3"
type input "126.00"
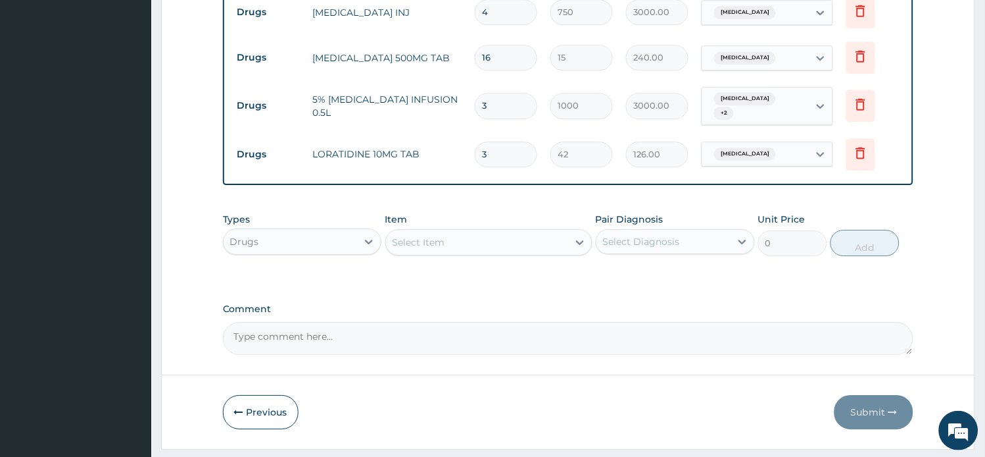
scroll to position [834, 0]
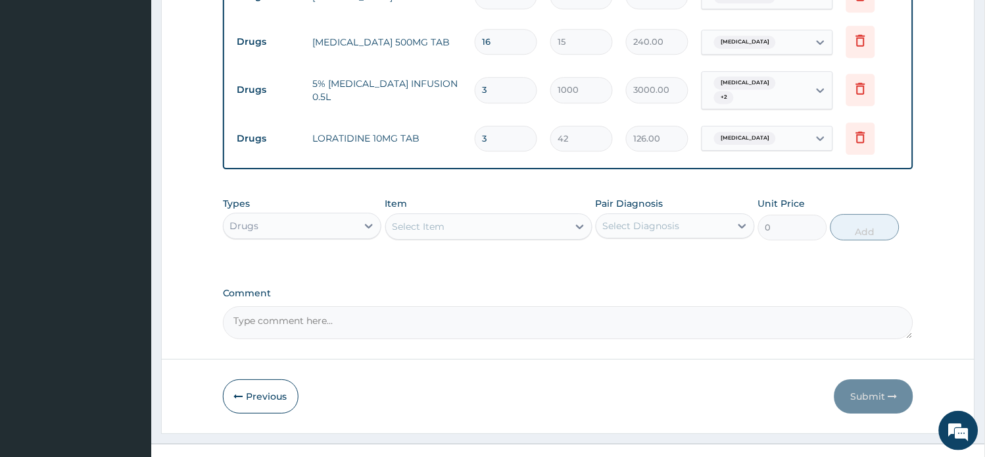
type input "3"
click at [455, 216] on div "Select Item" at bounding box center [477, 226] width 182 height 21
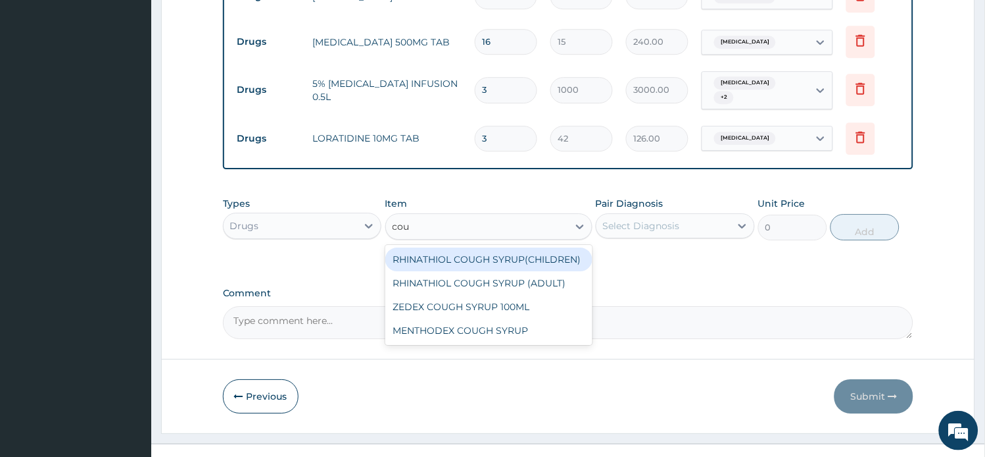
type input "coug"
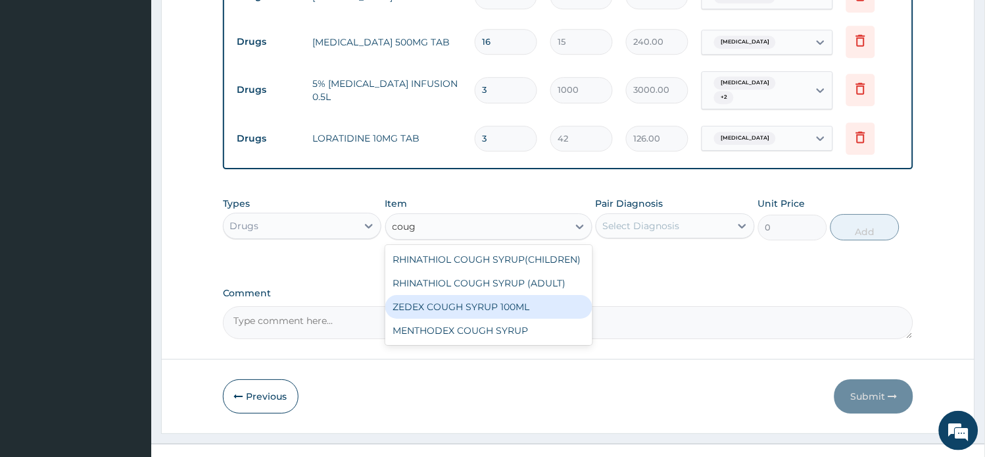
click at [454, 296] on div "ZEDEX COUGH SYRUP 100ML" at bounding box center [488, 307] width 207 height 24
type input "660"
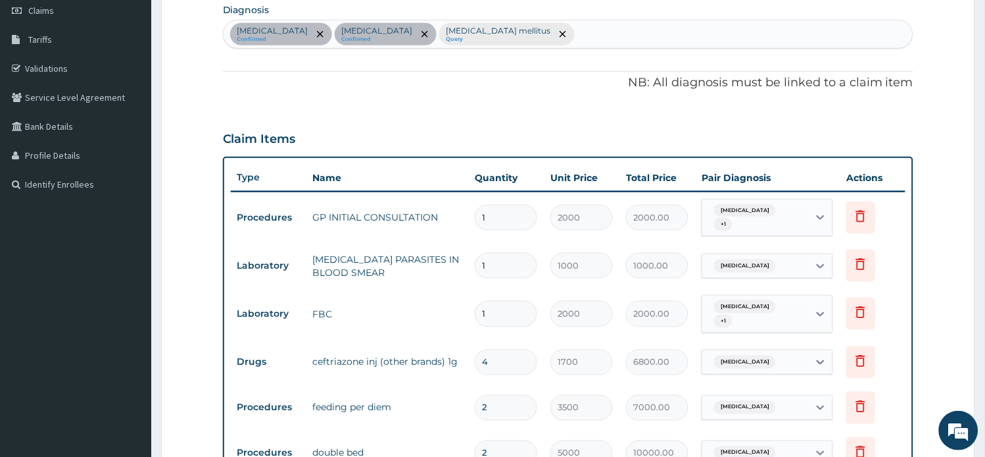
scroll to position [103, 0]
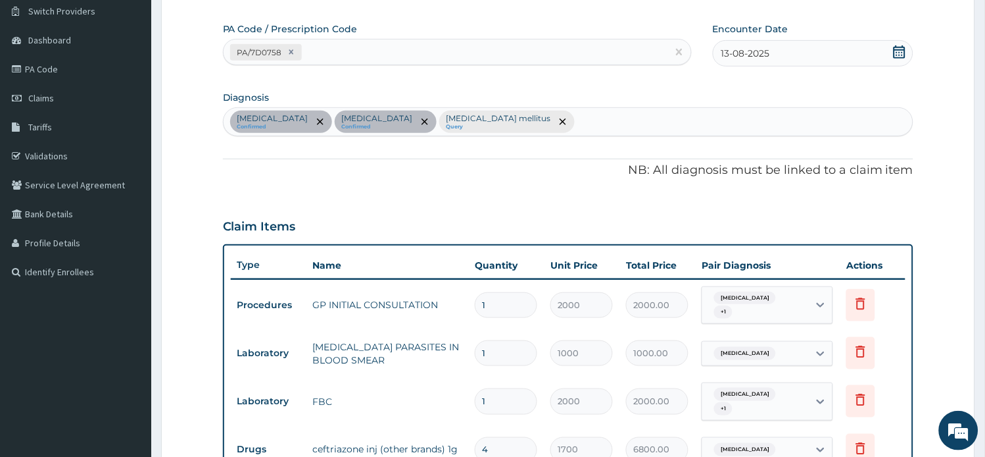
click at [514, 114] on div "Malaria Confirmed Sepsis Confirmed Diabetes mellitus Query" at bounding box center [569, 122] width 690 height 28
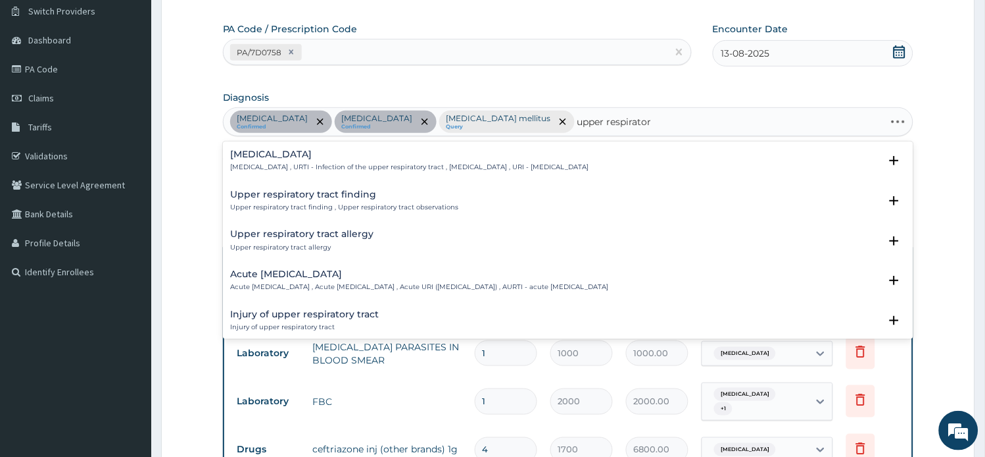
type input "upper respiratory"
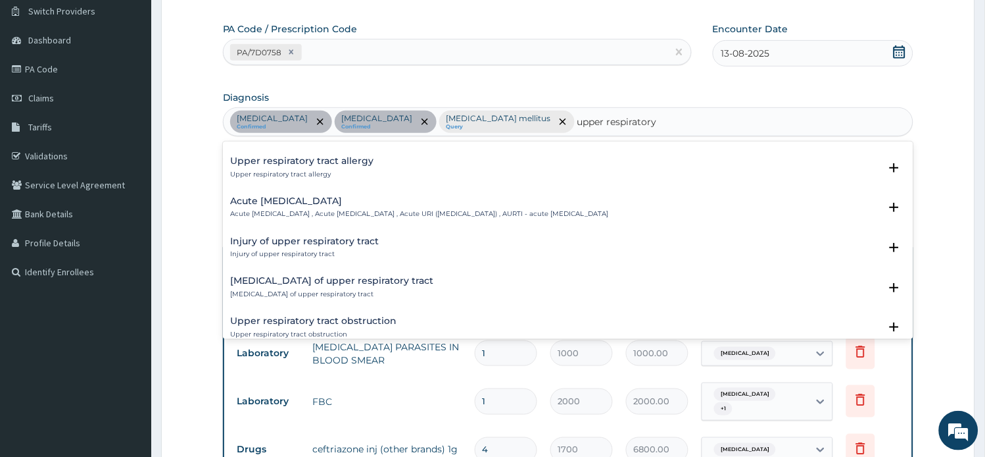
click at [387, 205] on h4 "Acute upper respiratory infection" at bounding box center [420, 201] width 378 height 10
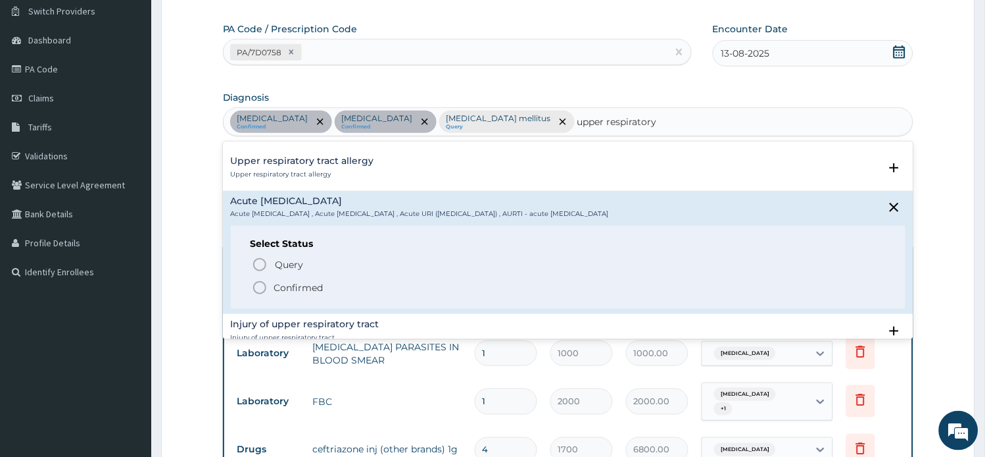
click at [383, 286] on span "Confirmed" at bounding box center [569, 288] width 635 height 16
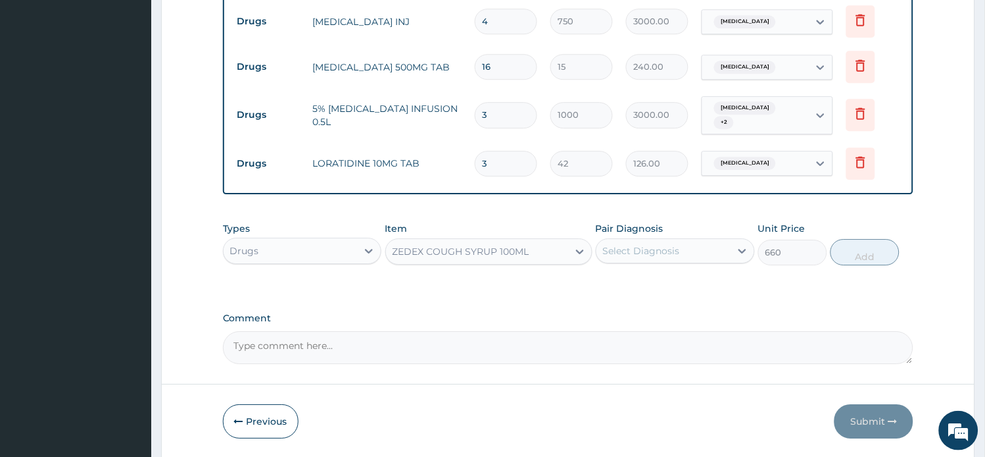
scroll to position [834, 0]
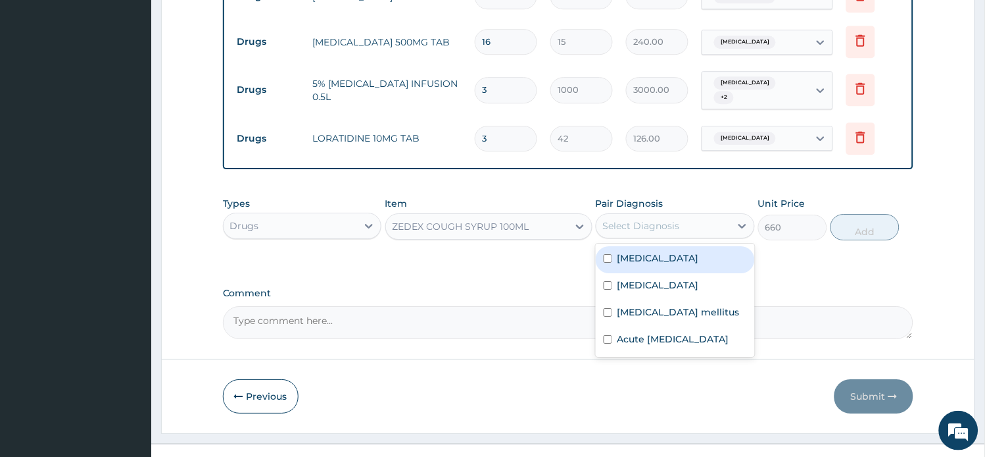
click at [653, 219] on div "Select Diagnosis" at bounding box center [641, 225] width 77 height 13
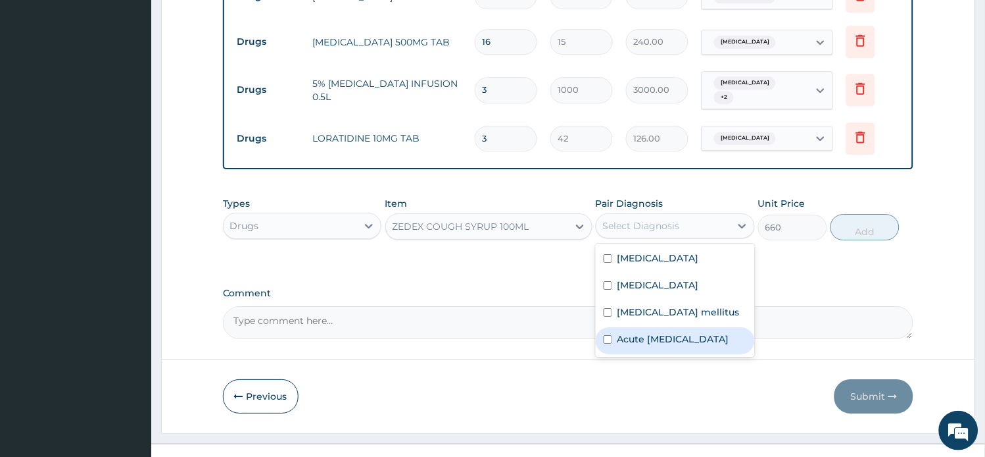
click at [666, 332] on label "Acute upper respiratory infection" at bounding box center [674, 338] width 112 height 13
checkbox input "true"
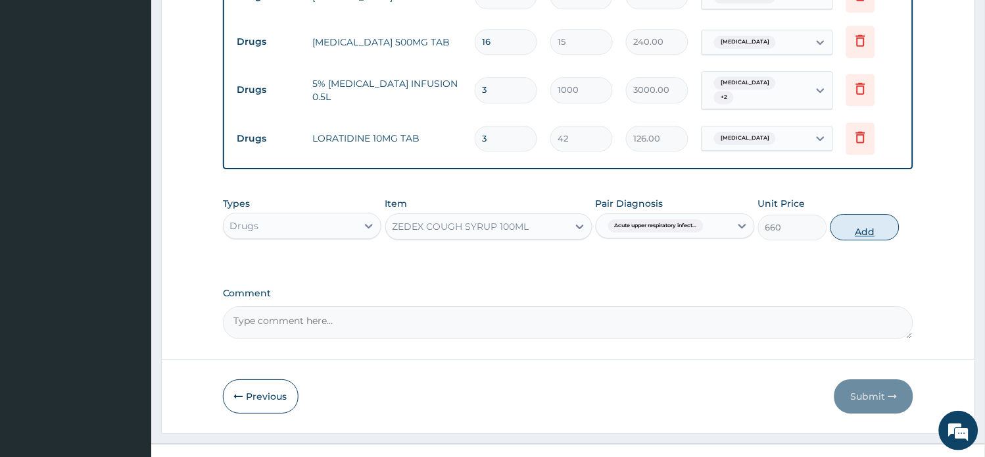
click at [864, 214] on button "Add" at bounding box center [865, 227] width 69 height 26
type input "0"
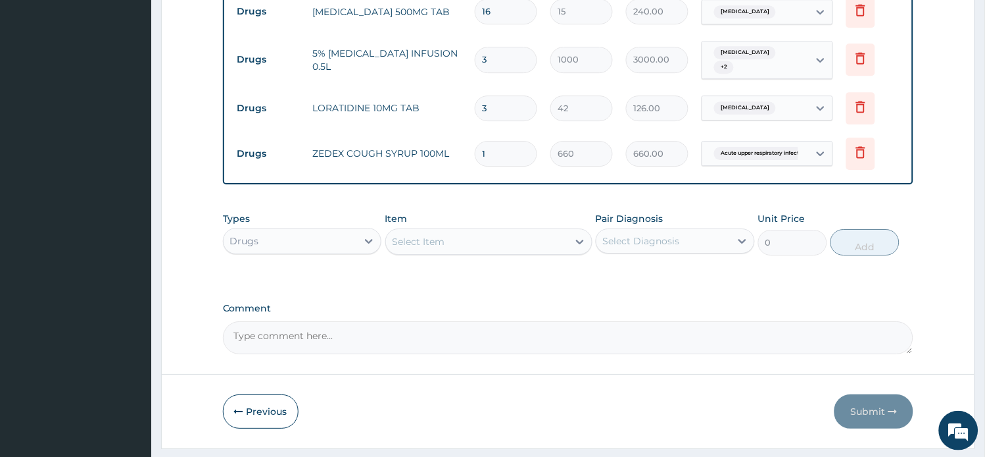
scroll to position [880, 0]
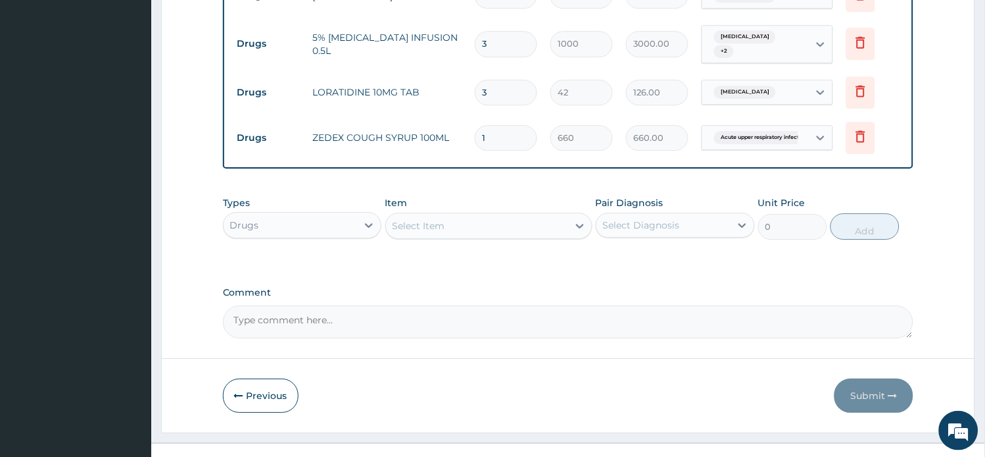
click at [474, 215] on div "Select Item" at bounding box center [477, 225] width 182 height 21
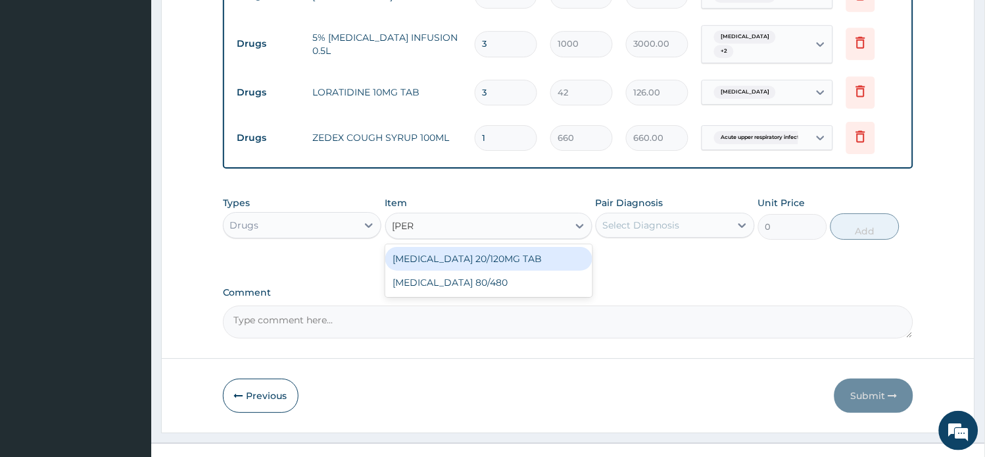
type input "coart"
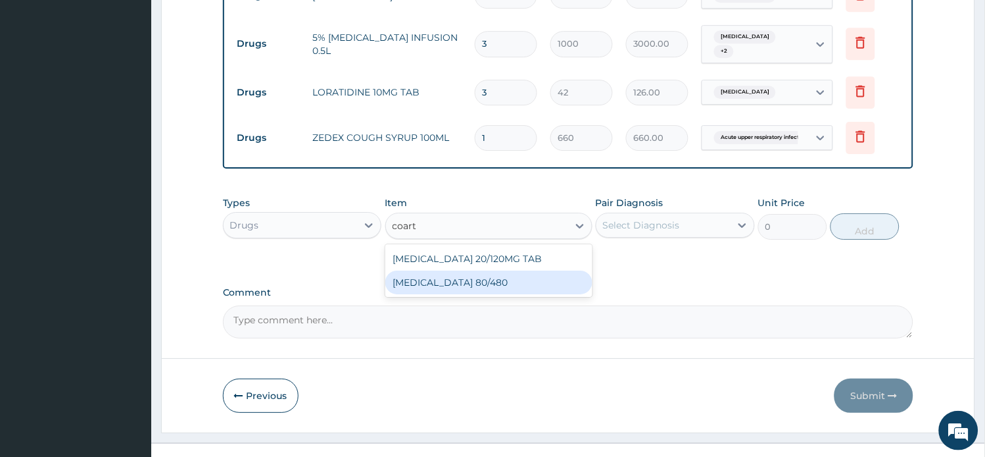
click at [455, 270] on div "COARTEM 80/480" at bounding box center [488, 282] width 207 height 24
type input "312"
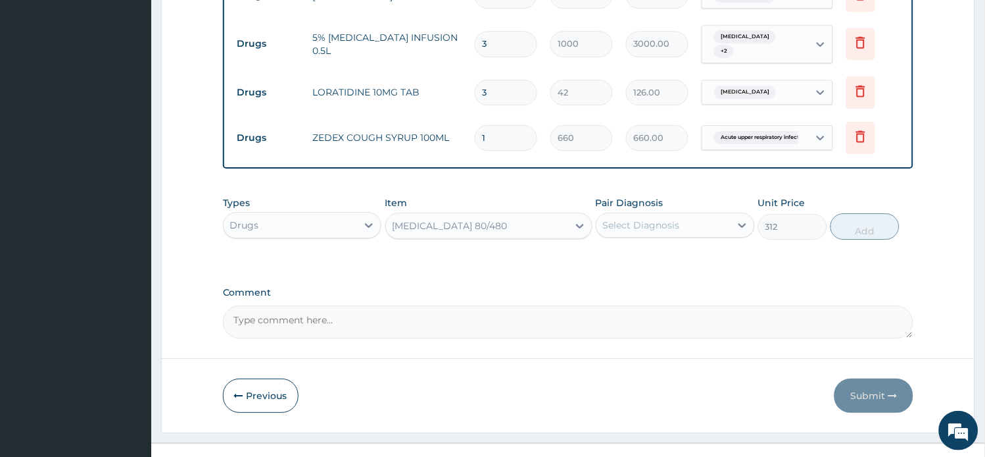
click at [653, 214] on div "Select Diagnosis" at bounding box center [664, 224] width 134 height 21
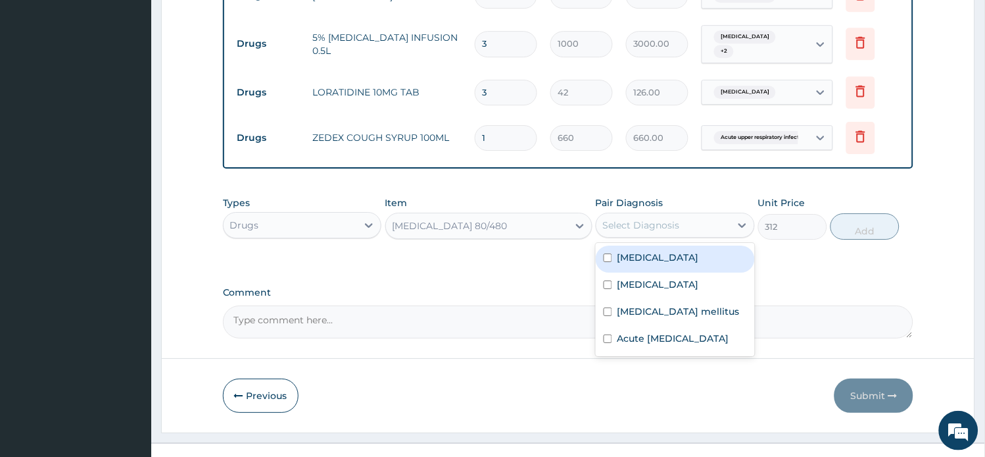
click at [661, 245] on div "Malaria" at bounding box center [675, 258] width 159 height 27
checkbox input "true"
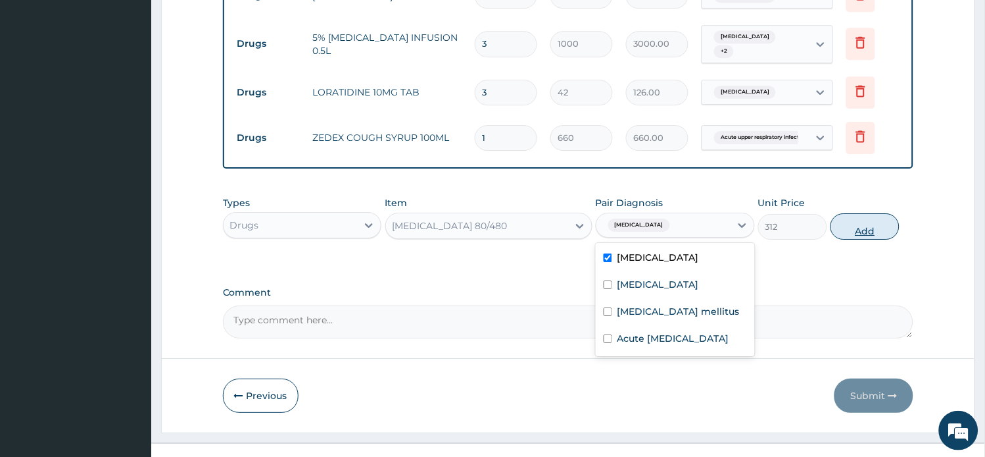
click at [870, 213] on button "Add" at bounding box center [865, 226] width 69 height 26
type input "0"
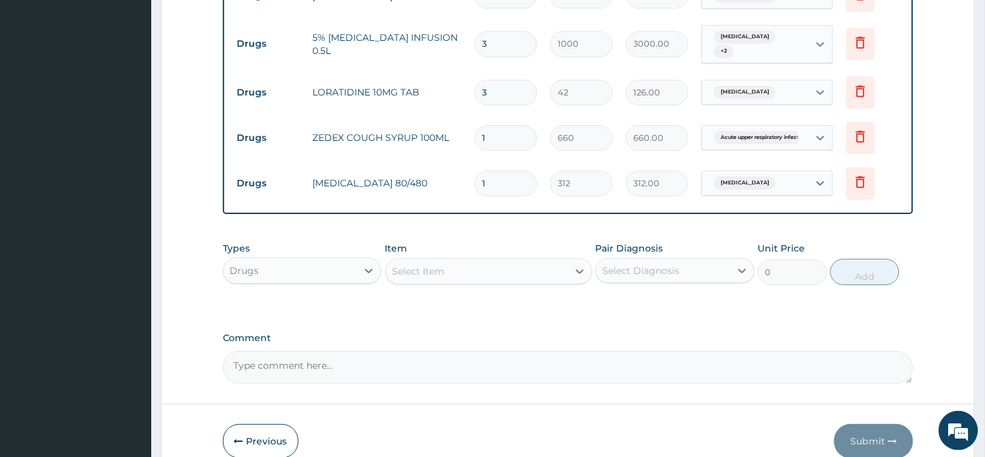
click at [387, 161] on tr "Drugs COARTEM 80/480 1 312 312.00 Malaria Delete" at bounding box center [569, 183] width 676 height 45
type input "6"
type input "1872.00"
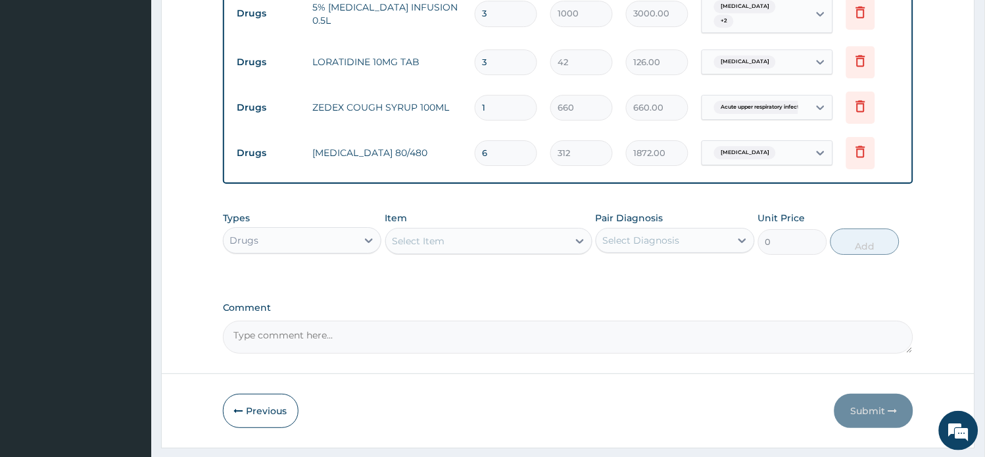
scroll to position [926, 0]
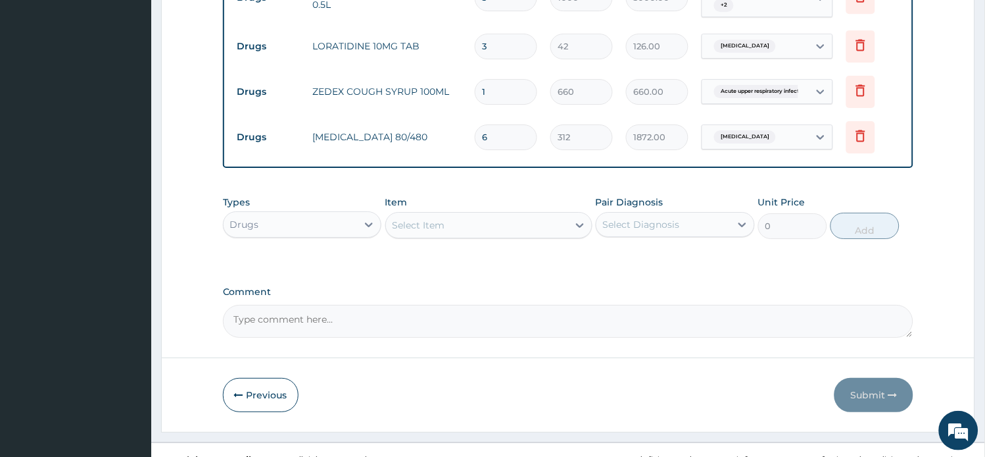
type input "6"
click at [454, 214] on div "Select Item" at bounding box center [477, 224] width 182 height 21
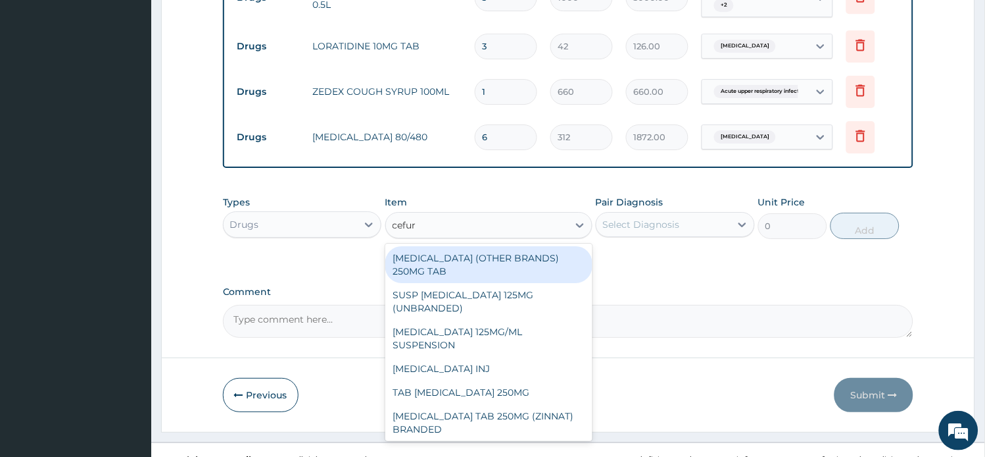
type input "cefuro"
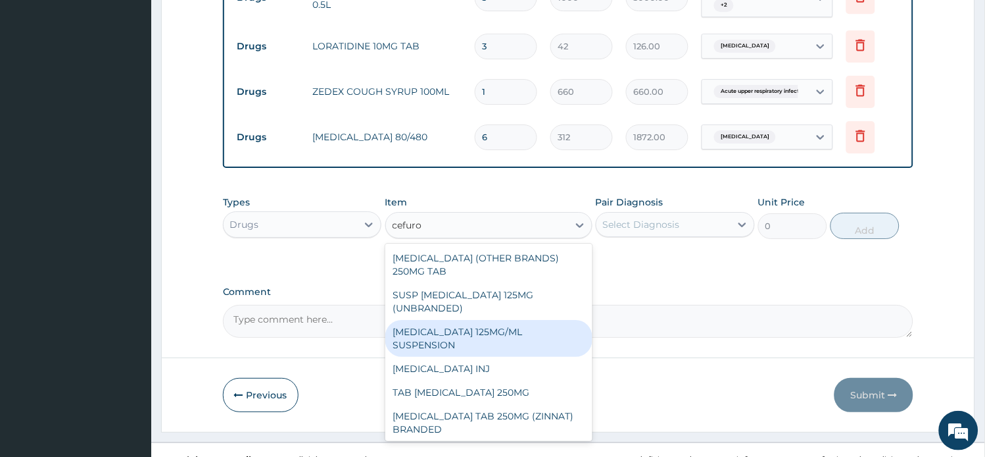
scroll to position [62, 0]
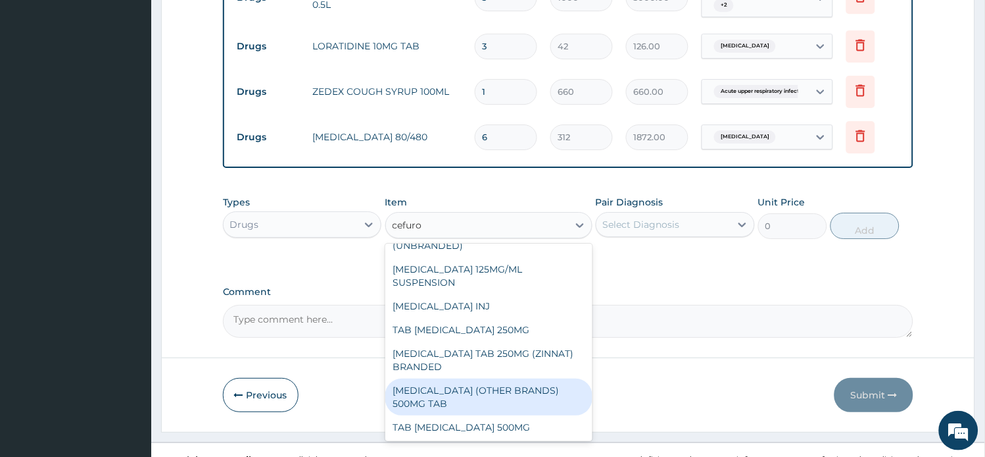
click at [491, 378] on div "CEFUROXIME (OTHER BRANDS) 500MG TAB" at bounding box center [488, 396] width 207 height 37
type input "150"
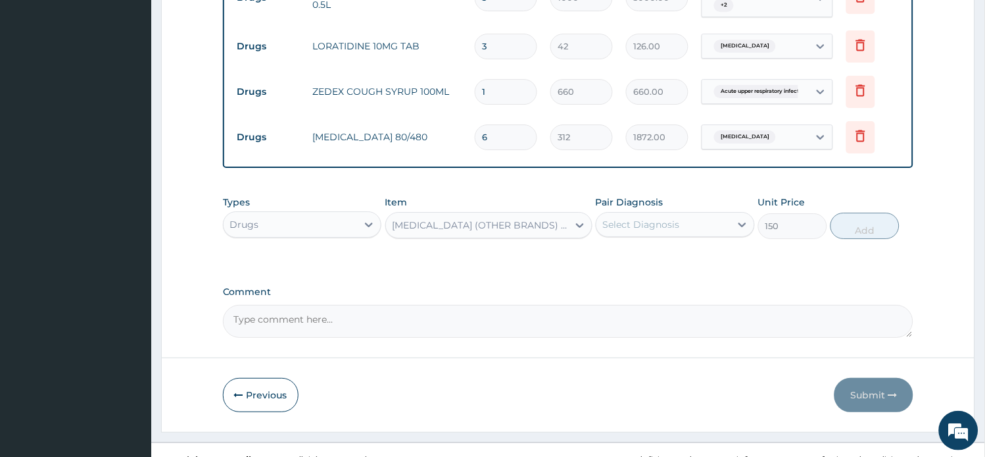
click at [474, 214] on div "CEFUROXIME (OTHER BRANDS) 500MG TAB" at bounding box center [477, 224] width 182 height 21
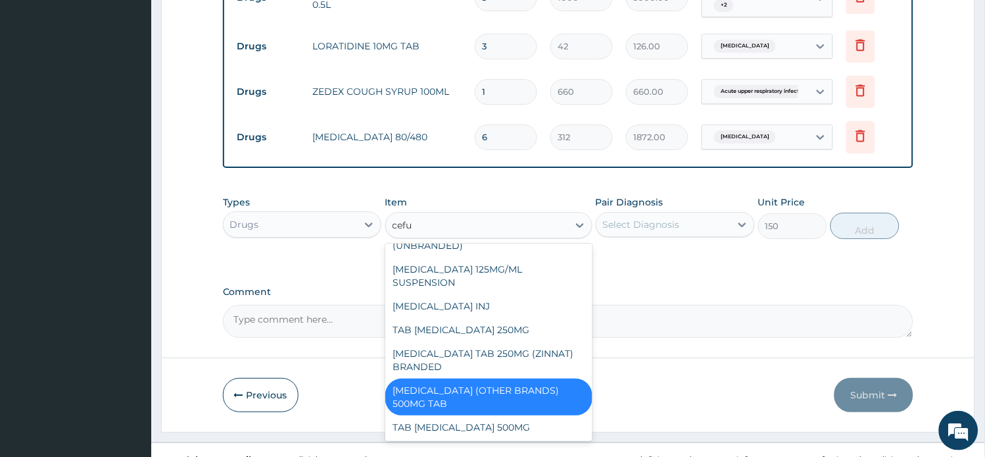
type input "cefur"
click at [484, 415] on div "TAB CEFUROXIME 500MG" at bounding box center [488, 427] width 207 height 24
type input "390"
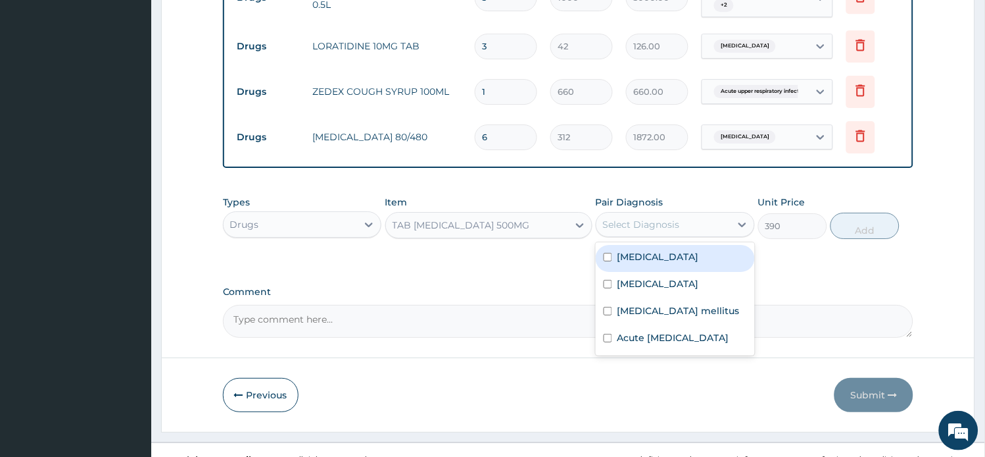
click at [695, 214] on div "Select Diagnosis" at bounding box center [664, 224] width 134 height 21
click at [674, 245] on div "Malaria" at bounding box center [675, 258] width 159 height 27
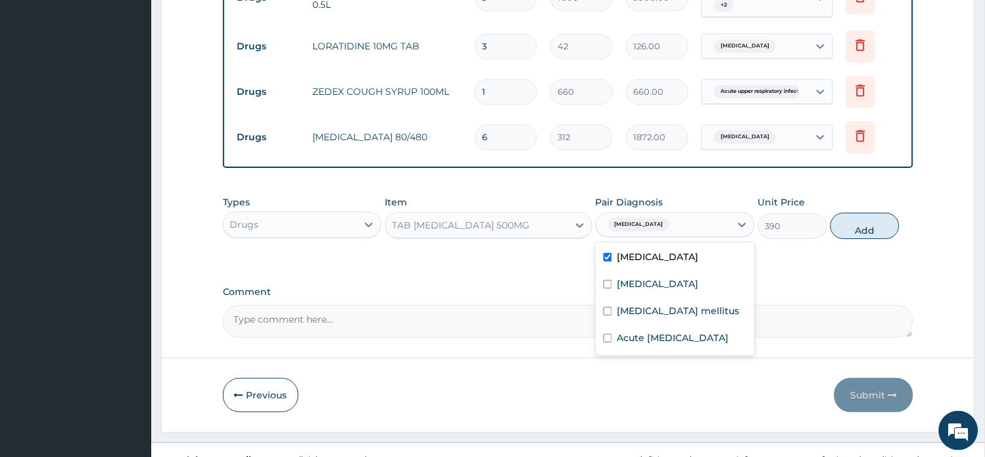
click at [674, 245] on div "Malaria" at bounding box center [675, 258] width 159 height 27
checkbox input "false"
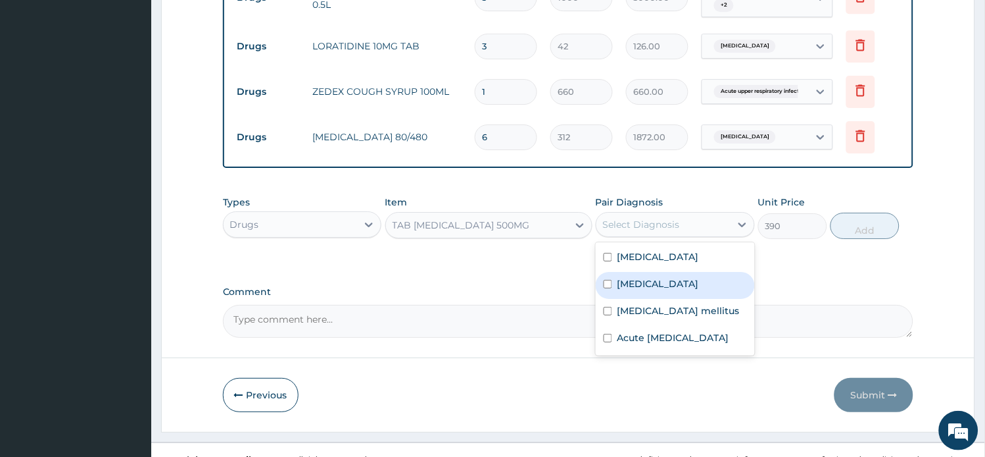
click at [666, 272] on div "Sepsis" at bounding box center [675, 285] width 159 height 27
checkbox input "true"
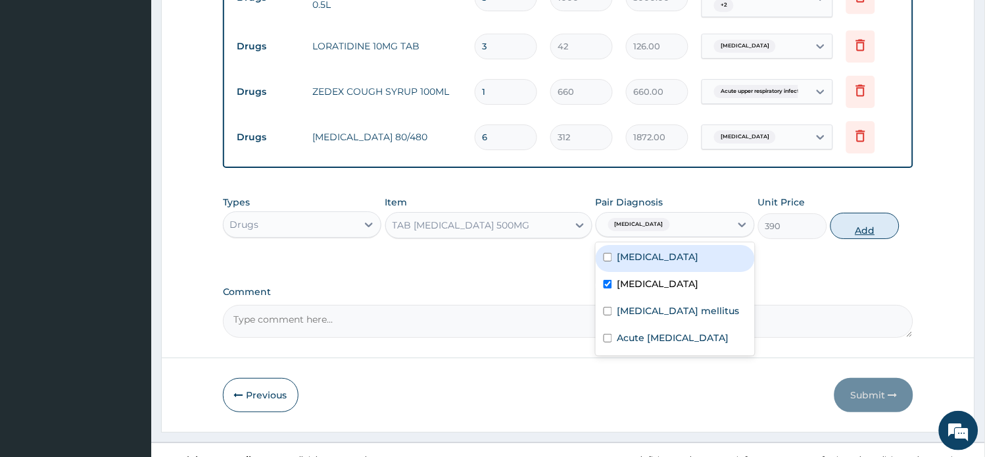
click at [876, 212] on button "Add" at bounding box center [865, 225] width 69 height 26
type input "0"
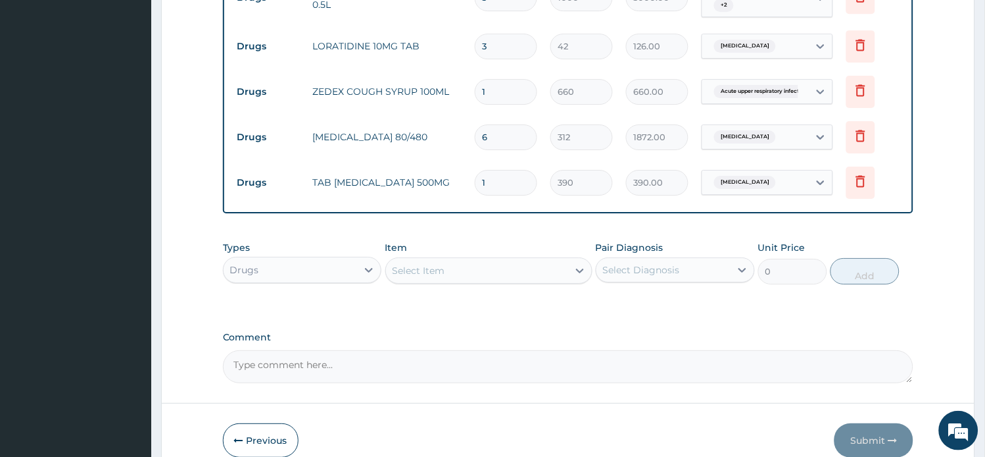
type input "10"
type input "3900.00"
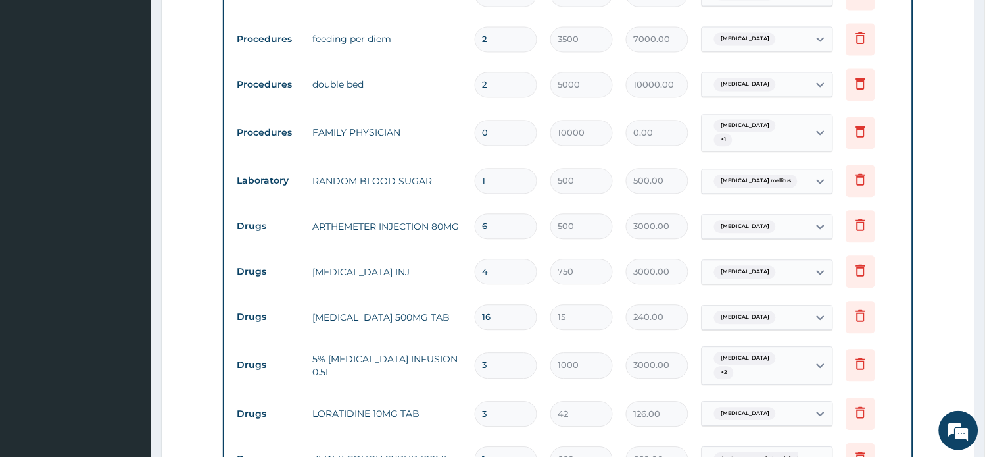
scroll to position [533, 0]
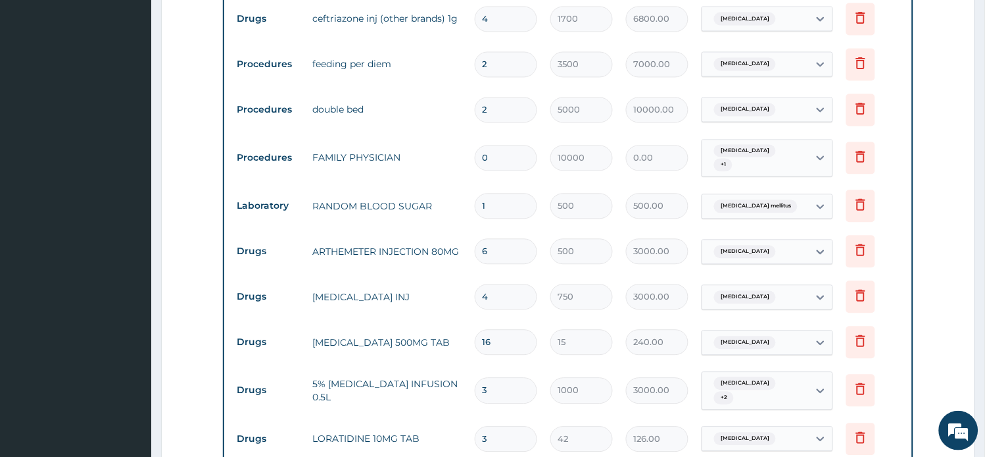
type input "10"
drag, startPoint x: 496, startPoint y: 143, endPoint x: 454, endPoint y: 139, distance: 42.3
click at [454, 139] on tr "Procedures FAMILY PHYSICIAN 0 10000 0.00 Malaria + 1 Delete" at bounding box center [569, 158] width 676 height 51
type input "1"
type input "10000.00"
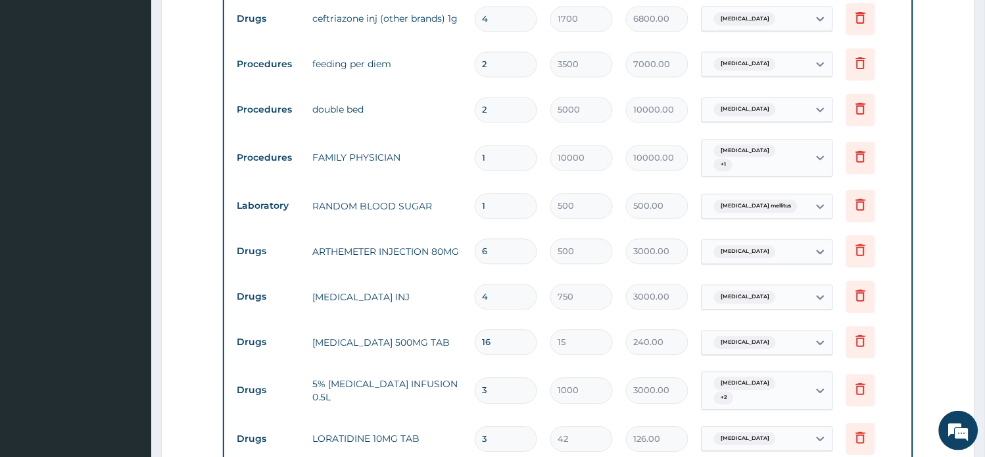
type input "0"
type input "0.00"
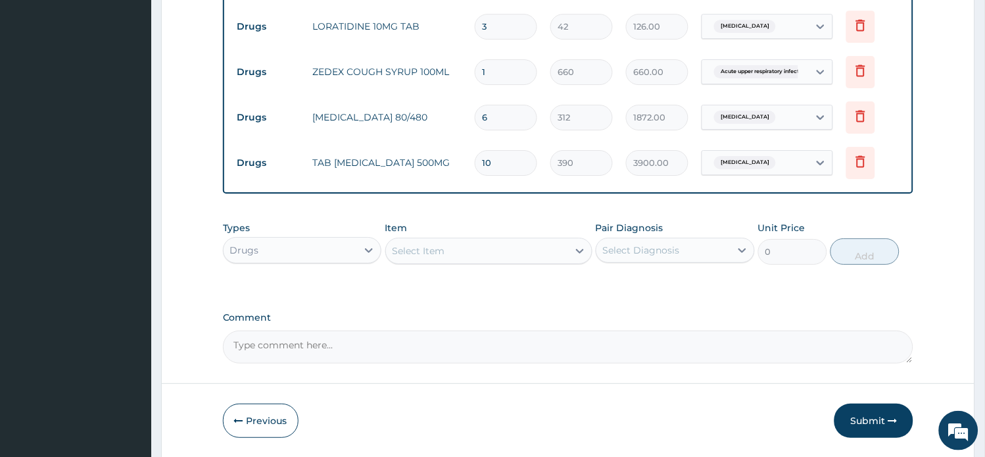
scroll to position [972, 0]
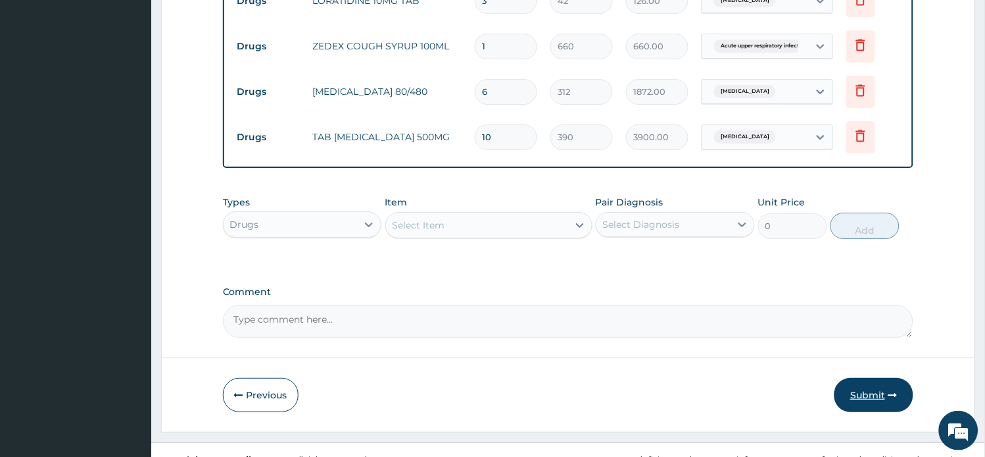
click at [876, 378] on button "Submit" at bounding box center [874, 395] width 79 height 34
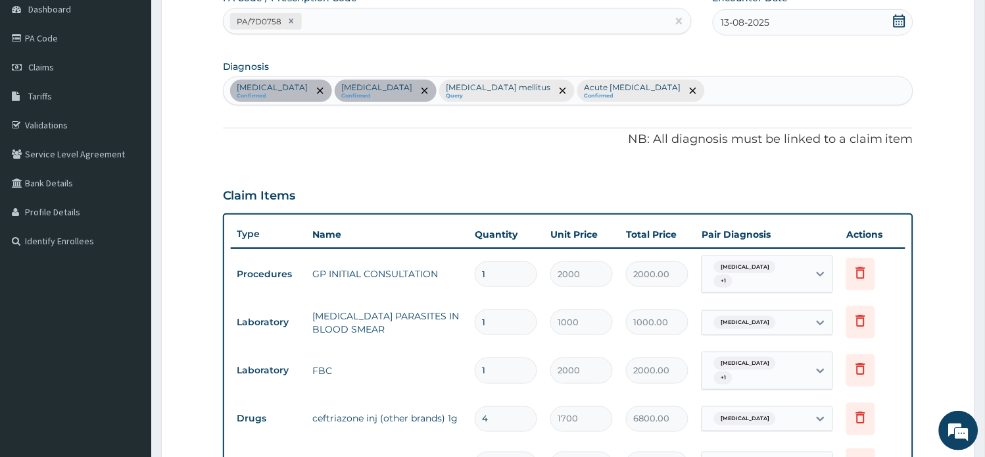
scroll to position [292, 0]
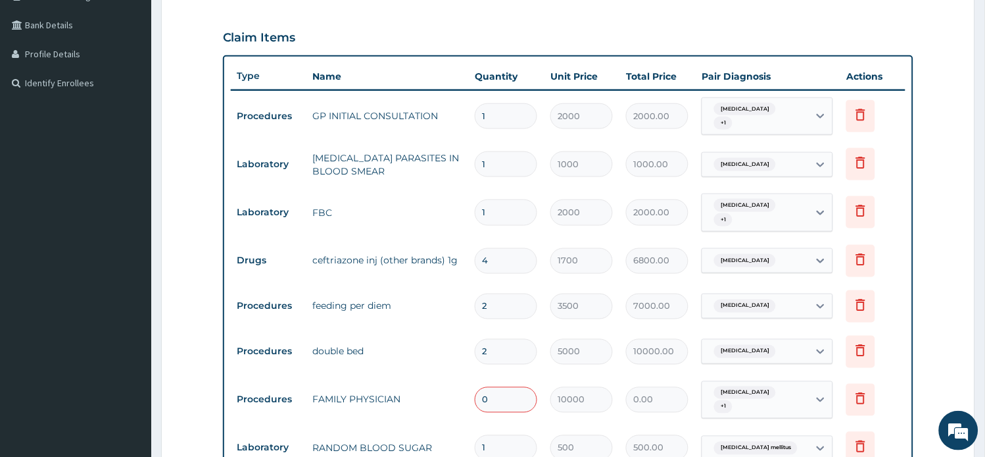
click at [429, 378] on tr "Procedures FAMILY PHYSICIAN 0 10000 0.00 Malaria + 1 Delete" at bounding box center [569, 399] width 676 height 51
type input "1"
type input "10000.00"
type input "1"
click at [574, 344] on input "5000" at bounding box center [582, 352] width 62 height 26
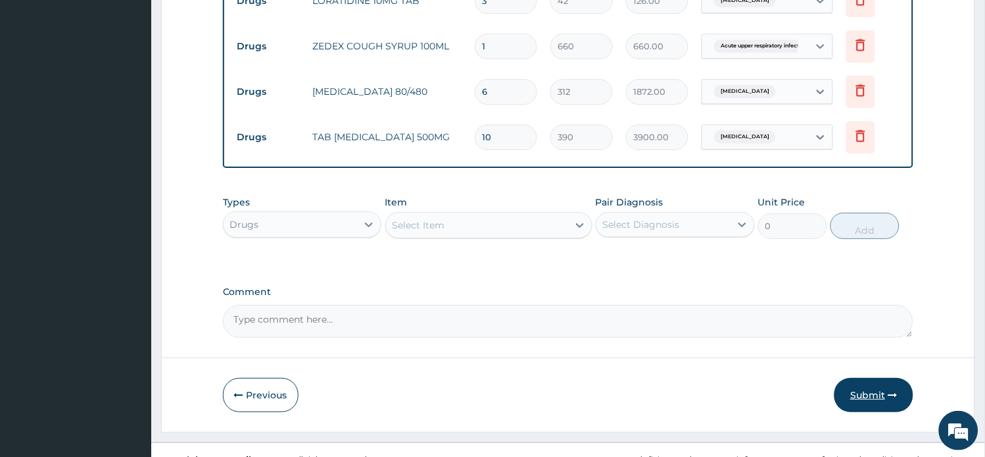
click at [871, 378] on button "Submit" at bounding box center [874, 395] width 79 height 34
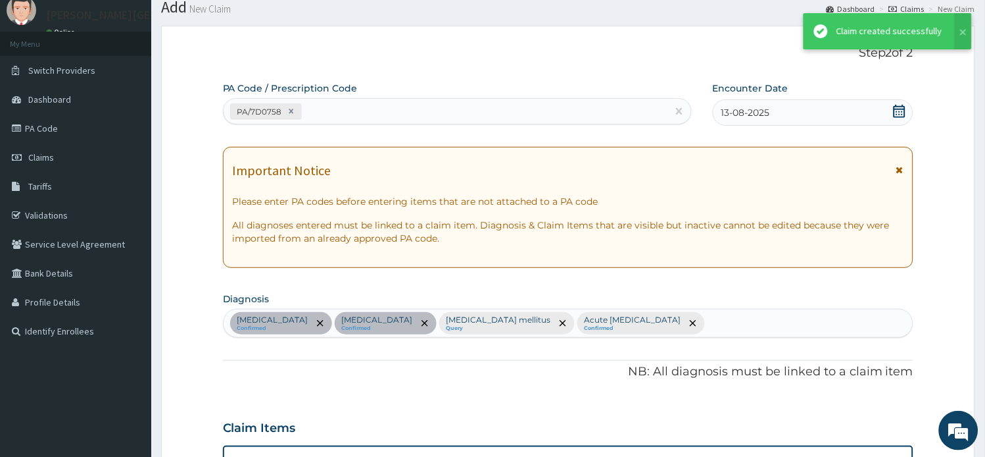
scroll to position [972, 0]
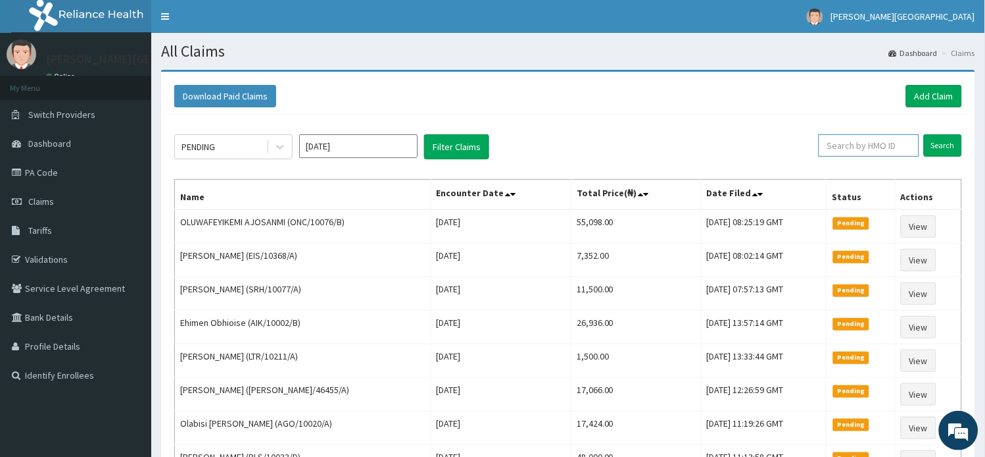
click at [879, 145] on input "text" at bounding box center [869, 145] width 101 height 22
paste input "ONC/10076/B"
type input "ONC/10076/B"
click at [941, 142] on input "Search" at bounding box center [943, 145] width 38 height 22
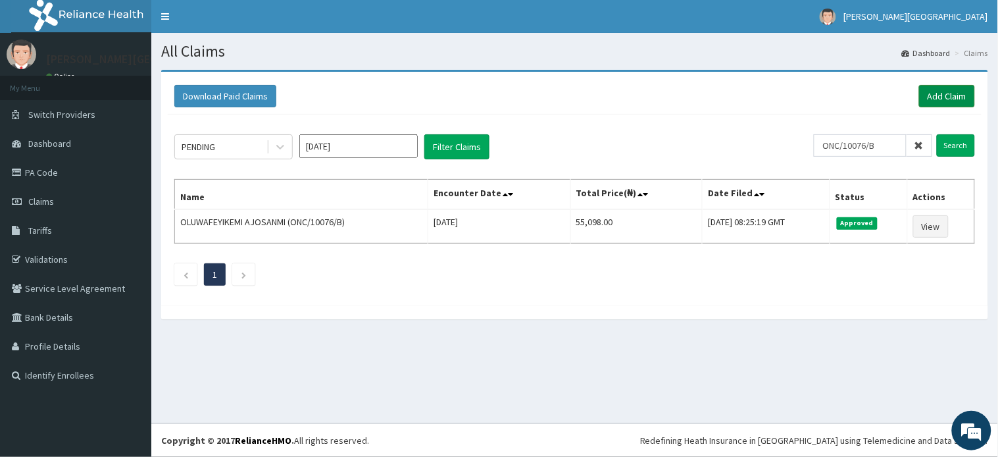
click at [945, 93] on link "Add Claim" at bounding box center [947, 96] width 56 height 22
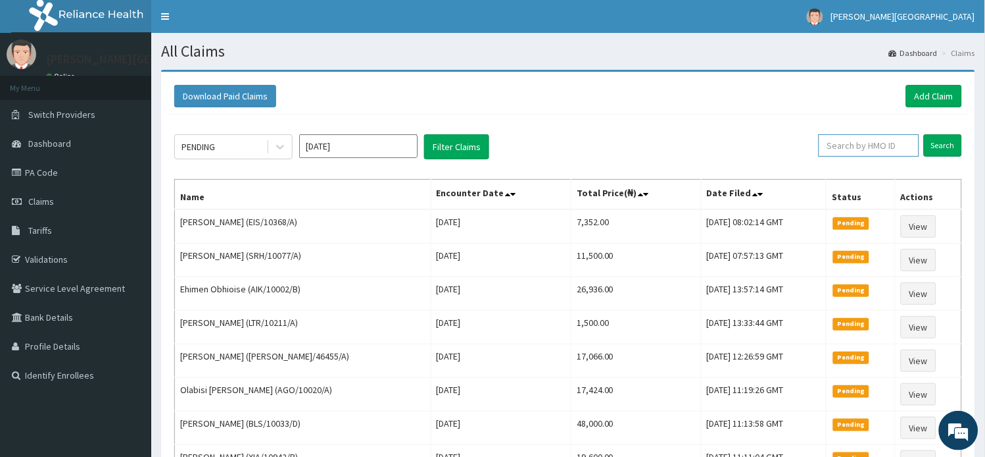
click at [856, 147] on input "text" at bounding box center [869, 145] width 101 height 22
paste input "ENP/11842/A"
type input "ENP/11842/A"
click at [946, 152] on input "Search" at bounding box center [943, 145] width 38 height 22
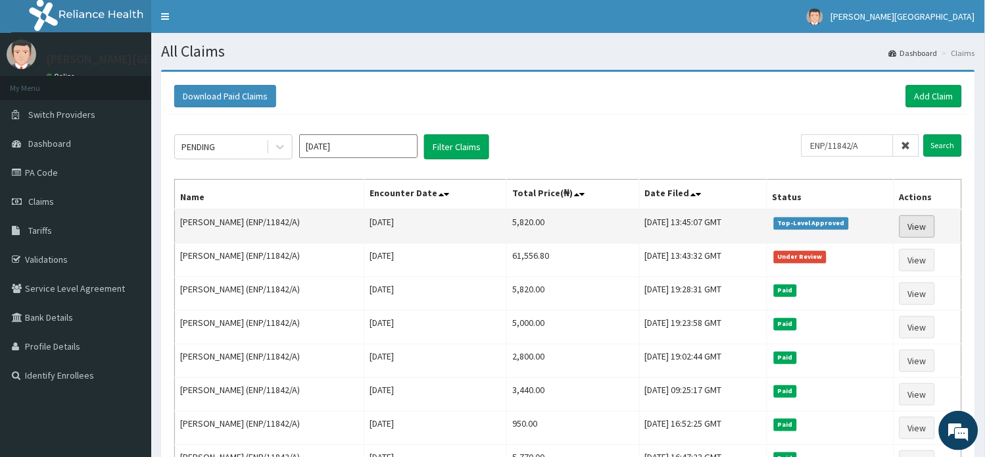
click at [929, 226] on link "View" at bounding box center [918, 226] width 36 height 22
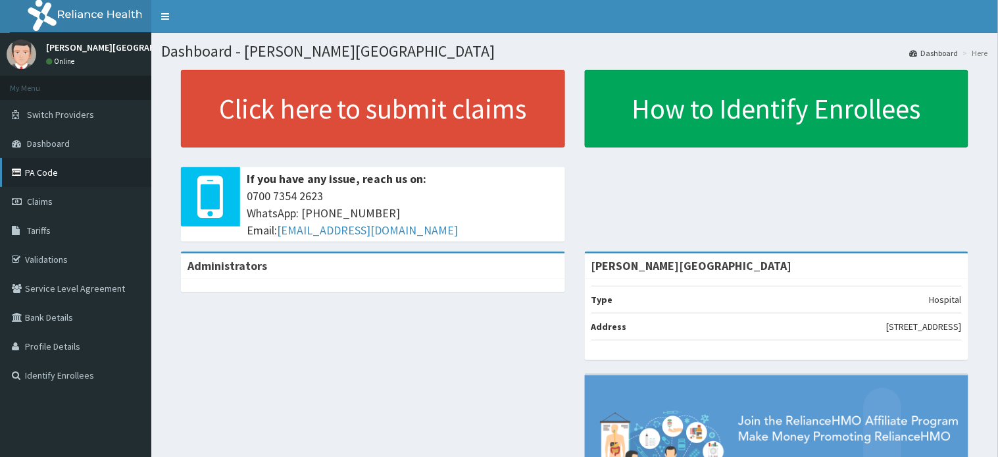
click at [47, 171] on link "PA Code" at bounding box center [75, 172] width 151 height 29
click at [37, 171] on link "PA Code" at bounding box center [75, 172] width 151 height 29
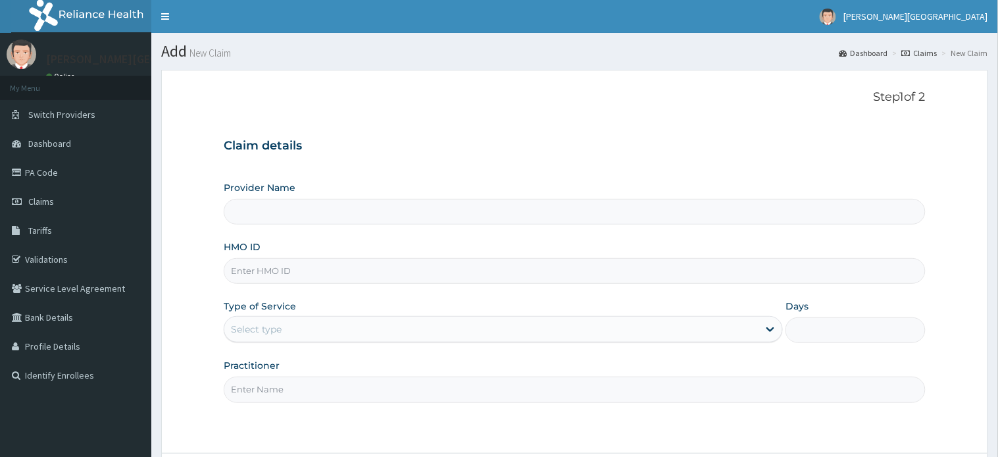
type input "[PERSON_NAME][GEOGRAPHIC_DATA]"
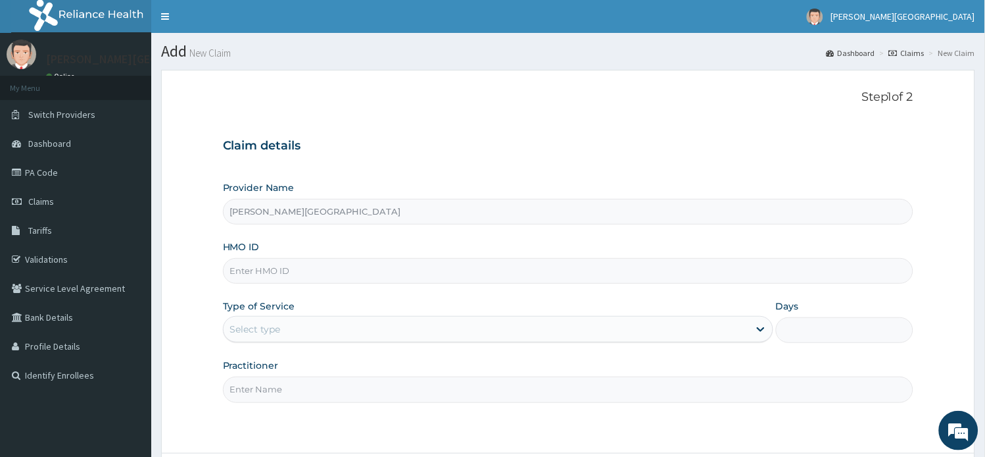
click at [308, 280] on input "HMO ID" at bounding box center [568, 271] width 691 height 26
paste input "ENP/11842/A"
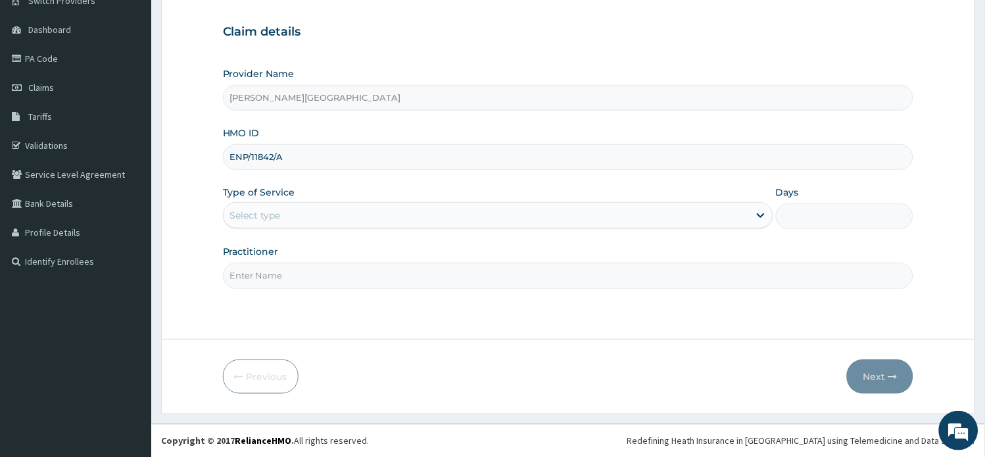
scroll to position [114, 0]
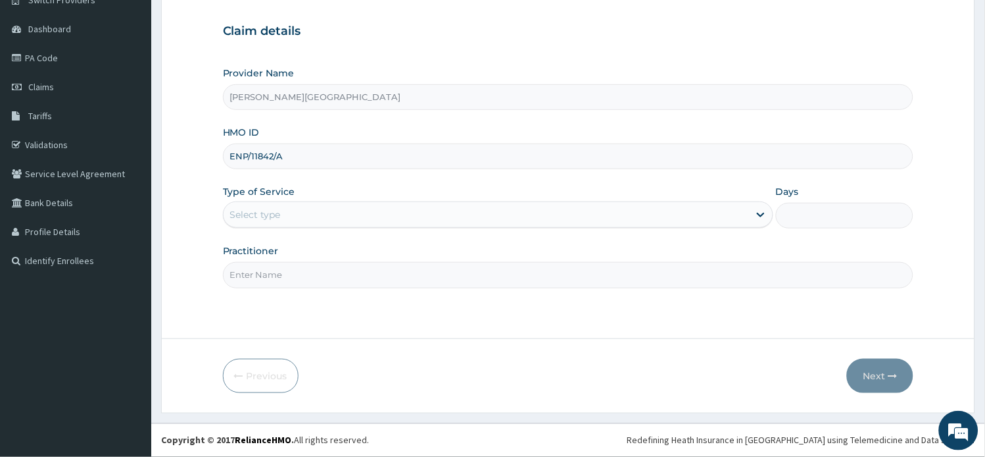
type input "ENP/11842/A"
drag, startPoint x: 271, startPoint y: 212, endPoint x: 268, endPoint y: 220, distance: 8.6
click at [270, 214] on div "Select type" at bounding box center [255, 214] width 51 height 13
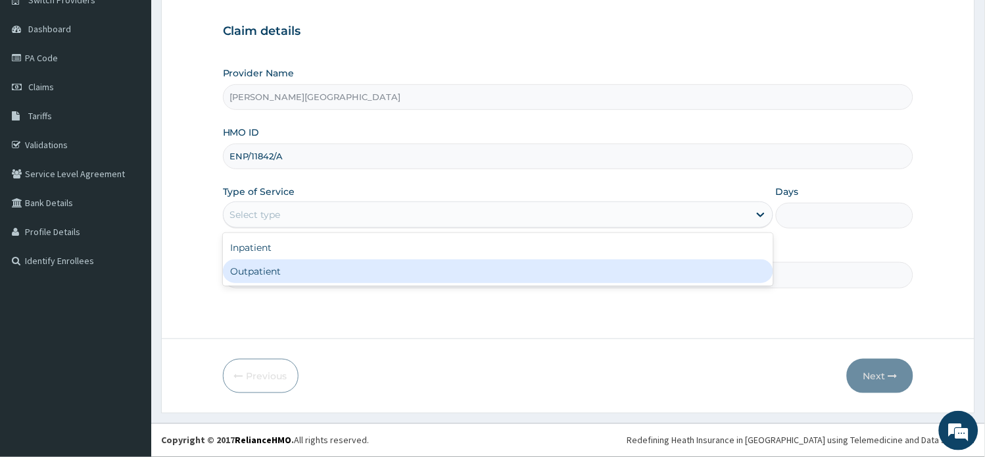
click at [274, 272] on div "Outpatient" at bounding box center [498, 271] width 551 height 24
type input "1"
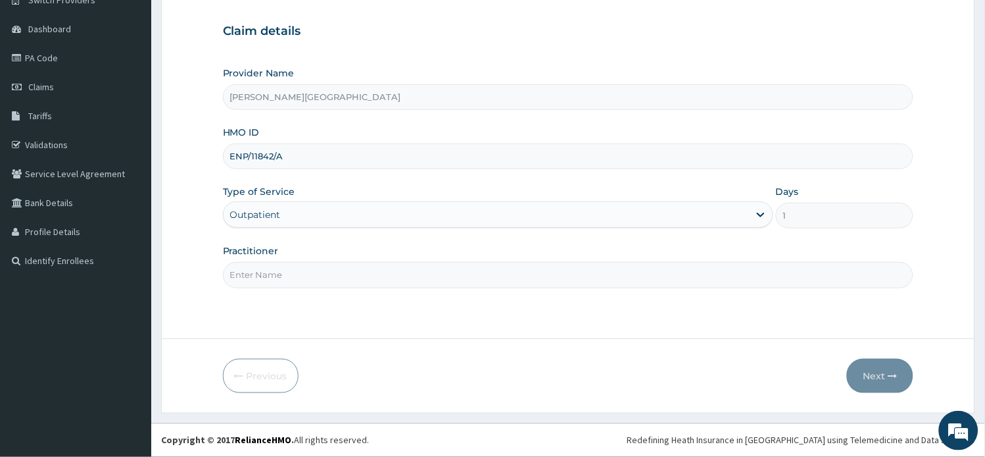
click at [274, 279] on input "Practitioner" at bounding box center [568, 275] width 691 height 26
type input "a"
type input "AA"
click at [902, 385] on button "Next" at bounding box center [880, 375] width 66 height 34
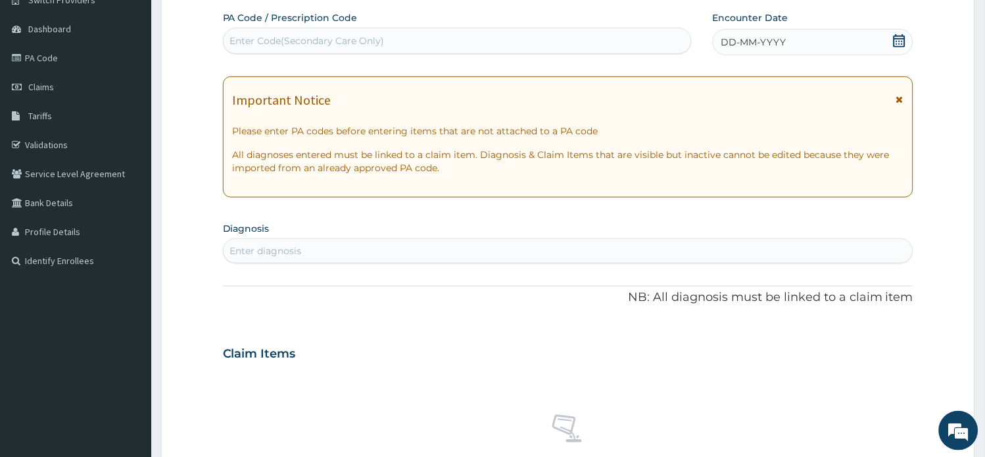
click at [898, 100] on icon at bounding box center [900, 99] width 7 height 9
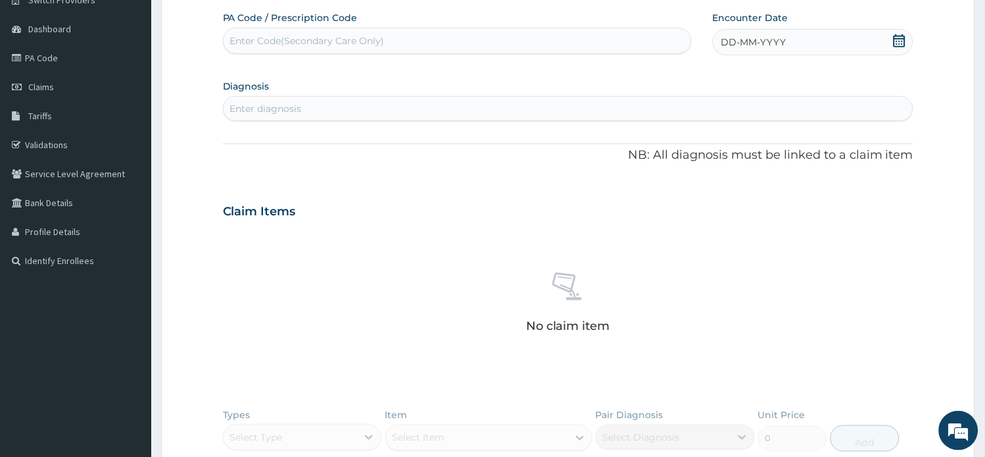
click at [358, 42] on div "Enter Code(Secondary Care Only)" at bounding box center [307, 40] width 155 height 13
paste input "PA/68D506"
type input "PA/68D506"
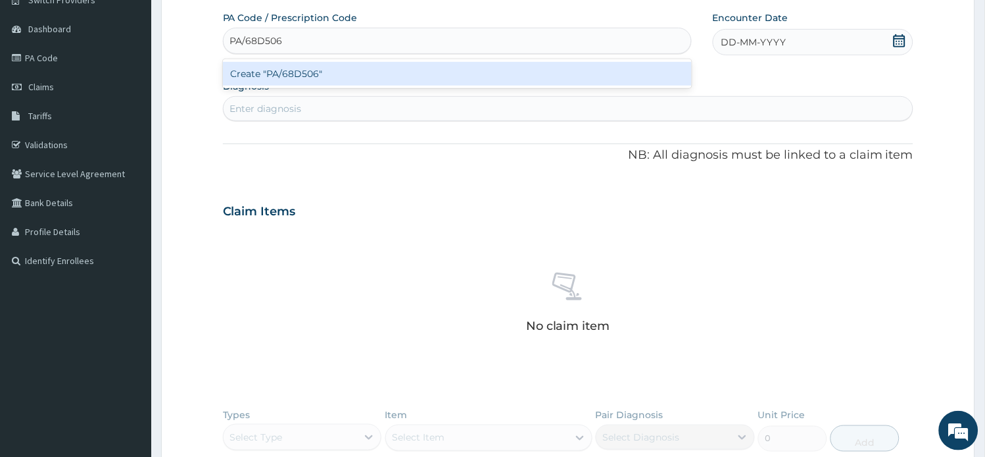
click at [360, 68] on div "Create "PA/68D506"" at bounding box center [457, 74] width 469 height 24
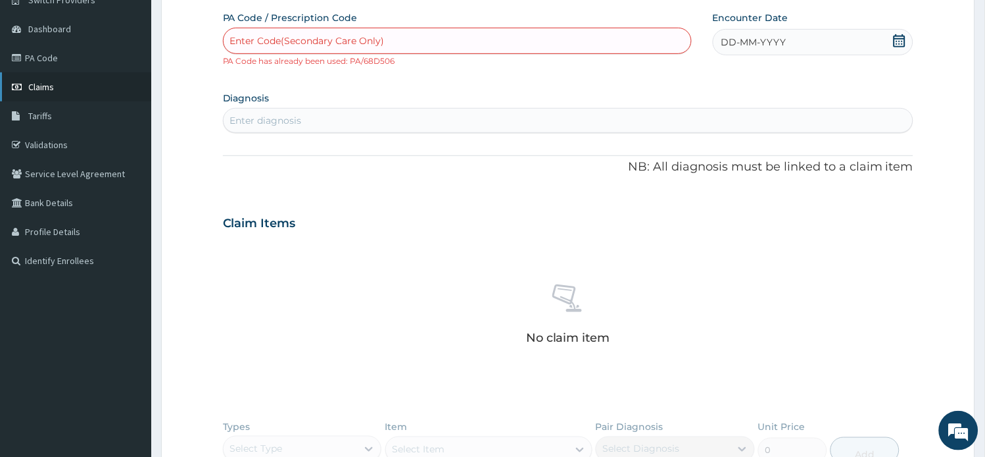
drag, startPoint x: 49, startPoint y: 91, endPoint x: 138, endPoint y: 43, distance: 100.6
click at [49, 89] on link "Claims" at bounding box center [75, 86] width 151 height 29
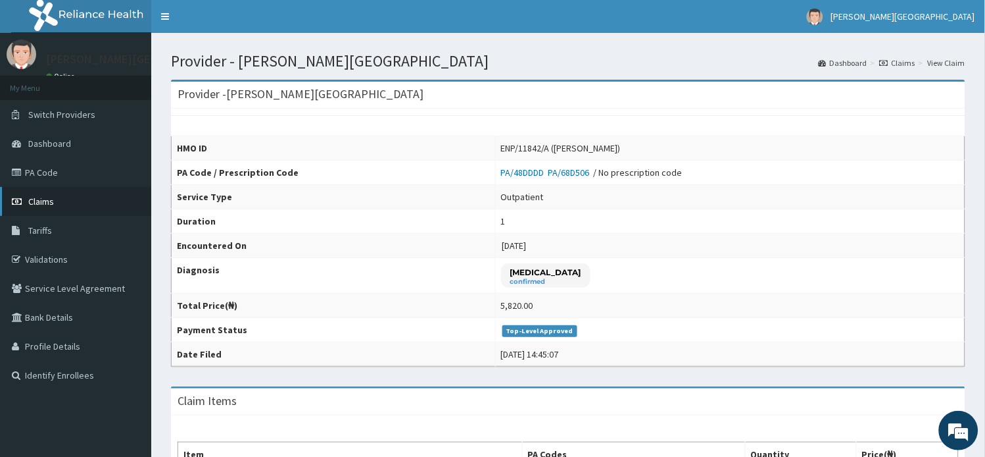
click at [49, 202] on span "Claims" at bounding box center [41, 201] width 26 height 12
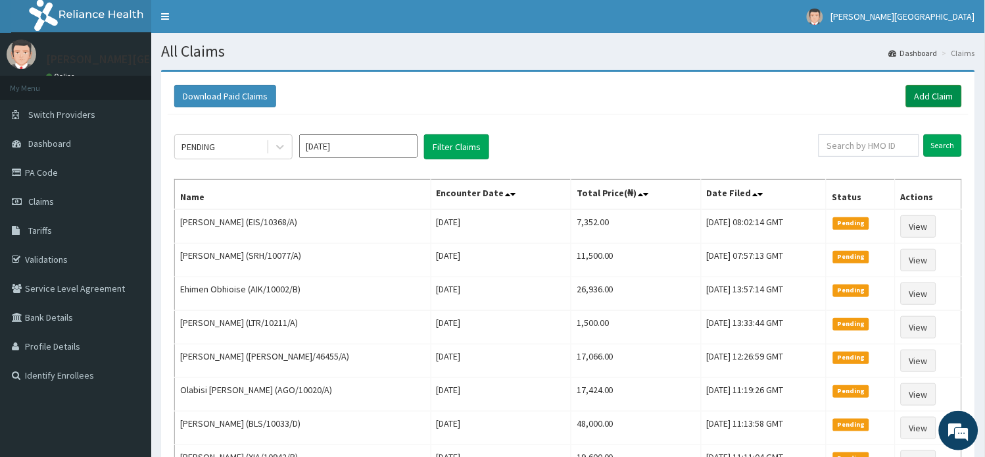
click at [916, 90] on link "Add Claim" at bounding box center [934, 96] width 56 height 22
click at [872, 150] on input "text" at bounding box center [869, 145] width 101 height 22
paste input "ENP/11842/B"
drag, startPoint x: 958, startPoint y: 147, endPoint x: 920, endPoint y: 132, distance: 41.7
click at [958, 147] on input "Search" at bounding box center [943, 145] width 38 height 22
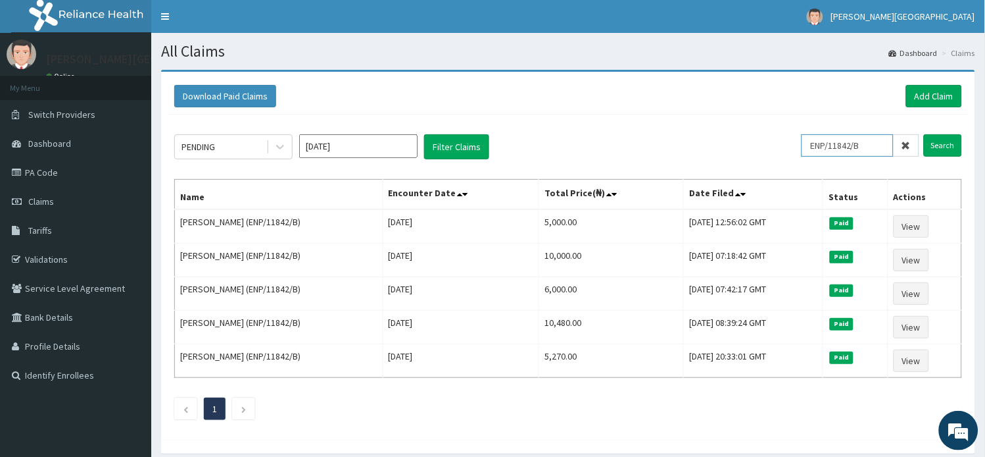
drag, startPoint x: 867, startPoint y: 147, endPoint x: 774, endPoint y: 141, distance: 93.6
click at [775, 142] on div "PENDING Aug 2025 Filter Claims ENP/11842/B Search" at bounding box center [568, 146] width 788 height 25
paste input "SBG/10116/C"
type input "SBG/10116/C"
click at [926, 140] on input "Search" at bounding box center [943, 145] width 38 height 22
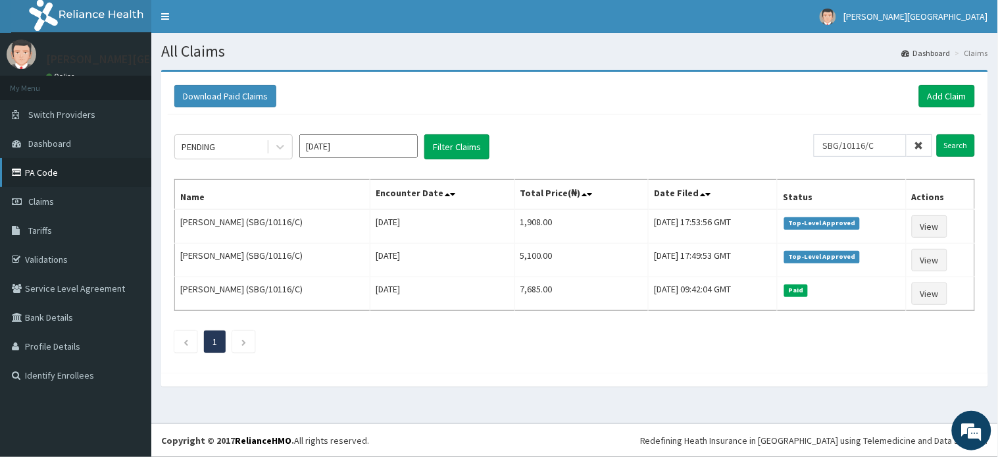
click at [49, 178] on link "PA Code" at bounding box center [75, 172] width 151 height 29
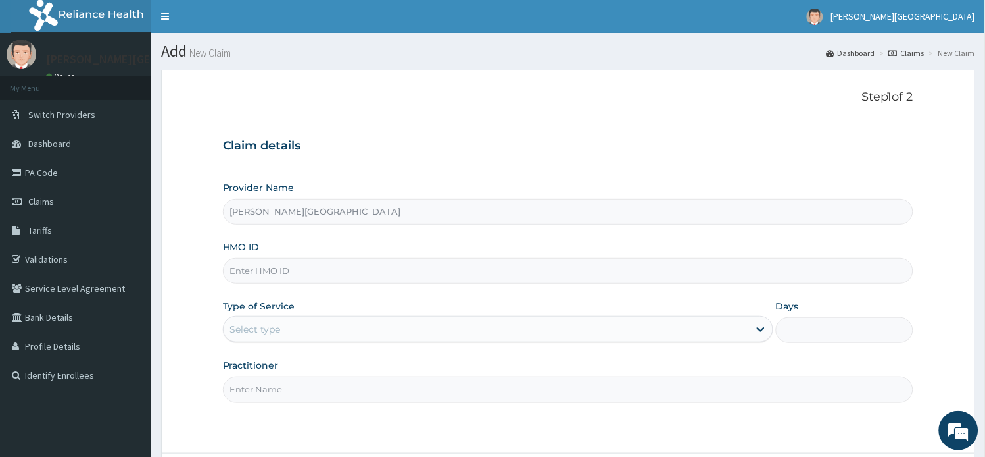
click at [298, 266] on input "HMO ID" at bounding box center [568, 271] width 691 height 26
paste input "ENP/11842/B"
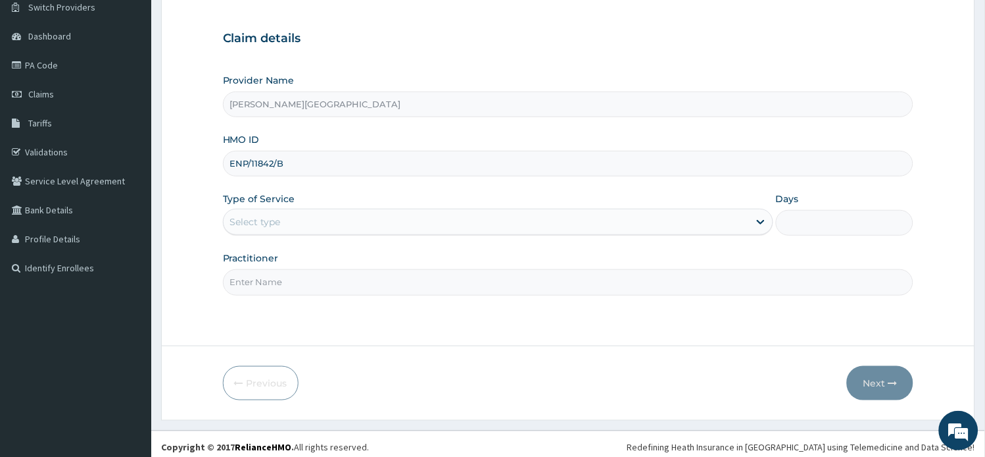
scroll to position [114, 0]
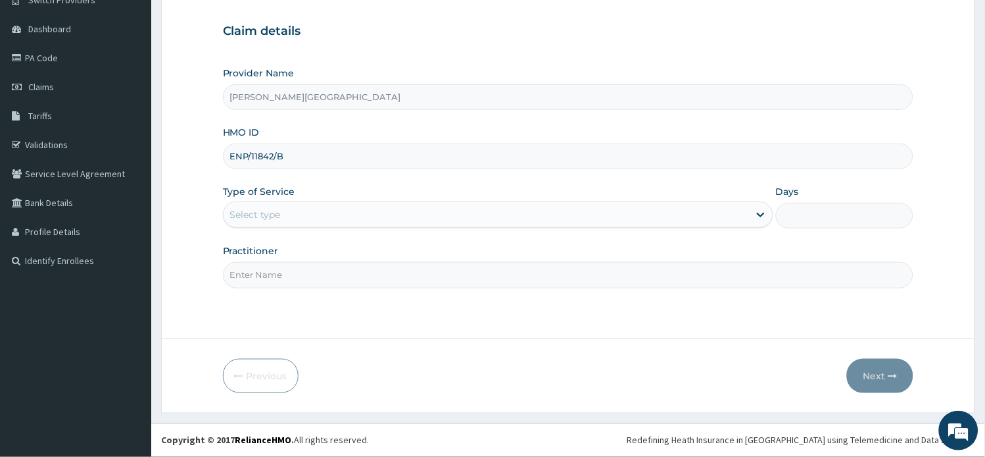
type input "ENP/11842/B"
click at [297, 211] on div "Select type" at bounding box center [487, 214] width 526 height 21
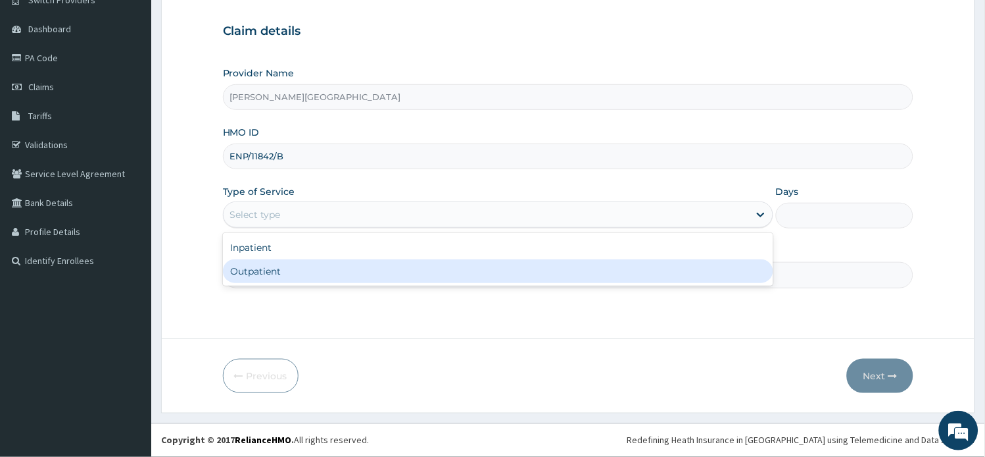
click at [294, 278] on div "Outpatient" at bounding box center [498, 271] width 551 height 24
type input "1"
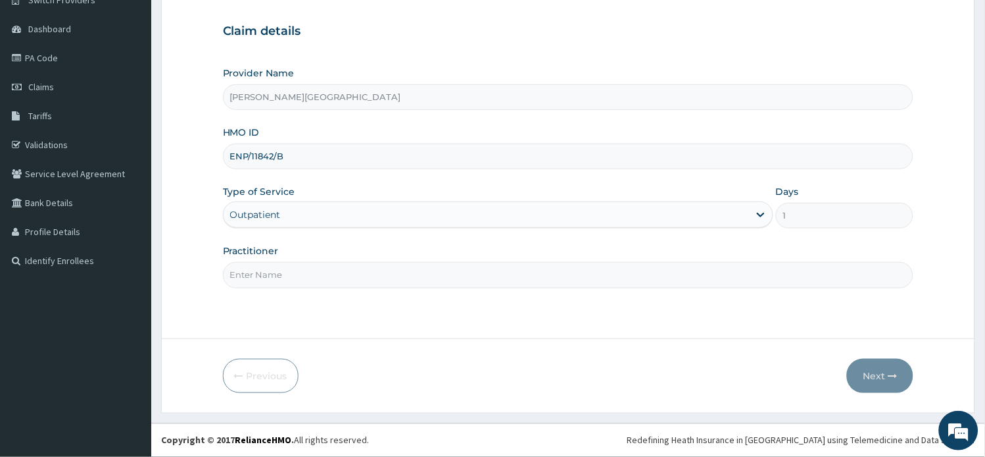
click at [294, 278] on input "Practitioner" at bounding box center [568, 275] width 691 height 26
type input "AA"
click at [866, 368] on button "Next" at bounding box center [880, 375] width 66 height 34
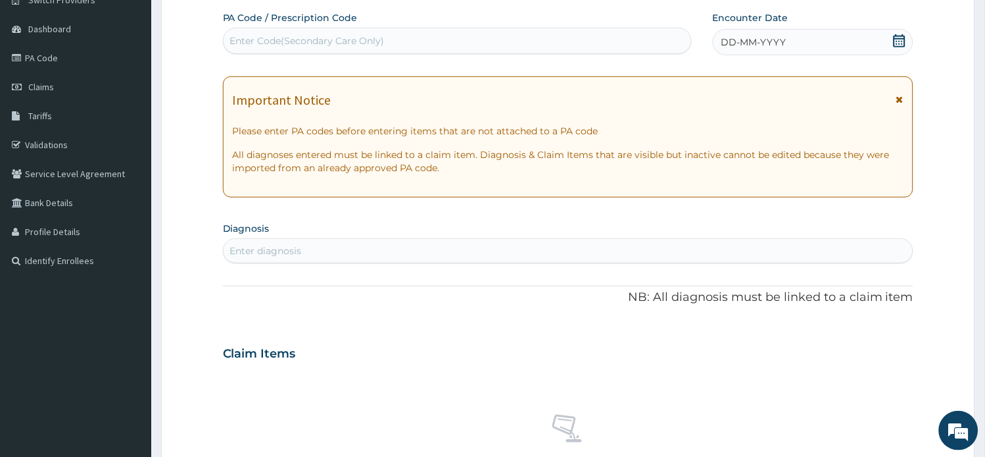
scroll to position [0, 0]
click at [899, 99] on icon at bounding box center [900, 99] width 7 height 9
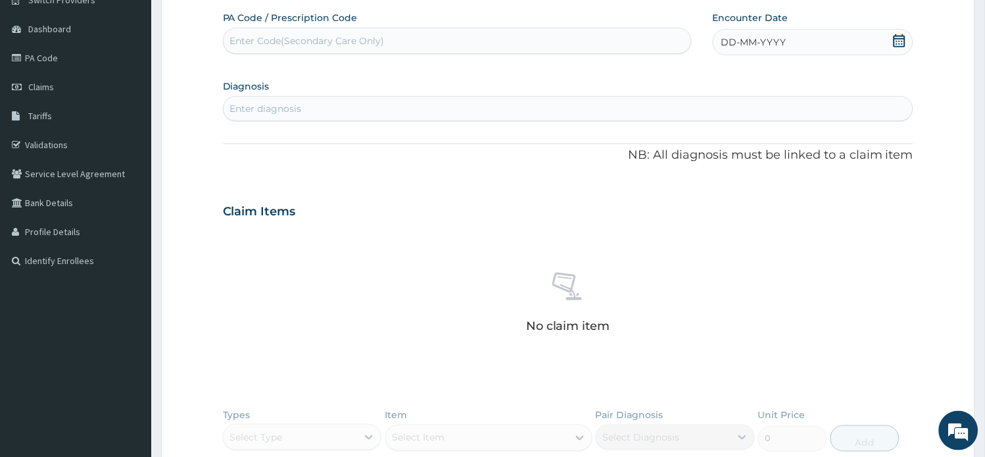
click at [318, 32] on div "Enter Code(Secondary Care Only)" at bounding box center [458, 40] width 468 height 21
paste input "PA/0F9B77"
type input "PA/0F9B77"
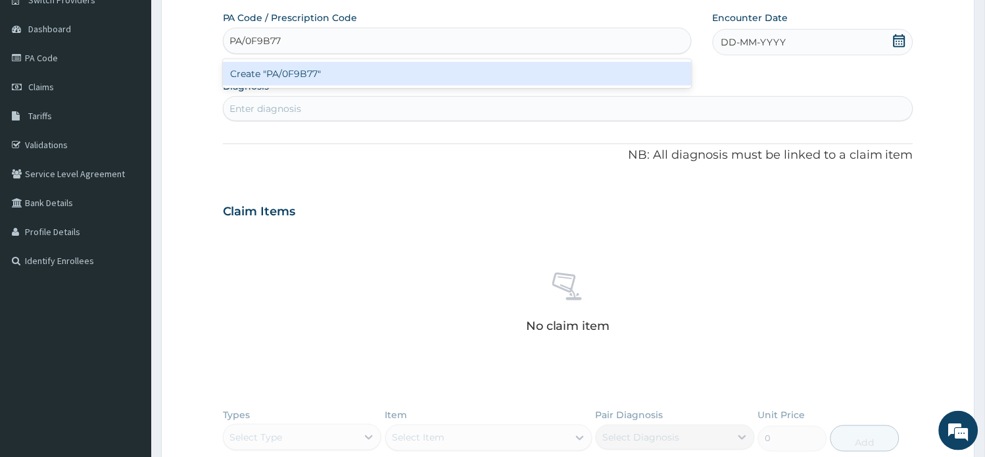
click at [320, 80] on div "Create "PA/0F9B77"" at bounding box center [457, 74] width 469 height 24
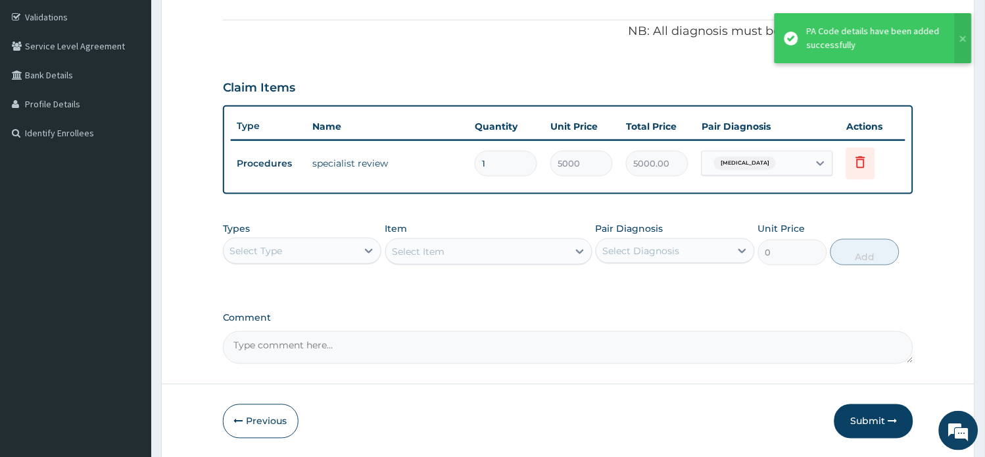
scroll to position [260, 0]
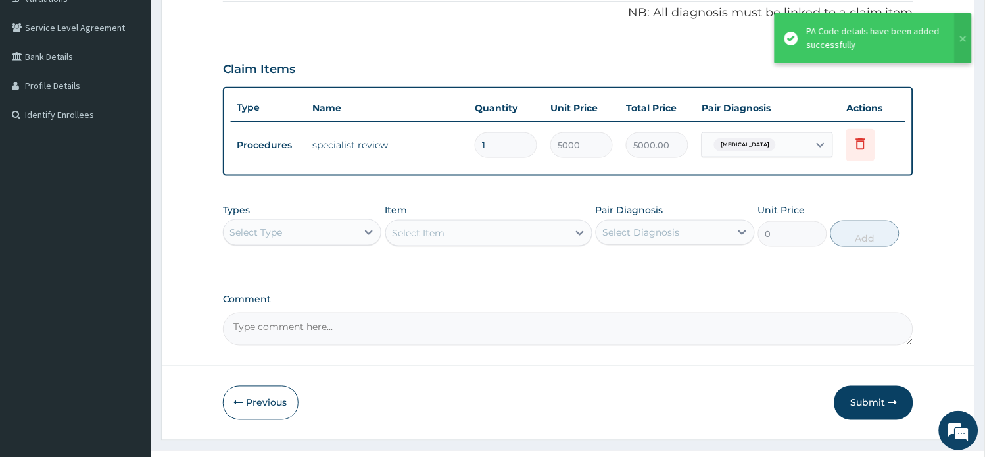
click at [377, 329] on textarea "Comment" at bounding box center [568, 328] width 691 height 33
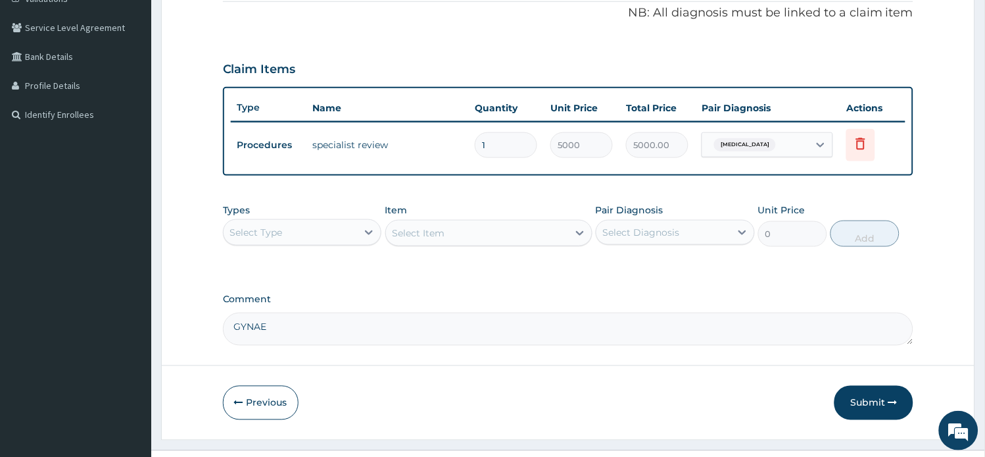
type textarea "GYNAE"
click at [856, 420] on form "Step 2 of 2 PA Code / Prescription Code PA/0F9B77 Encounter Date 11-08-2025 Dia…" at bounding box center [568, 124] width 814 height 630
click at [865, 404] on button "Submit" at bounding box center [874, 402] width 79 height 34
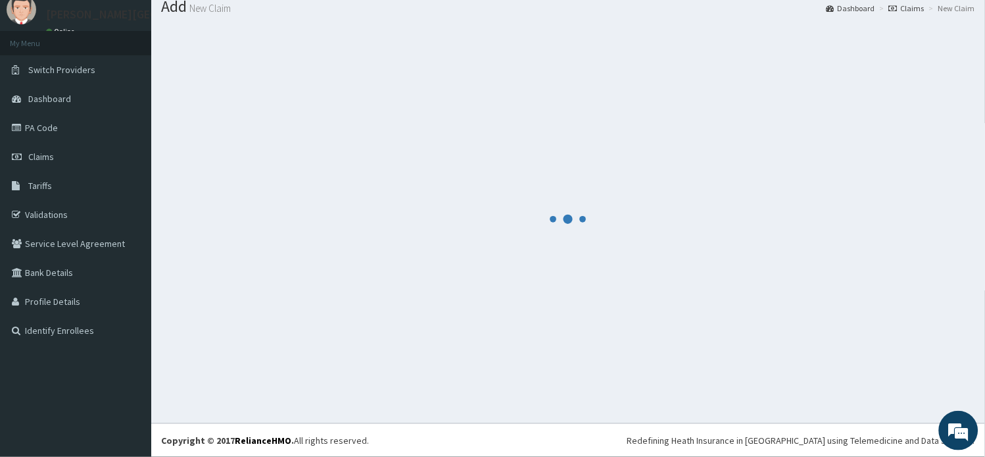
scroll to position [44, 0]
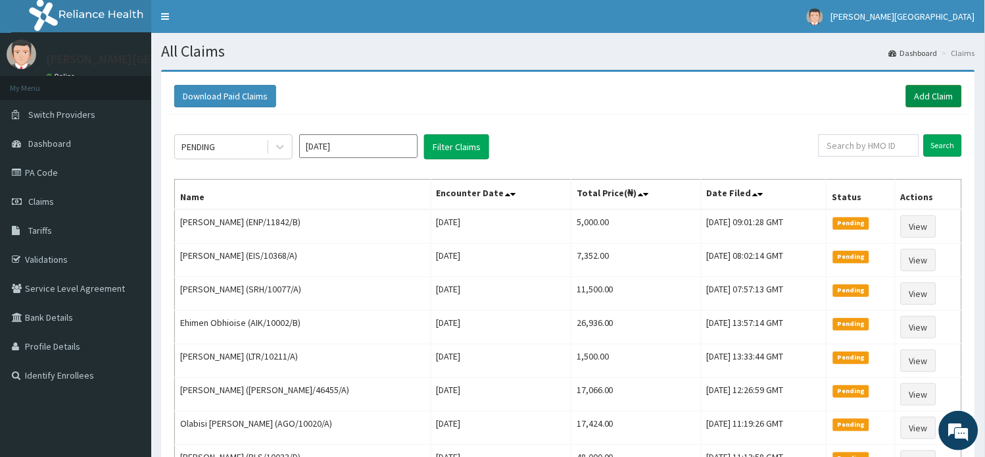
click at [921, 92] on link "Add Claim" at bounding box center [934, 96] width 56 height 22
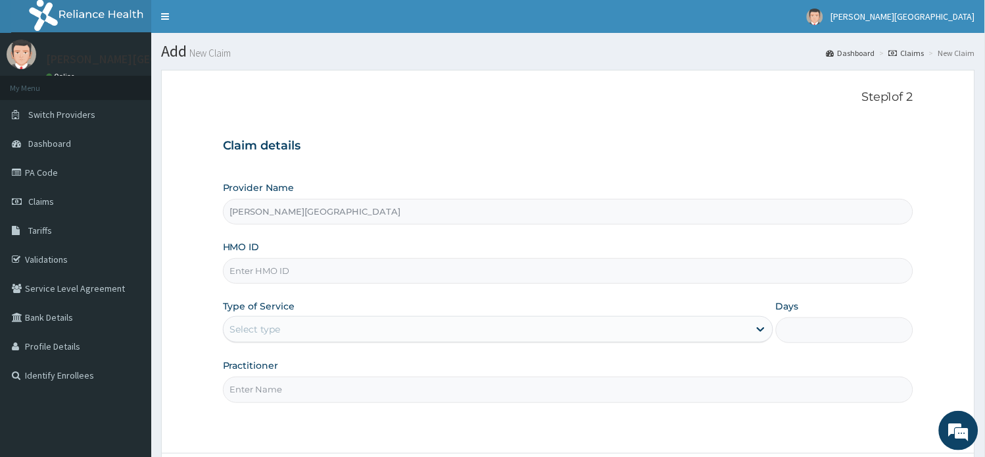
click at [310, 266] on input "HMO ID" at bounding box center [568, 271] width 691 height 26
paste input "SBG/10116/C"
type input "SBG/10116/C"
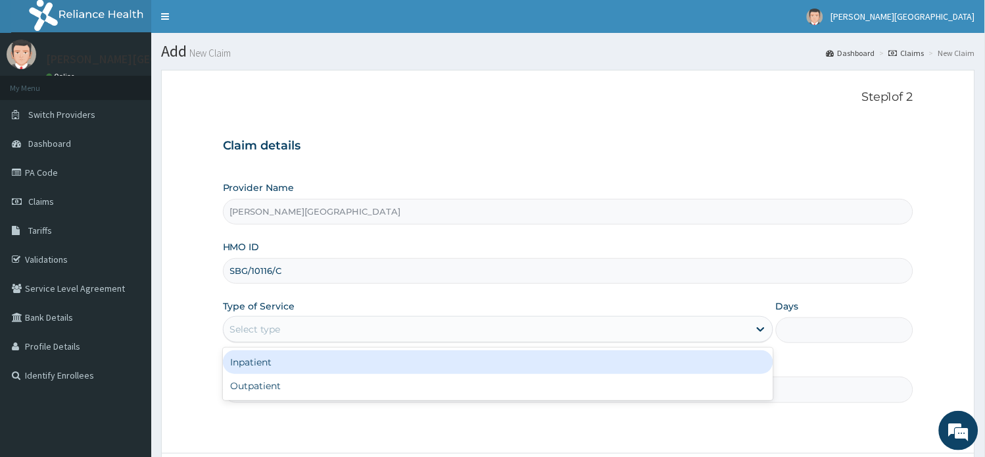
click at [343, 333] on div "Select type" at bounding box center [487, 328] width 526 height 21
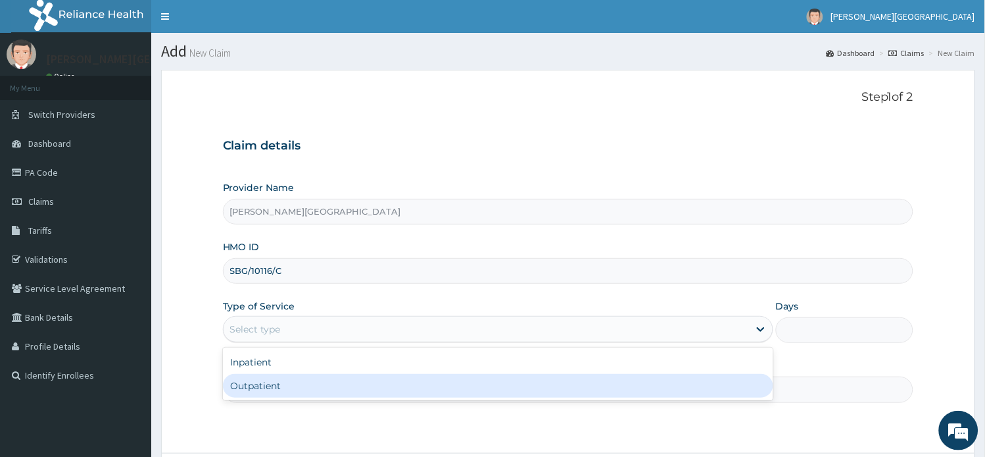
click at [316, 384] on div "Outpatient" at bounding box center [498, 386] width 551 height 24
type input "1"
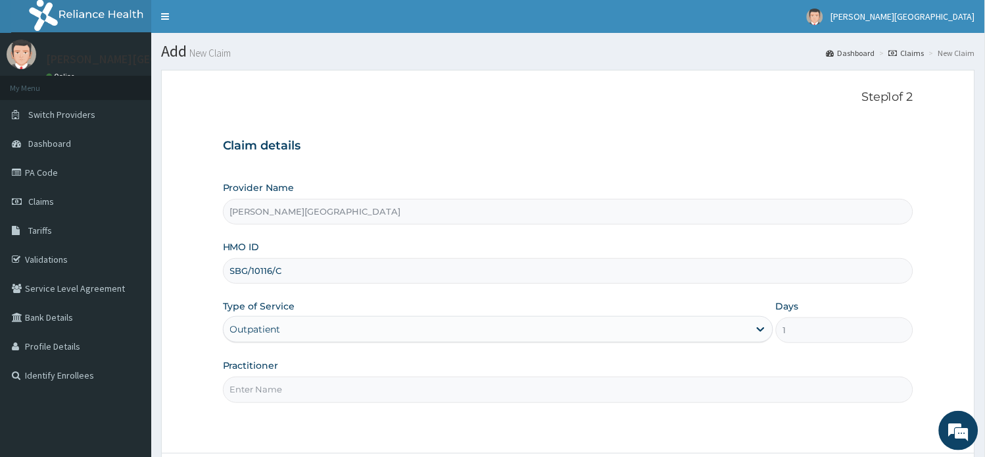
click at [316, 385] on input "Practitioner" at bounding box center [568, 389] width 691 height 26
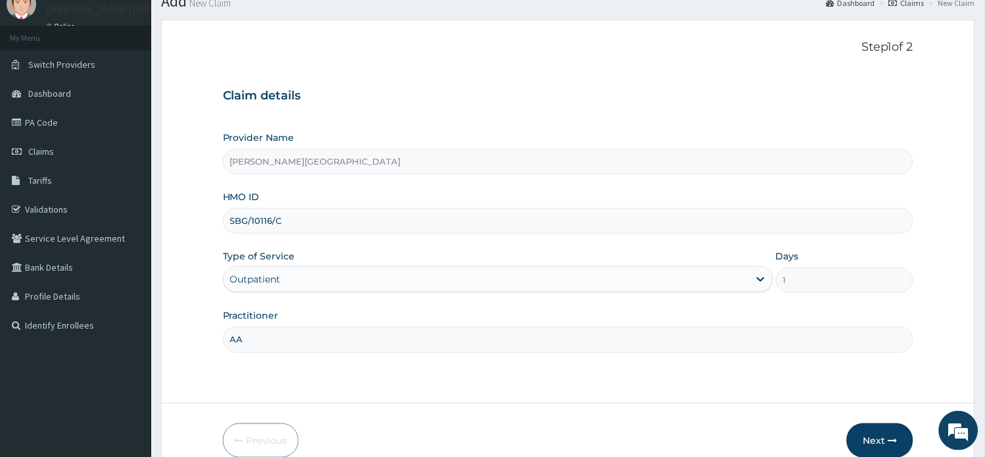
scroll to position [114, 0]
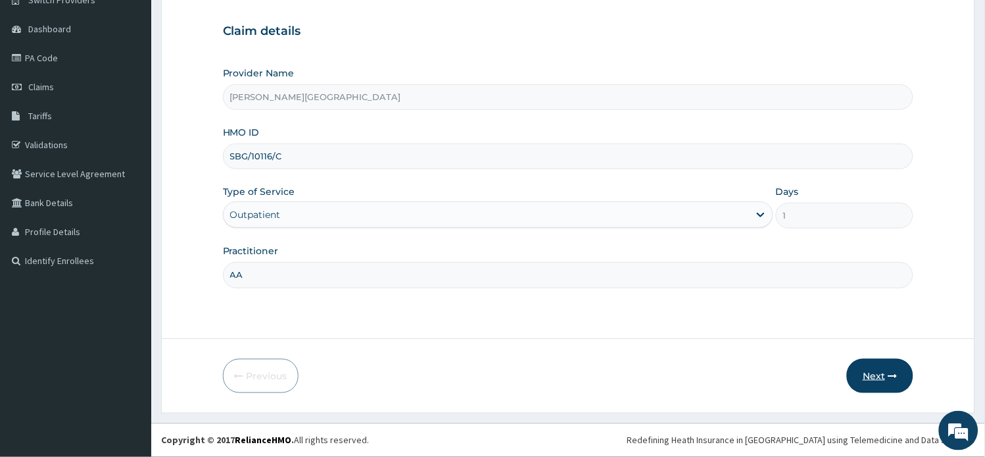
type input "AA"
click at [878, 383] on button "Next" at bounding box center [880, 375] width 66 height 34
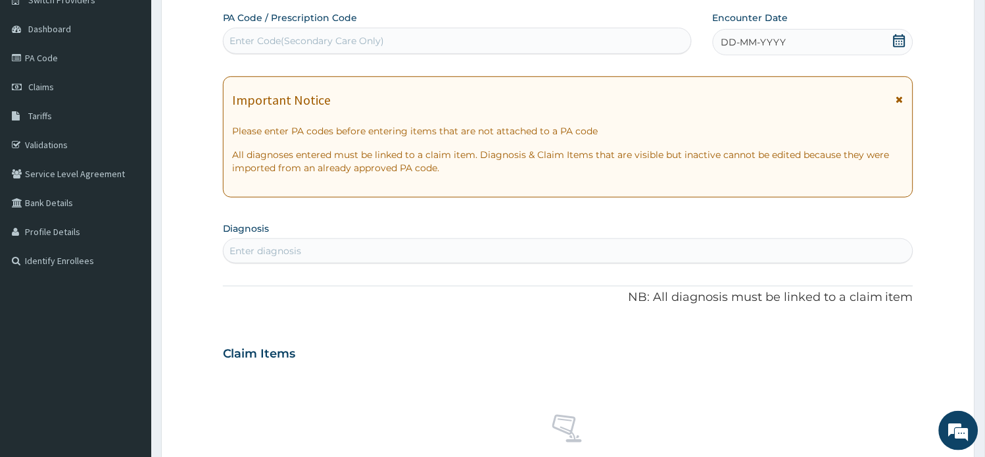
click at [902, 95] on icon at bounding box center [900, 99] width 7 height 9
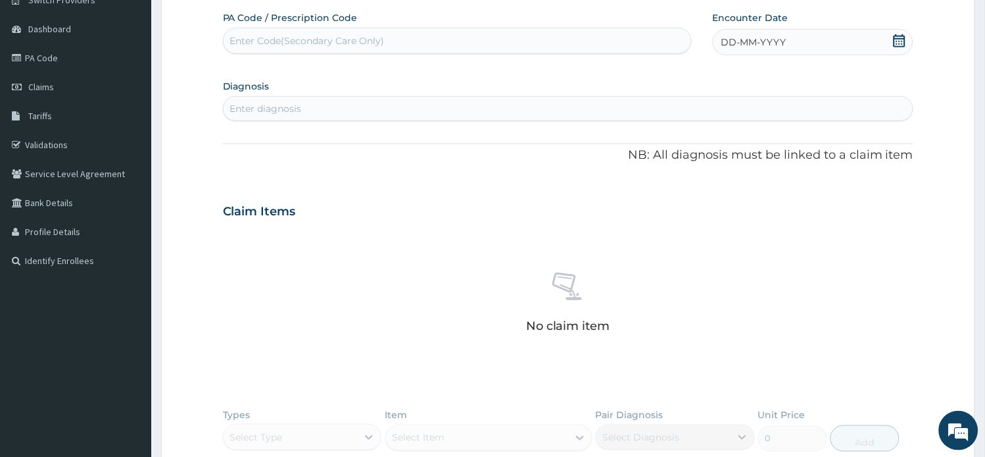
click at [372, 47] on div "Enter Code(Secondary Care Only)" at bounding box center [307, 40] width 155 height 13
paste input "PA/381FD6"
type input "PA/381FD6"
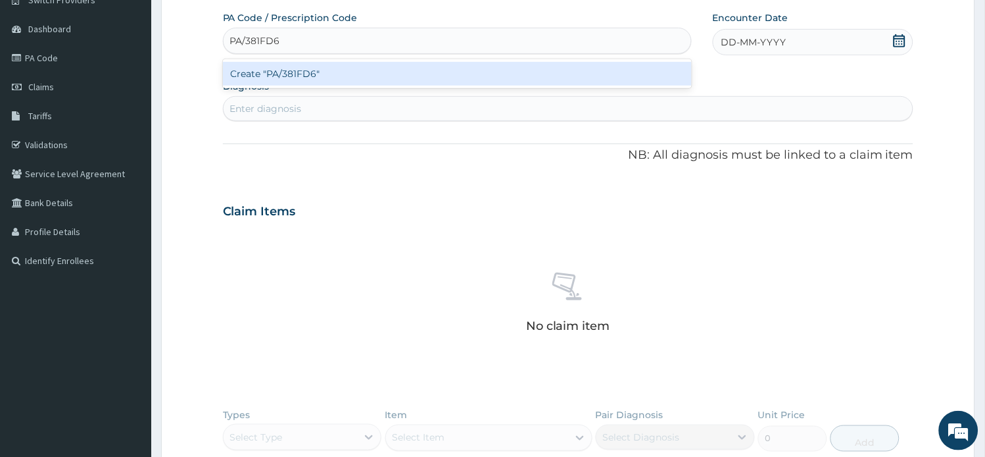
click at [364, 69] on div "Create "PA/381FD6"" at bounding box center [457, 74] width 469 height 24
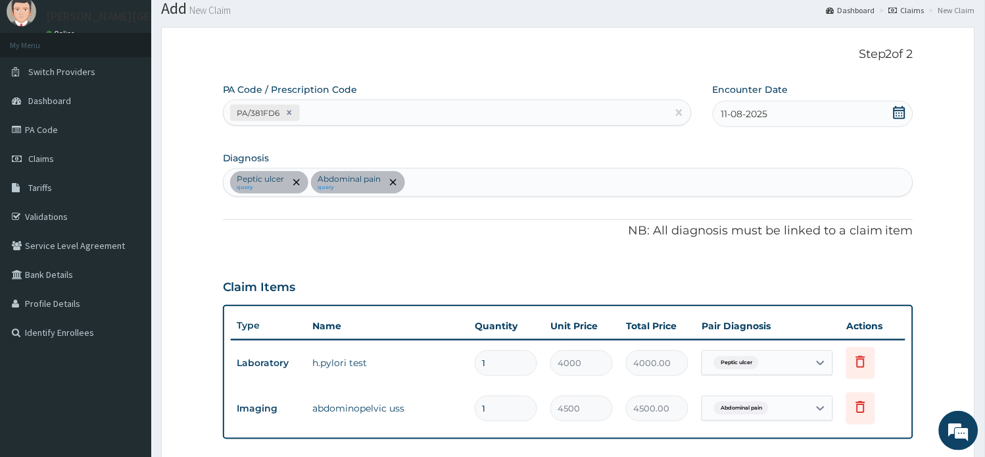
scroll to position [41, 0]
click at [452, 191] on div "[MEDICAL_DATA] query Abdominal pain query" at bounding box center [569, 184] width 690 height 28
type input "MALARIA"
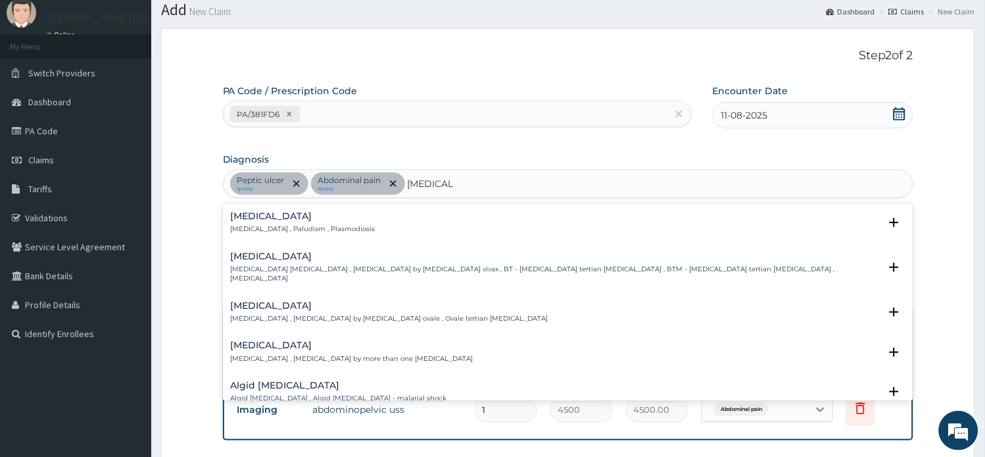
click at [330, 224] on p "Malaria , Paludism , Plasmodiosis" at bounding box center [303, 228] width 145 height 9
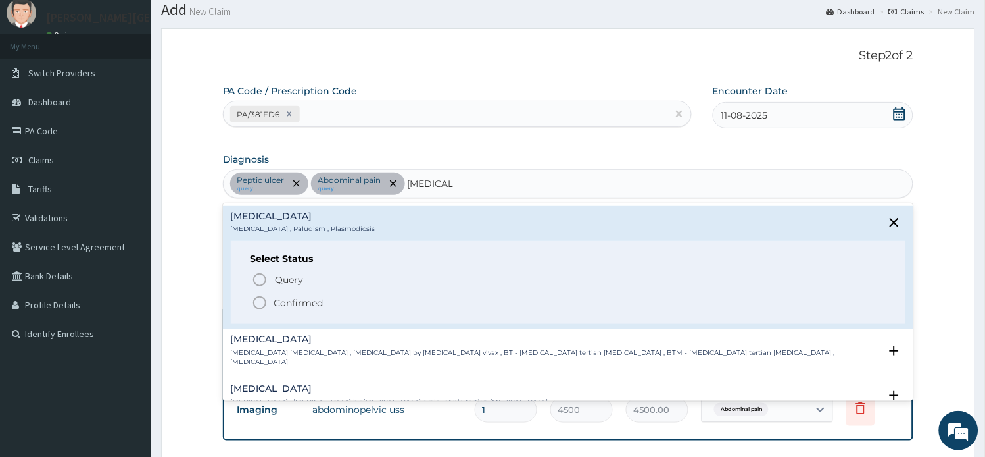
click at [324, 304] on p "Confirmed" at bounding box center [298, 302] width 49 height 13
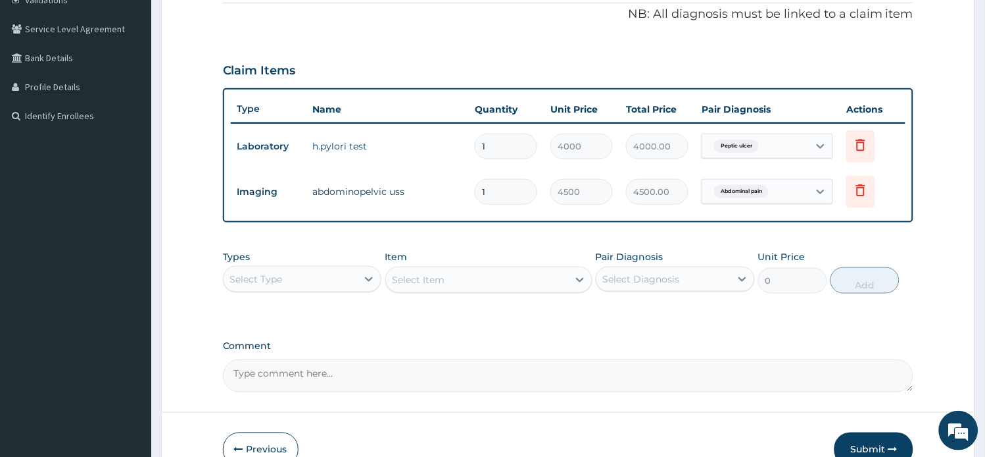
scroll to position [260, 0]
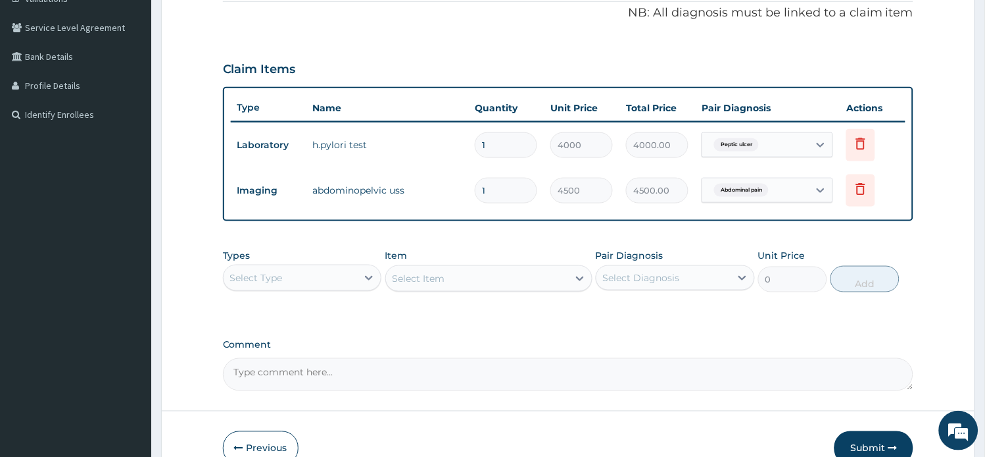
click at [339, 275] on div "Select Type" at bounding box center [291, 277] width 134 height 21
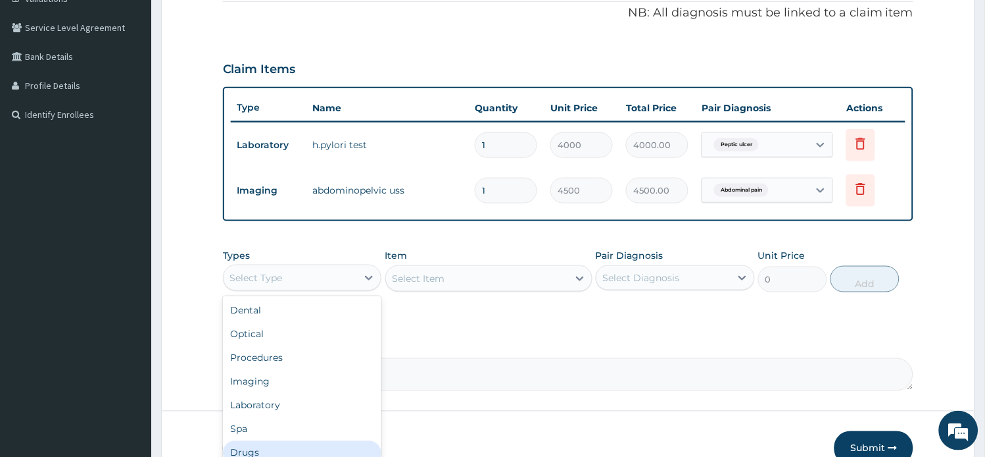
click at [280, 443] on div "Drugs" at bounding box center [302, 453] width 159 height 24
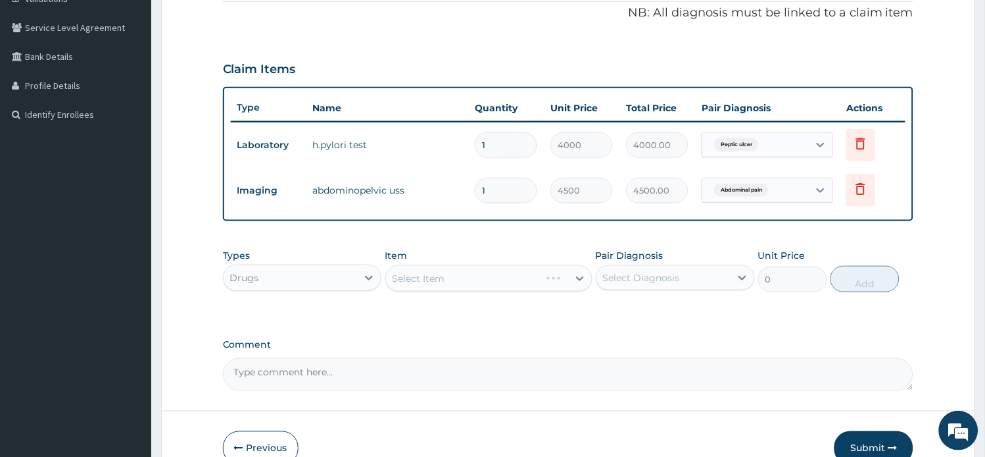
click at [468, 280] on div "Select Item" at bounding box center [488, 278] width 207 height 26
click at [465, 279] on div "Select Item" at bounding box center [488, 278] width 207 height 26
click at [465, 280] on div "Select Item" at bounding box center [488, 278] width 207 height 26
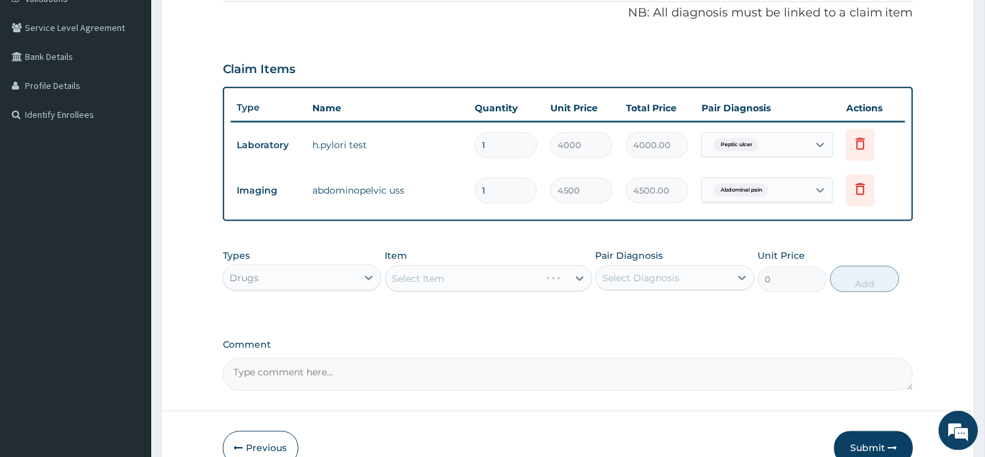
click at [465, 280] on div "Select Item" at bounding box center [488, 278] width 207 height 26
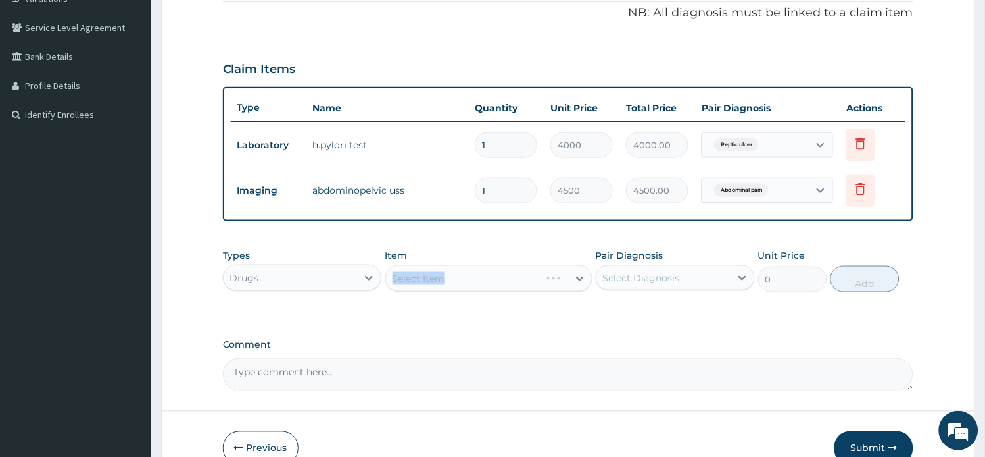
click at [465, 280] on div "Select Item" at bounding box center [488, 278] width 207 height 26
click at [465, 281] on div "Select Item" at bounding box center [488, 278] width 207 height 26
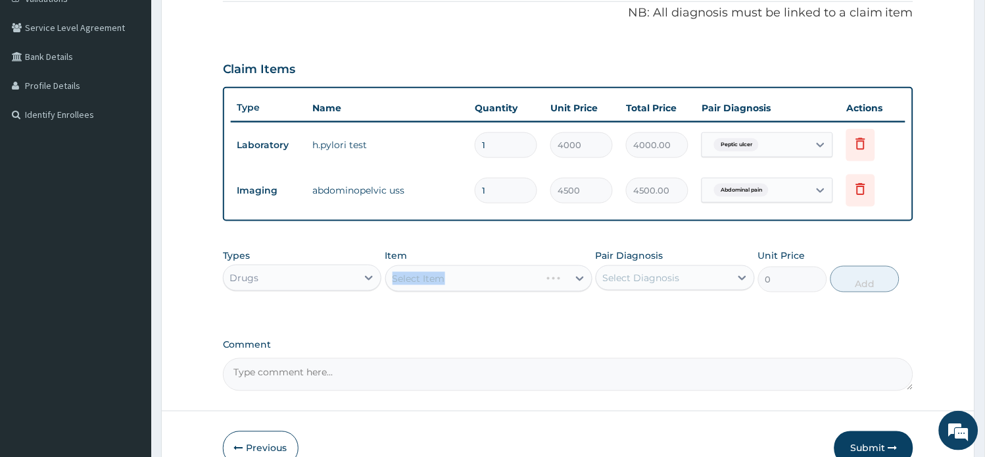
click at [465, 281] on div "Select Item" at bounding box center [488, 278] width 207 height 26
click at [505, 268] on div "Select Item" at bounding box center [488, 278] width 207 height 26
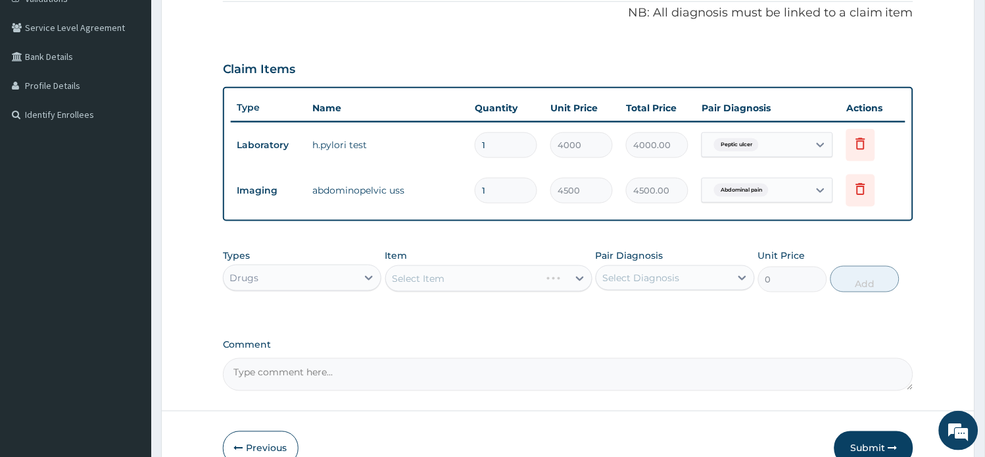
click at [514, 287] on div "Select Item" at bounding box center [488, 278] width 207 height 26
click at [516, 277] on div "Select Item" at bounding box center [488, 278] width 207 height 26
click at [516, 275] on div "Select Item" at bounding box center [488, 278] width 207 height 26
click at [497, 281] on div "Select Item" at bounding box center [488, 278] width 207 height 26
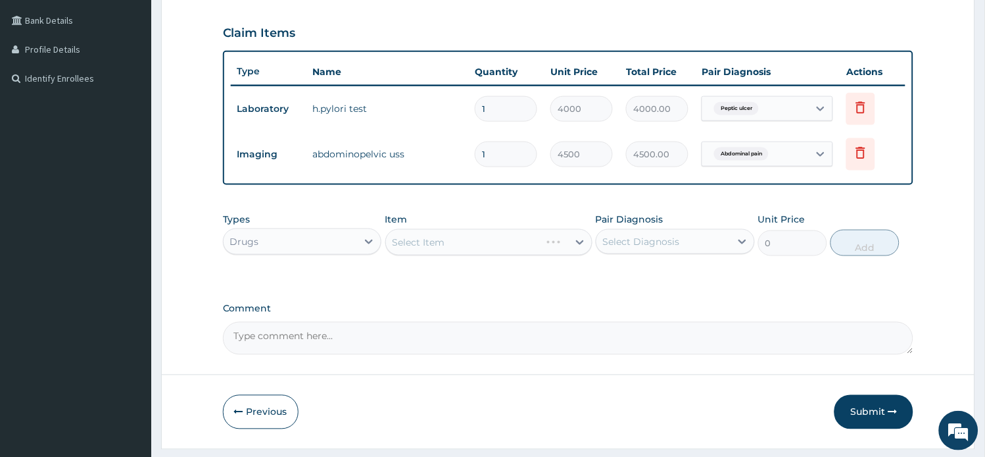
scroll to position [332, 0]
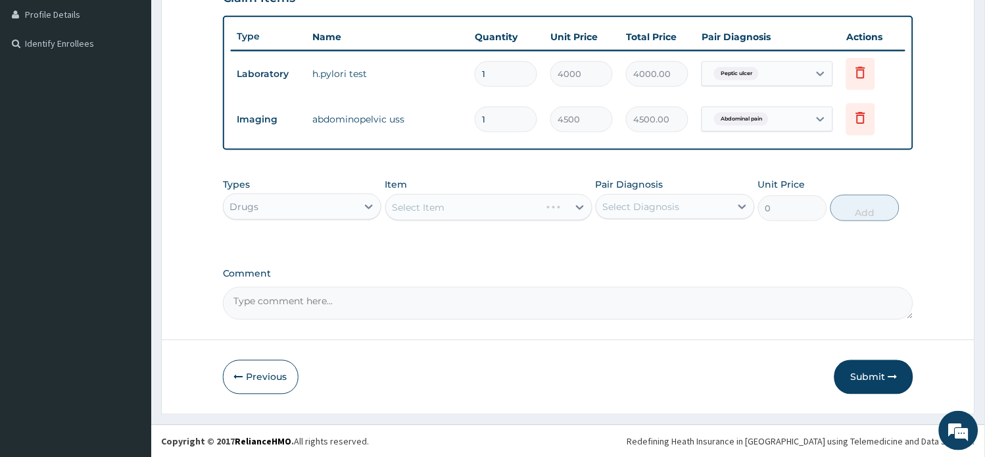
click at [542, 210] on div "Select Item" at bounding box center [488, 207] width 207 height 26
click at [863, 380] on button "Submit" at bounding box center [874, 377] width 79 height 34
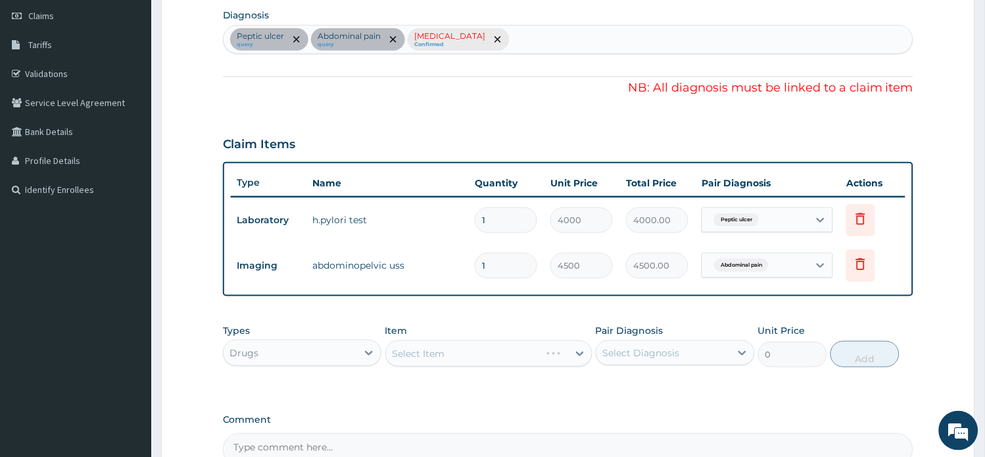
scroll to position [39, 0]
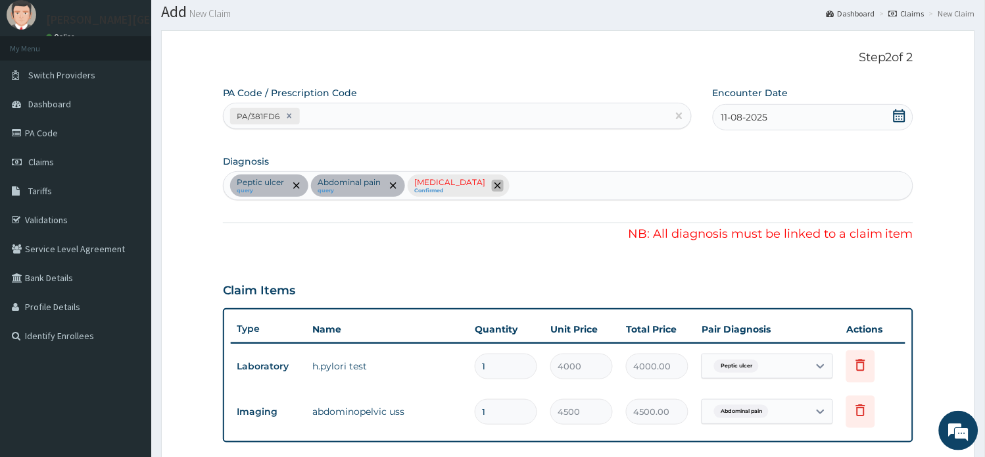
click at [495, 185] on icon "remove selection option" at bounding box center [498, 185] width 7 height 7
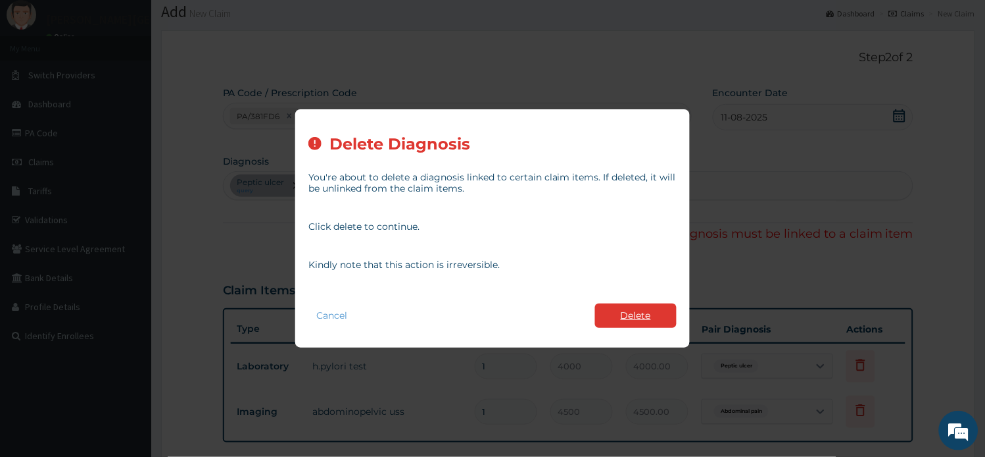
click at [633, 309] on button "Delete" at bounding box center [636, 315] width 82 height 24
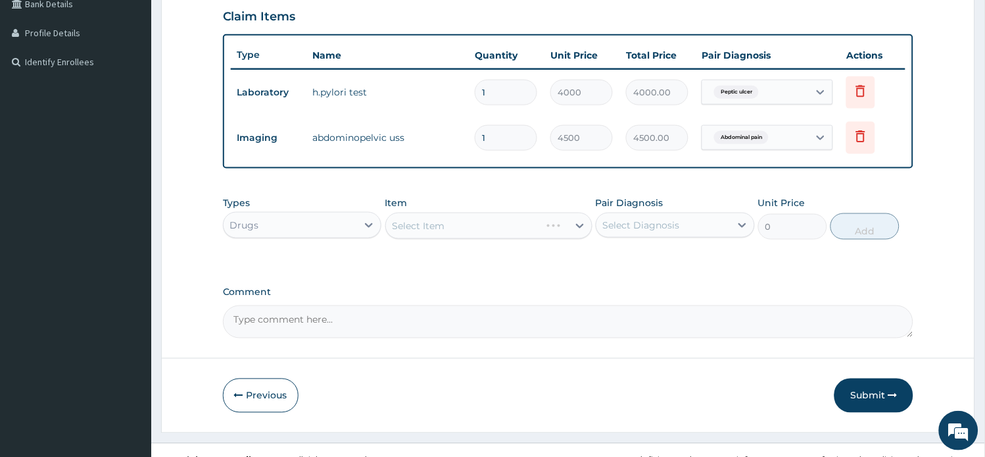
scroll to position [332, 0]
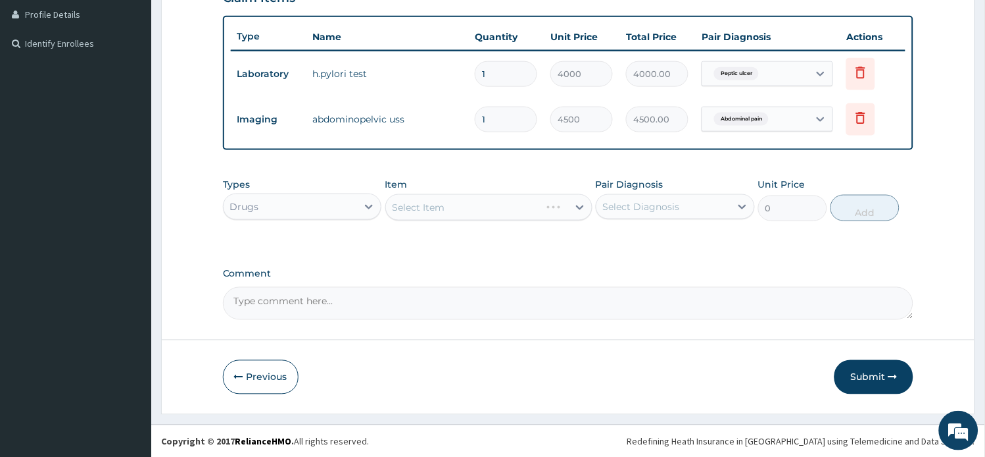
click at [856, 370] on button "Submit" at bounding box center [874, 377] width 79 height 34
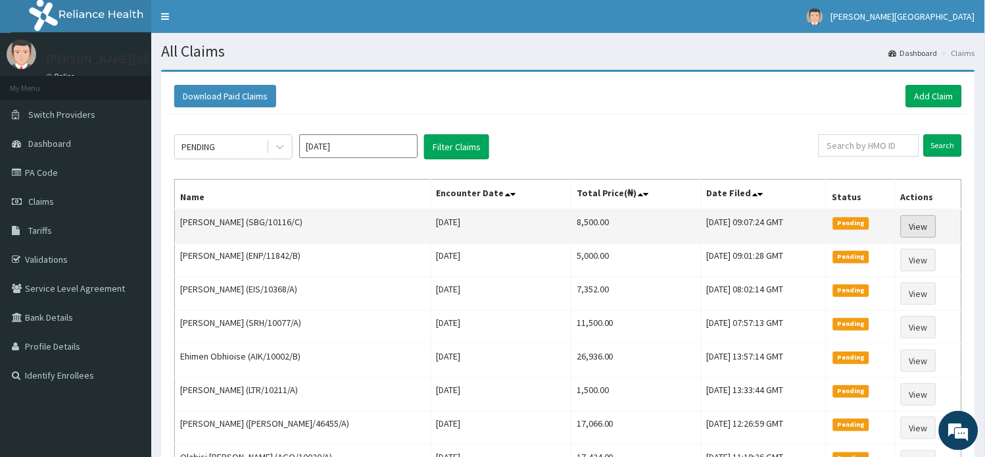
click at [916, 222] on link "View" at bounding box center [919, 226] width 36 height 22
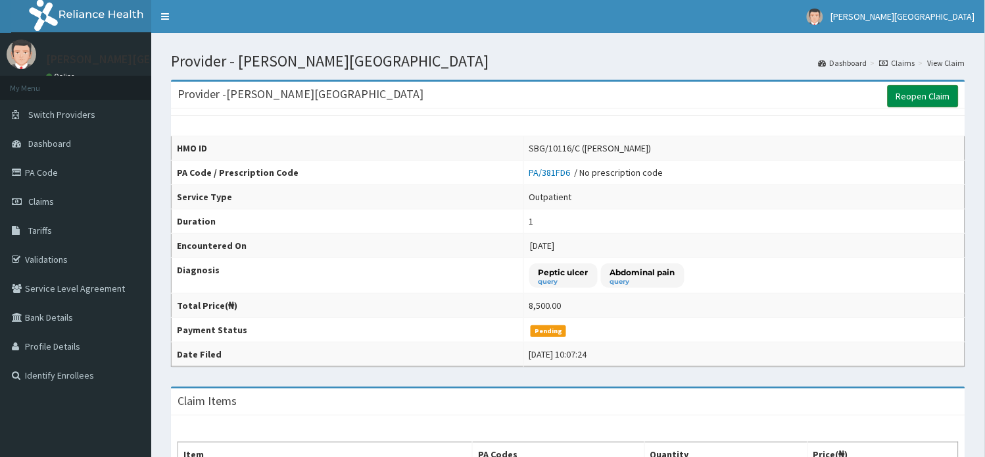
click at [930, 102] on link "Reopen Claim" at bounding box center [923, 96] width 71 height 22
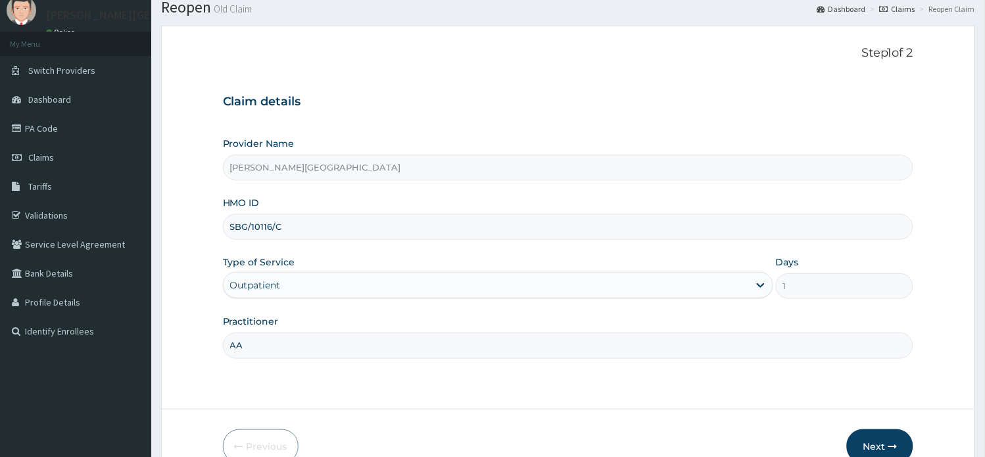
scroll to position [114, 0]
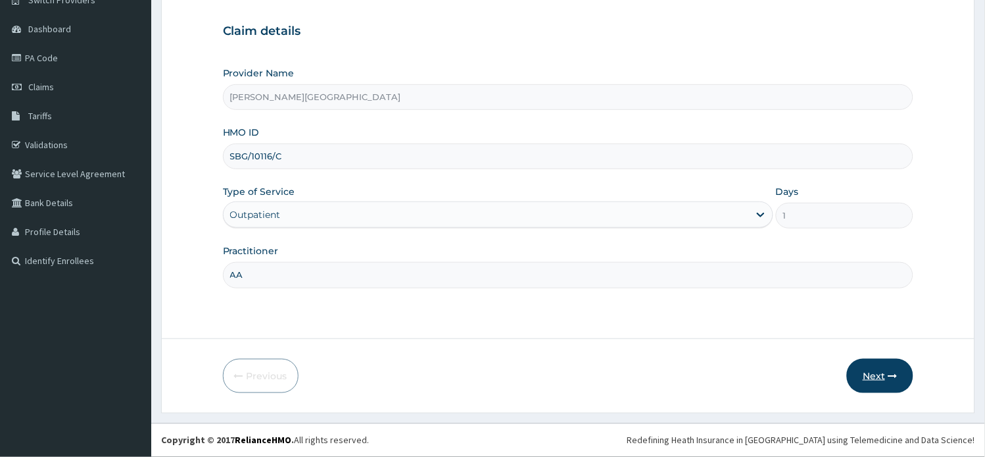
click at [855, 382] on button "Next" at bounding box center [880, 375] width 66 height 34
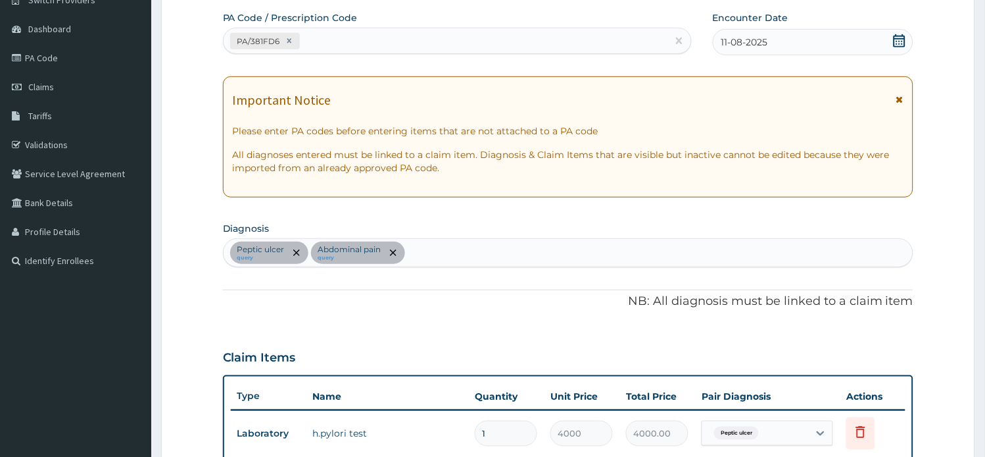
click at [899, 95] on icon at bounding box center [900, 99] width 7 height 9
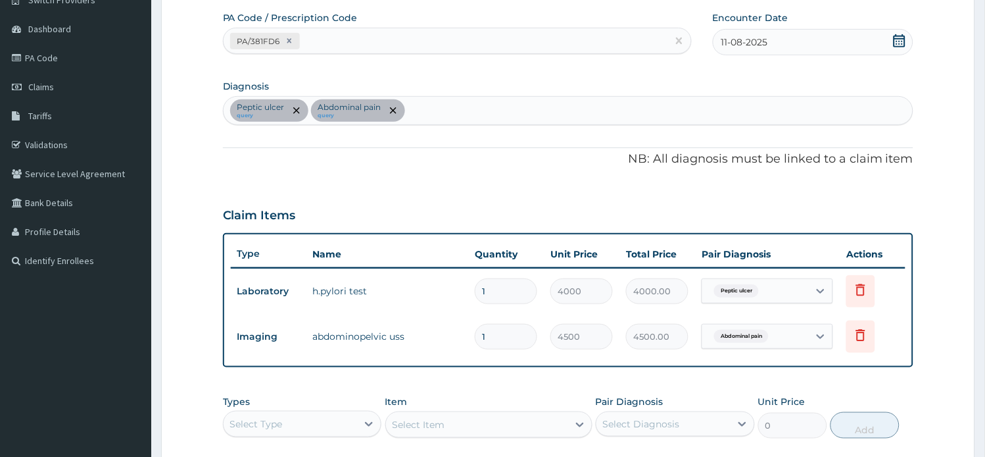
click at [432, 101] on div "[MEDICAL_DATA] query Abdominal pain query" at bounding box center [569, 111] width 690 height 28
type input "[MEDICAL_DATA]"
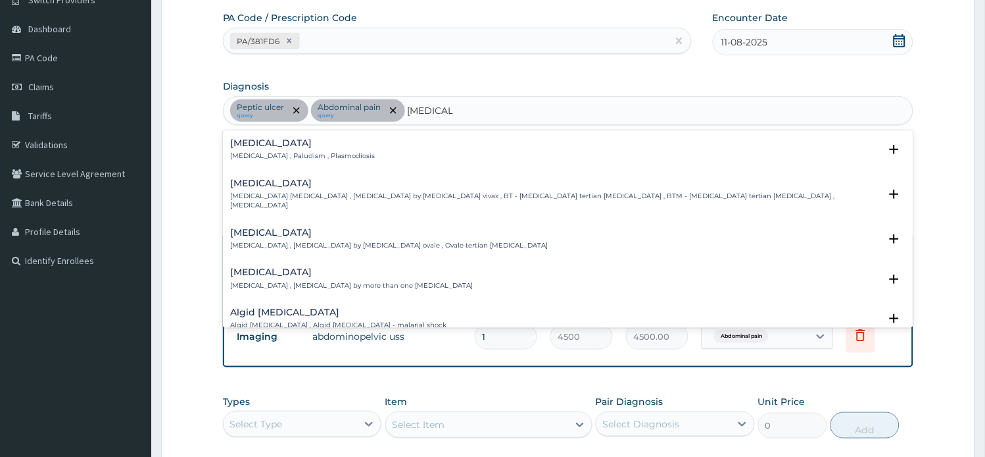
click at [304, 152] on p "[MEDICAL_DATA] , Paludism , Plasmodiosis" at bounding box center [303, 155] width 145 height 9
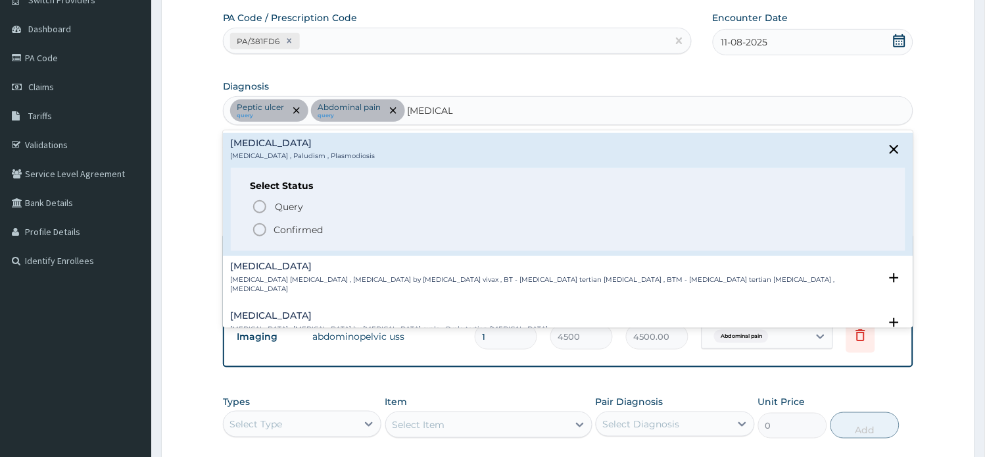
click at [310, 226] on p "Confirmed" at bounding box center [298, 229] width 49 height 13
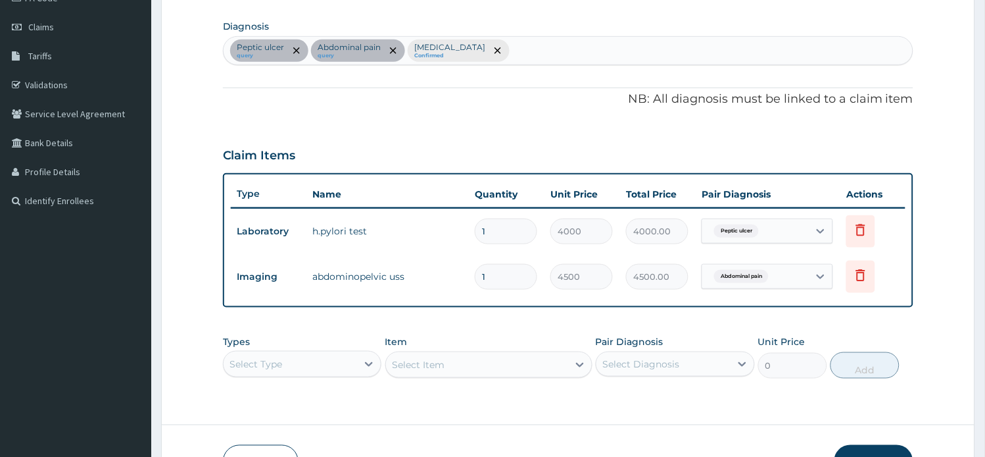
scroll to position [259, 0]
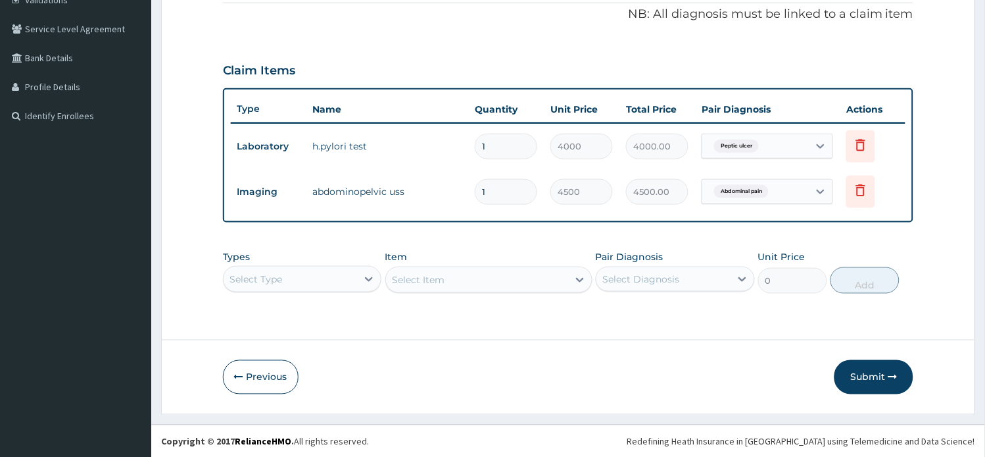
click at [336, 275] on div "Select Type" at bounding box center [302, 279] width 159 height 26
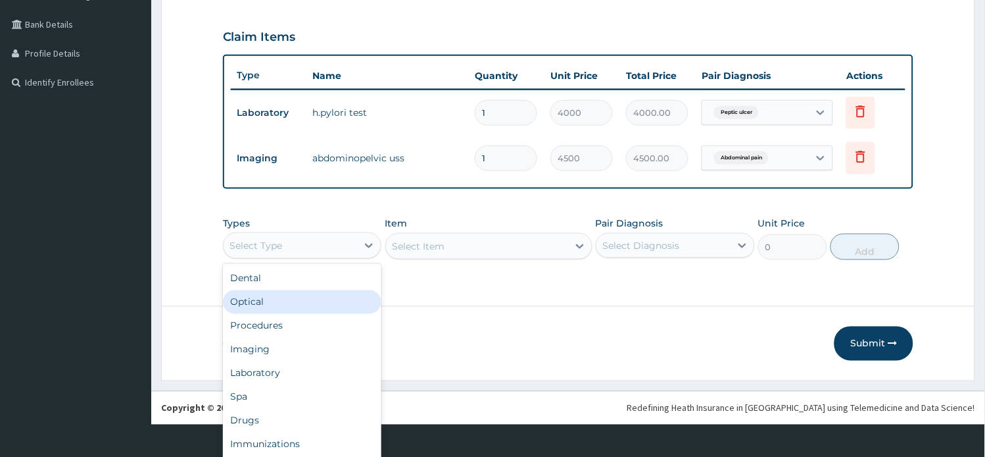
scroll to position [36, 0]
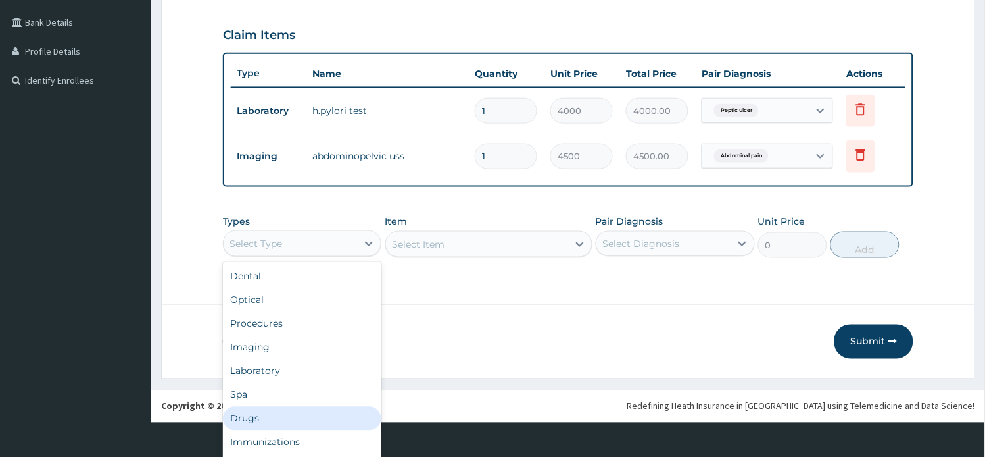
click at [310, 412] on div "Drugs" at bounding box center [302, 419] width 159 height 24
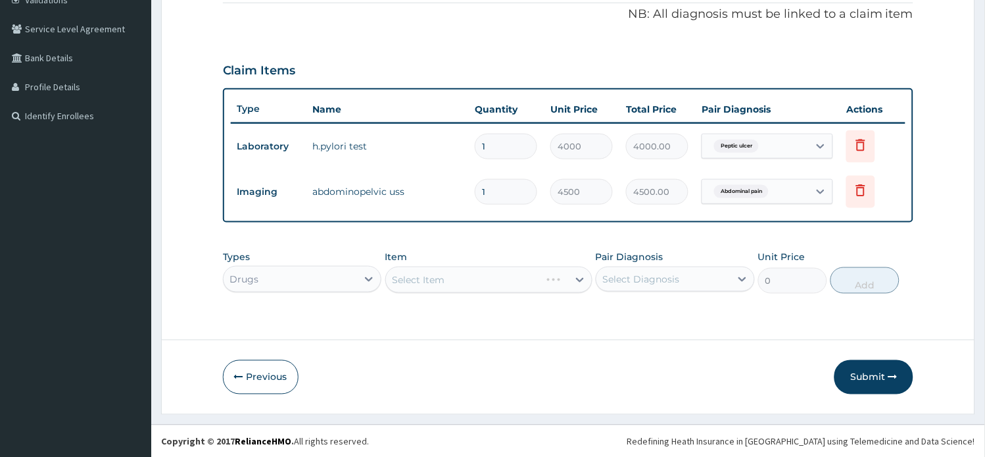
click at [468, 276] on div "Select Item" at bounding box center [488, 279] width 207 height 26
click at [469, 279] on div "Select Item" at bounding box center [488, 279] width 207 height 26
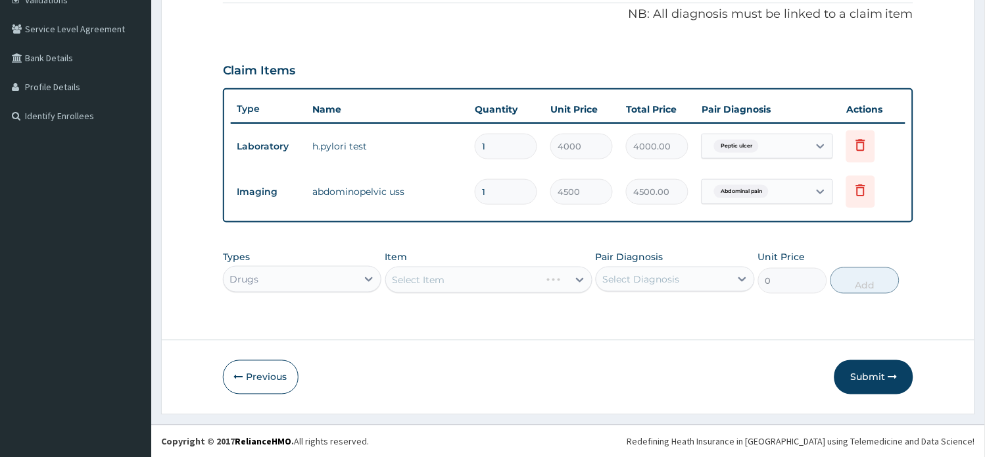
click at [469, 279] on div "Select Item" at bounding box center [488, 279] width 207 height 26
click at [526, 272] on div "Select Item" at bounding box center [477, 279] width 182 height 21
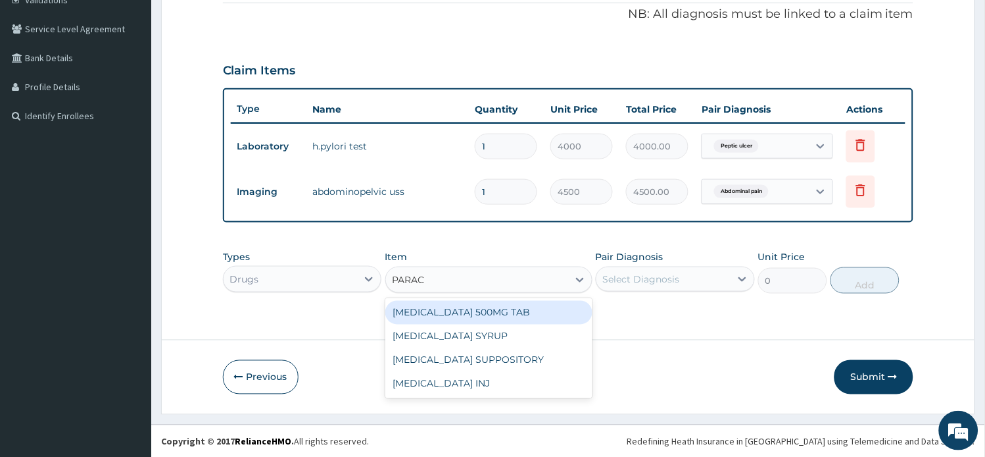
type input "PARACE"
click at [530, 310] on div "[MEDICAL_DATA] 500MG TAB" at bounding box center [488, 313] width 207 height 24
type input "15"
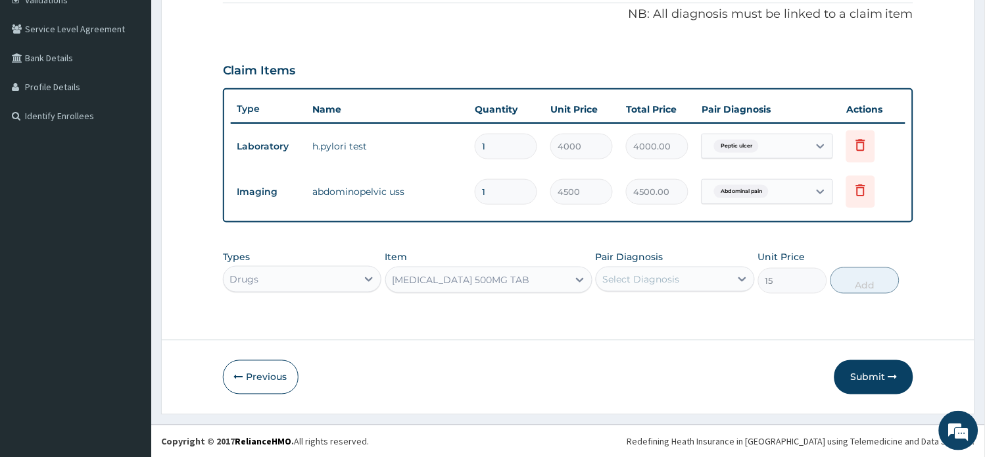
click at [636, 278] on div "Select Diagnosis" at bounding box center [641, 278] width 77 height 13
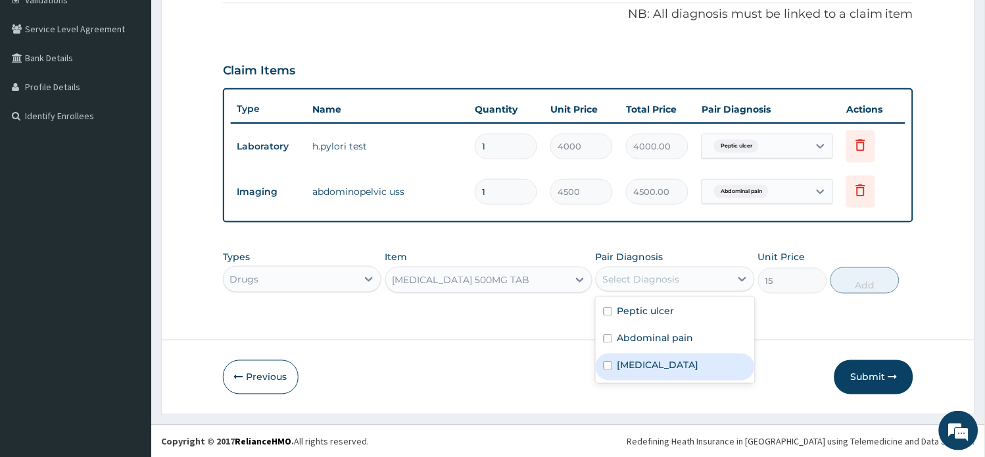
click at [654, 360] on div "[MEDICAL_DATA]" at bounding box center [675, 366] width 159 height 27
checkbox input "true"
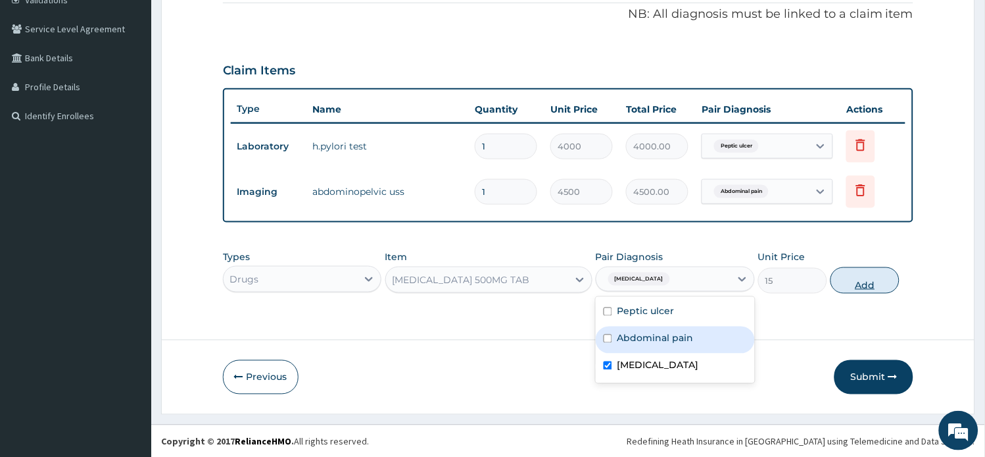
click at [858, 285] on button "Add" at bounding box center [865, 280] width 69 height 26
type input "0"
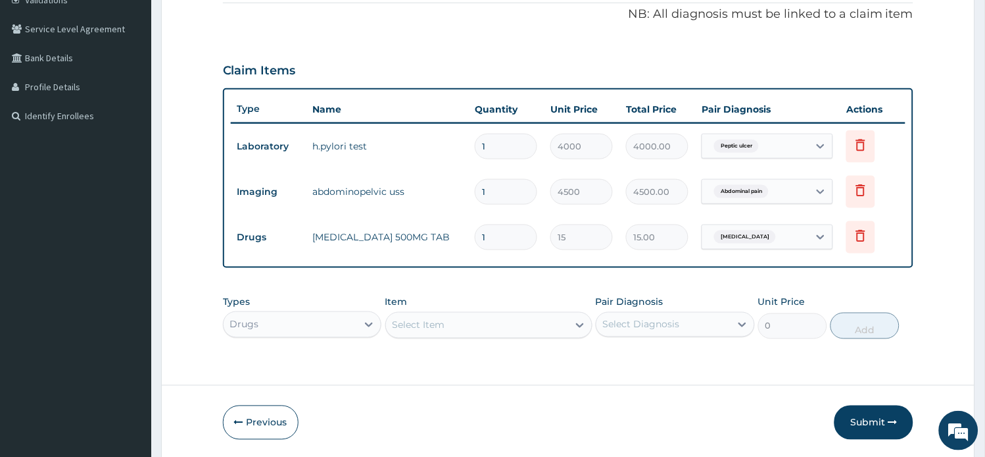
type input "12"
type input "180.00"
type input "12"
click at [548, 330] on div "Select Item" at bounding box center [488, 325] width 207 height 26
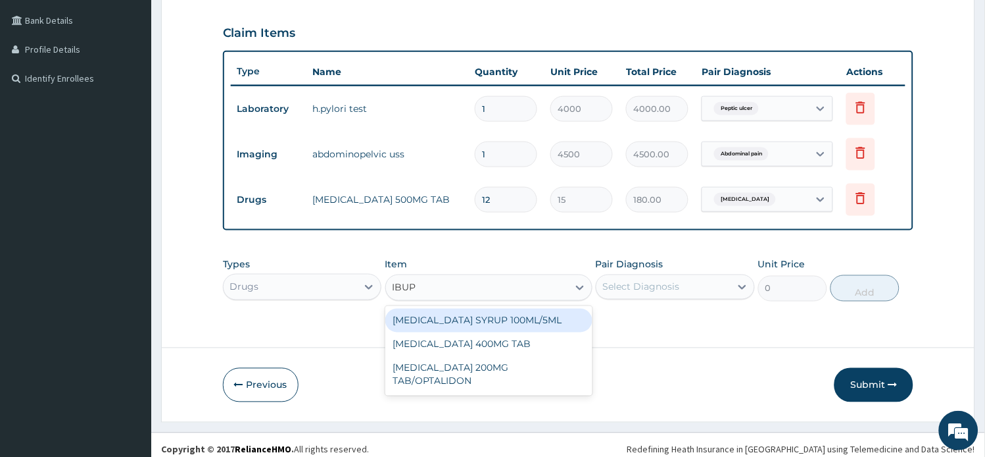
type input "IBUPR"
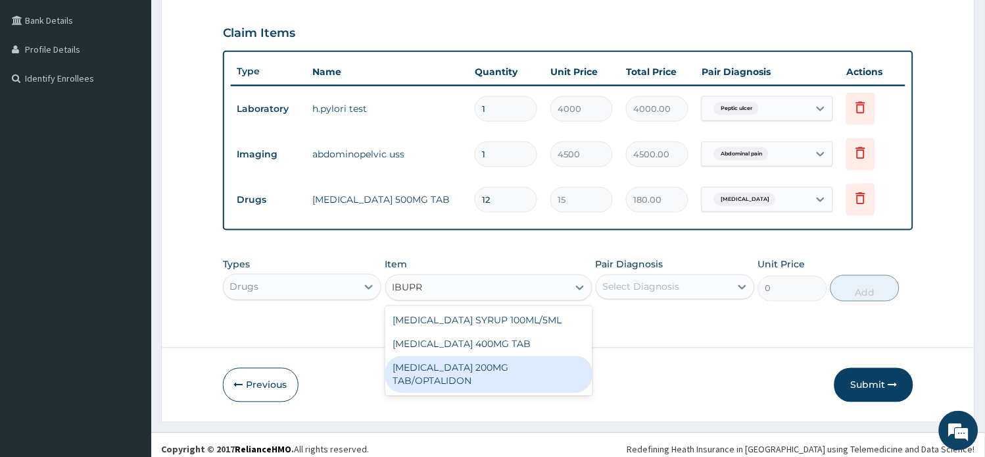
click at [488, 362] on div "[MEDICAL_DATA] 200MG TAB/OPTALIDON" at bounding box center [488, 374] width 207 height 37
type input "50"
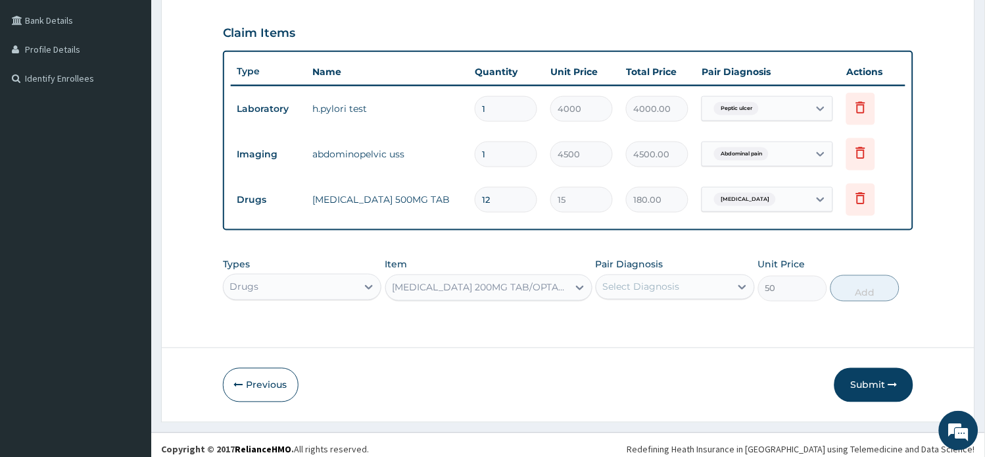
click at [691, 294] on div "Select Diagnosis" at bounding box center [664, 286] width 134 height 21
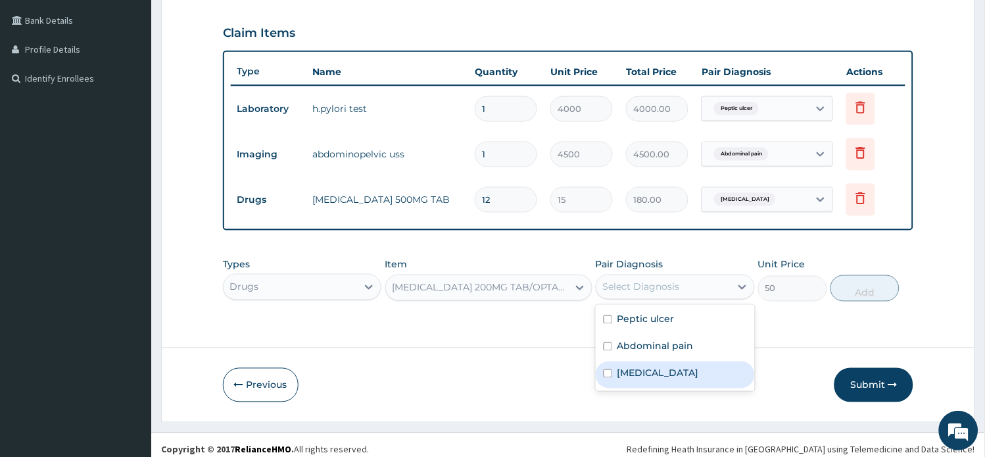
click at [664, 376] on div "[MEDICAL_DATA]" at bounding box center [675, 374] width 159 height 27
checkbox input "true"
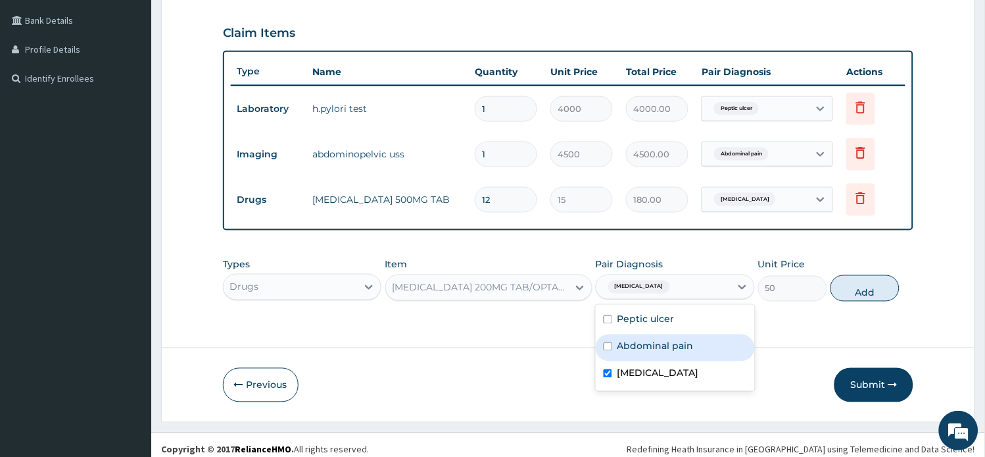
drag, startPoint x: 718, startPoint y: 340, endPoint x: 764, endPoint y: 322, distance: 49.4
click at [720, 339] on div "Abdominal pain" at bounding box center [675, 347] width 159 height 27
checkbox input "true"
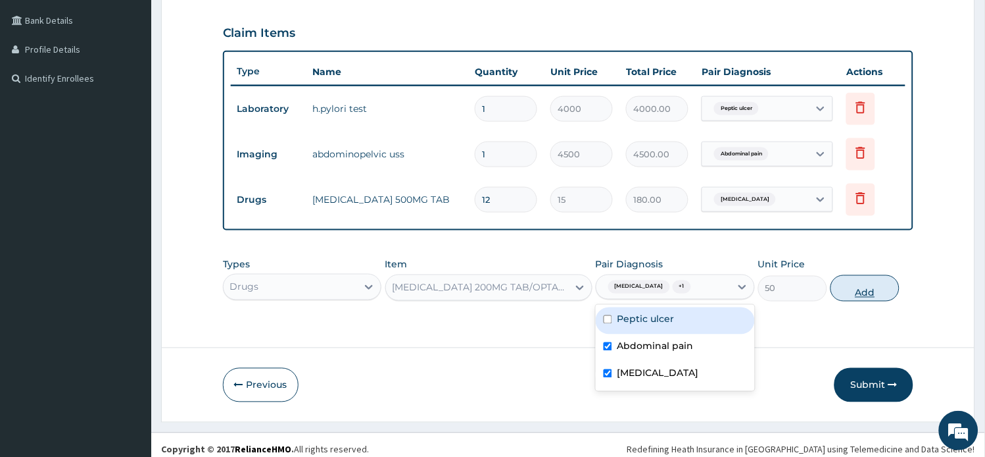
click at [857, 288] on button "Add" at bounding box center [865, 288] width 69 height 26
type input "0"
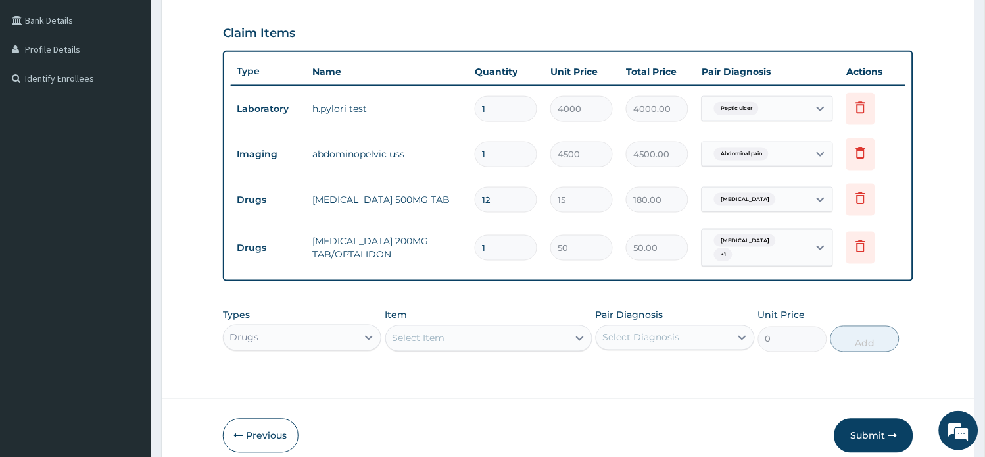
type input "15"
type input "750.00"
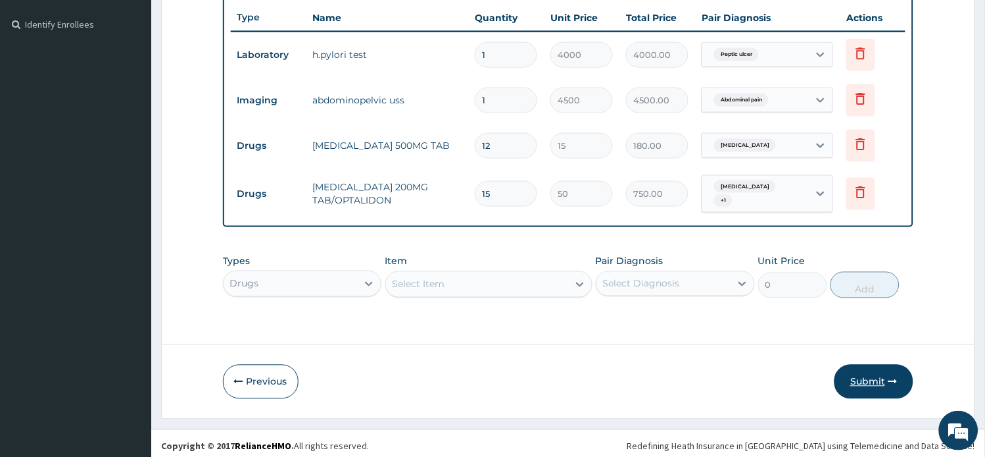
type input "15"
click at [871, 378] on button "Submit" at bounding box center [874, 381] width 79 height 34
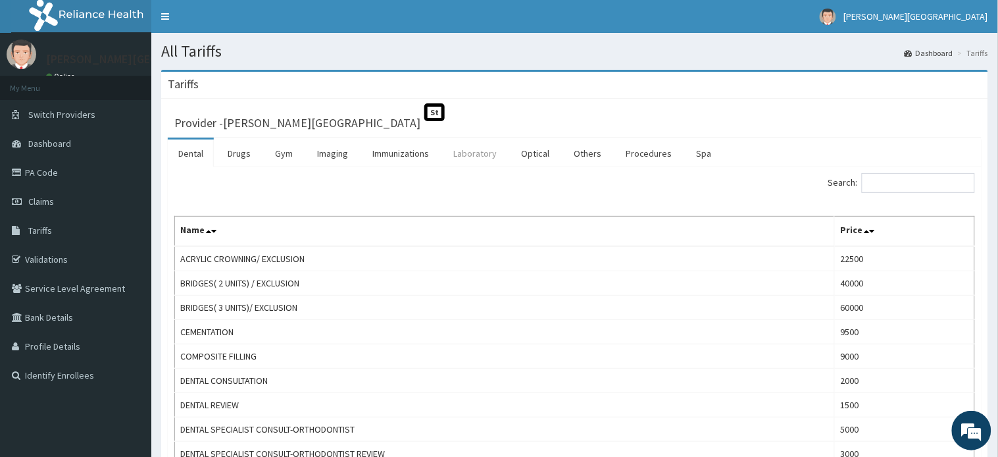
click at [468, 150] on link "Laboratory" at bounding box center [475, 153] width 64 height 28
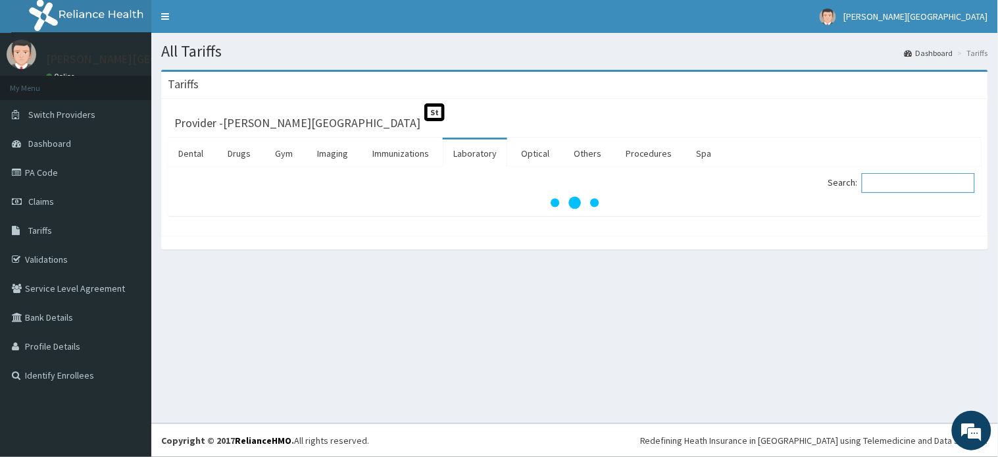
click at [889, 181] on input "Search:" at bounding box center [918, 183] width 113 height 20
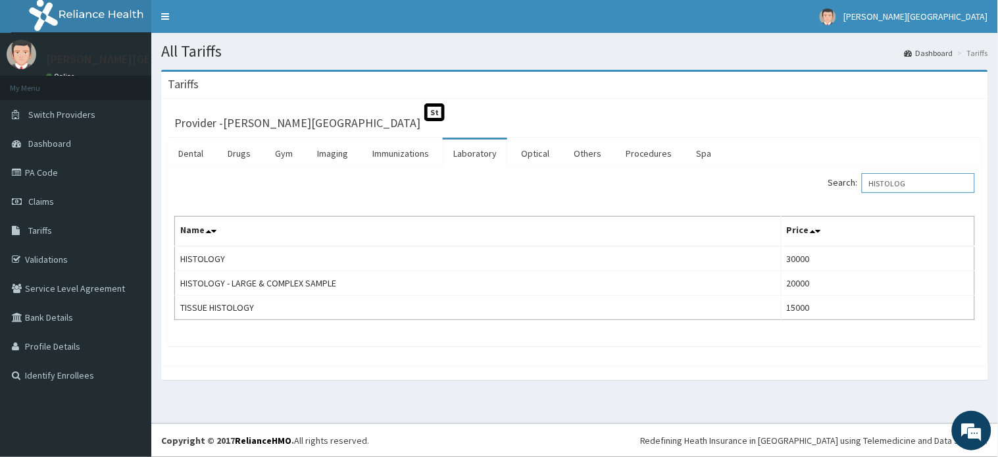
type input "HISTOLOG"
click at [54, 174] on link "PA Code" at bounding box center [75, 172] width 151 height 29
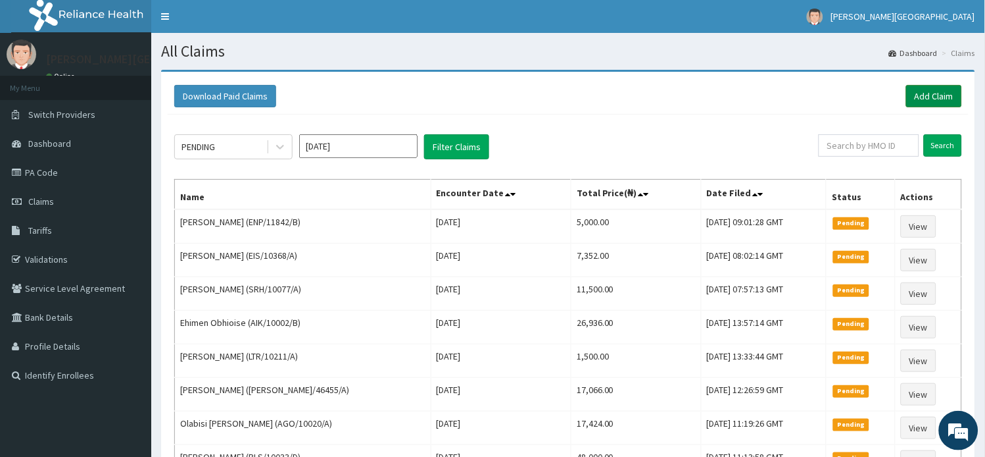
click at [929, 95] on link "Add Claim" at bounding box center [934, 96] width 56 height 22
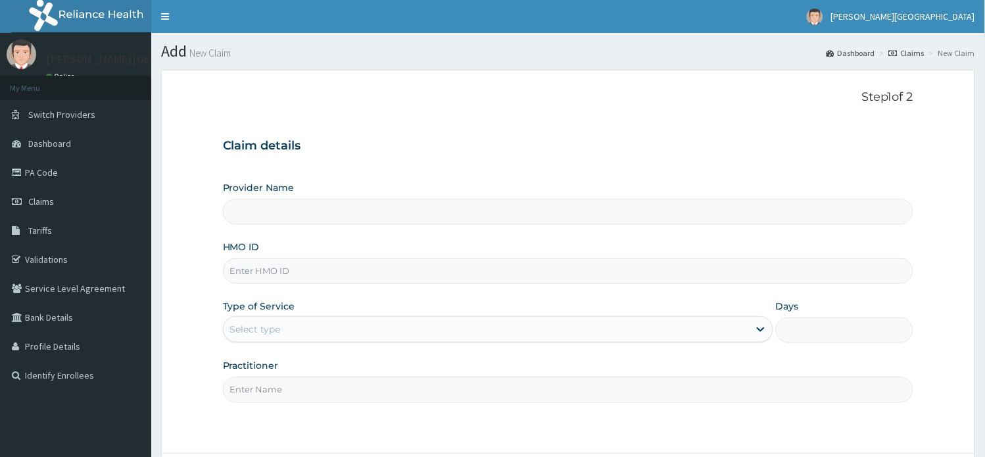
click at [280, 268] on input "HMO ID" at bounding box center [568, 271] width 691 height 26
paste input "PNR/10019/A"
type input "PNR/10019/A"
type input "[PERSON_NAME][GEOGRAPHIC_DATA]"
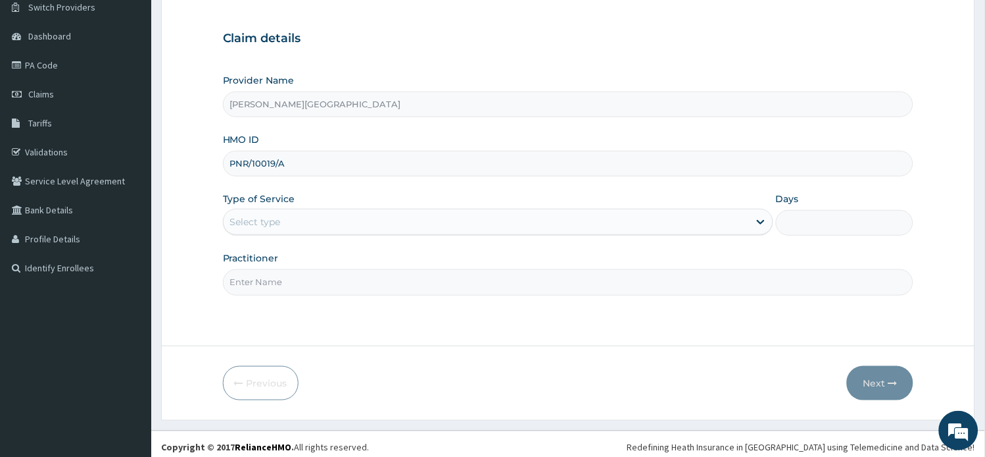
scroll to position [114, 0]
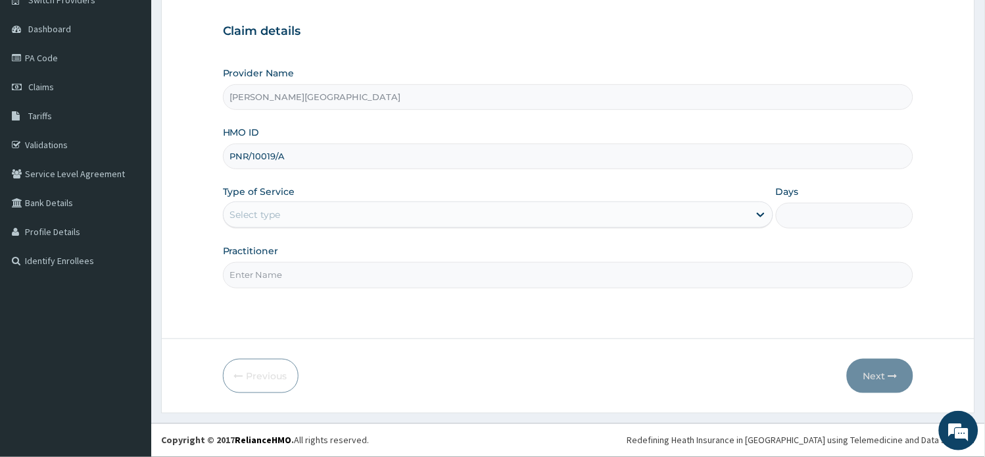
type input "PNR/10019/A"
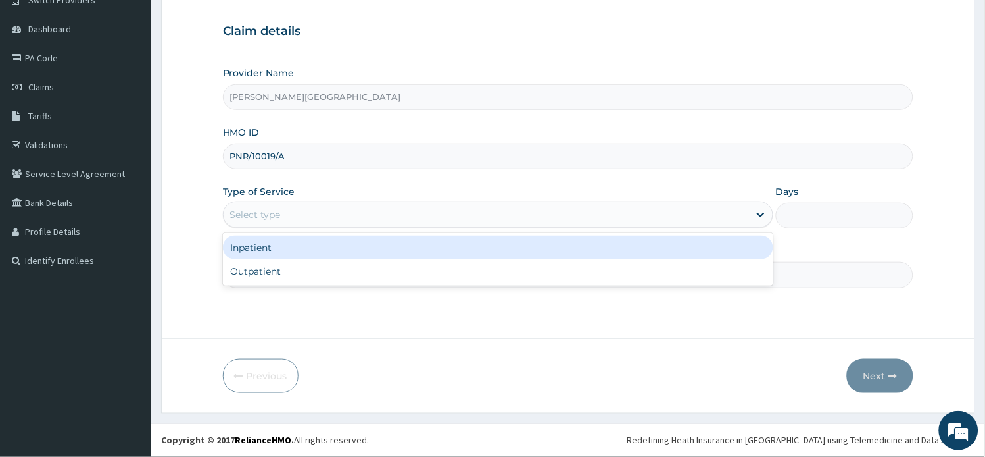
click at [314, 209] on div "Select type" at bounding box center [487, 214] width 526 height 21
click at [294, 251] on div "Inpatient" at bounding box center [498, 247] width 551 height 24
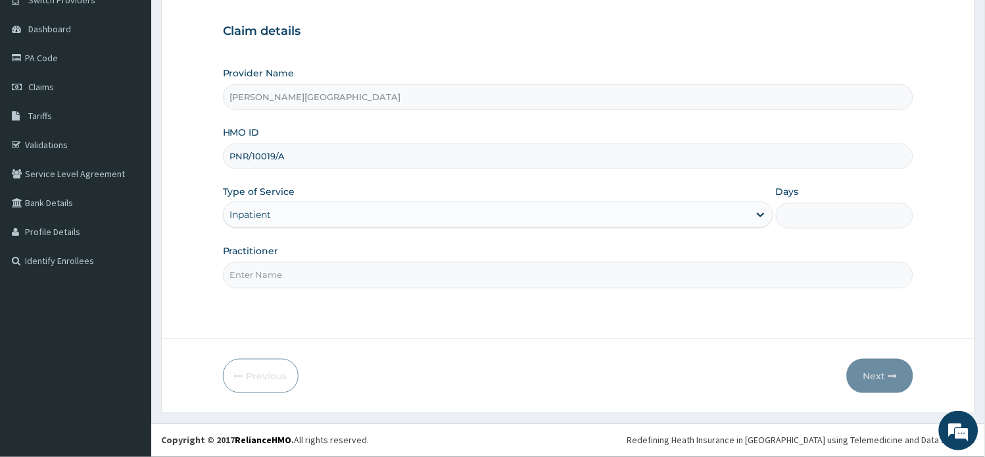
click at [824, 225] on input "Days" at bounding box center [844, 216] width 137 height 26
type input "8"
click at [328, 274] on input "Practitioner" at bounding box center [568, 275] width 691 height 26
type input "a"
type input "AA"
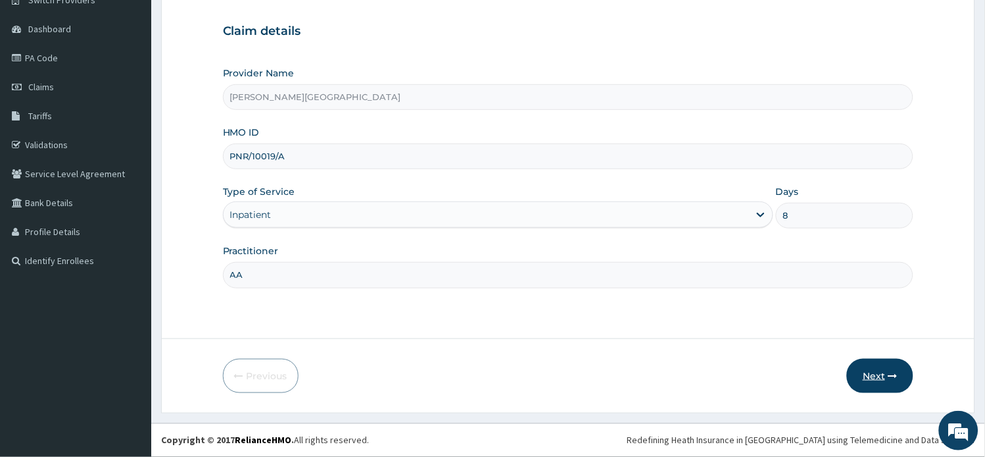
click at [866, 376] on button "Next" at bounding box center [880, 375] width 66 height 34
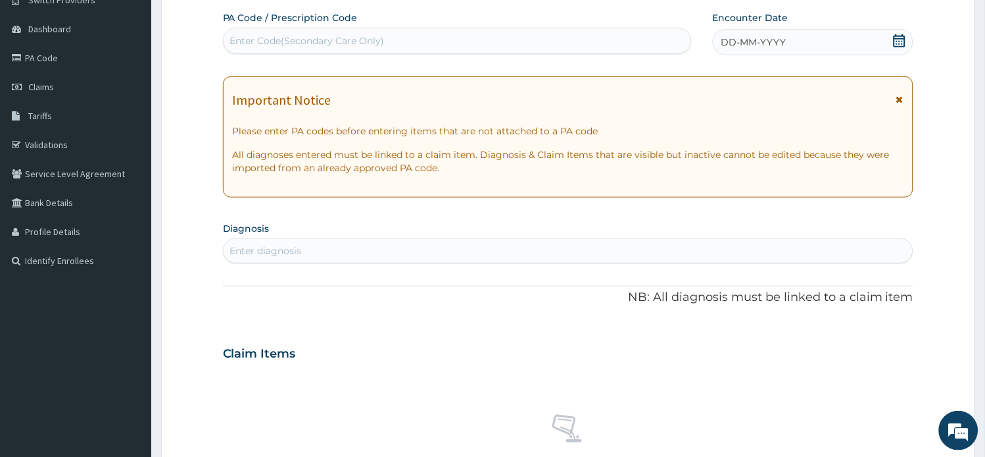
scroll to position [0, 0]
click at [901, 100] on icon at bounding box center [900, 99] width 7 height 9
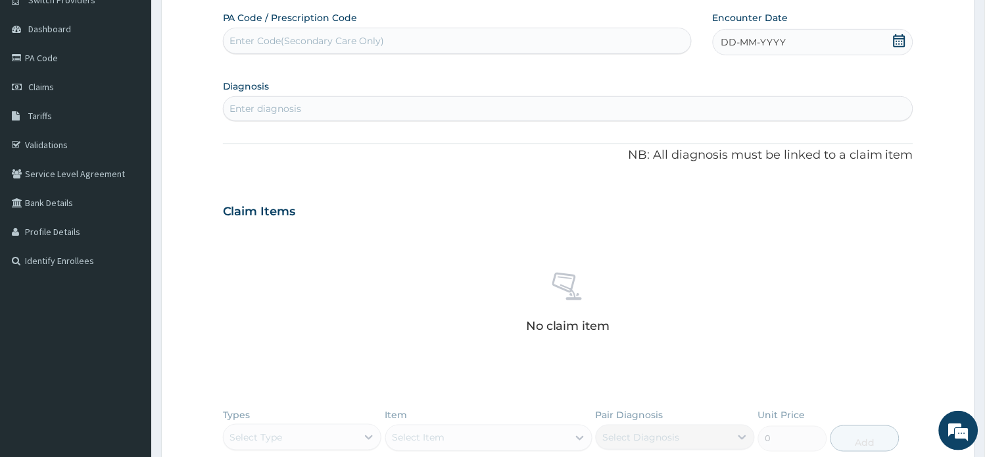
click at [295, 45] on div "Enter Code(Secondary Care Only)" at bounding box center [458, 40] width 468 height 21
paste input "PA/98BE40"
type input "PA/98BE40"
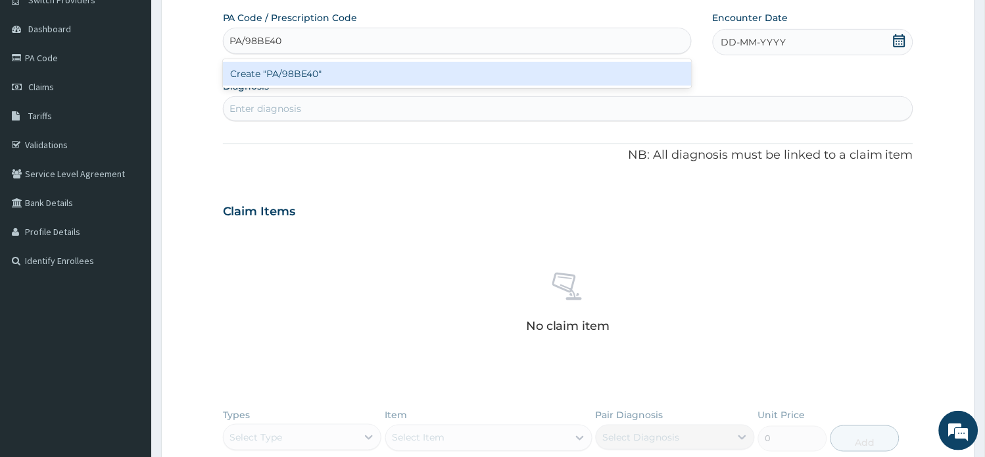
click at [309, 75] on div "Create "PA/98BE40"" at bounding box center [457, 74] width 469 height 24
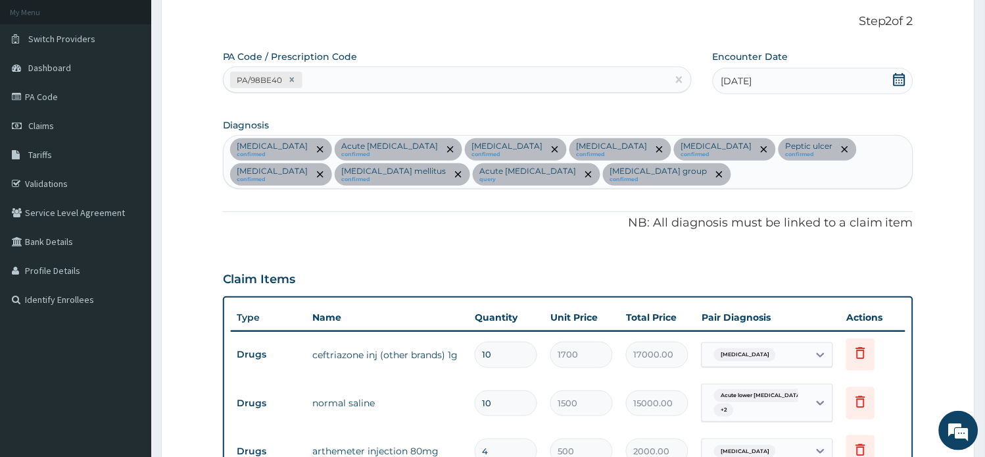
scroll to position [40, 0]
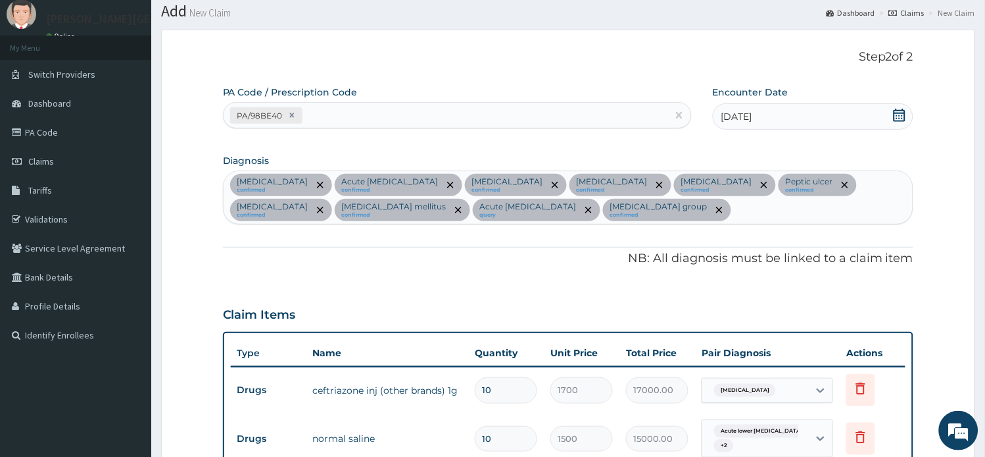
click at [364, 115] on div "PA/98BE40" at bounding box center [446, 116] width 444 height 22
paste input "PA/BCB87C"
type input "PA/BCB87C"
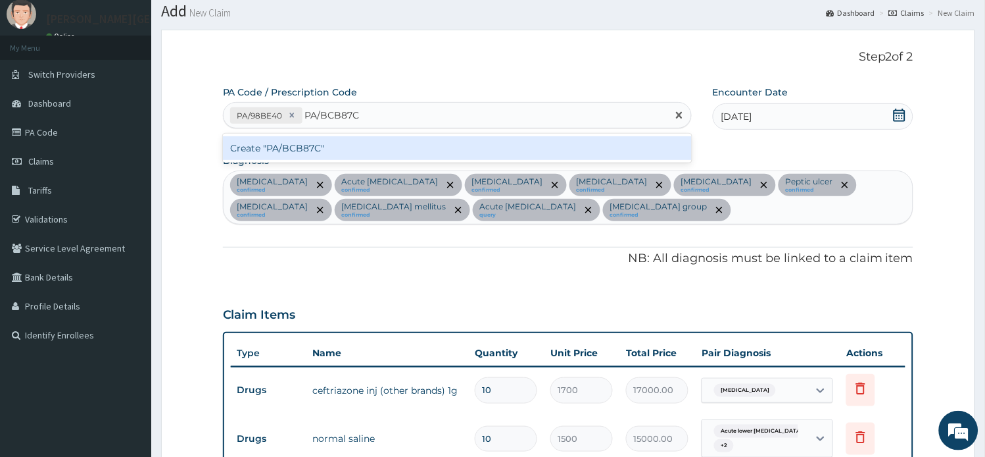
click at [324, 149] on div "Create "PA/BCB87C"" at bounding box center [457, 148] width 469 height 24
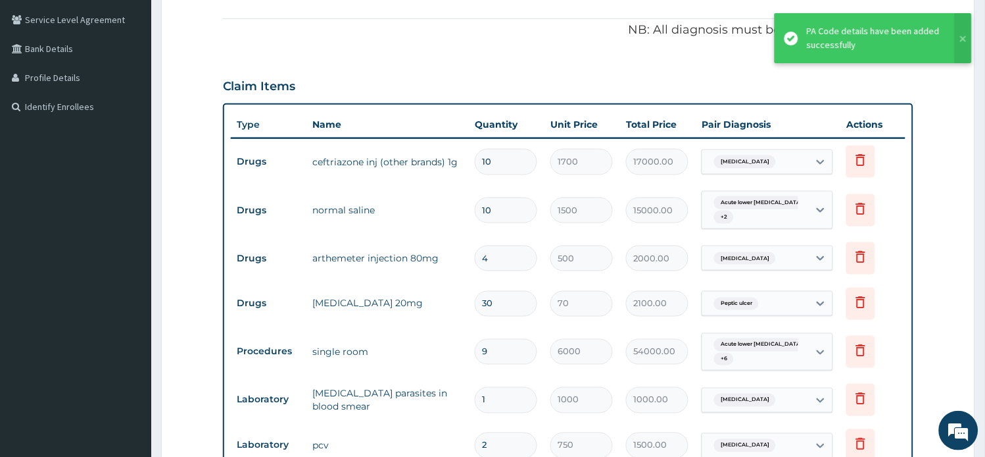
scroll to position [49, 0]
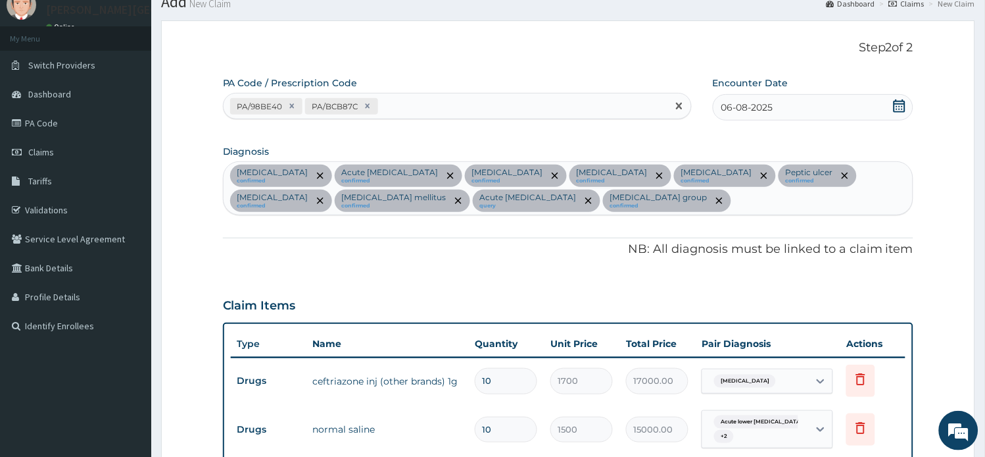
click at [412, 108] on div "PA/98BE40 PA/BCB87C" at bounding box center [446, 106] width 444 height 22
paste input "PA/062B21"
type input "PA/062B21"
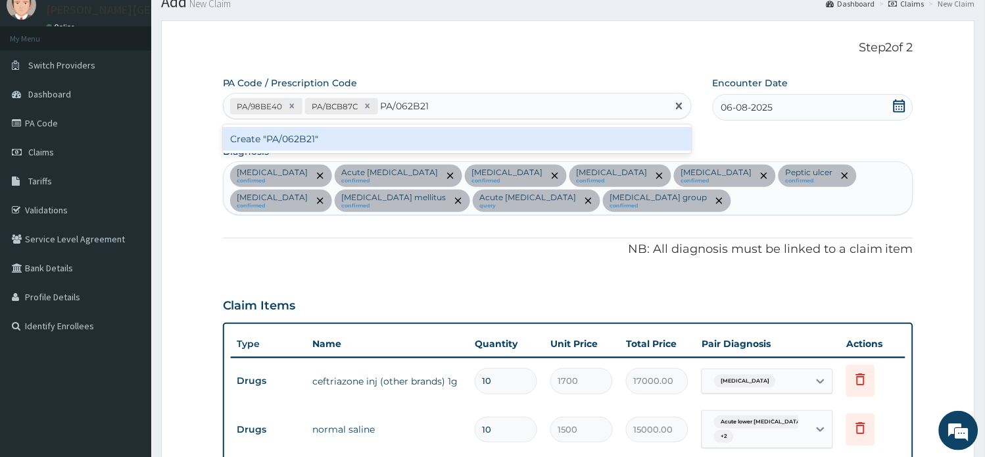
click at [369, 132] on div "Create "PA/062B21"" at bounding box center [457, 139] width 469 height 24
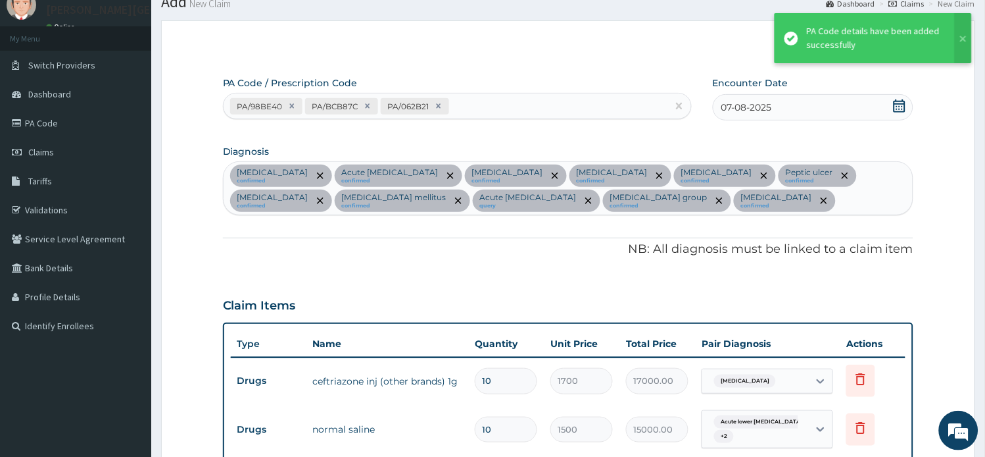
scroll to position [1339, 0]
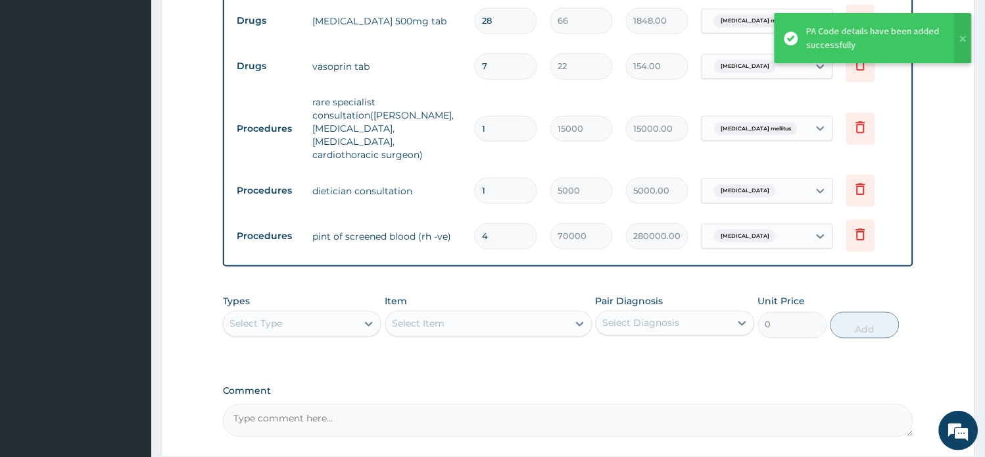
drag, startPoint x: 503, startPoint y: 230, endPoint x: 408, endPoint y: 204, distance: 98.3
click at [414, 213] on tr "Procedures pint of screened blood (rh -ve) 4 70000 280000.00 Anemia Delete" at bounding box center [569, 235] width 676 height 45
type input "2"
type input "140000.00"
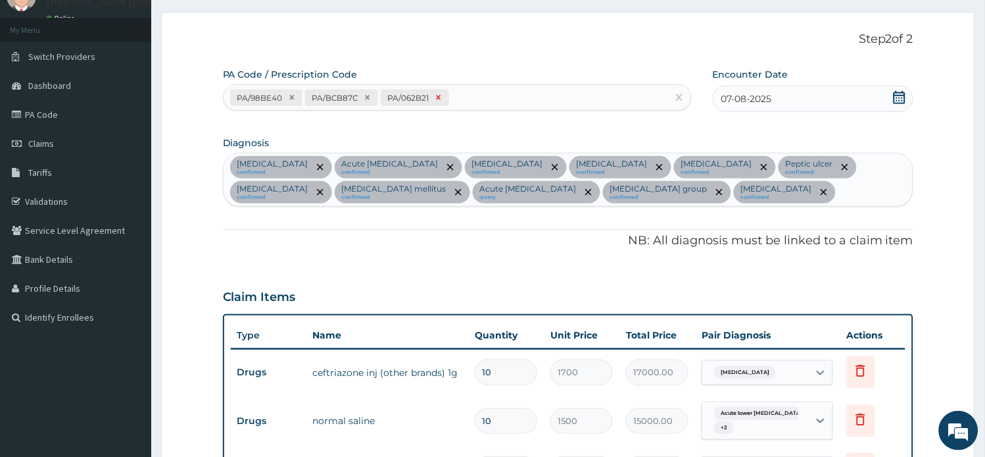
scroll to position [0, 0]
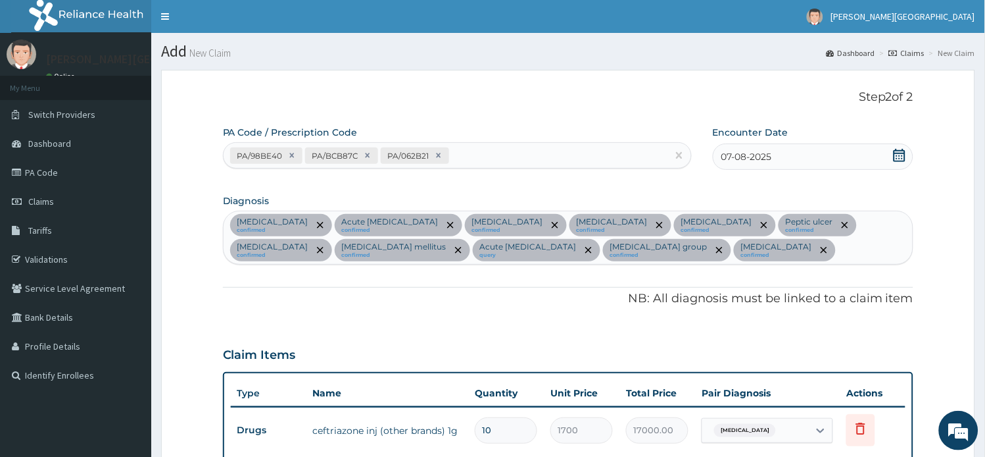
type input "2"
click at [475, 157] on div "PA/98BE40 PA/BCB87C PA/062B21" at bounding box center [446, 156] width 444 height 22
paste input "PA/A378C4"
type input "PA/A378C4"
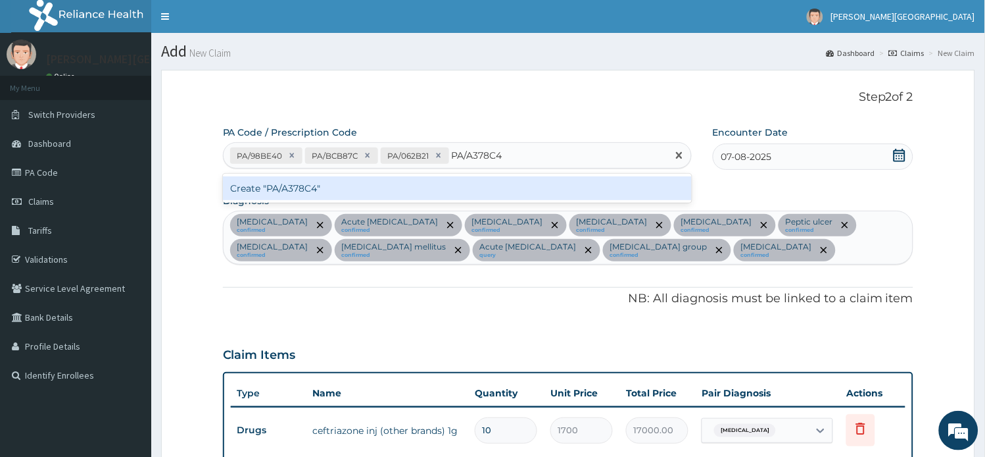
click at [437, 187] on div "Create "PA/A378C4"" at bounding box center [457, 188] width 469 height 24
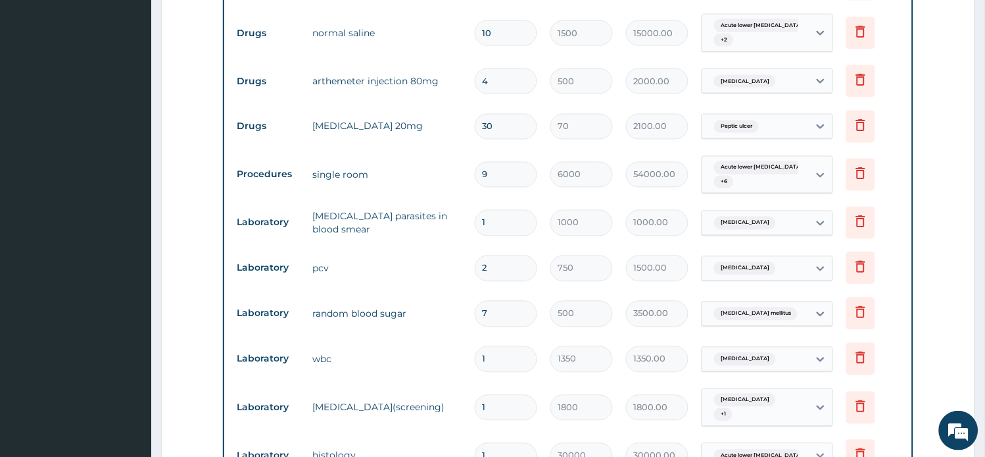
scroll to position [435, 0]
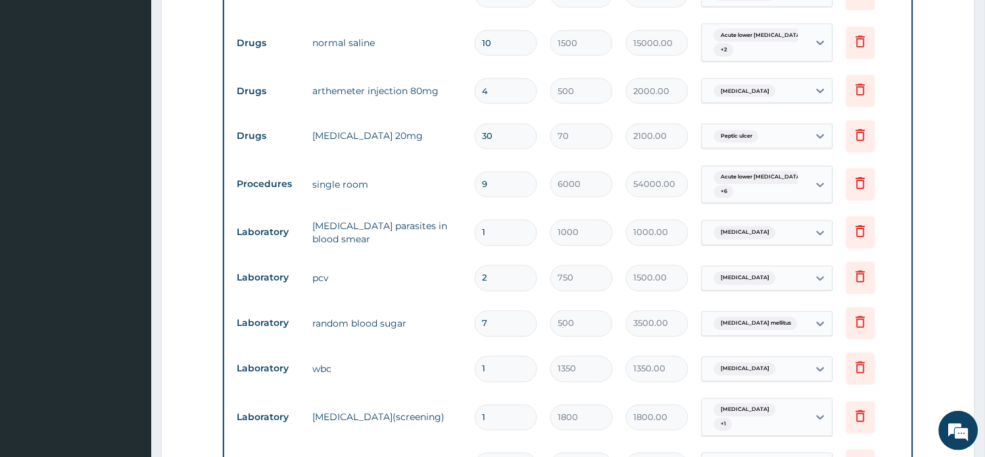
drag, startPoint x: 503, startPoint y: 182, endPoint x: 434, endPoint y: 176, distance: 69.3
click at [435, 176] on tr "Procedures single room 9 6000 54000.00 Acute lower gastrointestinal h... + 6 De…" at bounding box center [569, 184] width 676 height 51
type input "8"
type input "48000.00"
type input "7"
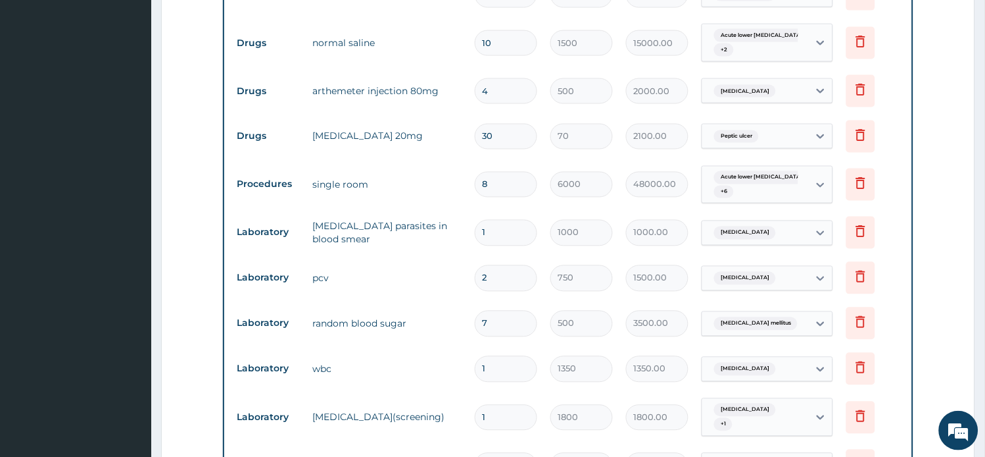
type input "42000.00"
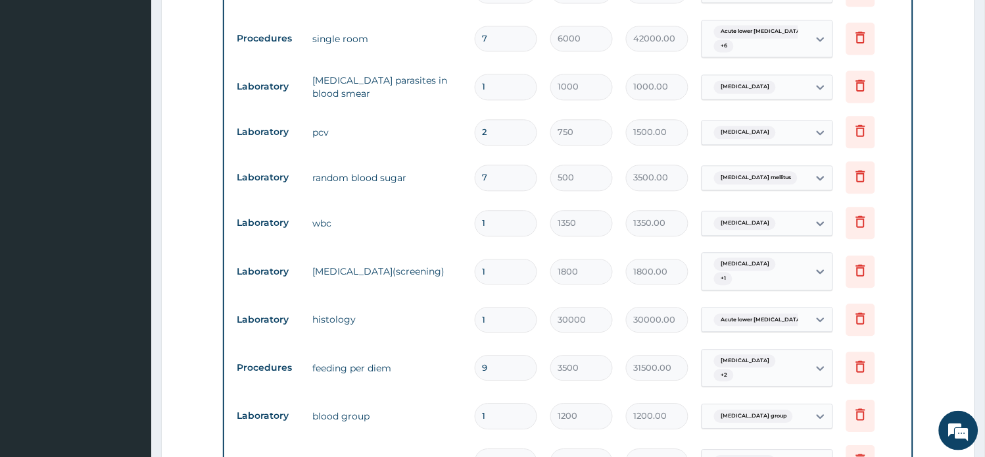
scroll to position [655, 0]
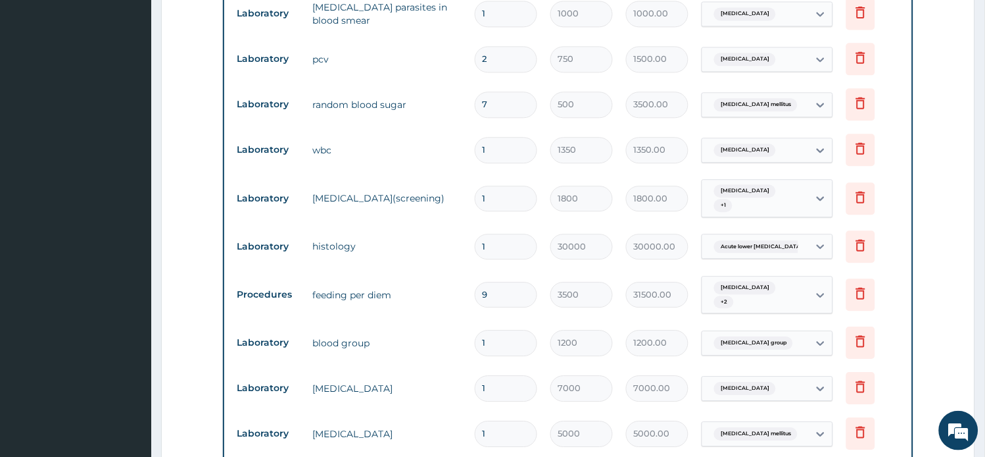
type input "7"
drag, startPoint x: 508, startPoint y: 297, endPoint x: 467, endPoint y: 297, distance: 41.4
click at [467, 297] on tr "Procedures feeding per diem 9 3500 31500.00 Essential hypertension + 2 Delete" at bounding box center [569, 294] width 676 height 51
type input "8"
type input "28000.00"
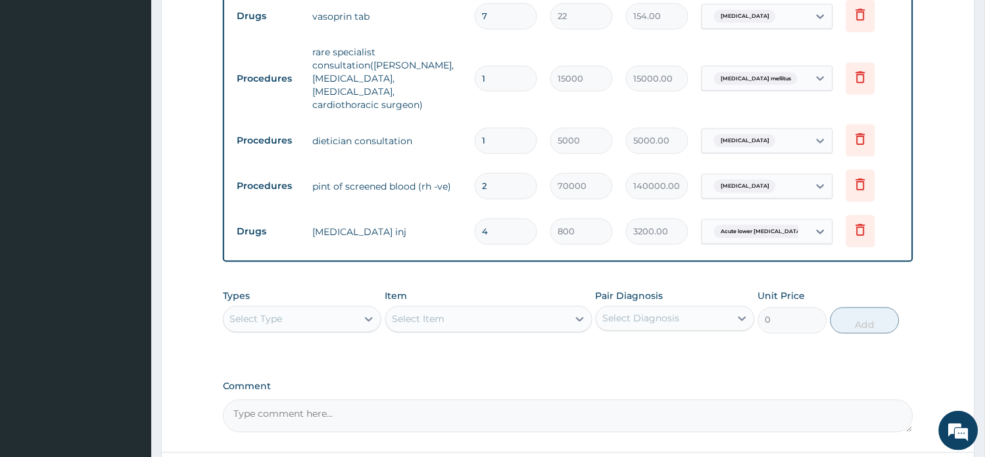
scroll to position [1496, 0]
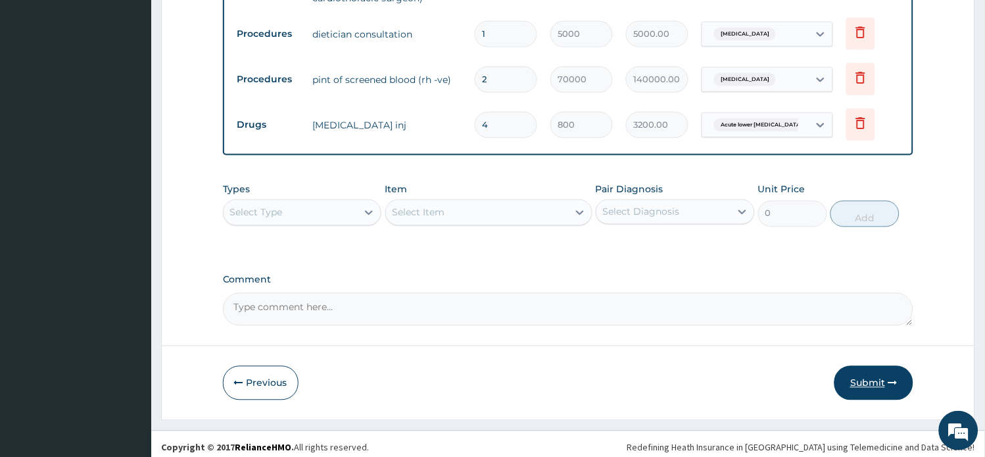
type input "8"
click at [866, 378] on button "Submit" at bounding box center [874, 383] width 79 height 34
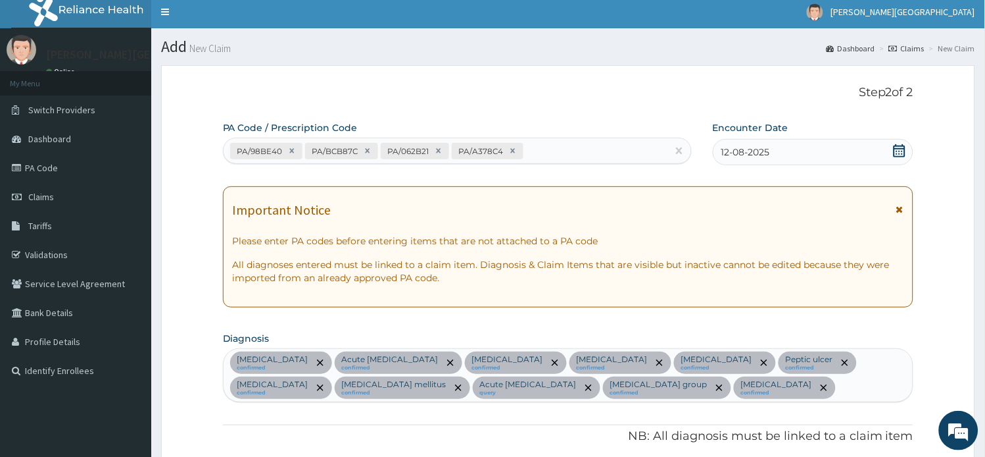
scroll to position [0, 0]
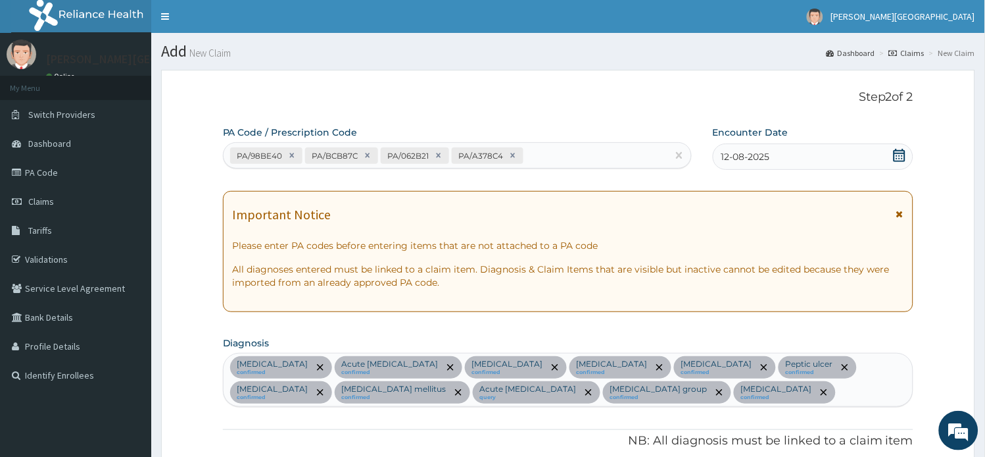
click at [901, 214] on icon at bounding box center [900, 213] width 7 height 9
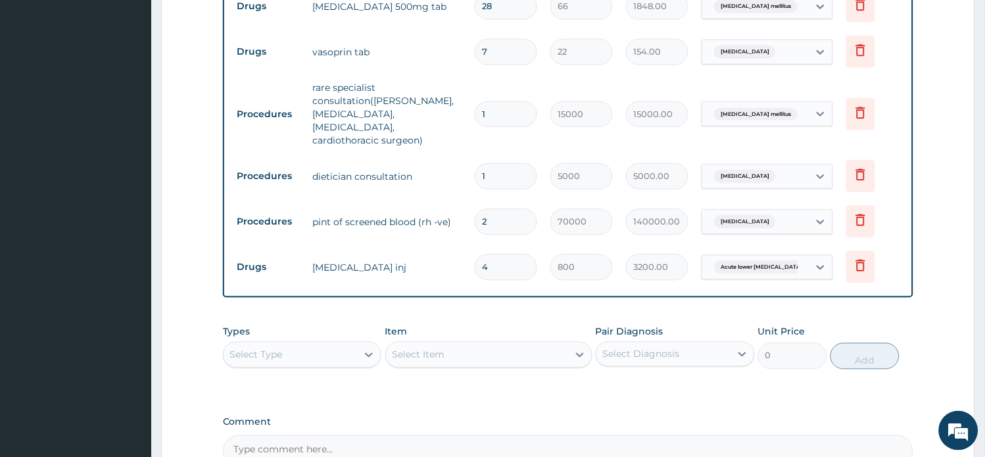
scroll to position [1496, 0]
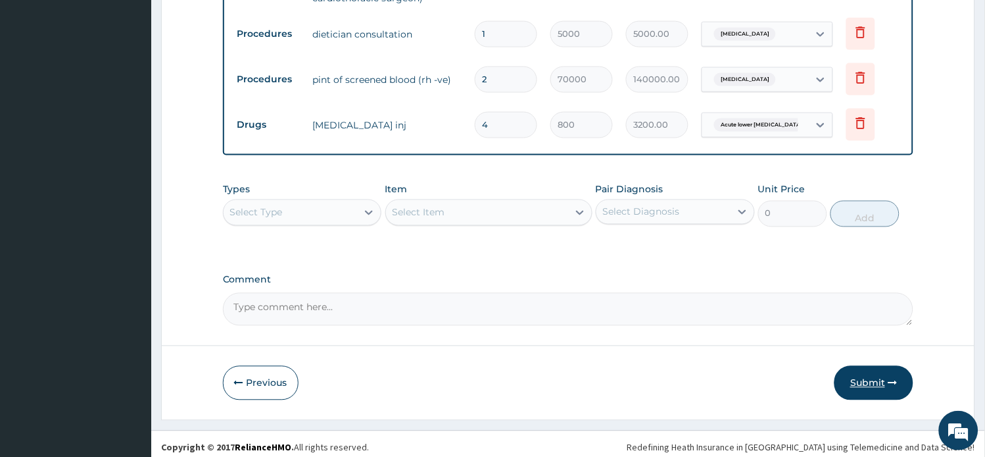
click at [871, 376] on button "Submit" at bounding box center [874, 383] width 79 height 34
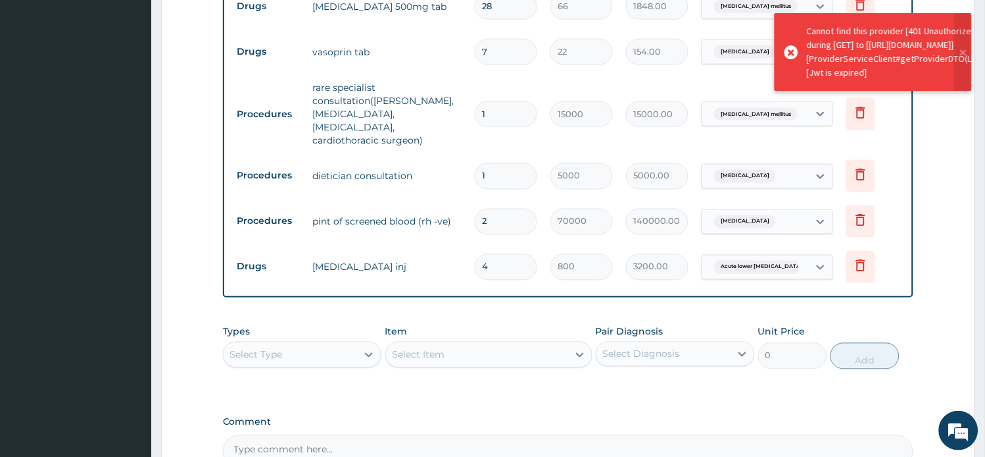
click at [349, 356] on div "Select Type" at bounding box center [291, 354] width 134 height 21
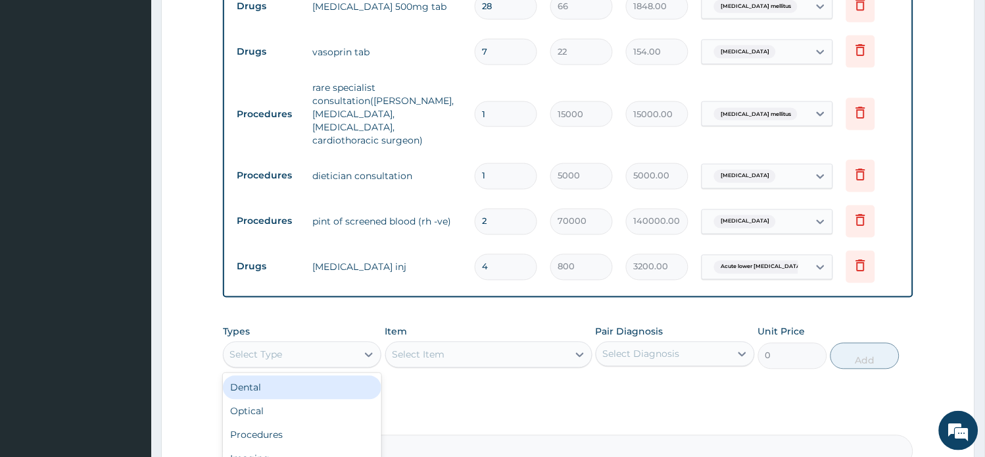
click at [316, 383] on div "Dental" at bounding box center [302, 388] width 159 height 24
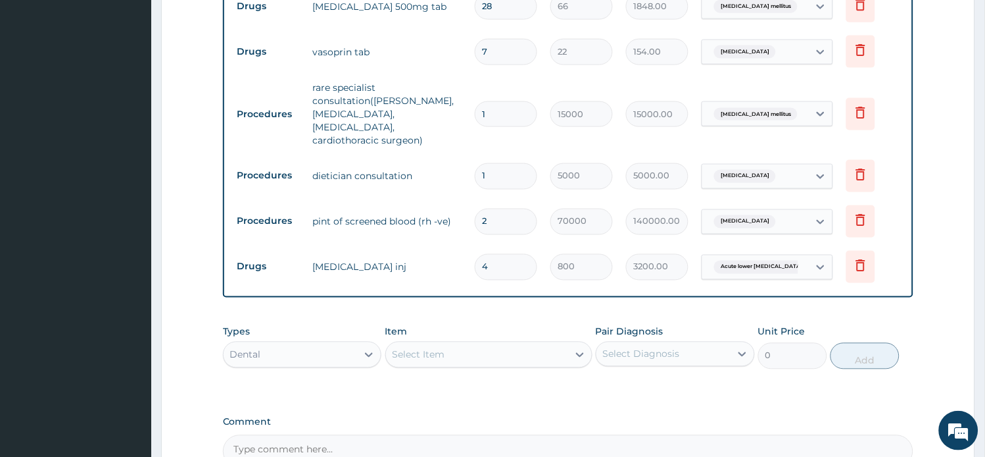
click at [433, 351] on div "Select Item" at bounding box center [419, 354] width 53 height 13
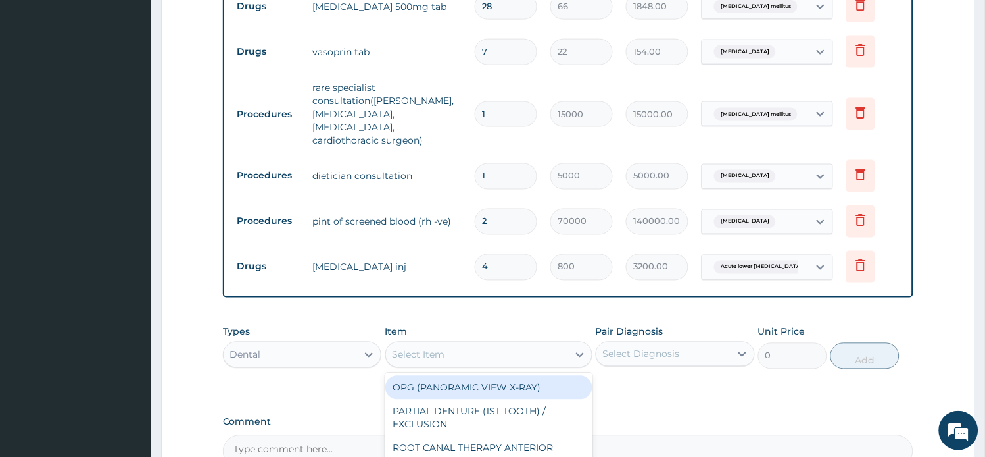
click at [450, 376] on div "OPG (PANORAMIC VIEW X-RAY)" at bounding box center [488, 388] width 207 height 24
type input "7200"
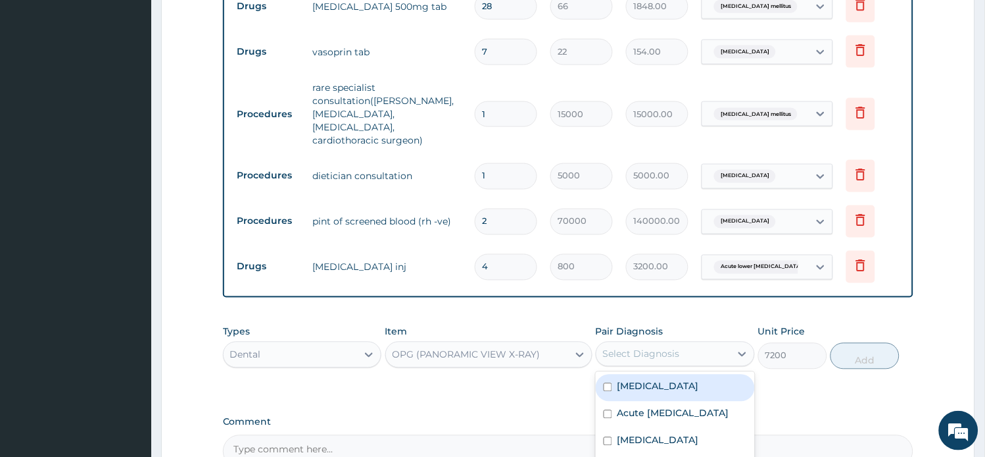
click at [715, 347] on div "Select Diagnosis" at bounding box center [664, 353] width 134 height 21
click at [668, 382] on div "Sepsis" at bounding box center [675, 387] width 159 height 27
checkbox input "true"
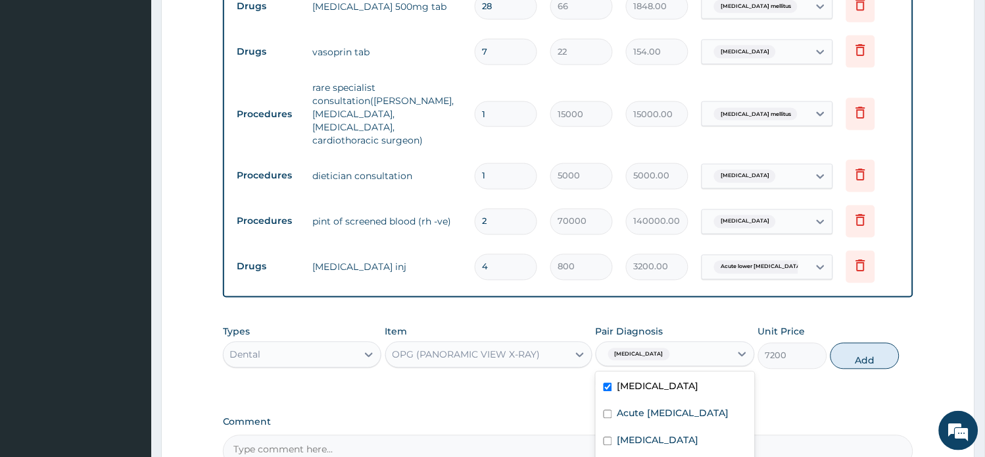
click at [853, 347] on button "Add" at bounding box center [865, 356] width 69 height 26
type input "0"
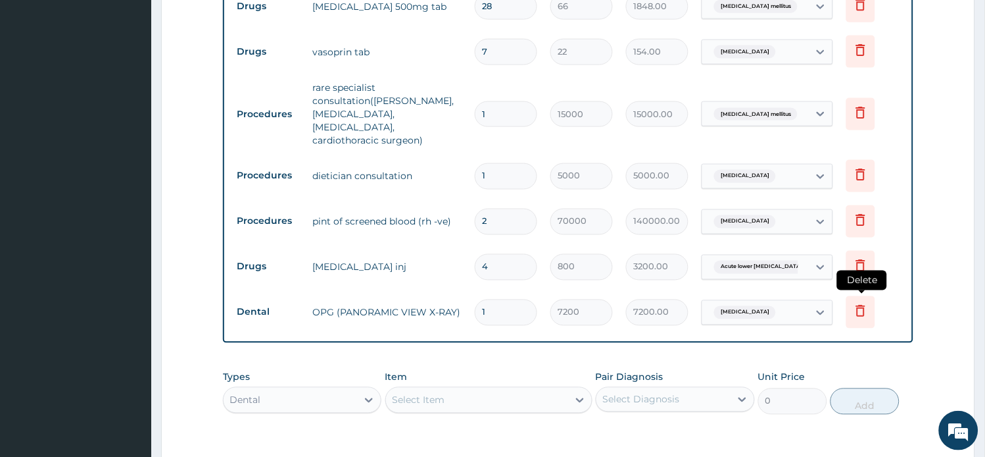
click at [859, 305] on icon at bounding box center [860, 311] width 9 height 12
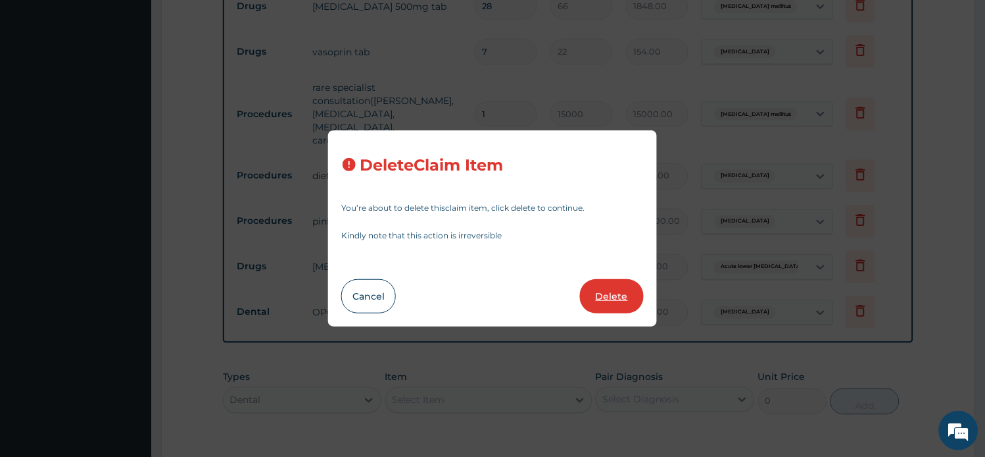
click at [601, 295] on button "Delete" at bounding box center [612, 296] width 64 height 34
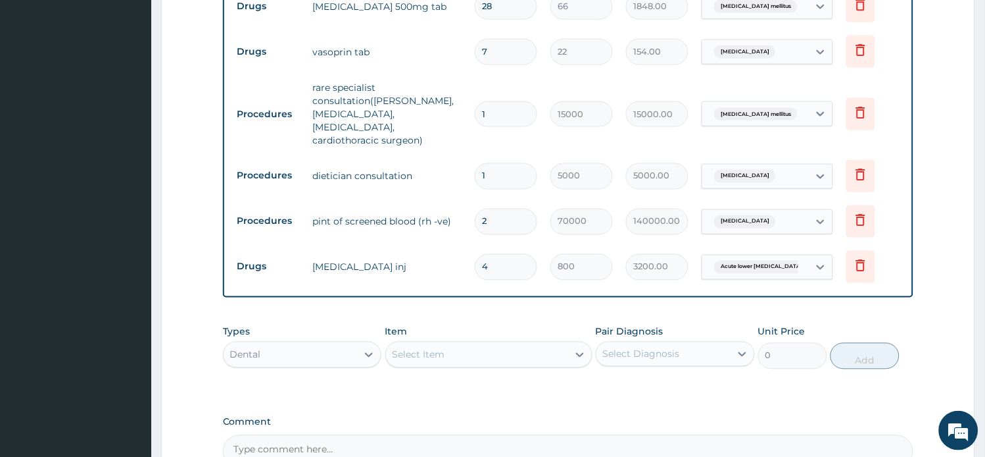
scroll to position [1638, 0]
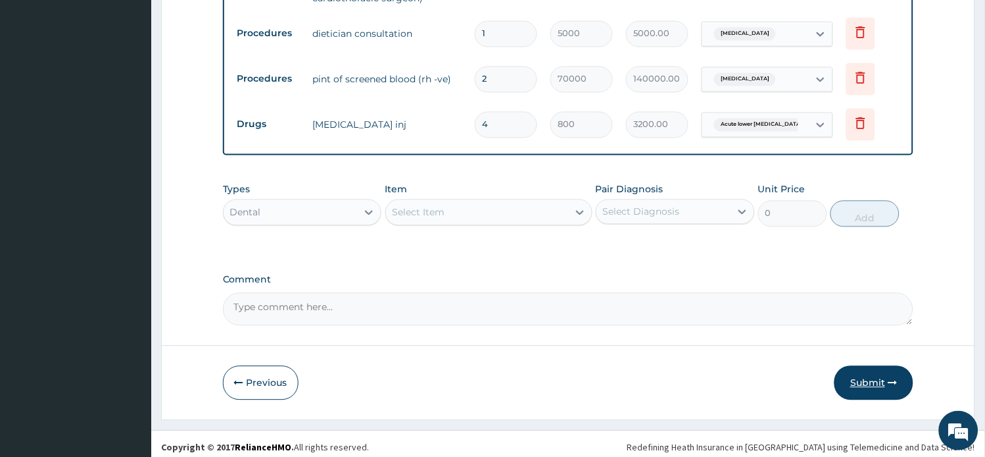
click at [873, 375] on button "Submit" at bounding box center [874, 383] width 79 height 34
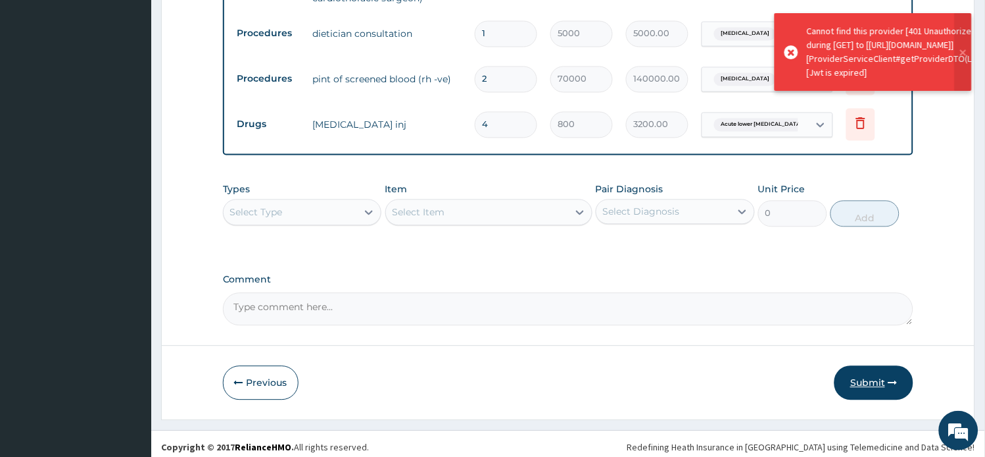
click at [866, 372] on button "Submit" at bounding box center [874, 383] width 79 height 34
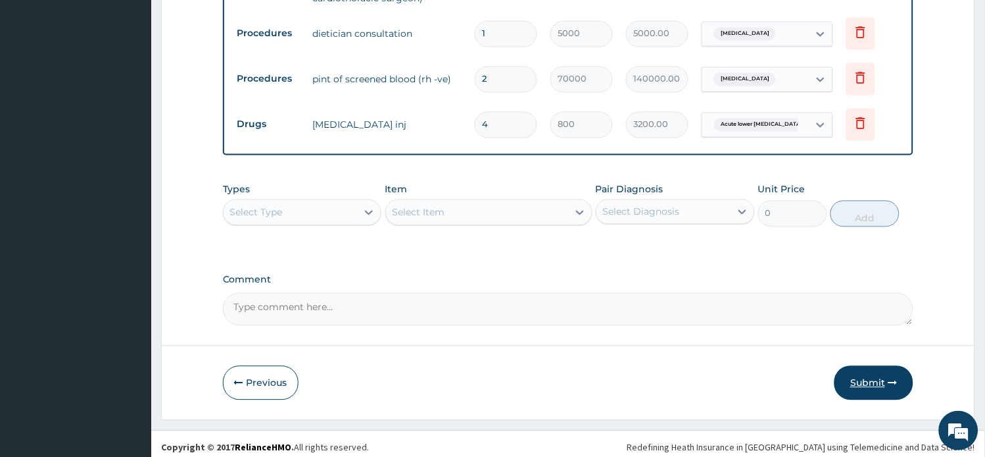
click at [870, 378] on button "Submit" at bounding box center [874, 383] width 79 height 34
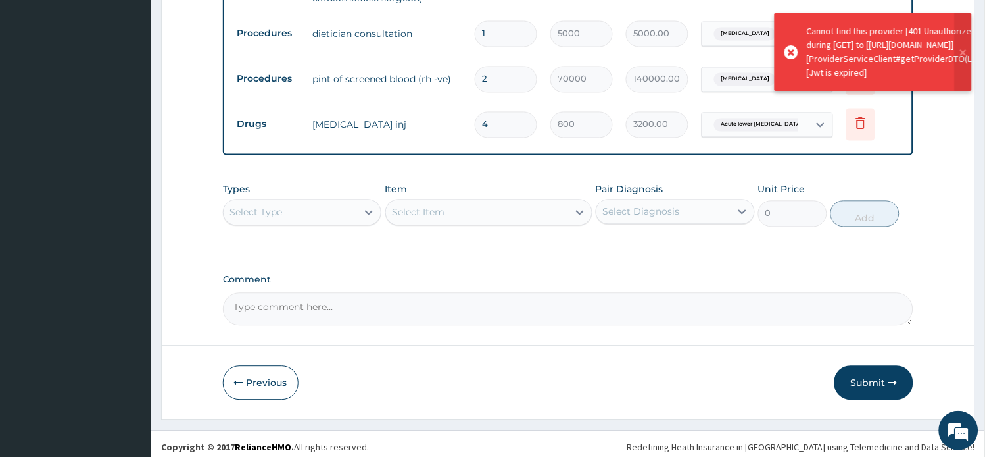
click at [870, 378] on button "Submit" at bounding box center [874, 383] width 79 height 34
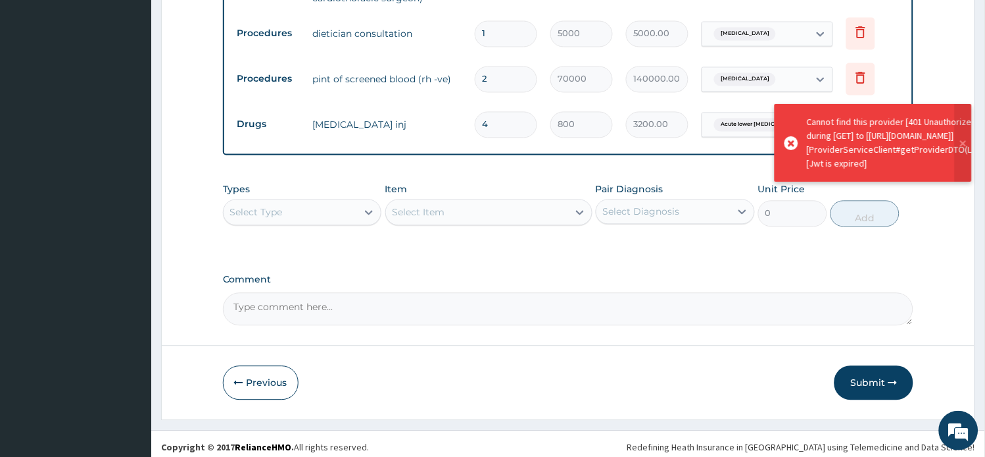
click at [870, 378] on button "Submit" at bounding box center [874, 383] width 79 height 34
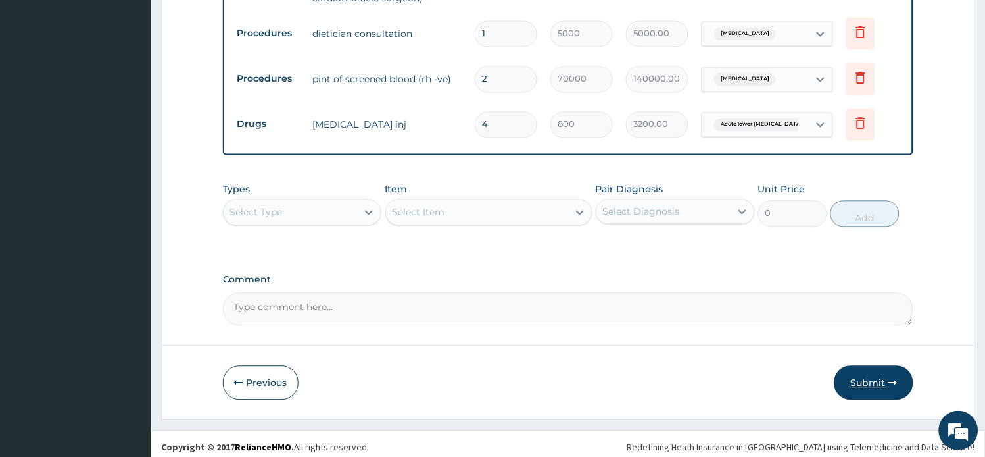
click at [863, 374] on button "Submit" at bounding box center [874, 383] width 79 height 34
